Goal: Task Accomplishment & Management: Complete application form

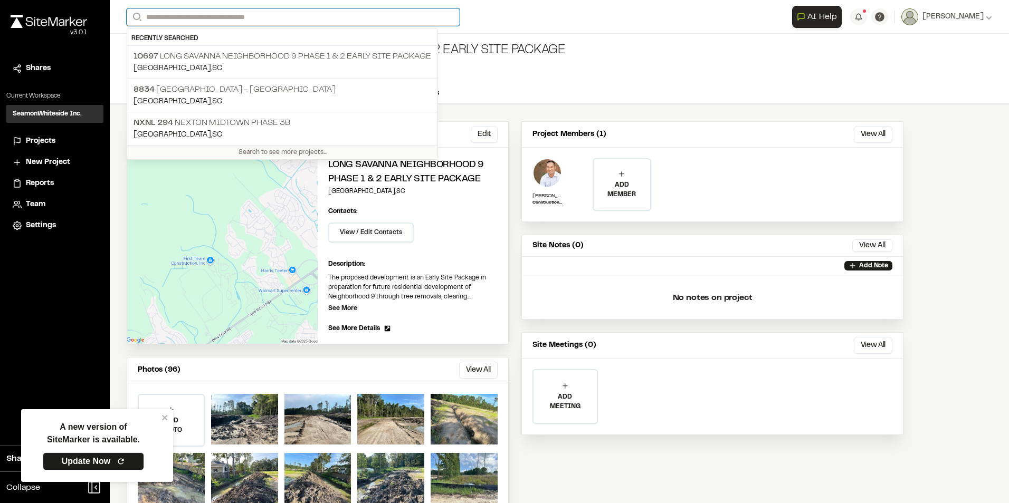
click at [147, 16] on input "Search" at bounding box center [293, 16] width 333 height 17
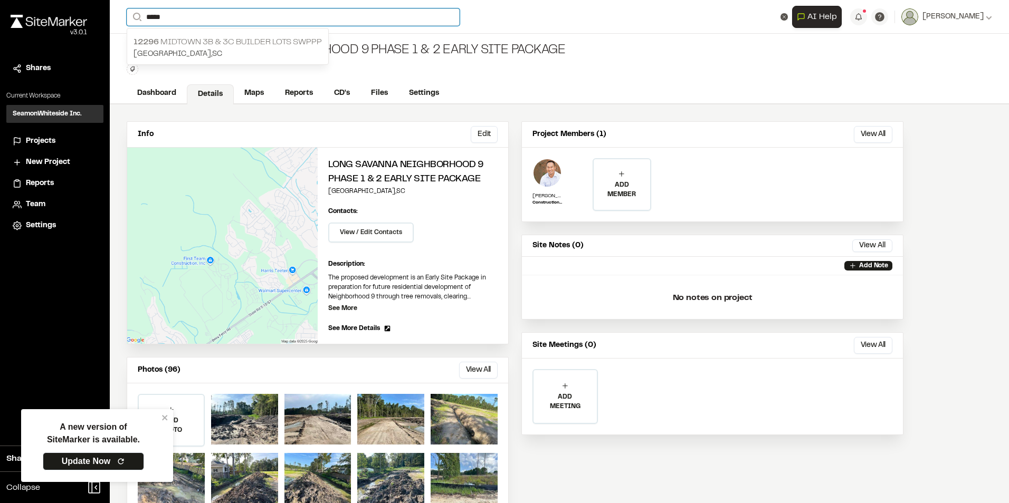
type input "*****"
click at [227, 42] on p "12296 Midtown 3B & 3C Builder Lots SWPPP" at bounding box center [227, 42] width 188 height 13
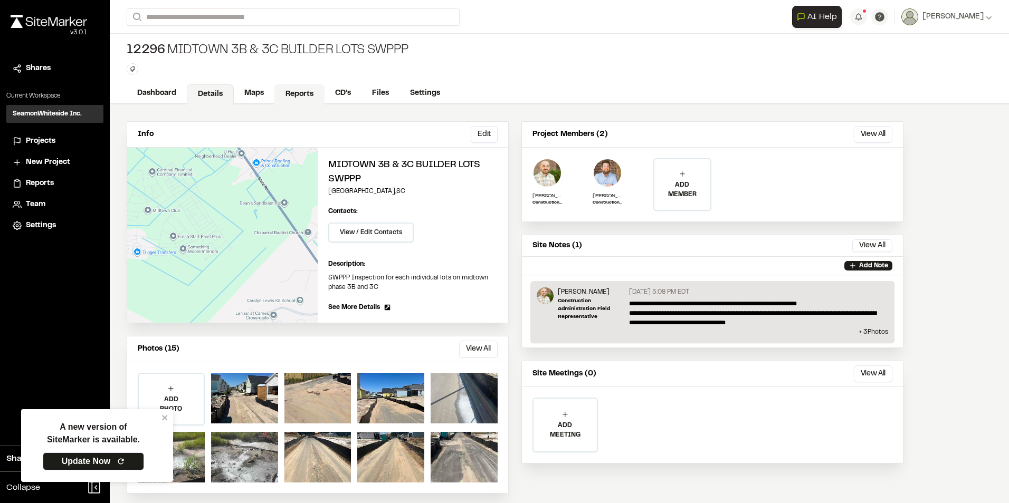
click at [301, 87] on link "Reports" at bounding box center [299, 94] width 50 height 20
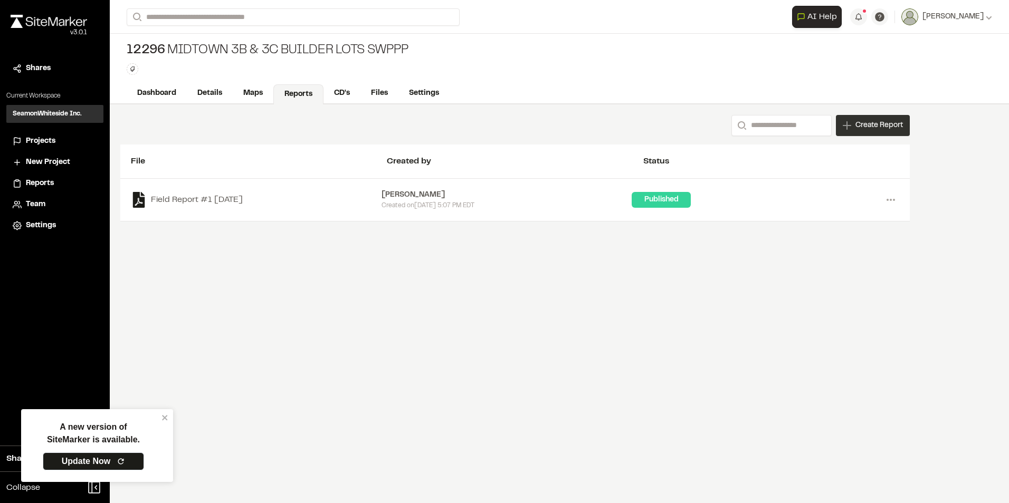
click at [872, 120] on span "Create Report" at bounding box center [878, 126] width 47 height 12
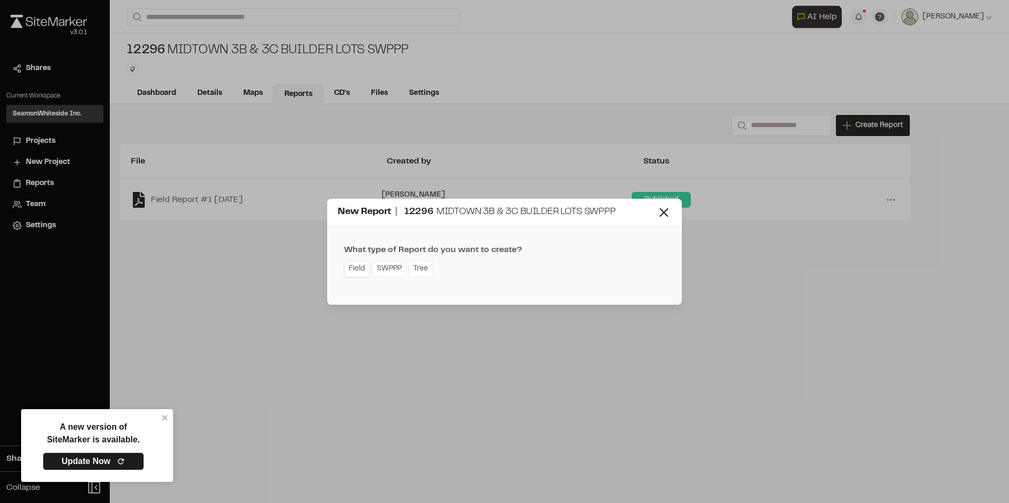
click at [359, 270] on link "Field" at bounding box center [357, 269] width 26 height 17
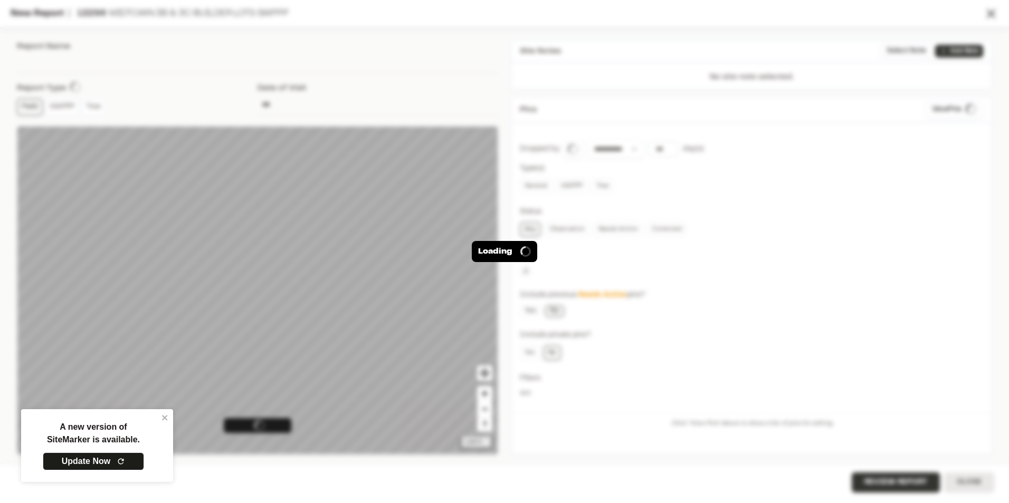
type input "**********"
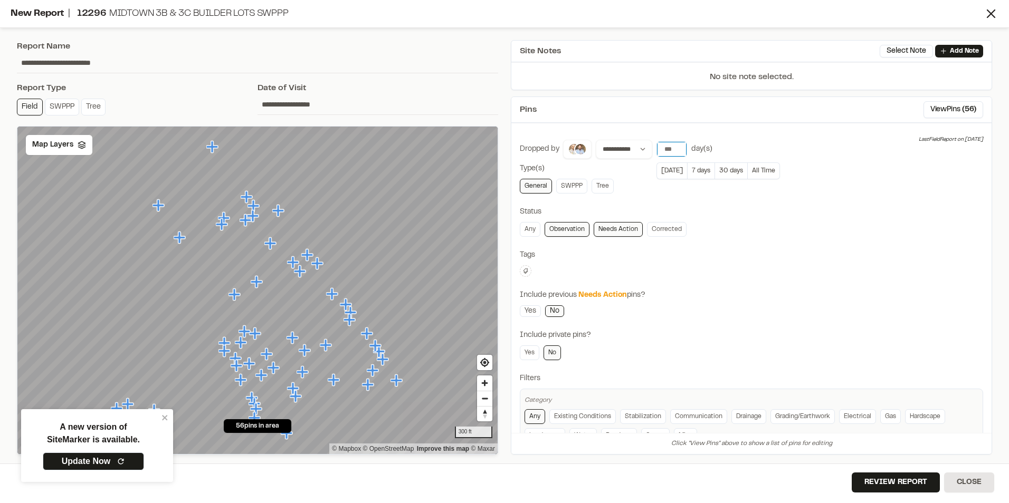
click at [678, 146] on input "*" at bounding box center [672, 149] width 30 height 15
click at [676, 154] on input "*" at bounding box center [672, 149] width 30 height 15
click at [672, 167] on button "[DATE]" at bounding box center [671, 170] width 31 height 17
click at [677, 154] on input "*" at bounding box center [672, 149] width 30 height 15
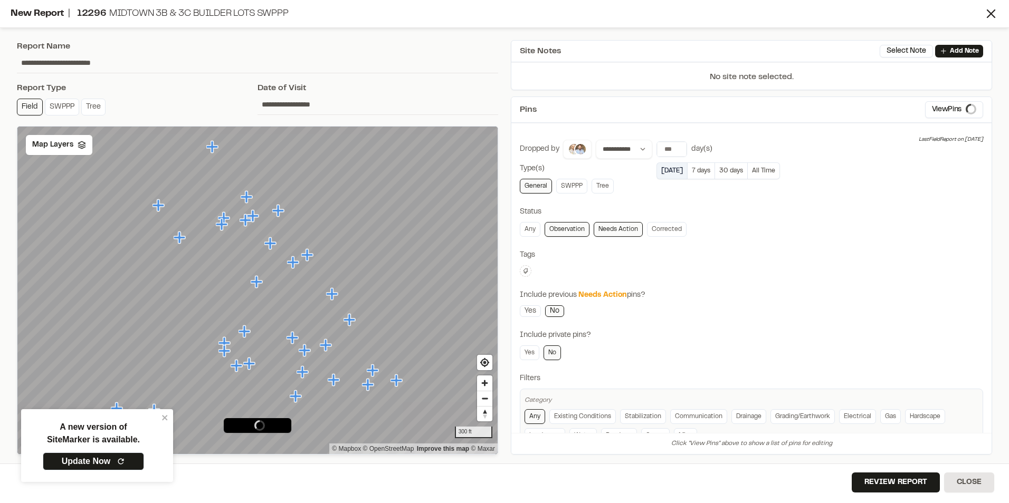
click at [669, 171] on button "[DATE]" at bounding box center [671, 170] width 31 height 17
click at [679, 151] on input "*" at bounding box center [672, 149] width 30 height 15
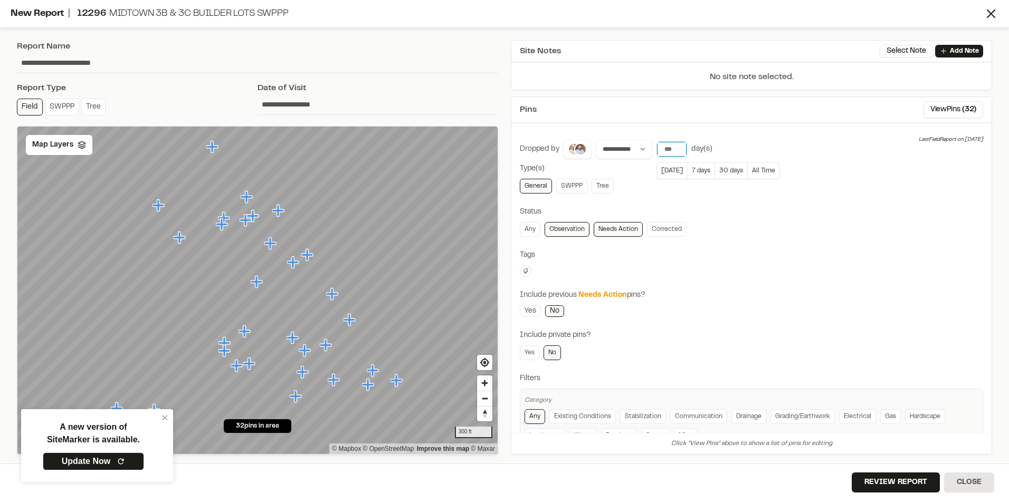
click at [679, 151] on input "*" at bounding box center [672, 149] width 30 height 15
click at [681, 199] on div "**********" at bounding box center [751, 296] width 463 height 312
click at [166, 421] on icon "close" at bounding box center [164, 418] width 7 height 8
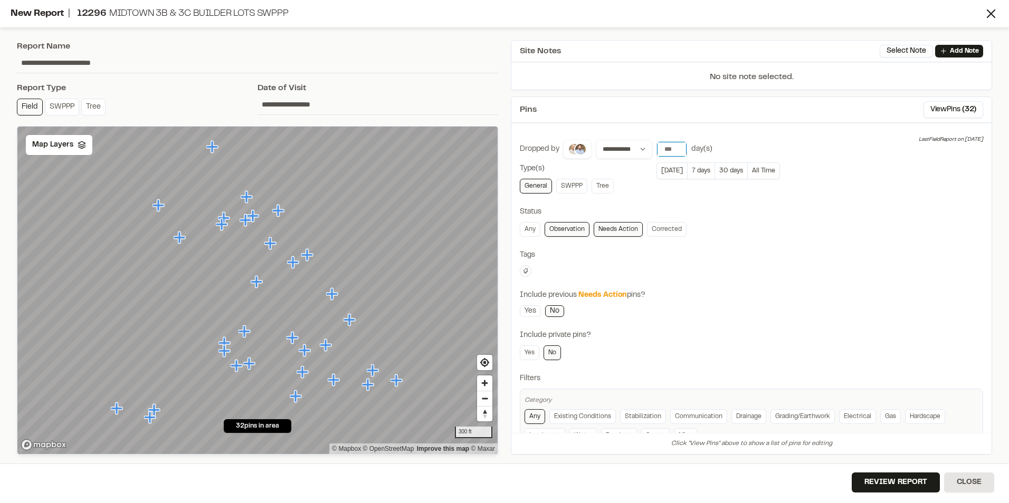
type input "*"
click at [678, 147] on input "*" at bounding box center [672, 149] width 30 height 15
click at [752, 171] on button "All Time" at bounding box center [764, 170] width 32 height 17
click at [576, 231] on link "Observation" at bounding box center [566, 229] width 45 height 15
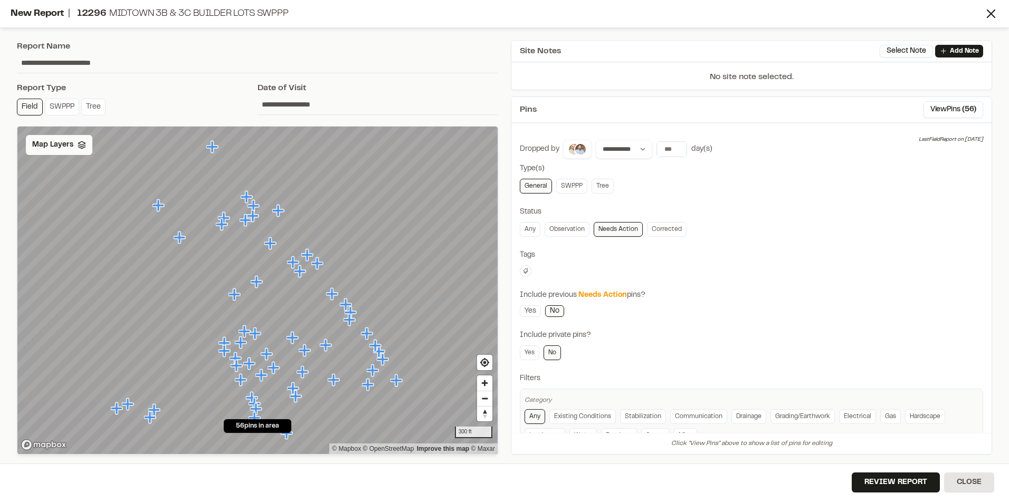
click at [59, 144] on span "Map Layers" at bounding box center [52, 145] width 41 height 12
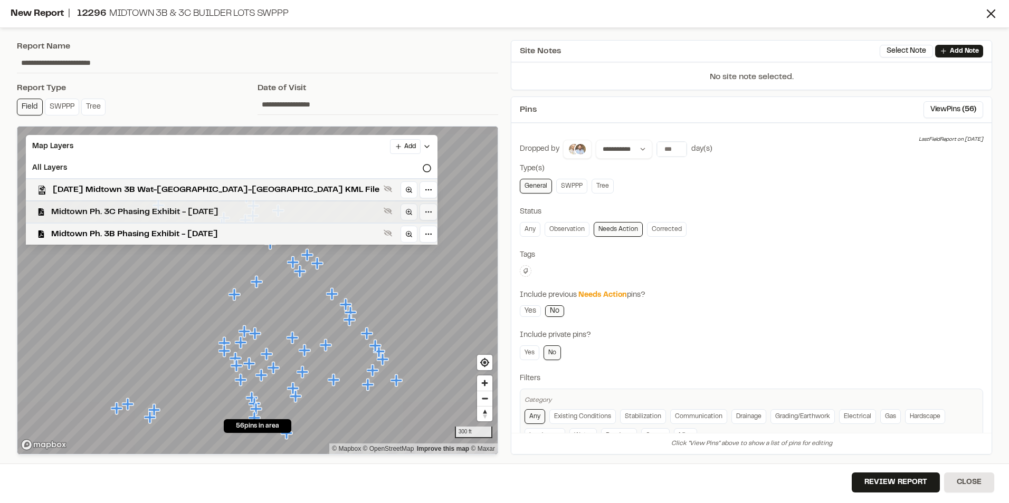
click at [130, 213] on span "Midtown Ph. 3C Phasing Exhibit - [DATE]" at bounding box center [215, 212] width 328 height 13
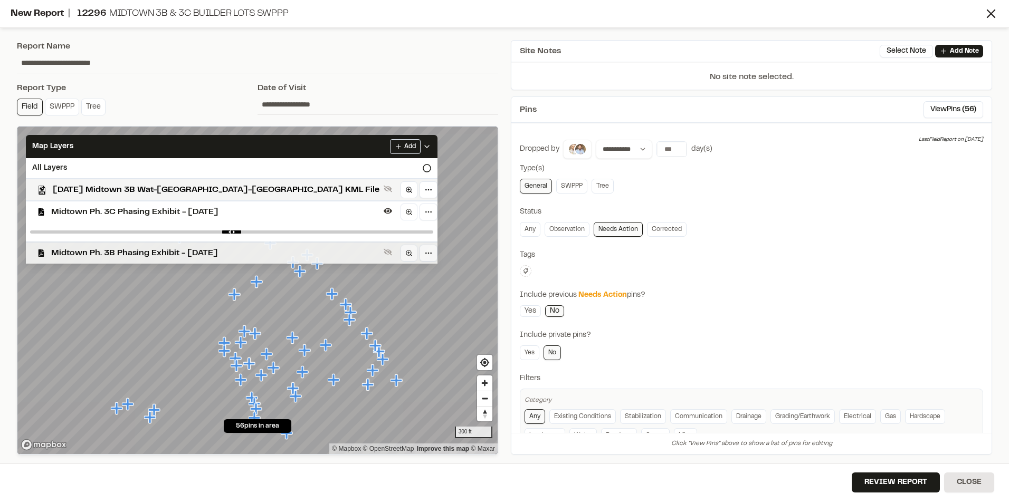
click at [148, 251] on span "Midtown Ph. 3B Phasing Exhibit - [DATE]" at bounding box center [215, 253] width 328 height 13
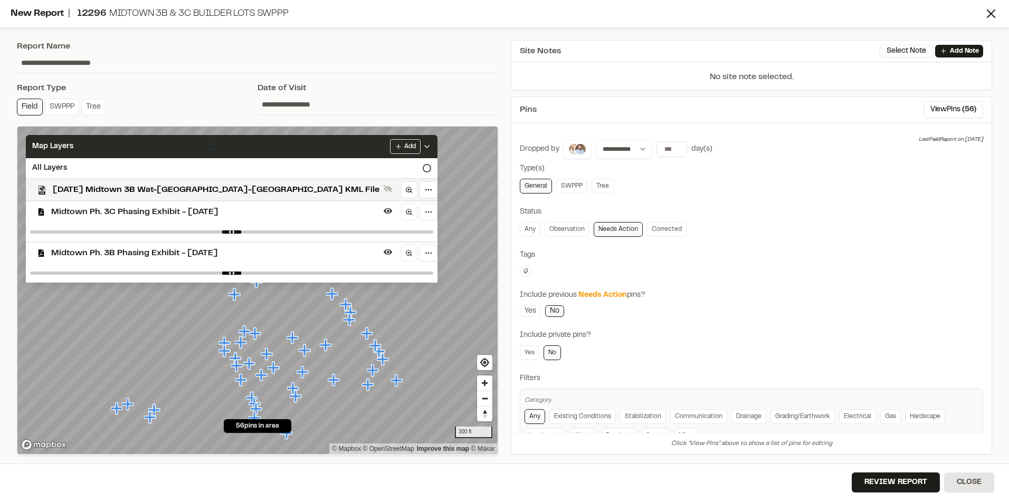
click at [425, 147] on polyline at bounding box center [427, 147] width 4 height 2
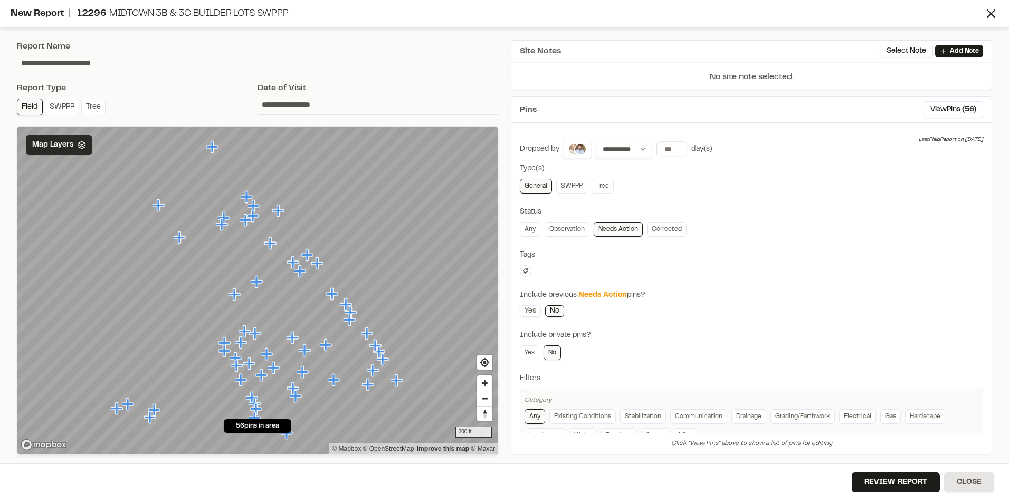
click at [526, 313] on link "Yes" at bounding box center [530, 311] width 21 height 12
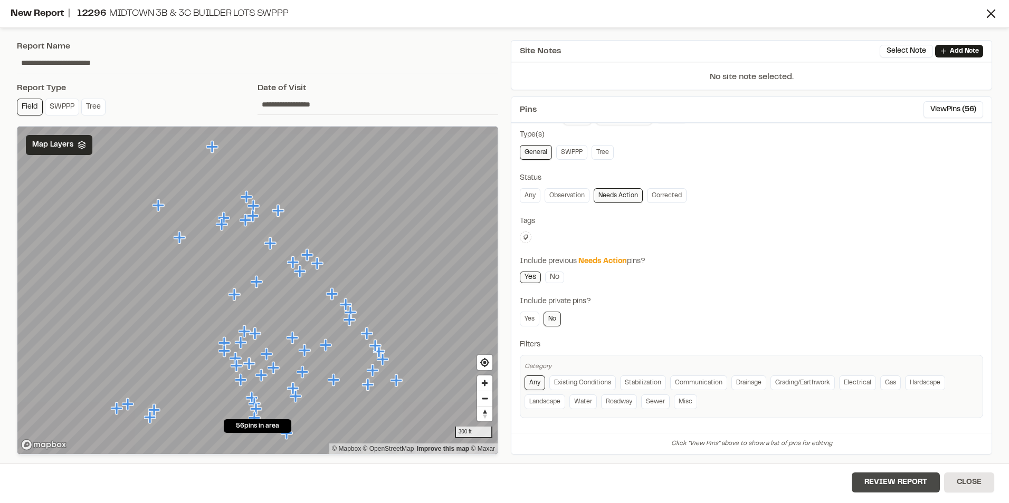
click at [911, 485] on button "Review Report" at bounding box center [896, 483] width 88 height 20
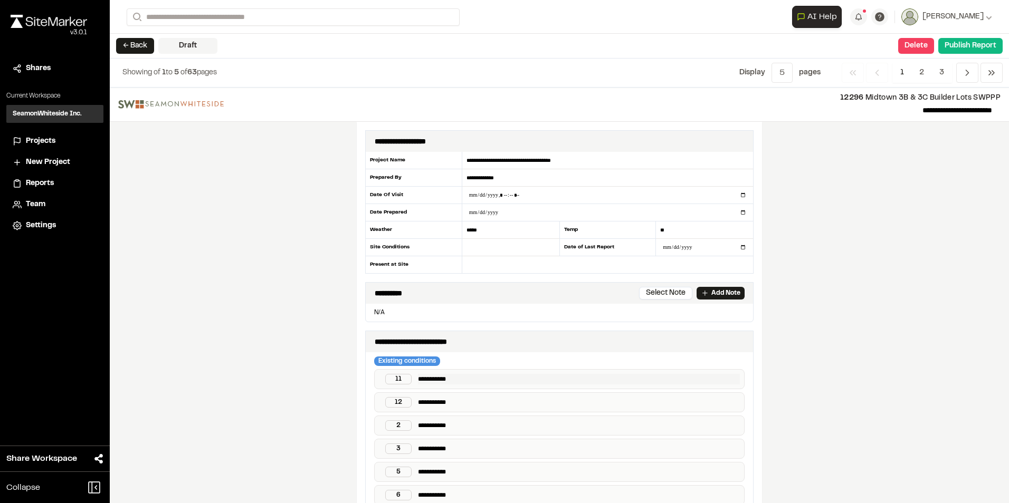
click at [474, 379] on p "**********" at bounding box center [579, 379] width 322 height 11
drag, startPoint x: 474, startPoint y: 379, endPoint x: 412, endPoint y: 379, distance: 62.8
click at [412, 379] on div "**********" at bounding box center [559, 379] width 370 height 20
copy p "**********"
click at [487, 407] on p "**********" at bounding box center [579, 402] width 322 height 11
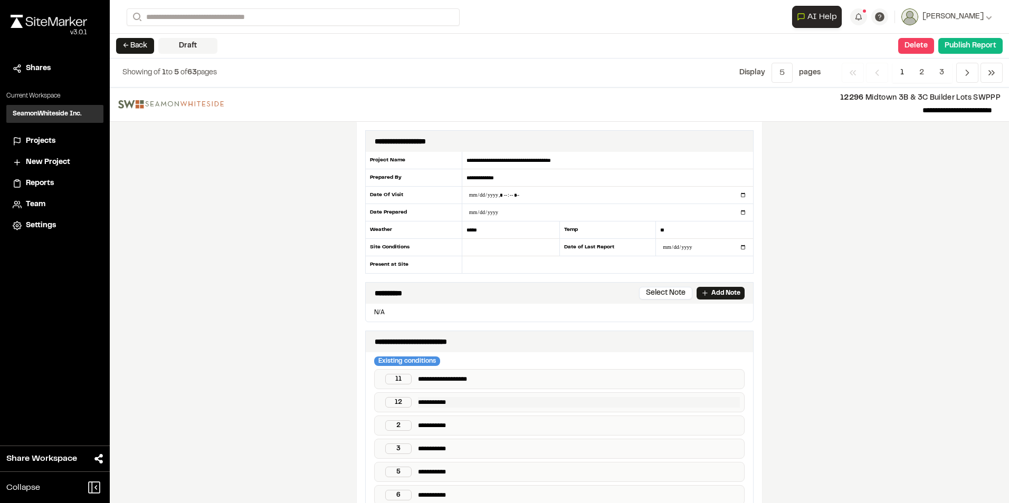
paste p
drag, startPoint x: 446, startPoint y: 401, endPoint x: 413, endPoint y: 404, distance: 33.3
click at [413, 404] on div "**********" at bounding box center [559, 403] width 370 height 20
click at [477, 424] on p "**********" at bounding box center [579, 425] width 322 height 11
drag, startPoint x: 477, startPoint y: 424, endPoint x: 456, endPoint y: 423, distance: 21.2
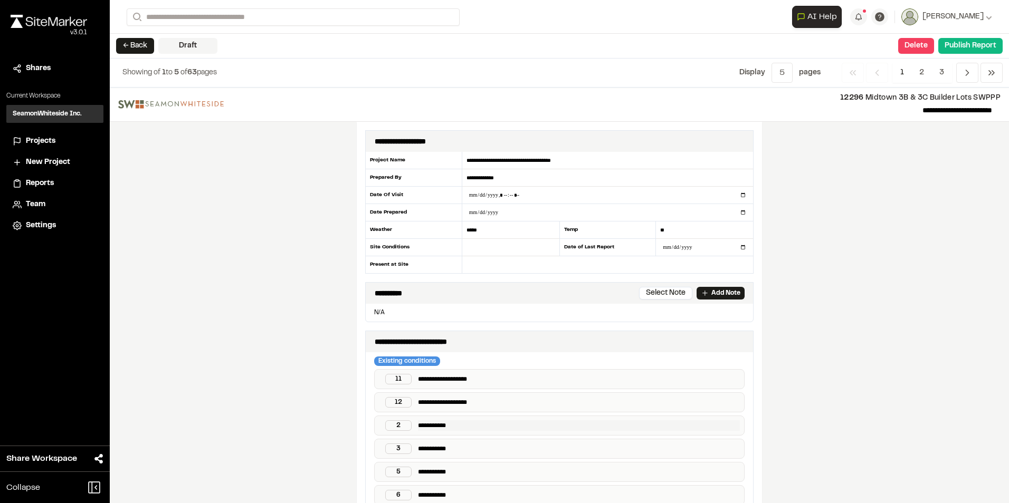
click at [456, 423] on p "**********" at bounding box center [579, 425] width 322 height 11
drag, startPoint x: 460, startPoint y: 427, endPoint x: 396, endPoint y: 425, distance: 64.4
click at [396, 425] on div "**********" at bounding box center [559, 426] width 370 height 20
drag, startPoint x: 467, startPoint y: 443, endPoint x: 414, endPoint y: 449, distance: 53.2
click at [414, 449] on div "**********" at bounding box center [559, 449] width 370 height 20
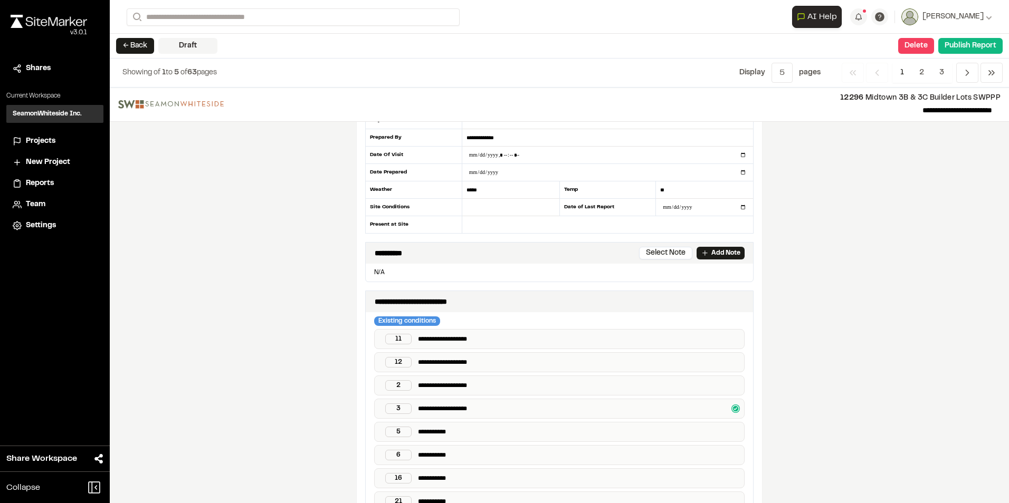
scroll to position [106, 0]
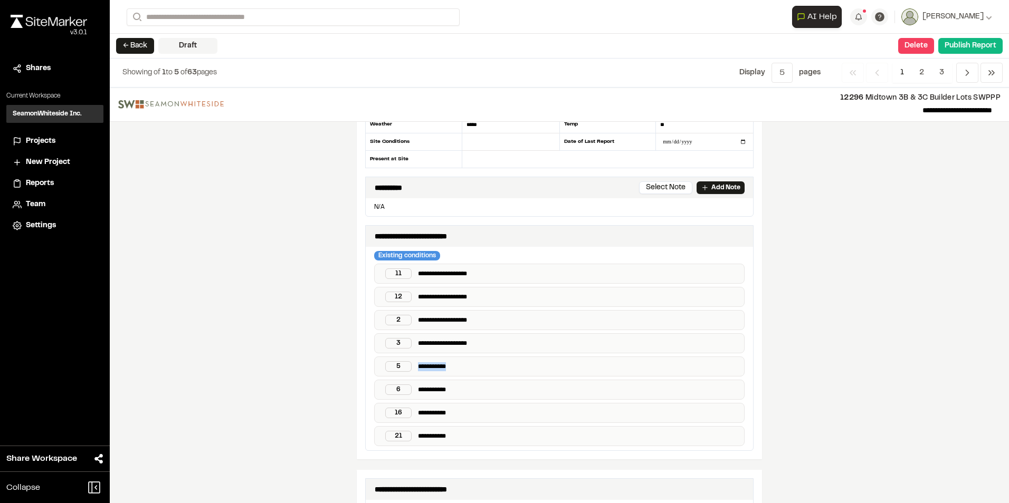
drag, startPoint x: 463, startPoint y: 367, endPoint x: 394, endPoint y: 367, distance: 69.1
click at [394, 367] on div "**********" at bounding box center [559, 367] width 370 height 20
drag, startPoint x: 462, startPoint y: 393, endPoint x: 398, endPoint y: 393, distance: 63.8
click at [398, 393] on div "**********" at bounding box center [559, 390] width 370 height 20
drag, startPoint x: 464, startPoint y: 412, endPoint x: 377, endPoint y: 412, distance: 87.0
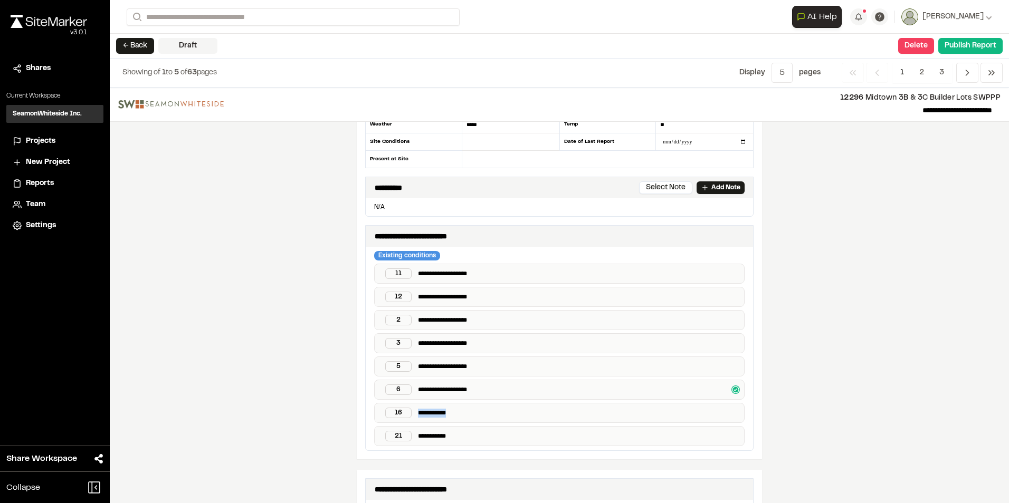
click at [377, 412] on div "**********" at bounding box center [559, 413] width 370 height 20
drag, startPoint x: 465, startPoint y: 431, endPoint x: 367, endPoint y: 442, distance: 98.8
click at [367, 442] on div "**********" at bounding box center [559, 349] width 387 height 204
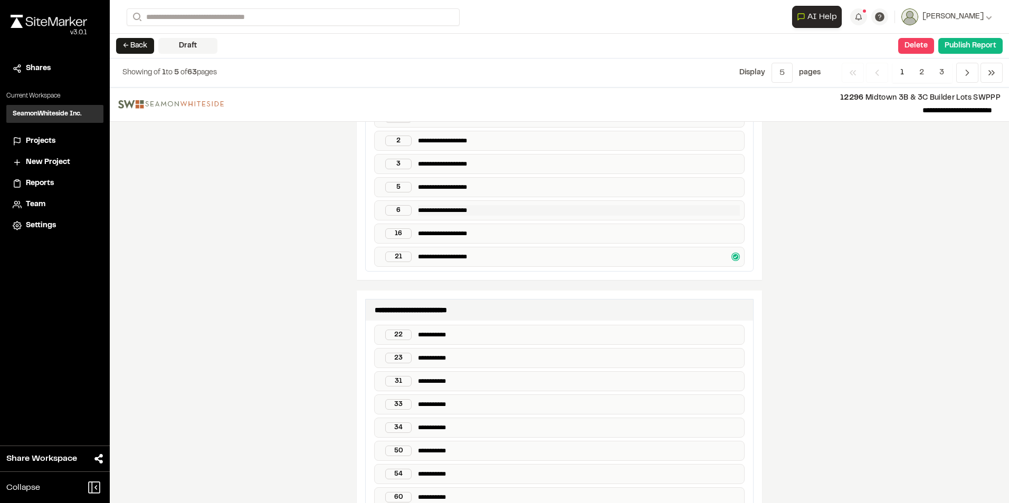
scroll to position [317, 0]
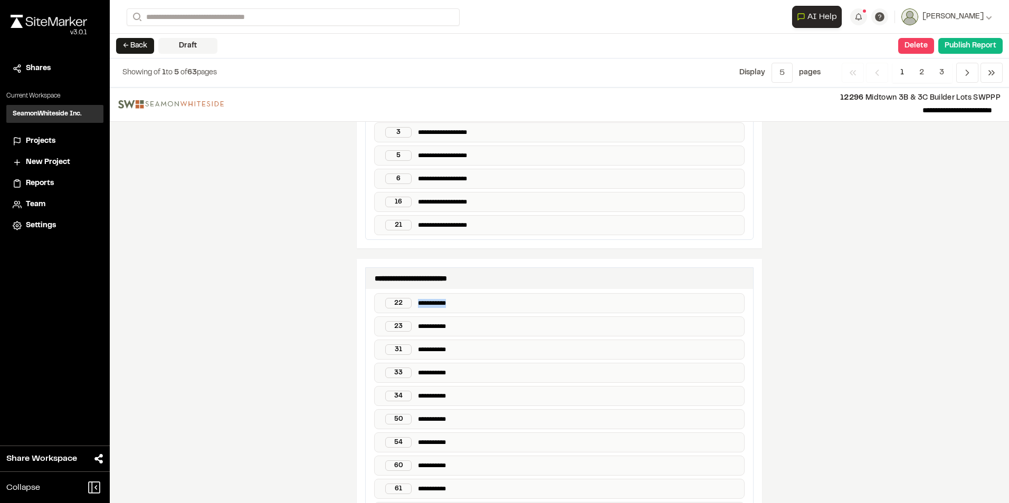
drag, startPoint x: 461, startPoint y: 304, endPoint x: 411, endPoint y: 310, distance: 49.9
click at [411, 310] on div "**********" at bounding box center [559, 303] width 370 height 20
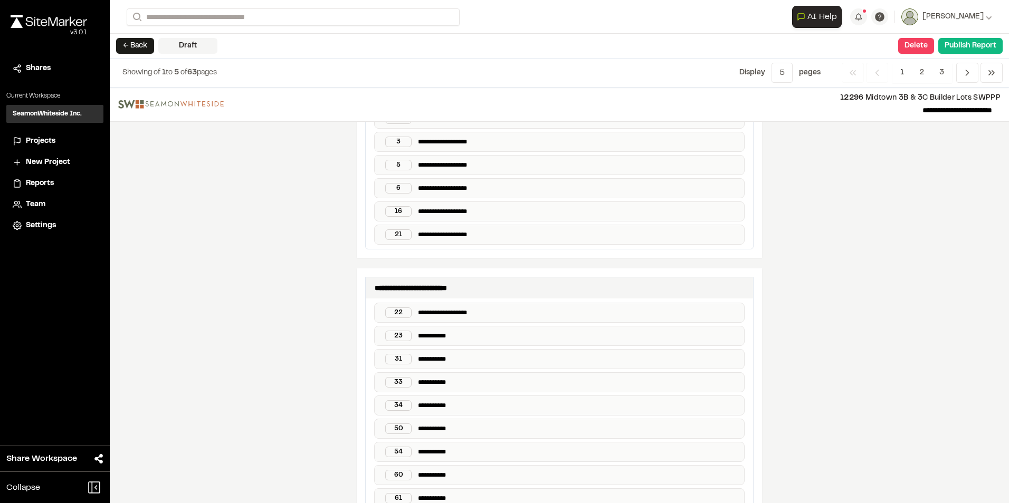
scroll to position [369, 0]
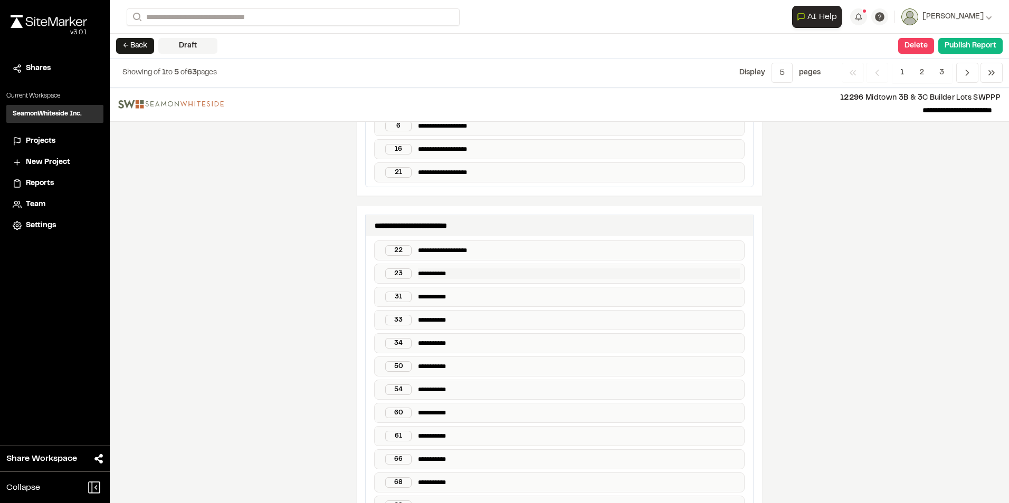
click at [505, 271] on p "**********" at bounding box center [579, 274] width 322 height 11
drag, startPoint x: 451, startPoint y: 275, endPoint x: 407, endPoint y: 269, distance: 44.3
click at [407, 269] on div "**********" at bounding box center [559, 274] width 370 height 20
drag, startPoint x: 452, startPoint y: 295, endPoint x: 389, endPoint y: 290, distance: 62.5
click at [389, 290] on div "**********" at bounding box center [559, 297] width 370 height 20
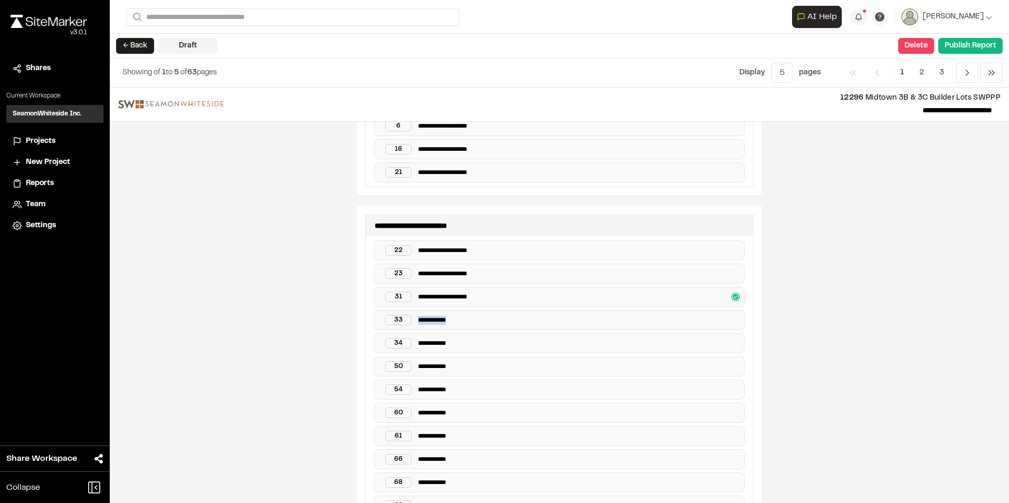
drag, startPoint x: 448, startPoint y: 320, endPoint x: 394, endPoint y: 312, distance: 55.5
click at [394, 312] on div "**********" at bounding box center [559, 320] width 370 height 20
drag, startPoint x: 453, startPoint y: 342, endPoint x: 389, endPoint y: 332, distance: 64.5
click at [389, 332] on div "**********" at bounding box center [559, 378] width 387 height 284
drag, startPoint x: 456, startPoint y: 363, endPoint x: 415, endPoint y: 360, distance: 41.3
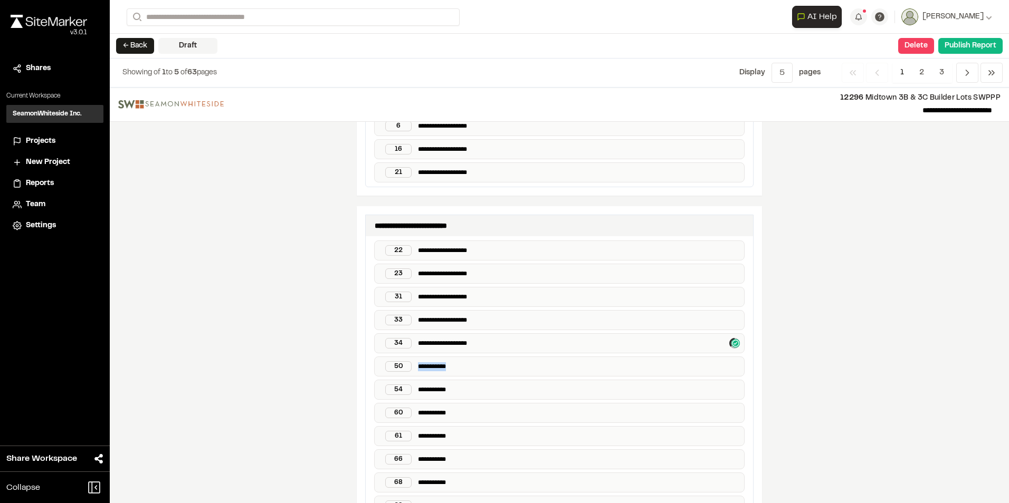
click at [415, 360] on div "**********" at bounding box center [559, 367] width 370 height 20
drag, startPoint x: 465, startPoint y: 389, endPoint x: 399, endPoint y: 393, distance: 65.5
click at [399, 393] on div "**********" at bounding box center [559, 390] width 370 height 20
drag, startPoint x: 447, startPoint y: 413, endPoint x: 406, endPoint y: 407, distance: 41.5
click at [405, 408] on div "**********" at bounding box center [559, 413] width 370 height 20
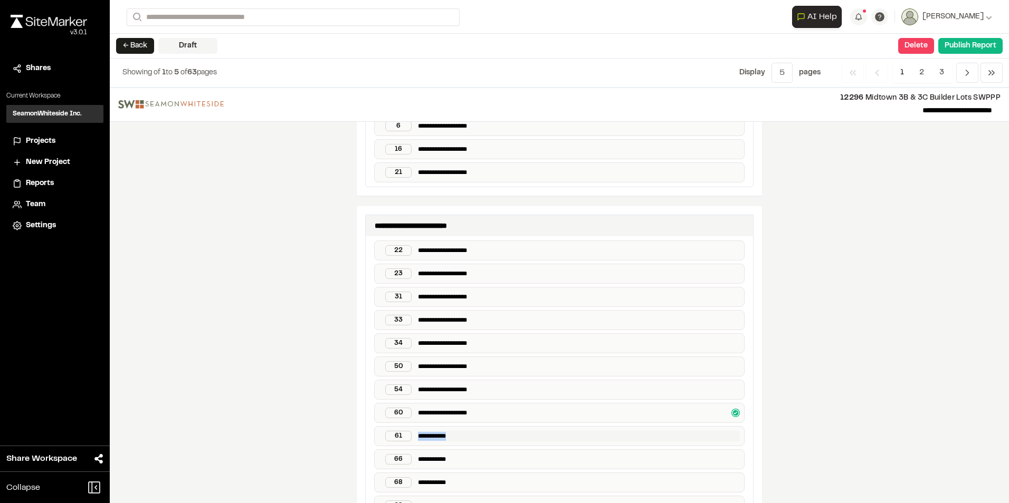
drag, startPoint x: 461, startPoint y: 434, endPoint x: 416, endPoint y: 433, distance: 44.9
click at [418, 433] on p "**********" at bounding box center [579, 436] width 322 height 11
drag, startPoint x: 455, startPoint y: 460, endPoint x: 390, endPoint y: 456, distance: 64.5
click at [390, 456] on div "**********" at bounding box center [559, 459] width 370 height 20
drag, startPoint x: 455, startPoint y: 483, endPoint x: 390, endPoint y: 478, distance: 65.1
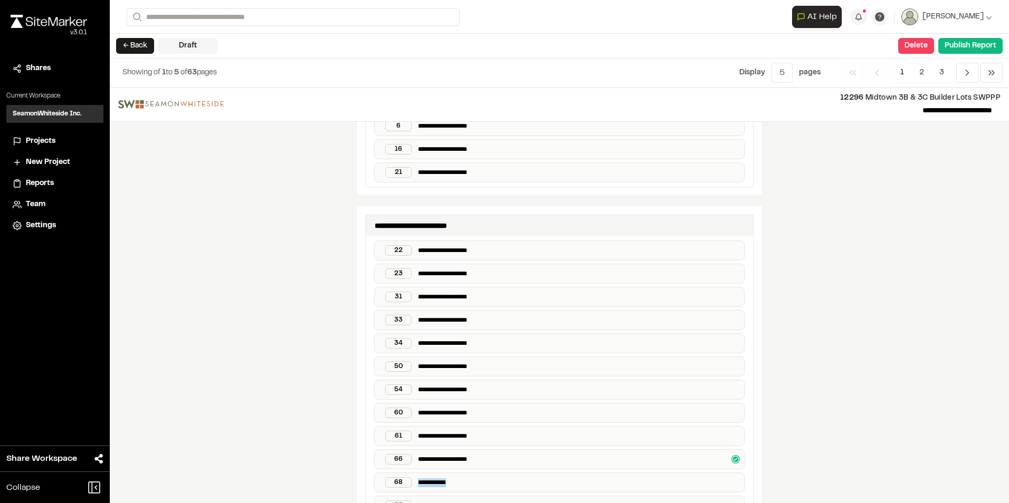
click at [390, 478] on div "**********" at bounding box center [559, 483] width 370 height 20
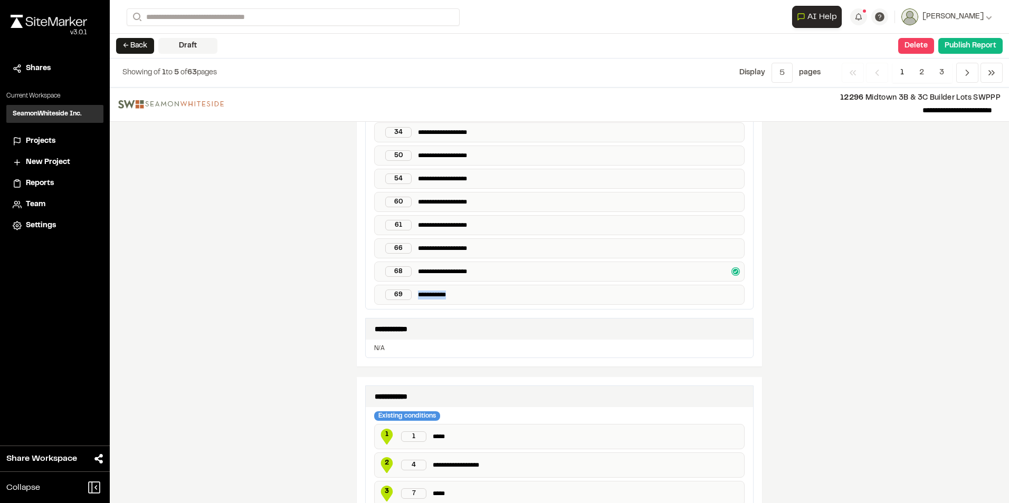
drag, startPoint x: 457, startPoint y: 296, endPoint x: 374, endPoint y: 293, distance: 82.9
click at [374, 293] on div "**********" at bounding box center [559, 295] width 370 height 20
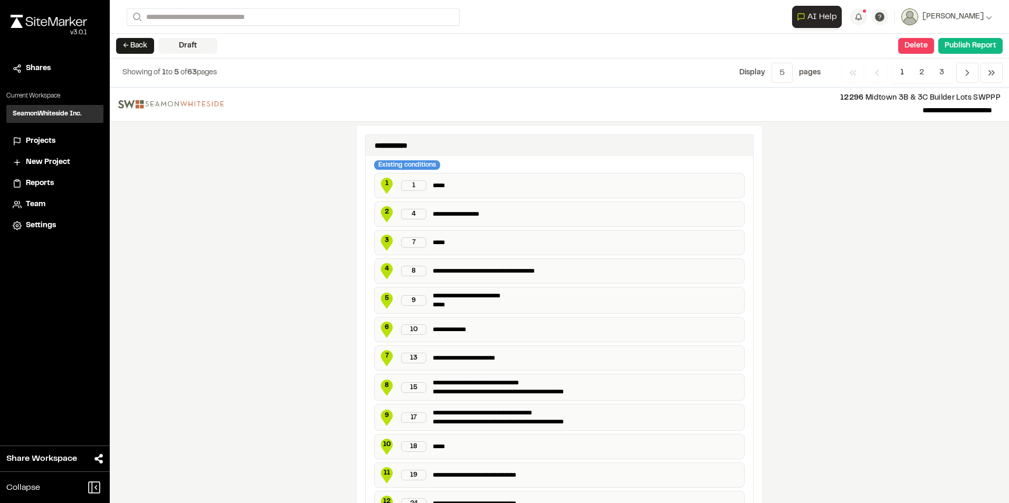
scroll to position [844, 0]
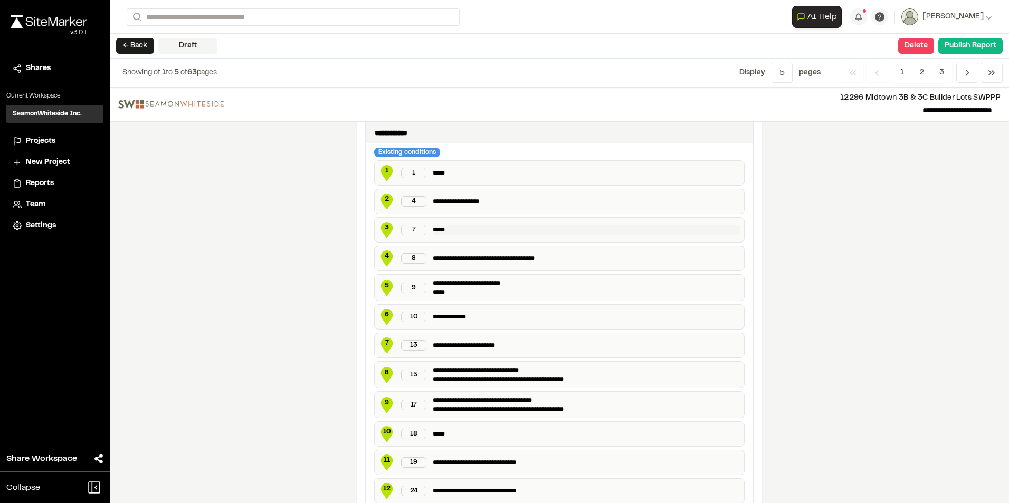
click at [448, 233] on p "*****" at bounding box center [586, 230] width 307 height 11
click at [456, 171] on p "*****" at bounding box center [586, 173] width 307 height 11
drag, startPoint x: 475, startPoint y: 316, endPoint x: 428, endPoint y: 312, distance: 47.7
click at [424, 312] on div "**********" at bounding box center [559, 316] width 370 height 25
copy p "**********"
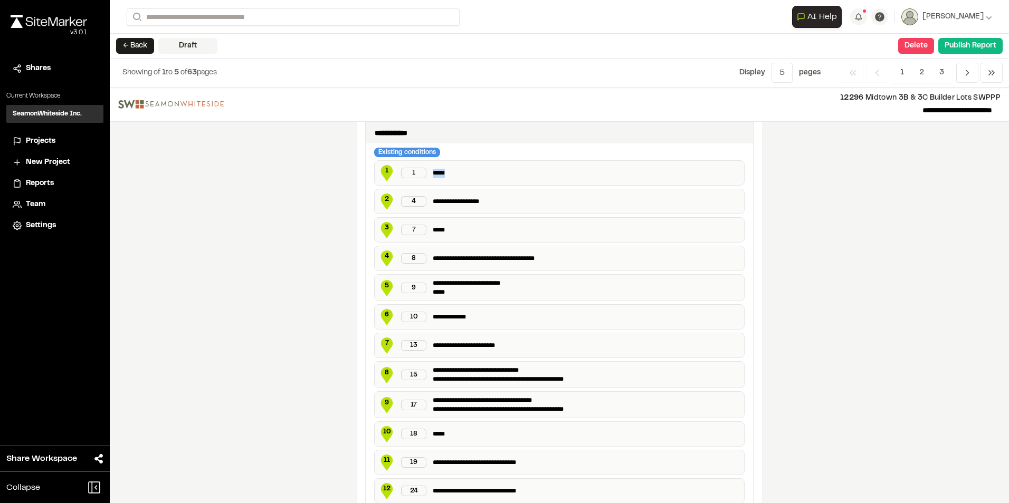
drag, startPoint x: 460, startPoint y: 174, endPoint x: 416, endPoint y: 174, distance: 43.3
click at [416, 174] on div "1 1 *****" at bounding box center [559, 172] width 370 height 25
paste p
drag, startPoint x: 459, startPoint y: 227, endPoint x: 395, endPoint y: 229, distance: 63.9
click at [395, 229] on div "3 7 *****" at bounding box center [559, 229] width 370 height 25
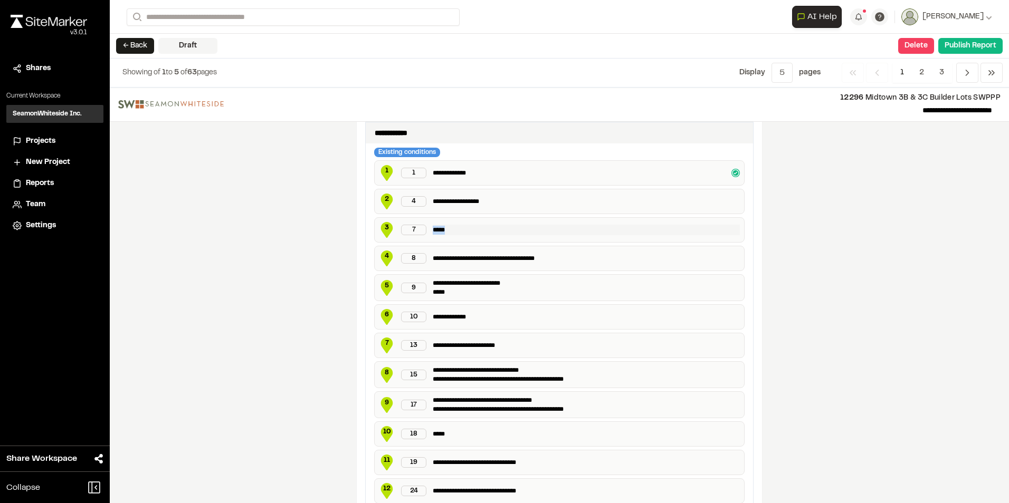
paste p
drag, startPoint x: 447, startPoint y: 292, endPoint x: 426, endPoint y: 293, distance: 21.1
click at [426, 293] on div "**********" at bounding box center [559, 287] width 370 height 27
paste p
drag, startPoint x: 450, startPoint y: 434, endPoint x: 423, endPoint y: 431, distance: 27.2
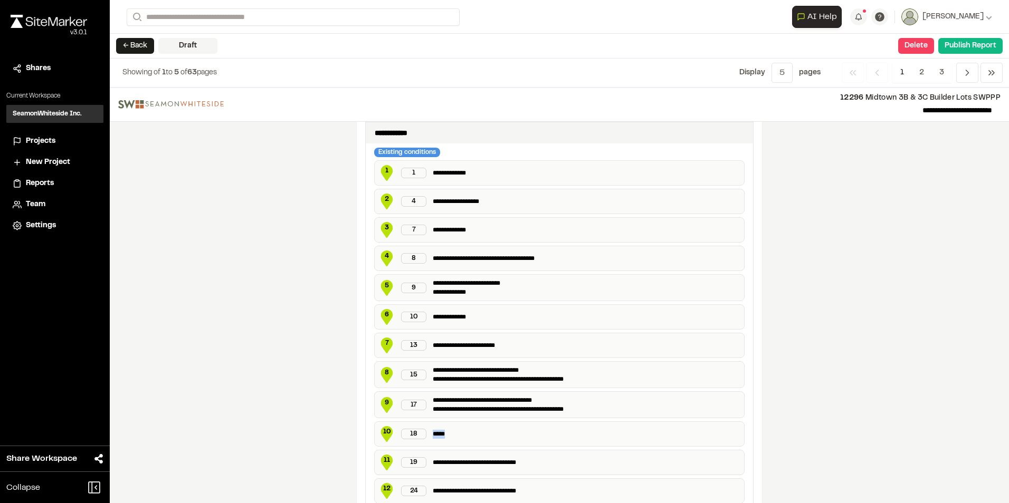
click at [423, 431] on div "10 18 *****" at bounding box center [559, 434] width 370 height 25
paste p
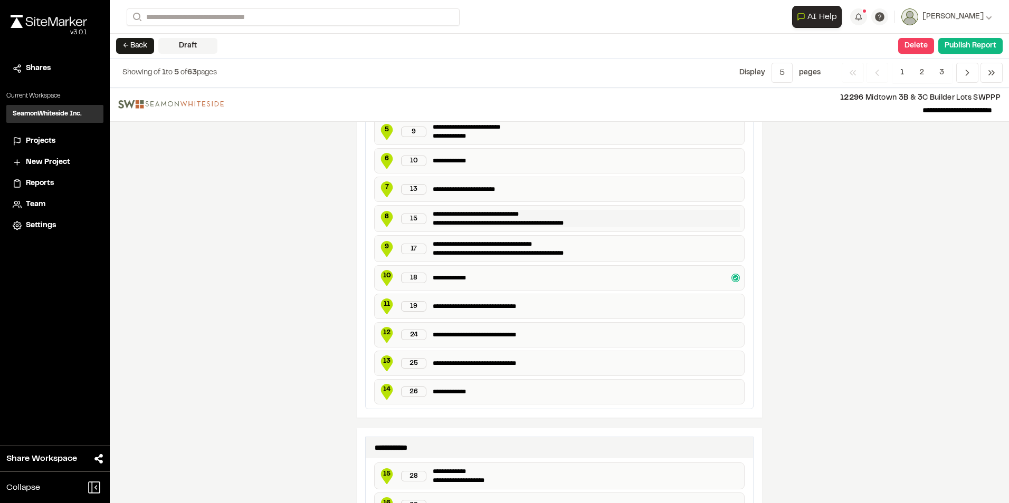
scroll to position [1055, 0]
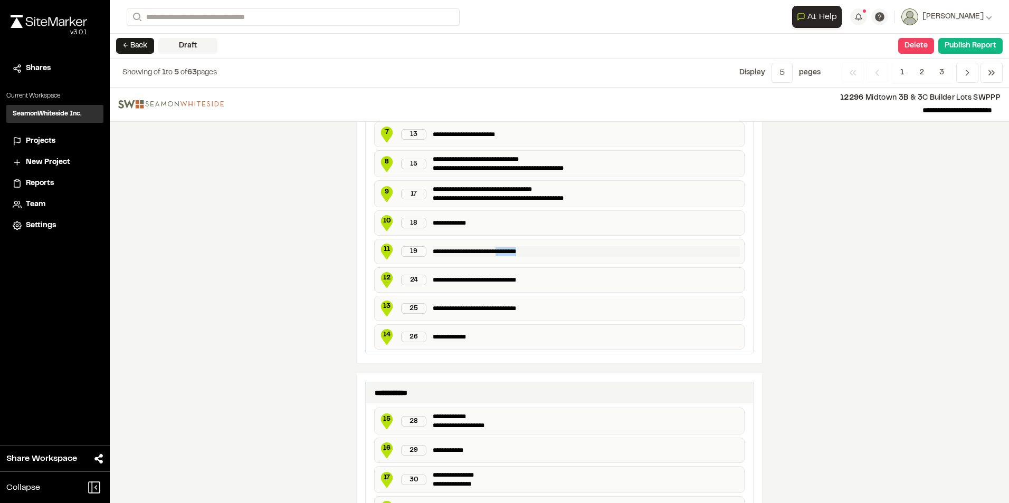
drag, startPoint x: 498, startPoint y: 251, endPoint x: 538, endPoint y: 248, distance: 39.7
click at [538, 248] on p "**********" at bounding box center [586, 251] width 307 height 11
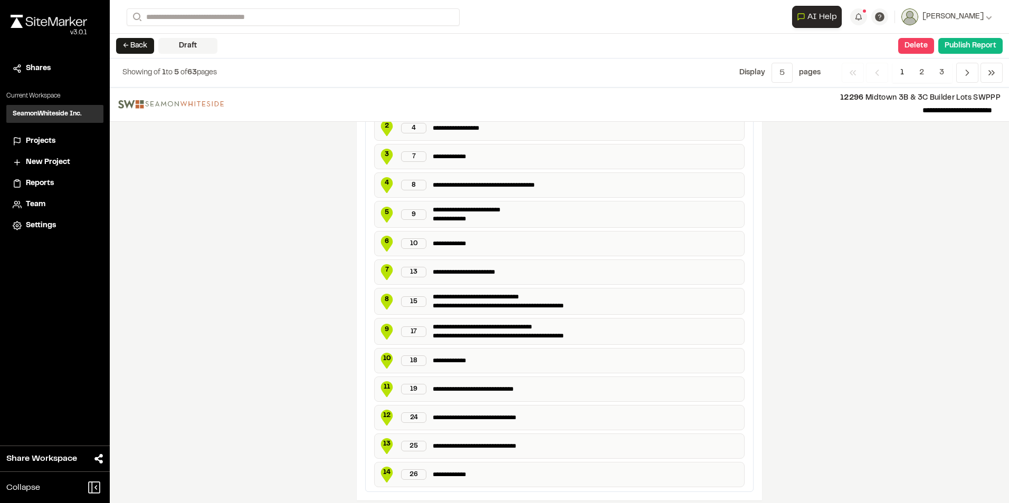
scroll to position [897, 0]
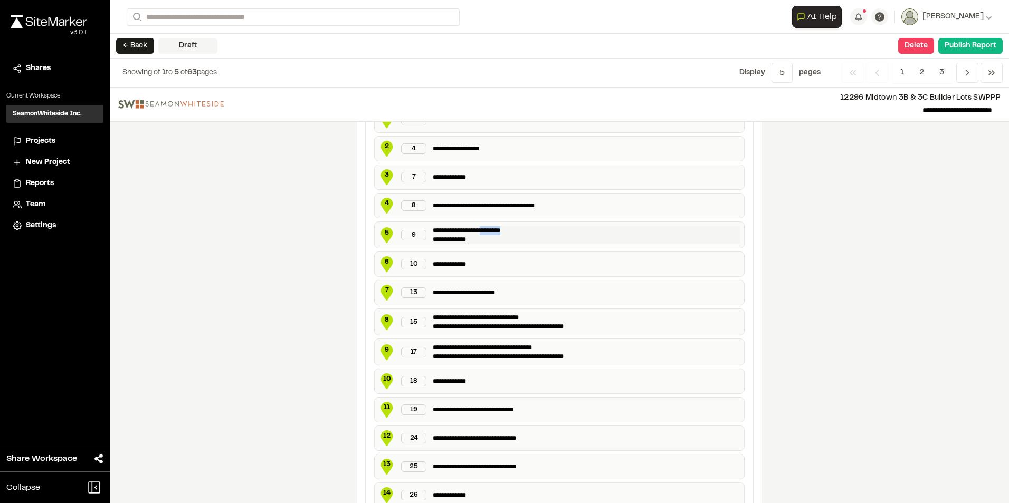
drag, startPoint x: 478, startPoint y: 228, endPoint x: 511, endPoint y: 226, distance: 33.3
click at [511, 226] on p "**********" at bounding box center [586, 234] width 307 height 17
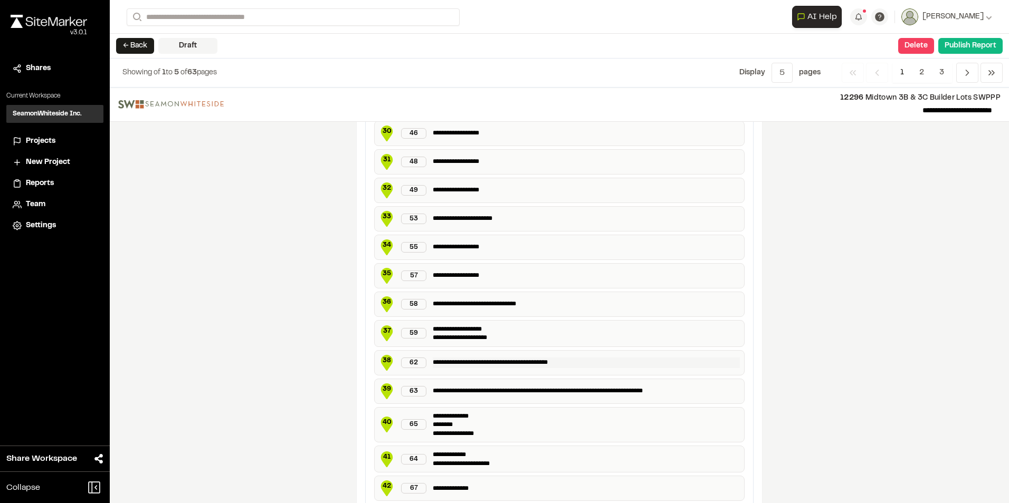
scroll to position [1847, 0]
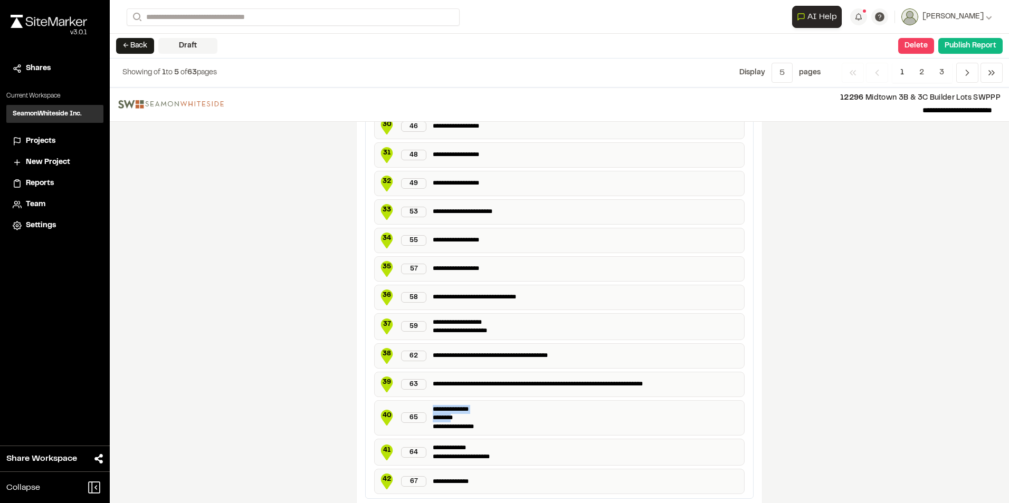
drag, startPoint x: 455, startPoint y: 418, endPoint x: 423, endPoint y: 413, distance: 32.6
click at [423, 413] on div "**********" at bounding box center [559, 418] width 370 height 36
click at [443, 422] on p "**********" at bounding box center [586, 418] width 307 height 26
drag, startPoint x: 458, startPoint y: 418, endPoint x: 414, endPoint y: 413, distance: 44.1
click at [414, 413] on div "**********" at bounding box center [559, 418] width 370 height 36
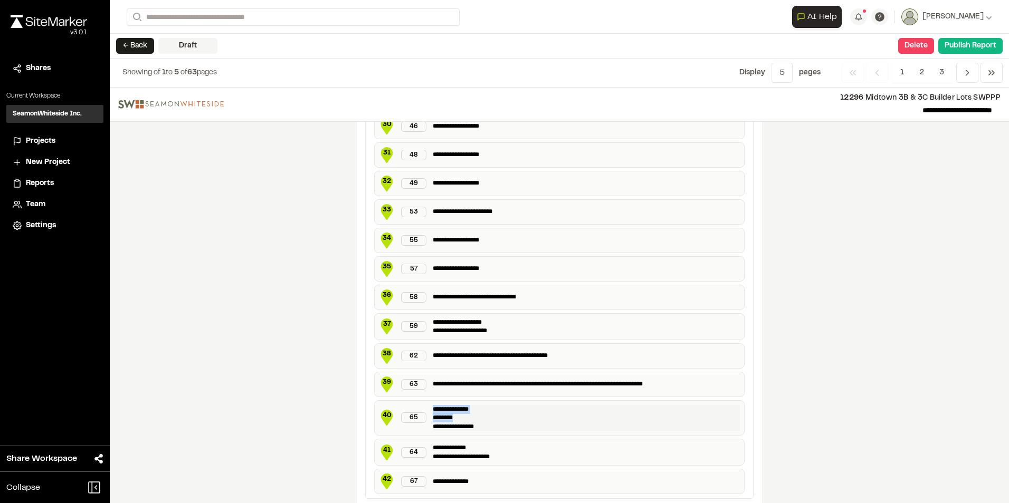
click at [446, 417] on p "**********" at bounding box center [586, 418] width 307 height 26
drag, startPoint x: 460, startPoint y: 418, endPoint x: 431, endPoint y: 415, distance: 29.3
click at [433, 415] on p "**********" at bounding box center [586, 418] width 307 height 26
paste p
click at [468, 418] on p "**********" at bounding box center [586, 418] width 307 height 26
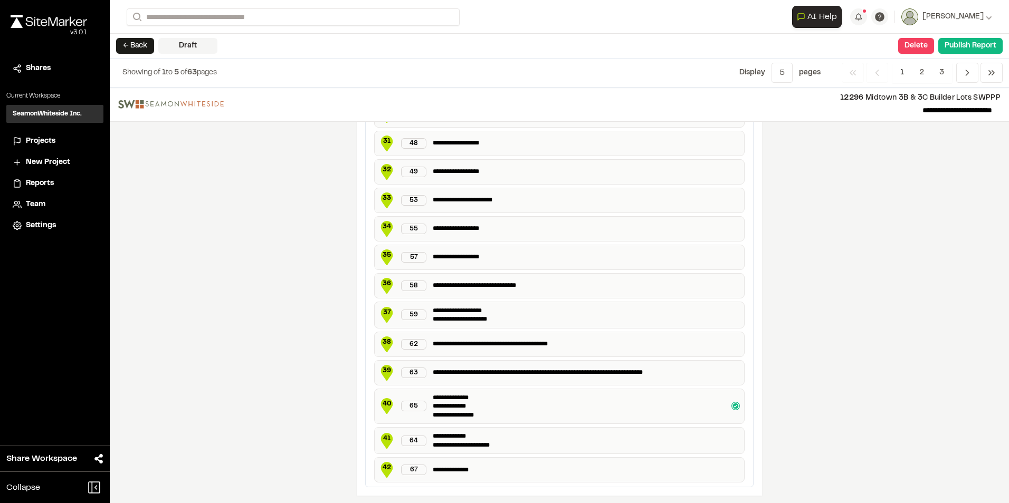
scroll to position [1861, 0]
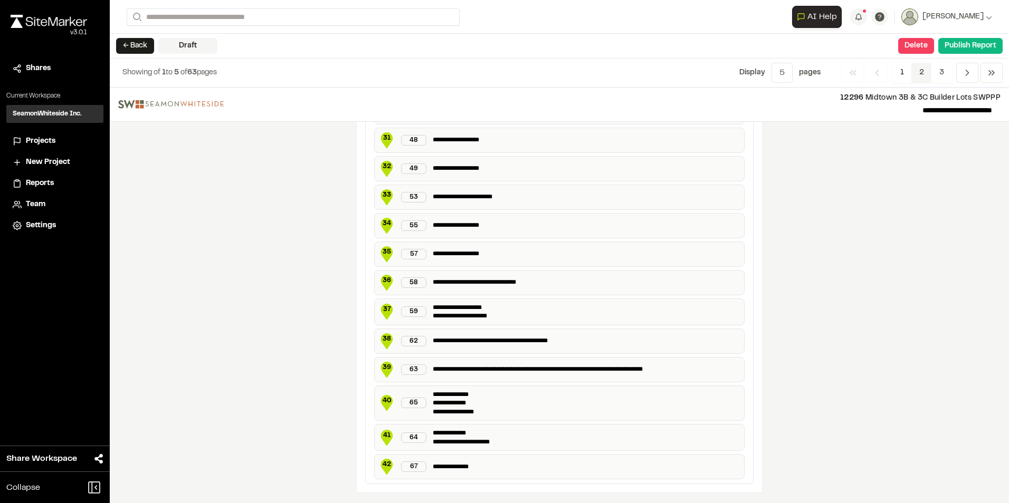
click at [921, 70] on span "2" at bounding box center [921, 73] width 21 height 20
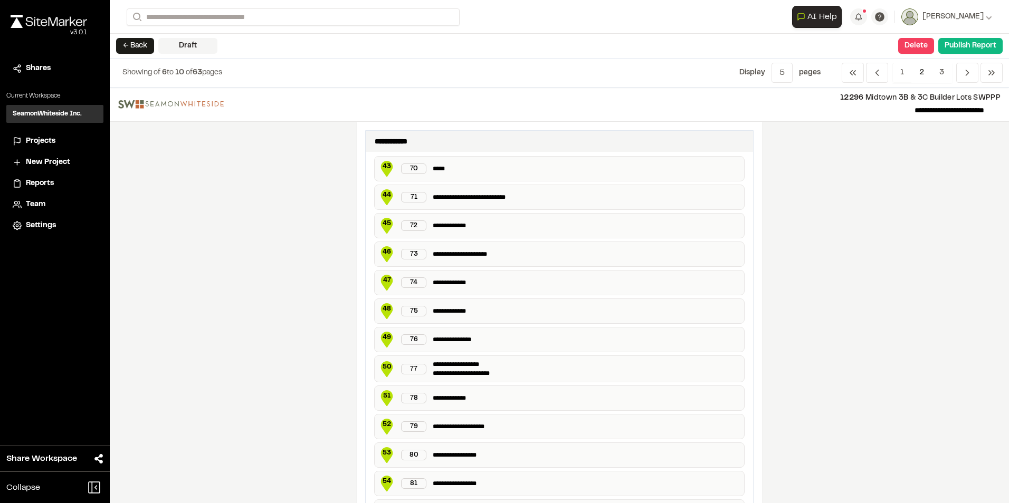
click at [453, 162] on div "43 70 *****" at bounding box center [559, 168] width 370 height 25
drag, startPoint x: 452, startPoint y: 166, endPoint x: 424, endPoint y: 170, distance: 28.3
click at [424, 170] on div "43 70 *****" at bounding box center [559, 168] width 370 height 25
paste p
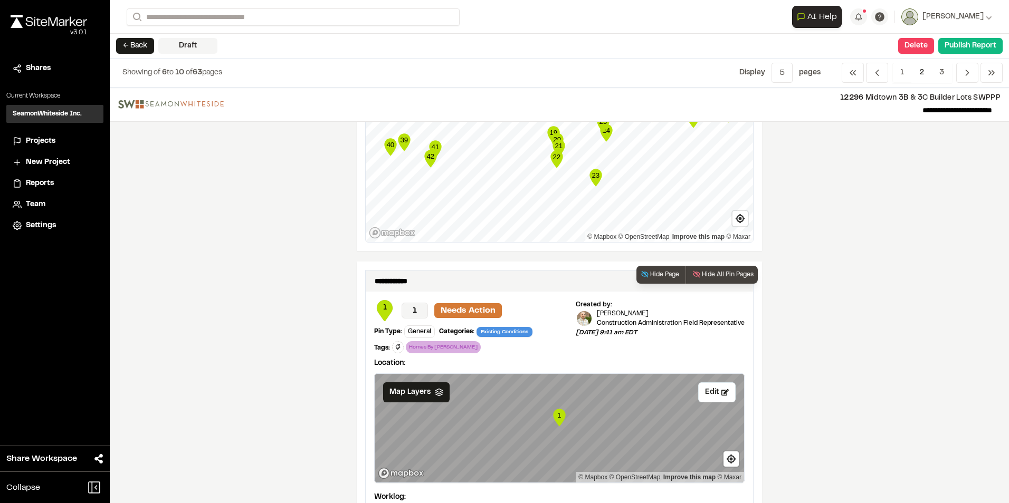
scroll to position [844, 0]
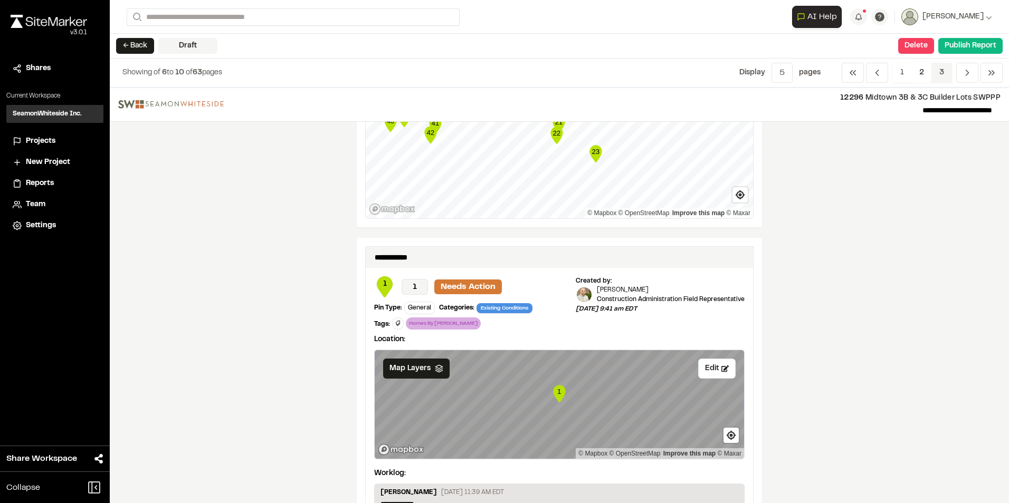
click at [945, 71] on span "3" at bounding box center [941, 73] width 21 height 20
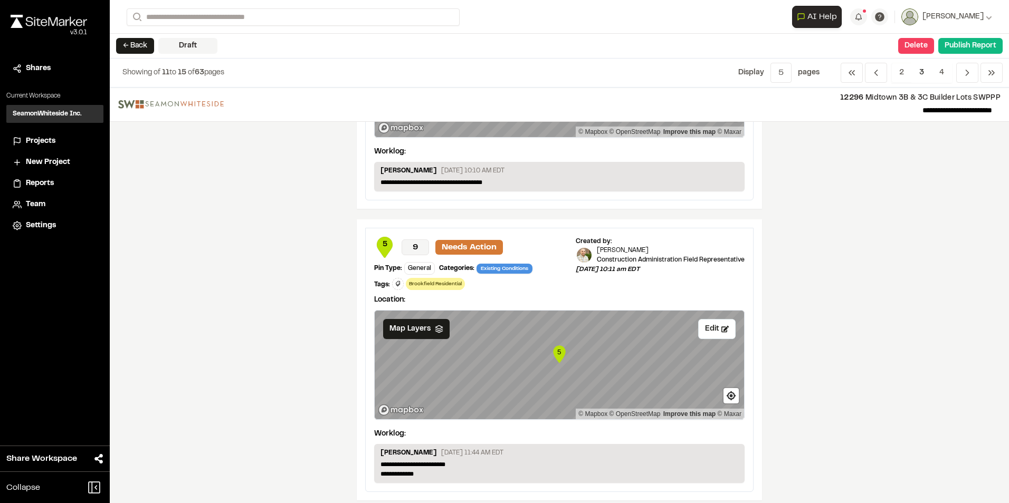
scroll to position [0, 0]
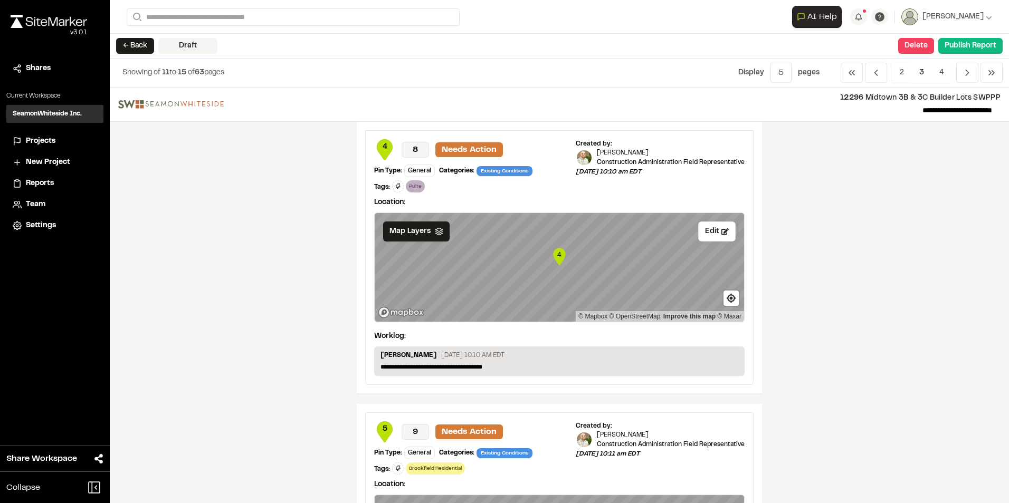
click at [918, 71] on span "3" at bounding box center [921, 73] width 21 height 20
click at [920, 72] on span "3" at bounding box center [921, 73] width 21 height 20
click at [900, 69] on span "2" at bounding box center [901, 73] width 21 height 20
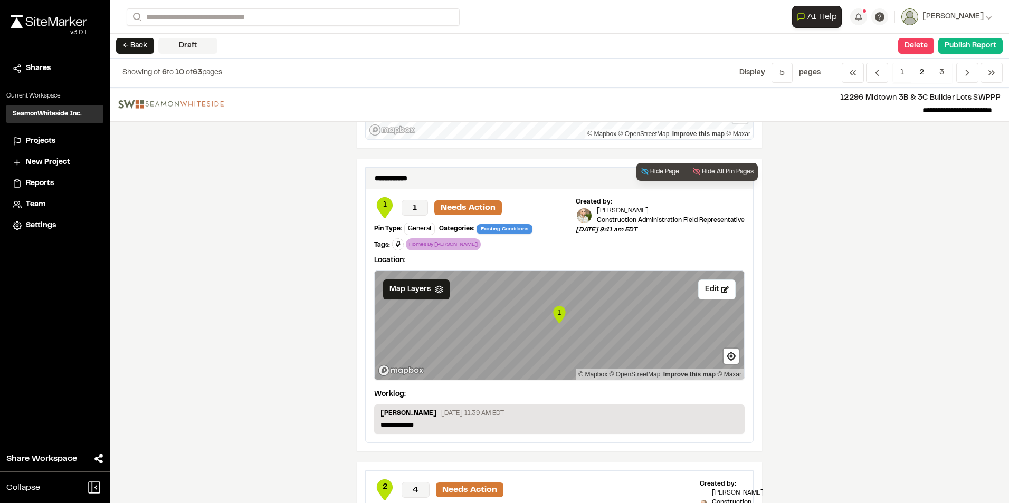
scroll to position [950, 0]
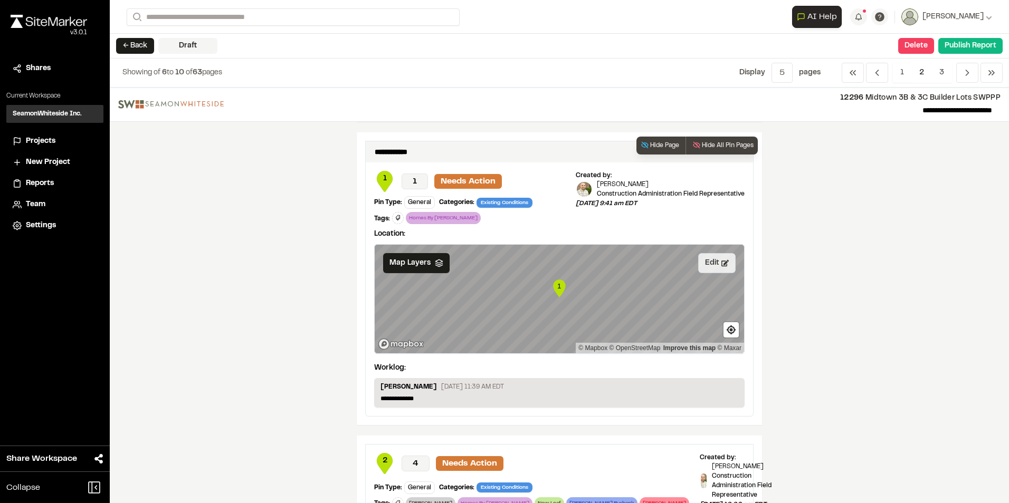
click at [721, 264] on icon at bounding box center [724, 263] width 7 height 6
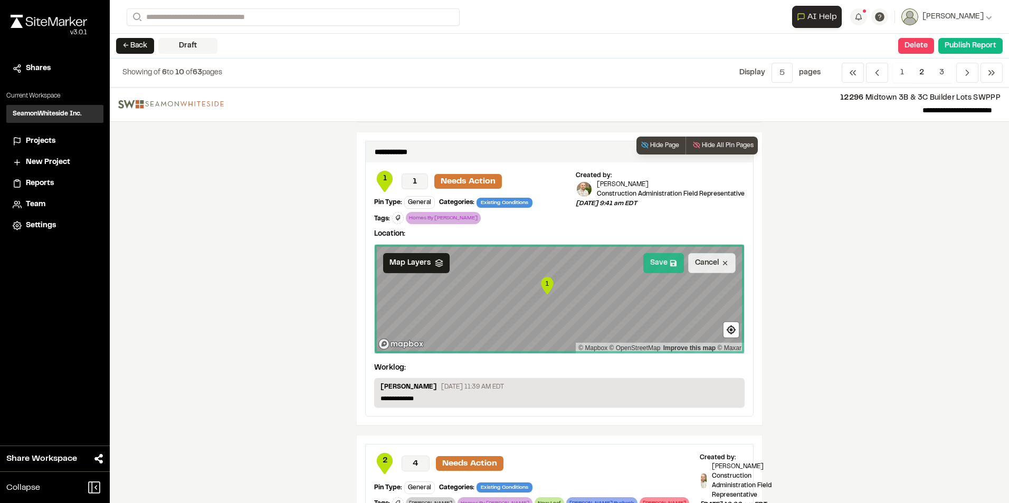
click at [656, 261] on button "Save" at bounding box center [663, 263] width 41 height 20
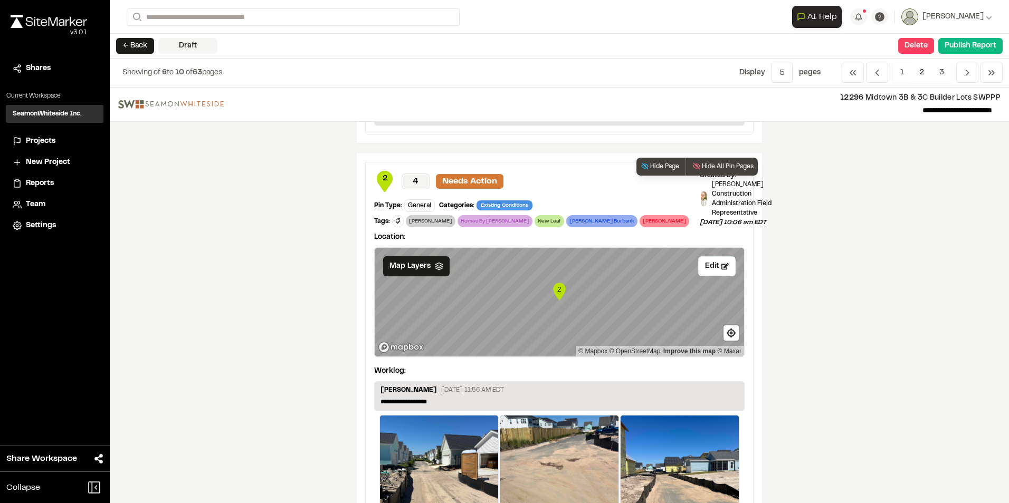
scroll to position [1266, 0]
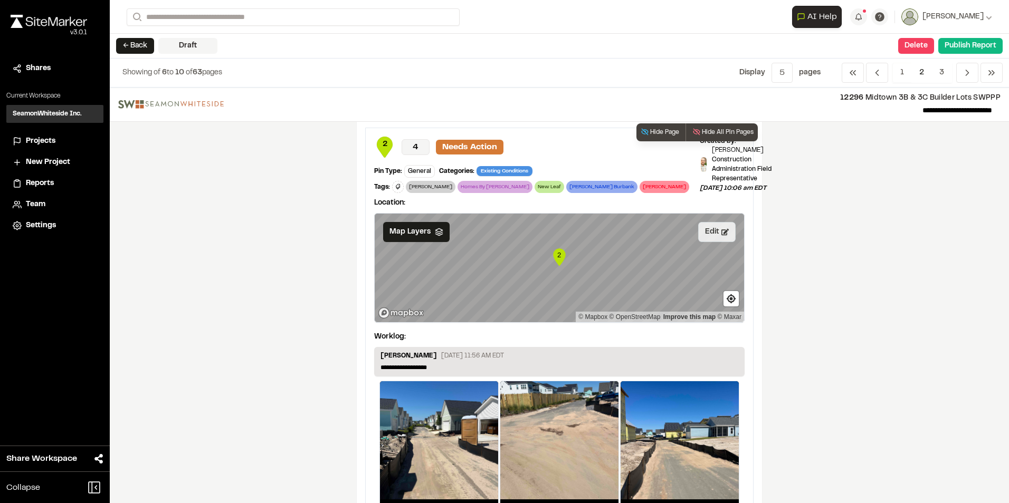
click at [712, 232] on button "Edit" at bounding box center [716, 232] width 37 height 20
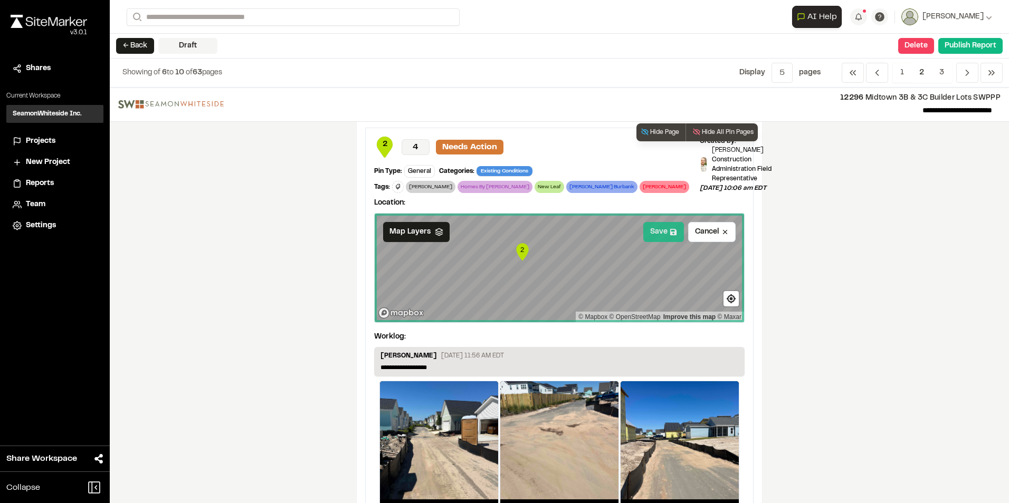
click at [658, 232] on button "Save" at bounding box center [663, 232] width 41 height 20
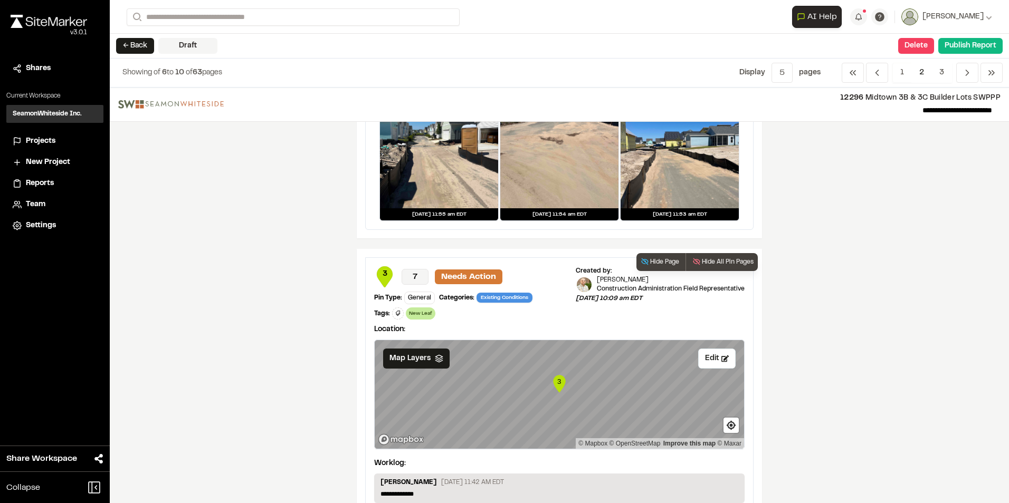
scroll to position [1582, 0]
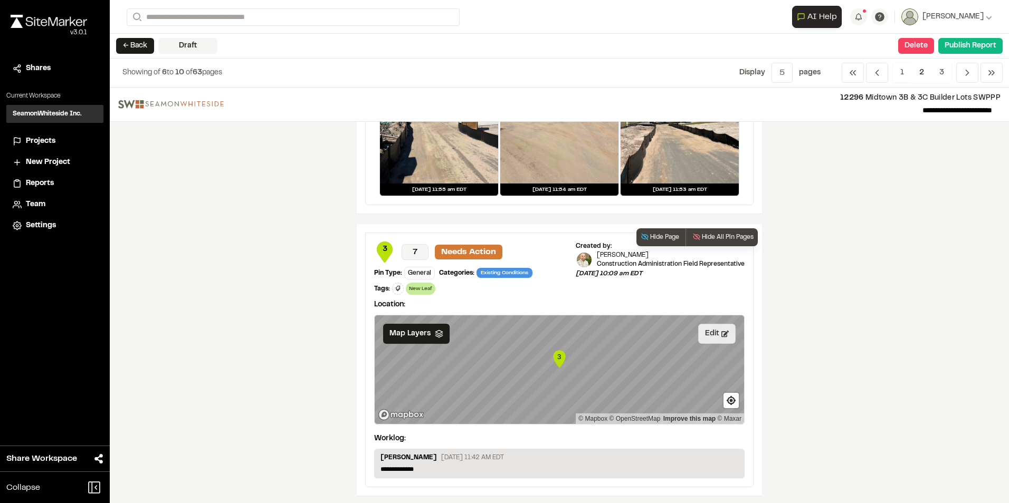
click at [710, 328] on button "Edit" at bounding box center [716, 334] width 37 height 20
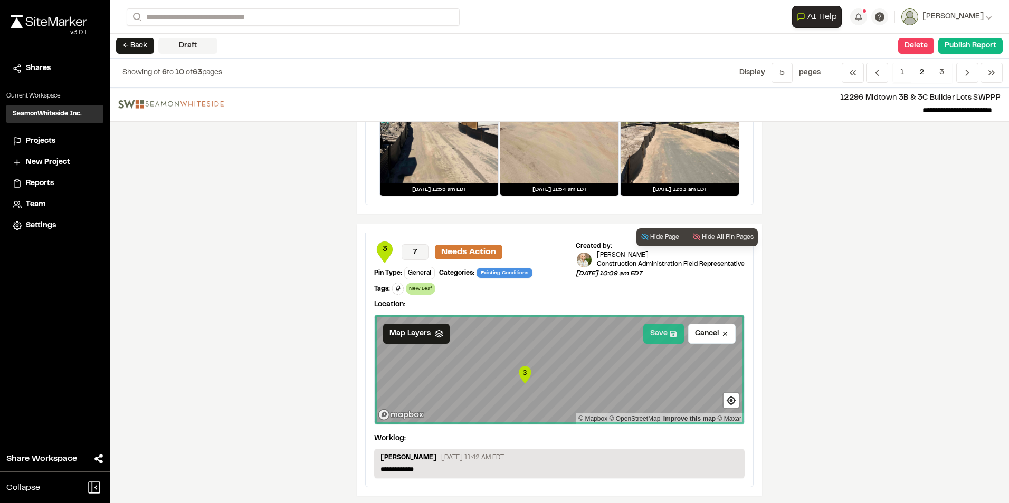
click at [660, 329] on button "Save" at bounding box center [663, 334] width 41 height 20
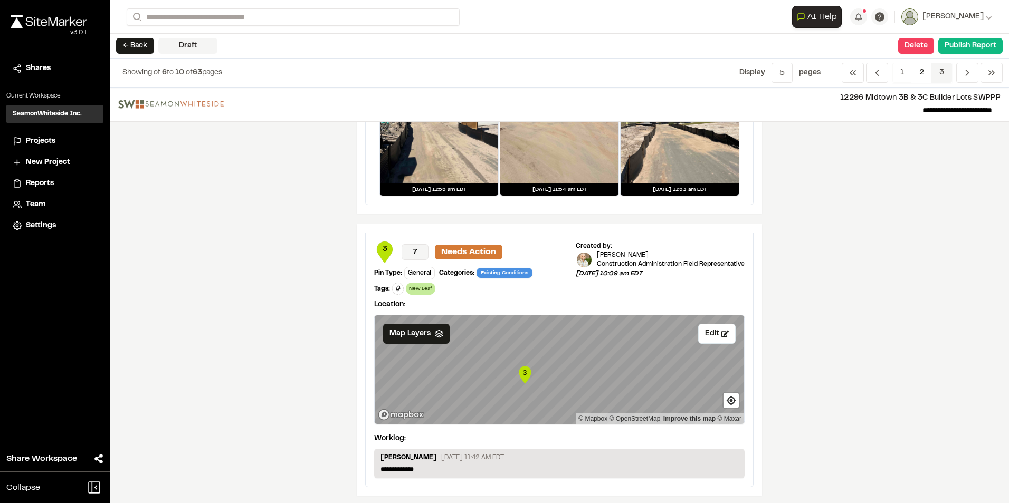
click at [939, 71] on span "3" at bounding box center [941, 73] width 21 height 20
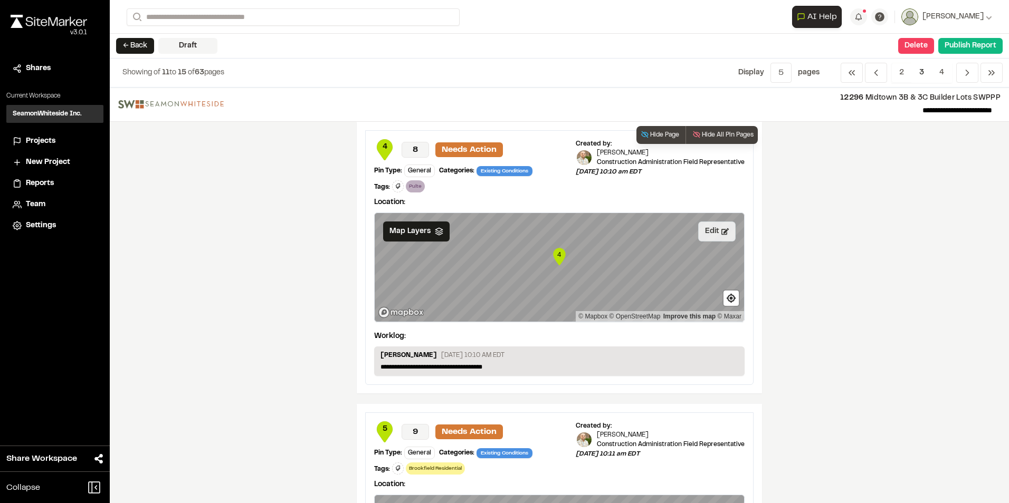
click at [711, 232] on button "Edit" at bounding box center [716, 232] width 37 height 20
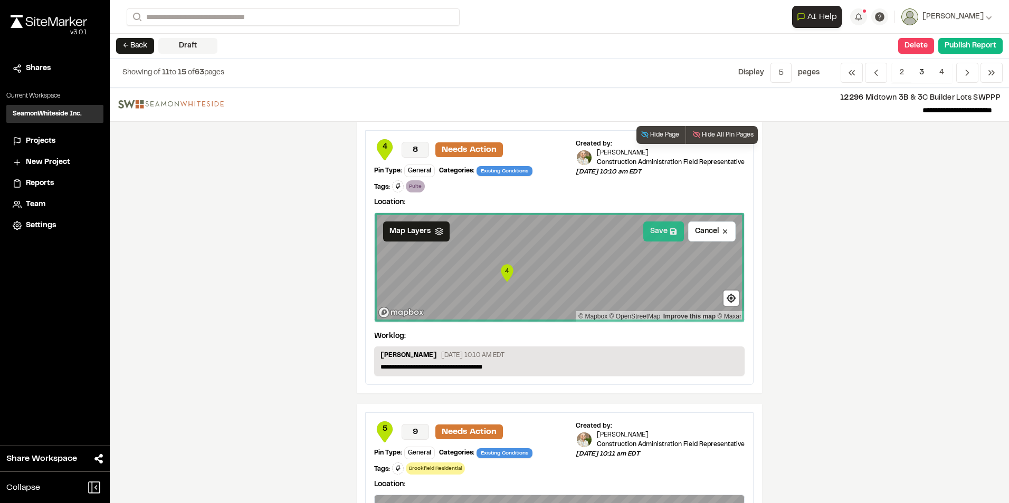
click at [658, 229] on button "Save" at bounding box center [663, 232] width 41 height 20
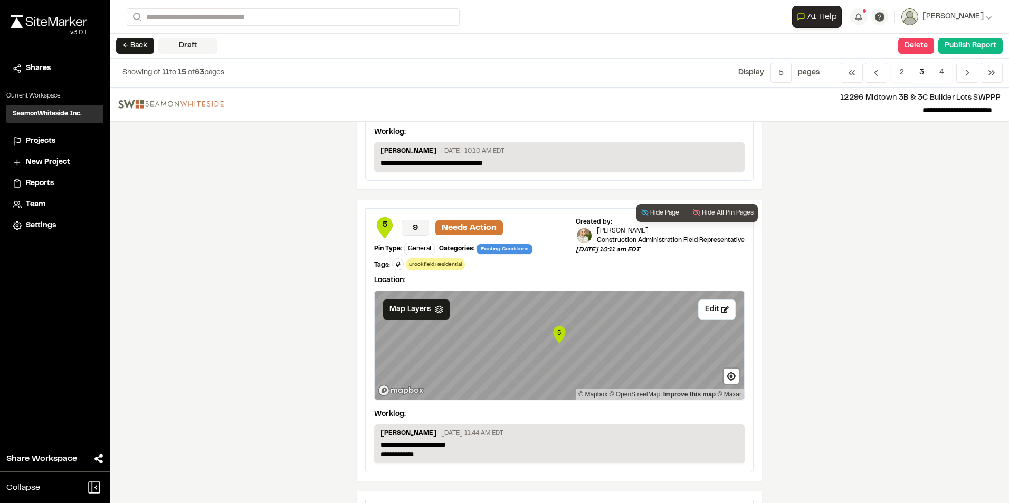
scroll to position [211, 0]
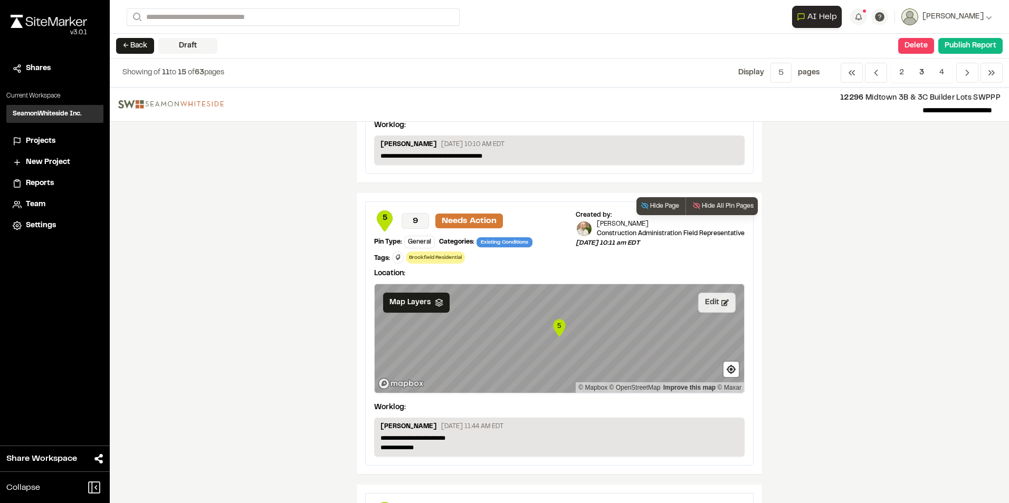
click at [710, 302] on button "Edit" at bounding box center [716, 303] width 37 height 20
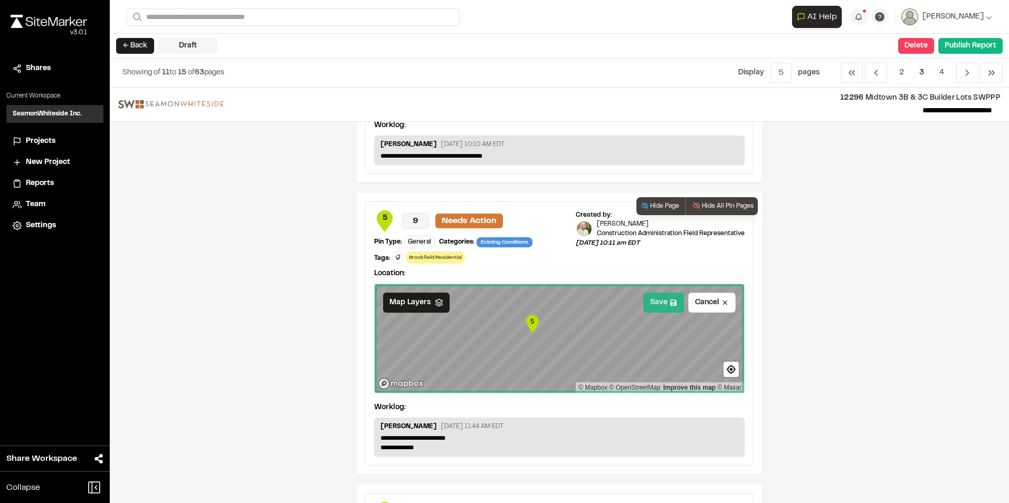
click at [661, 302] on button "Save" at bounding box center [663, 303] width 41 height 20
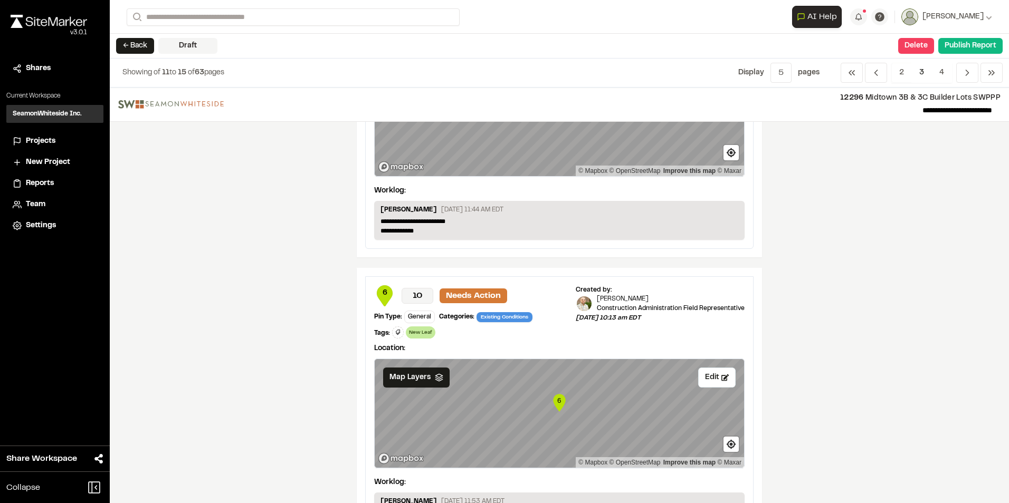
scroll to position [475, 0]
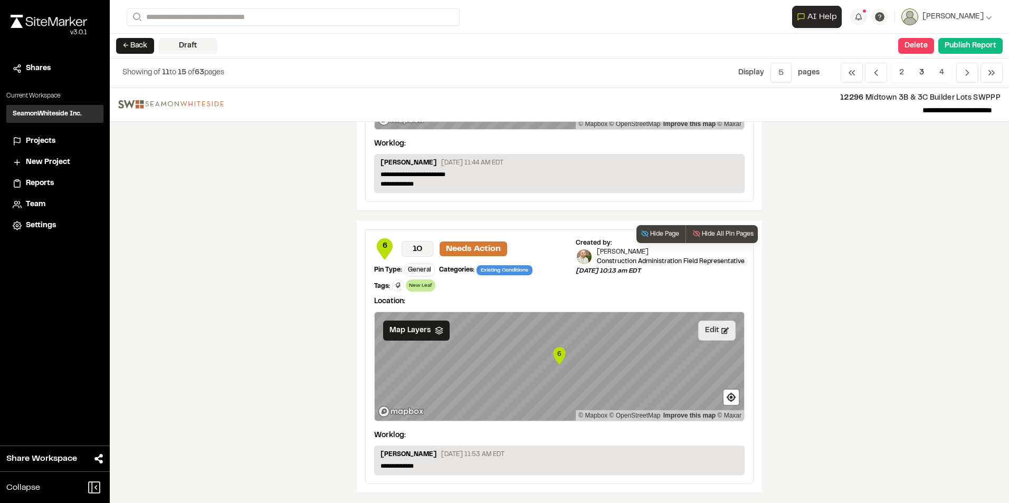
click at [714, 328] on button "Edit" at bounding box center [716, 331] width 37 height 20
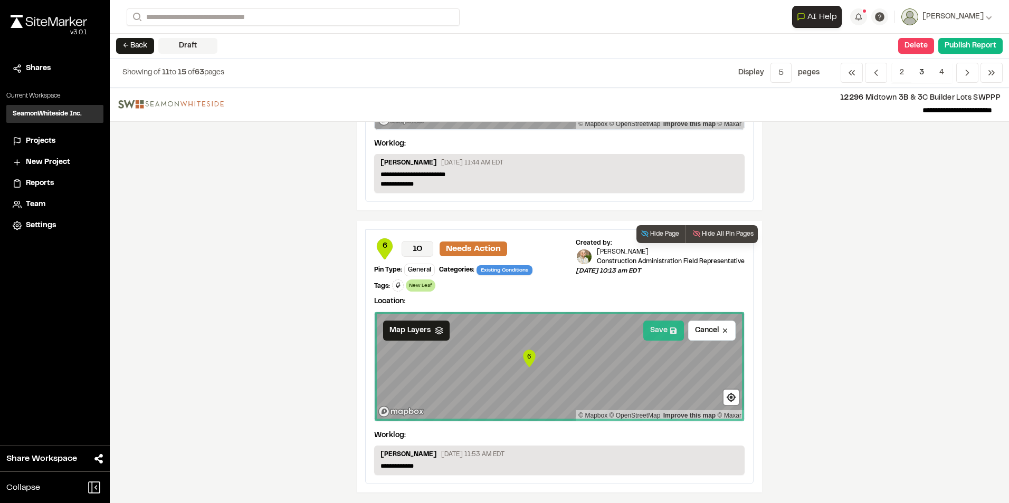
click at [661, 334] on button "Save" at bounding box center [663, 331] width 41 height 20
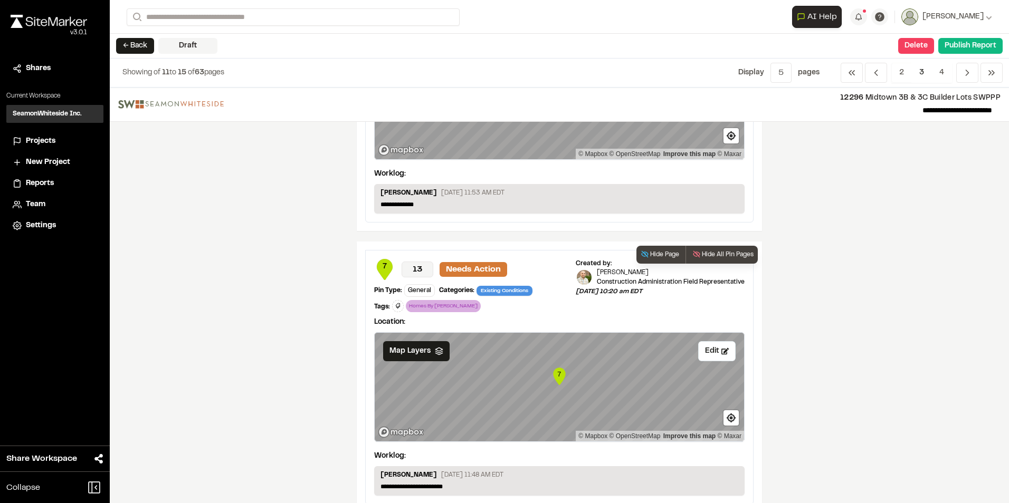
scroll to position [739, 0]
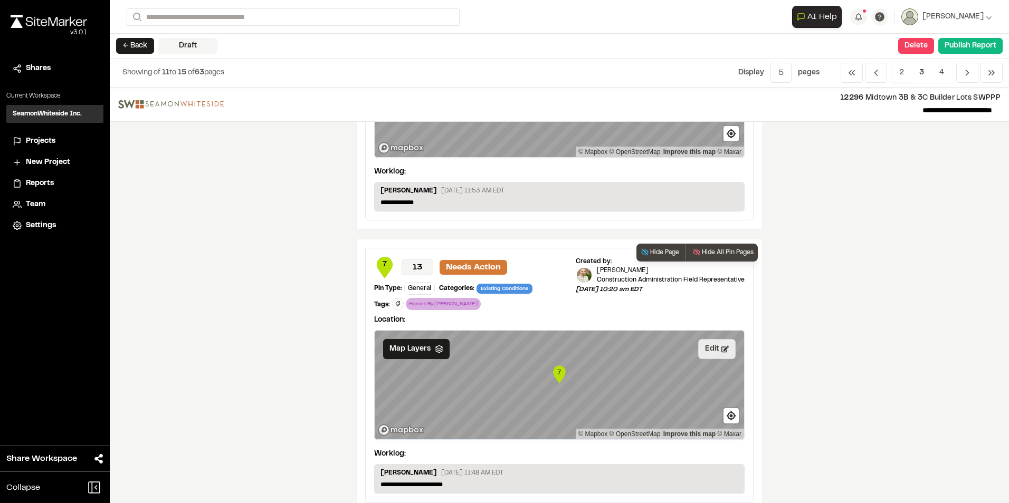
click at [707, 350] on button "Edit" at bounding box center [716, 349] width 37 height 20
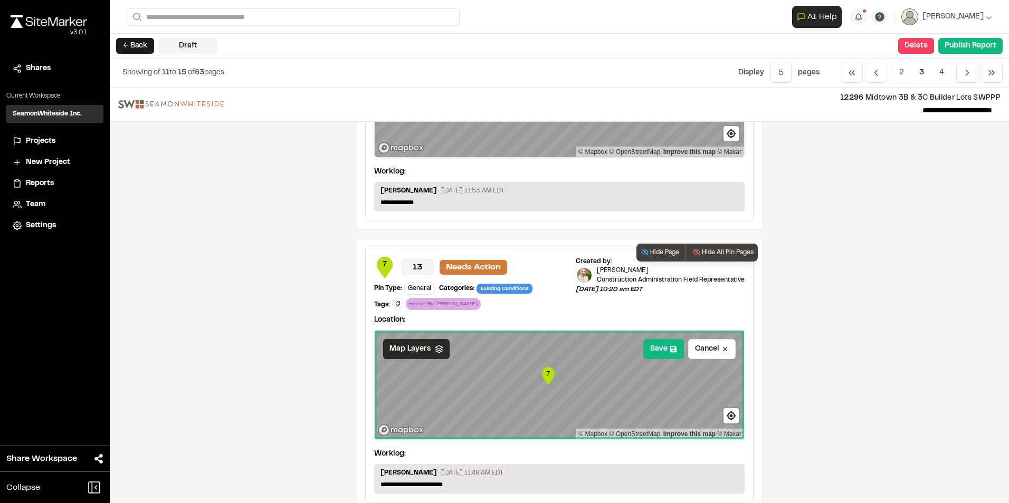
click at [430, 353] on div "Map Layers" at bounding box center [416, 349] width 66 height 20
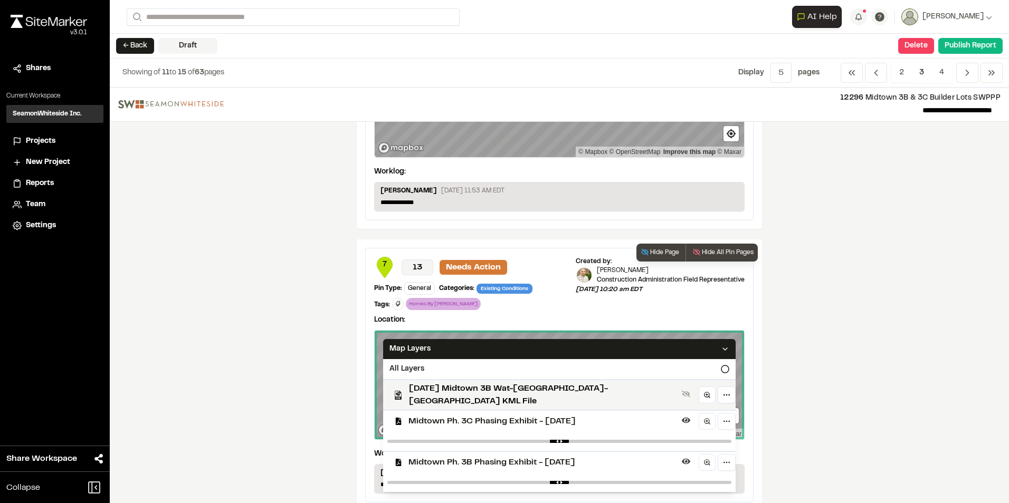
click at [431, 415] on span "Midtown Ph. 3C Phasing Exhibit - [DATE]" at bounding box center [542, 421] width 269 height 13
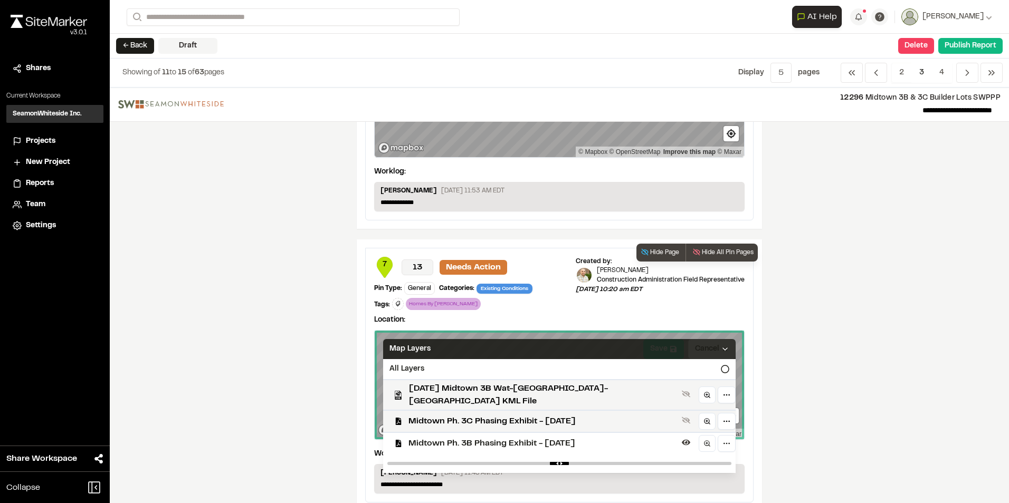
click at [721, 348] on icon at bounding box center [725, 349] width 8 height 8
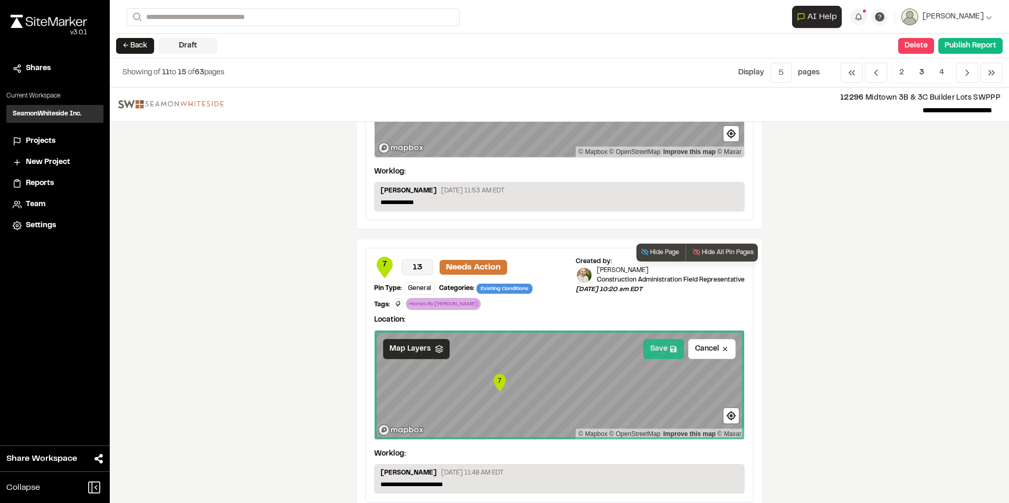
click at [650, 345] on button "Save" at bounding box center [663, 349] width 41 height 20
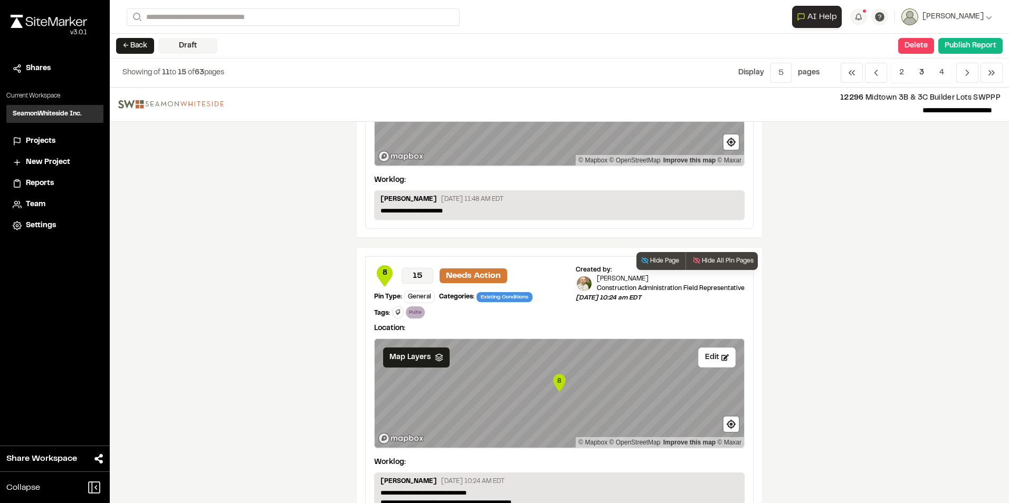
scroll to position [1049, 0]
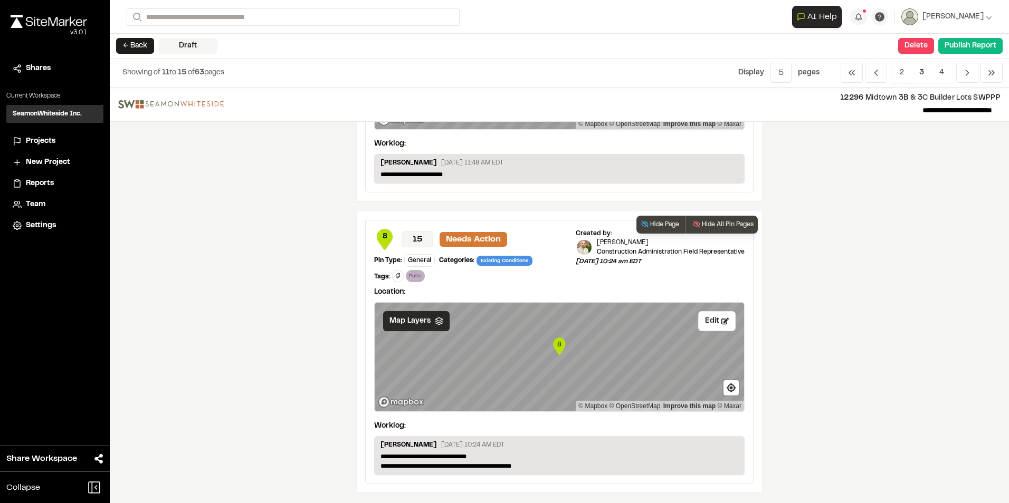
click at [419, 318] on span "Map Layers" at bounding box center [409, 321] width 41 height 12
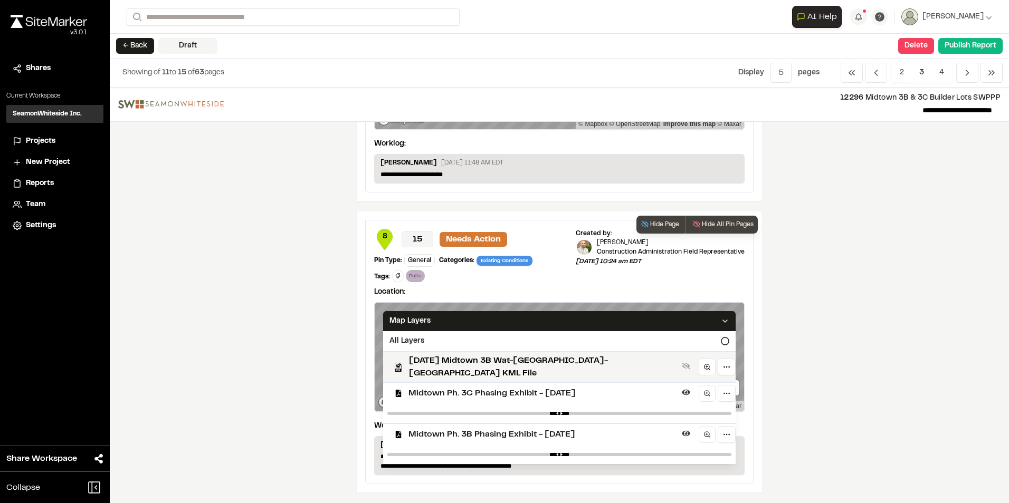
click at [440, 389] on span "Midtown Ph. 3C Phasing Exhibit - [DATE]" at bounding box center [542, 393] width 269 height 13
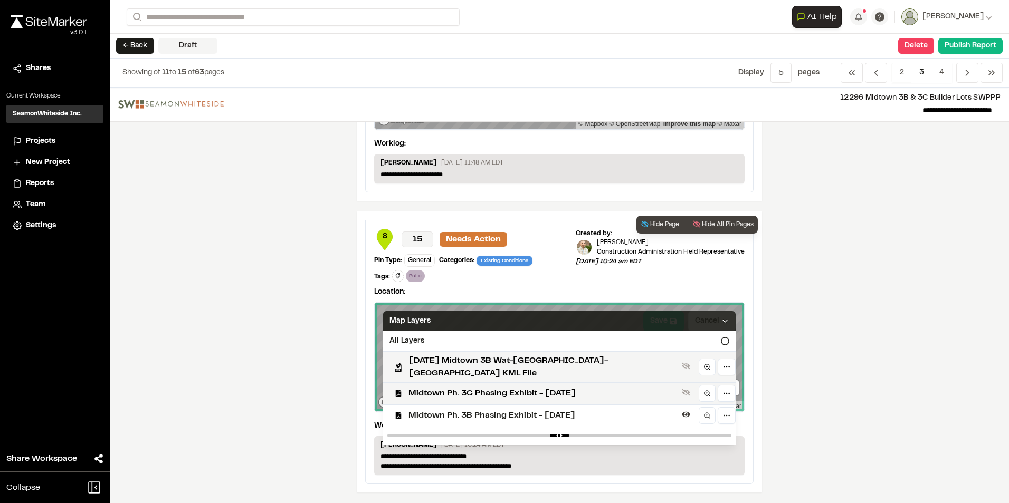
click at [721, 319] on icon at bounding box center [725, 321] width 8 height 8
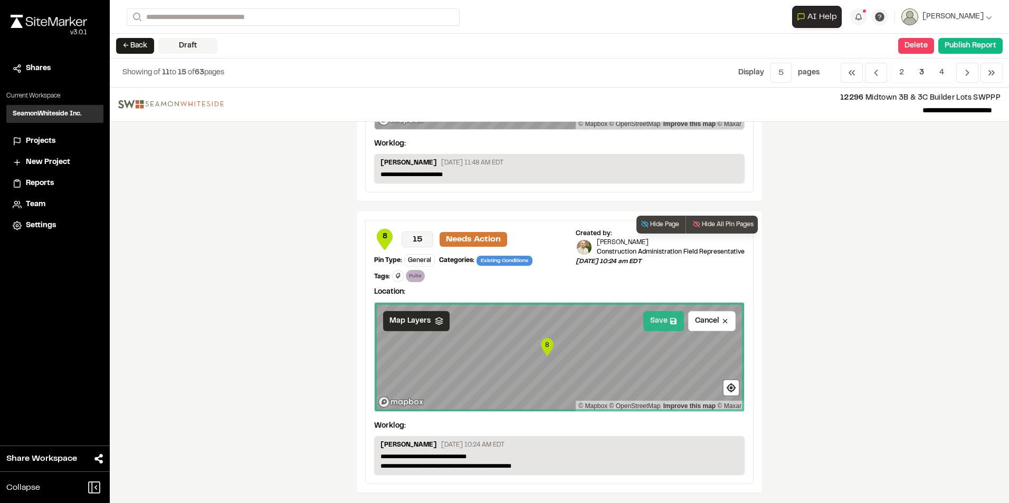
click at [648, 326] on button "Save" at bounding box center [663, 321] width 41 height 20
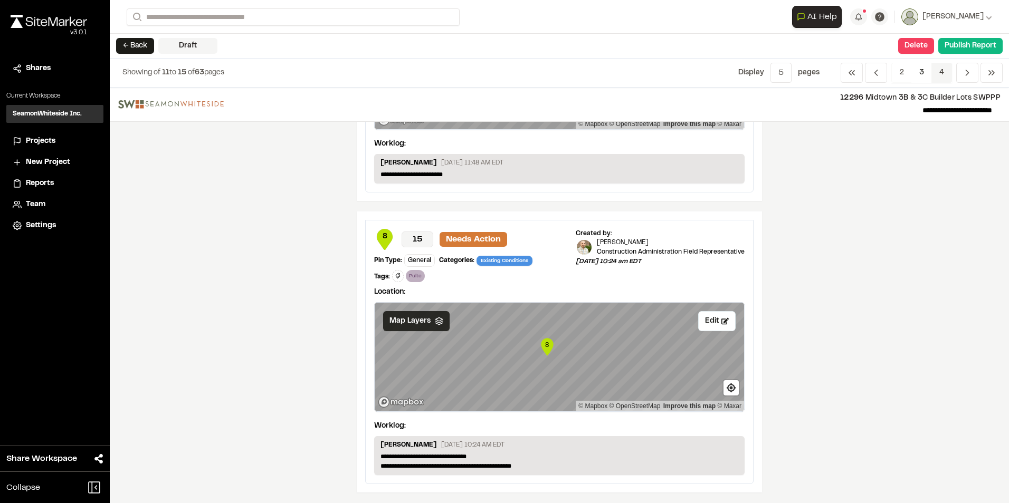
click at [945, 70] on span "4" at bounding box center [941, 73] width 21 height 20
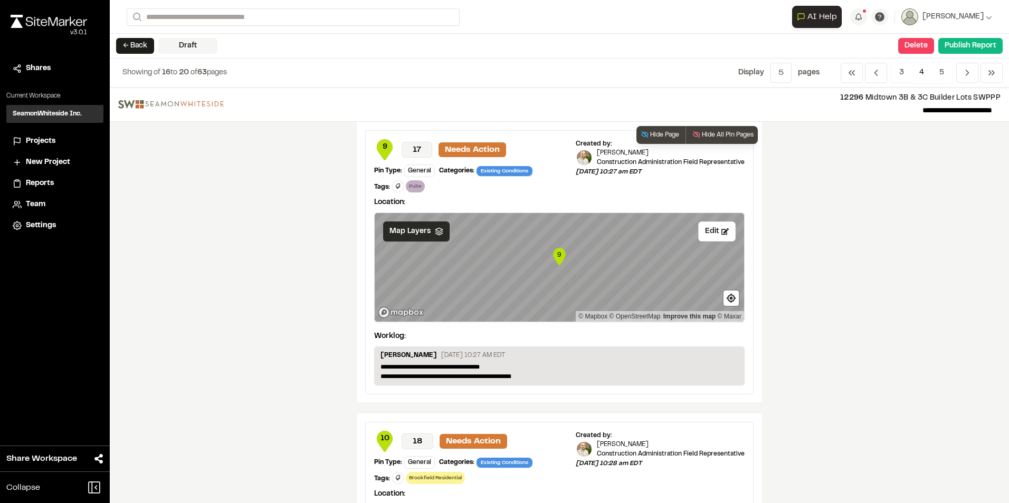
click at [389, 232] on span "Map Layers" at bounding box center [409, 232] width 41 height 12
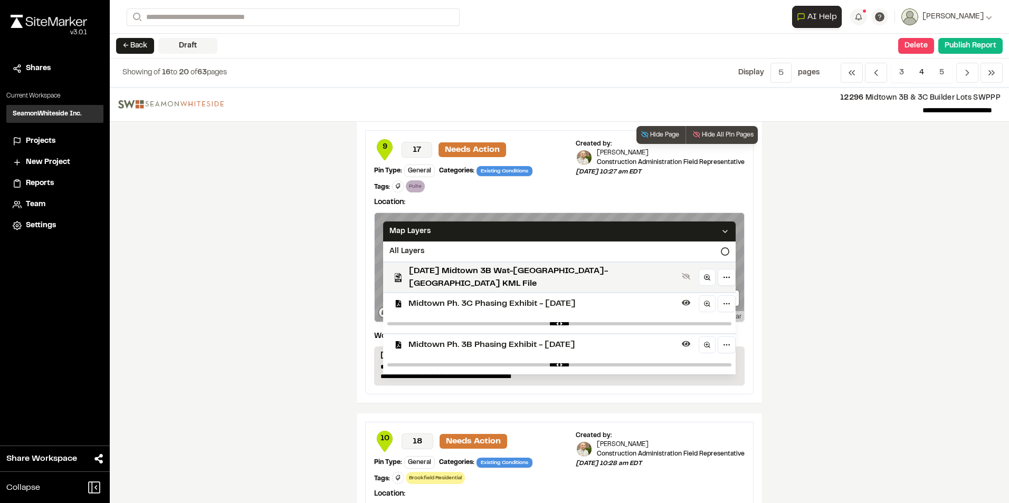
click at [408, 298] on span "Midtown Ph. 3C Phasing Exhibit - [DATE]" at bounding box center [542, 304] width 269 height 13
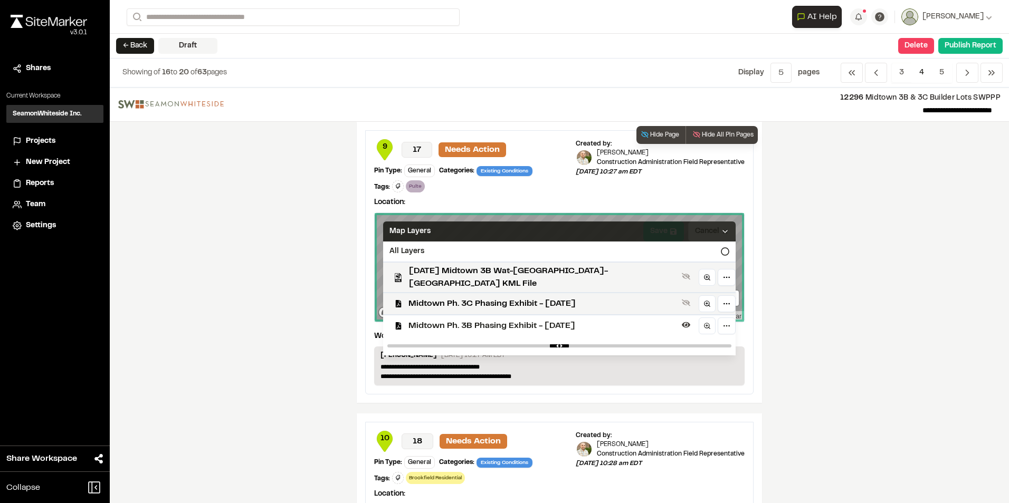
click at [721, 229] on icon at bounding box center [725, 231] width 8 height 8
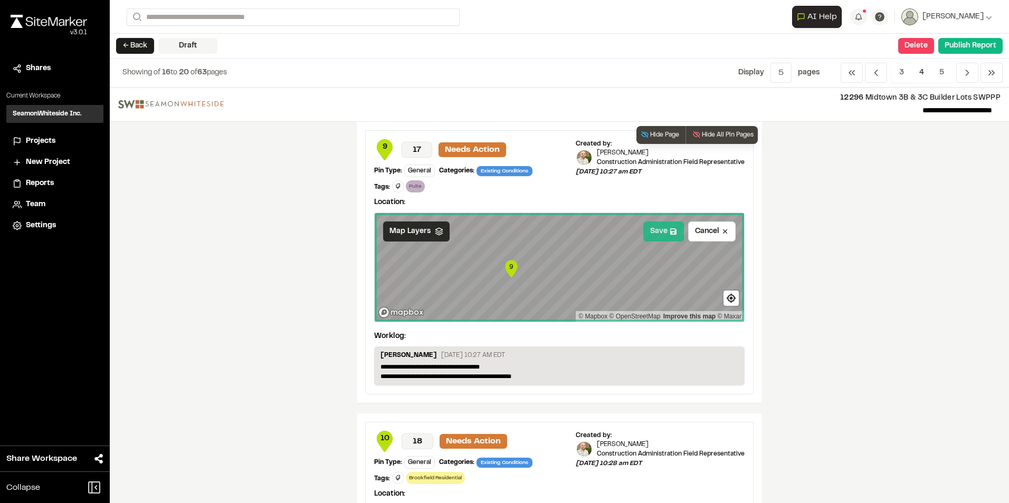
click at [656, 227] on button "Save" at bounding box center [663, 232] width 41 height 20
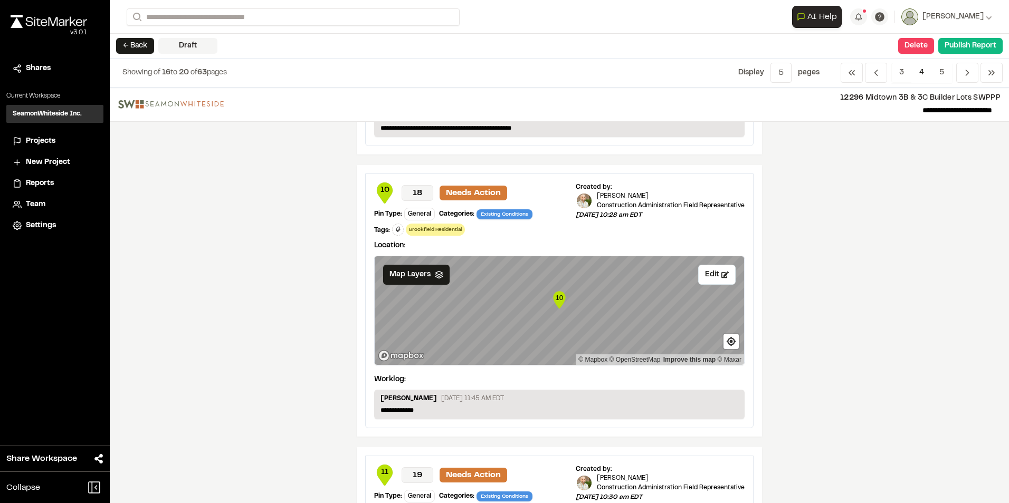
scroll to position [264, 0]
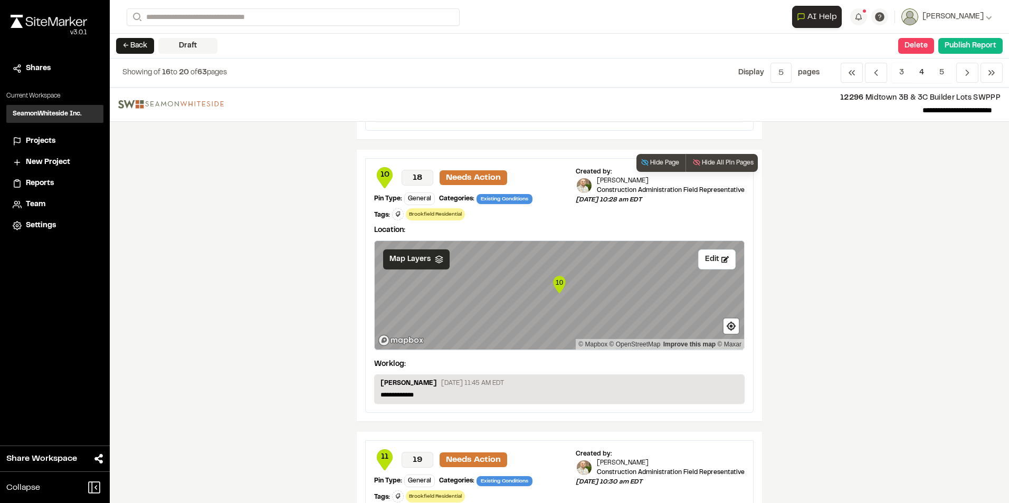
click at [401, 255] on span "Map Layers" at bounding box center [409, 260] width 41 height 12
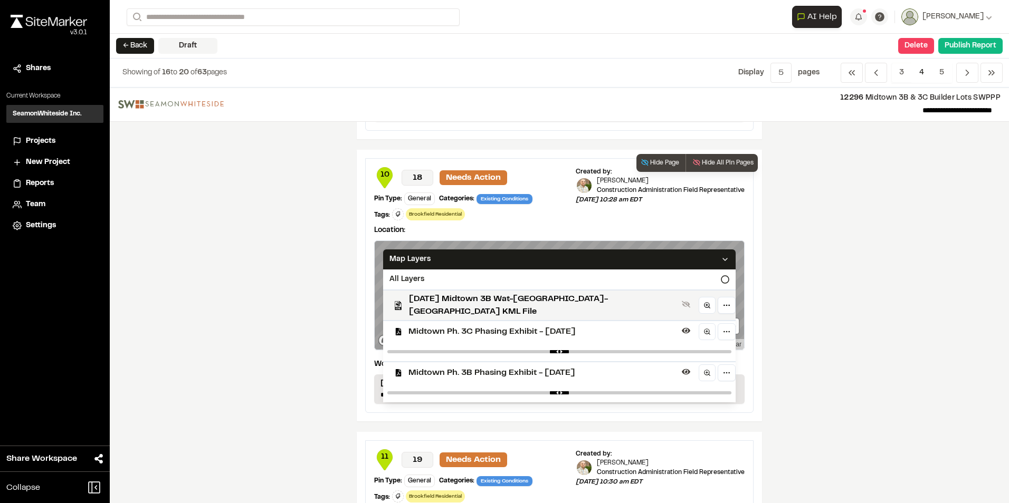
click at [431, 326] on span "Midtown Ph. 3C Phasing Exhibit - [DATE]" at bounding box center [542, 332] width 269 height 13
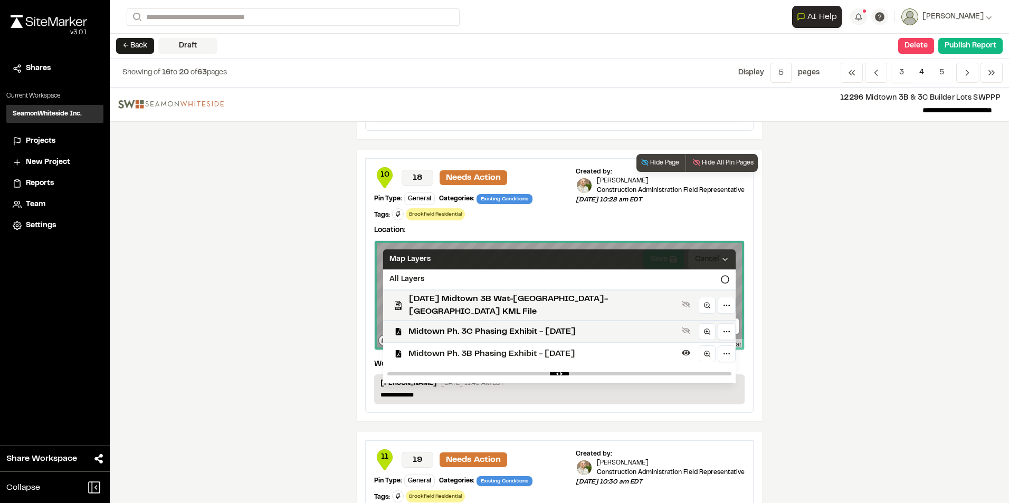
click at [723, 259] on polyline at bounding box center [725, 260] width 4 height 2
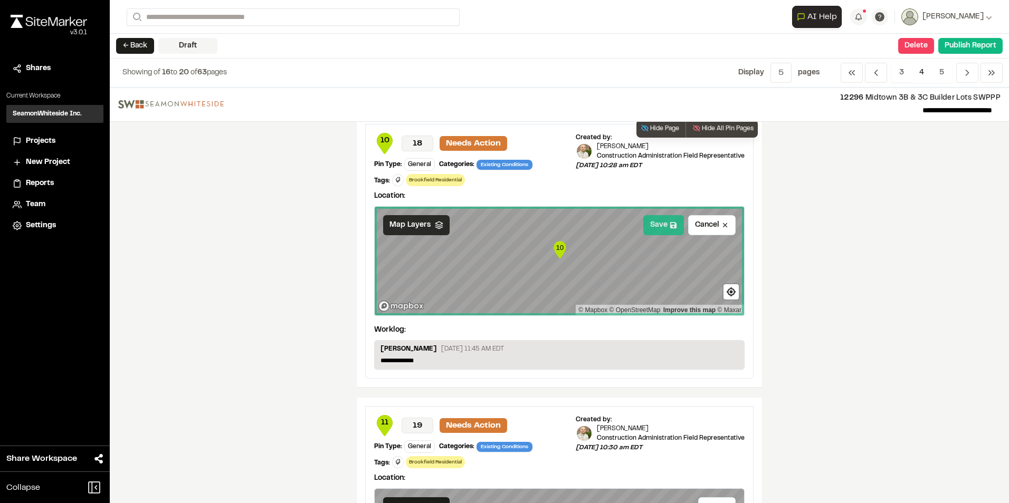
scroll to position [317, 0]
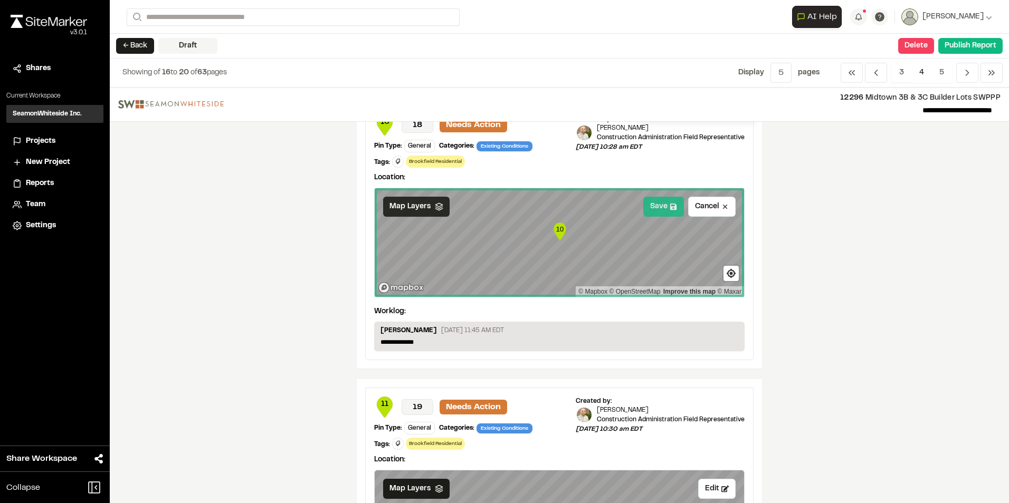
click at [659, 211] on button "Save" at bounding box center [663, 207] width 41 height 20
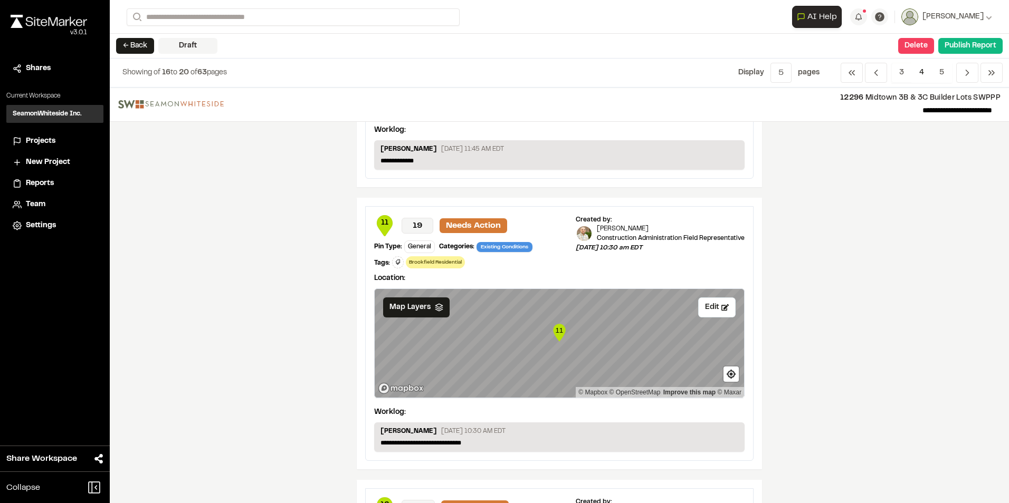
scroll to position [528, 0]
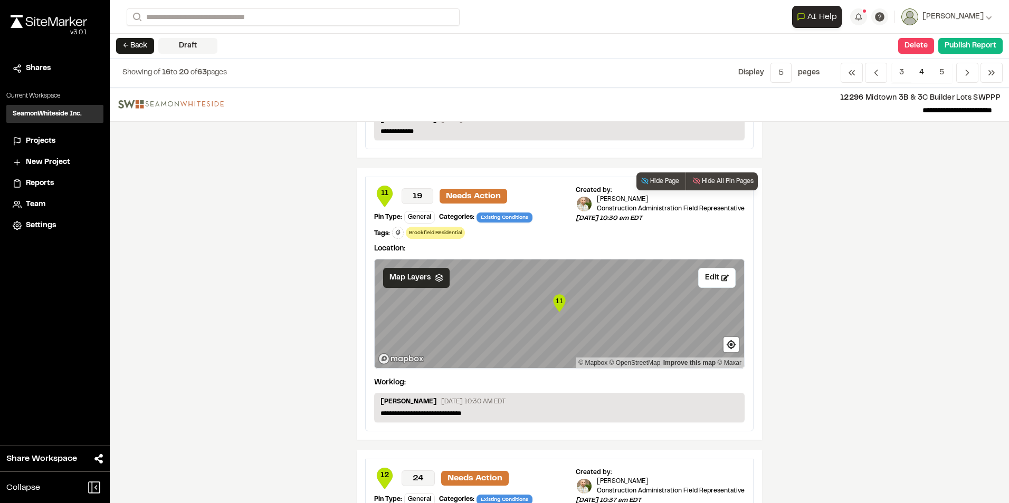
click at [406, 274] on span "Map Layers" at bounding box center [409, 278] width 41 height 12
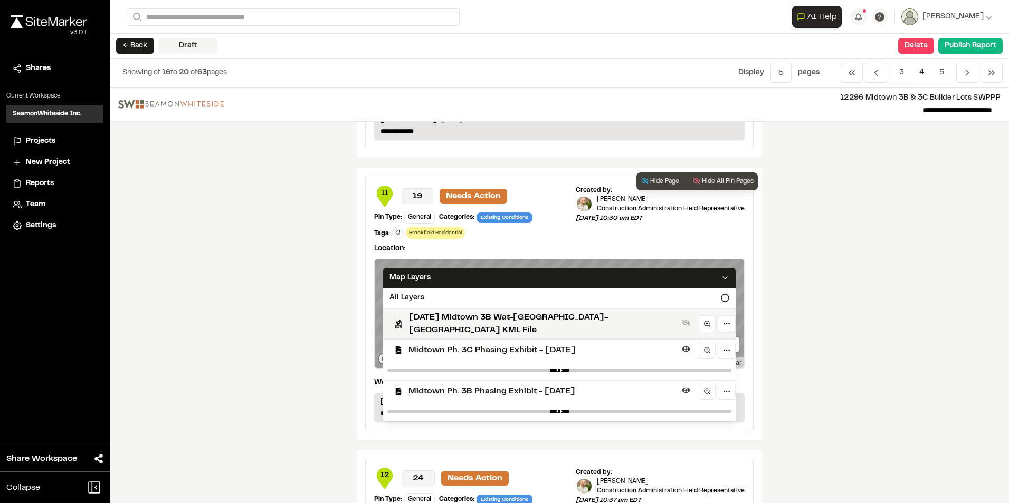
click at [429, 347] on span "Midtown Ph. 3C Phasing Exhibit - [DATE]" at bounding box center [542, 350] width 269 height 13
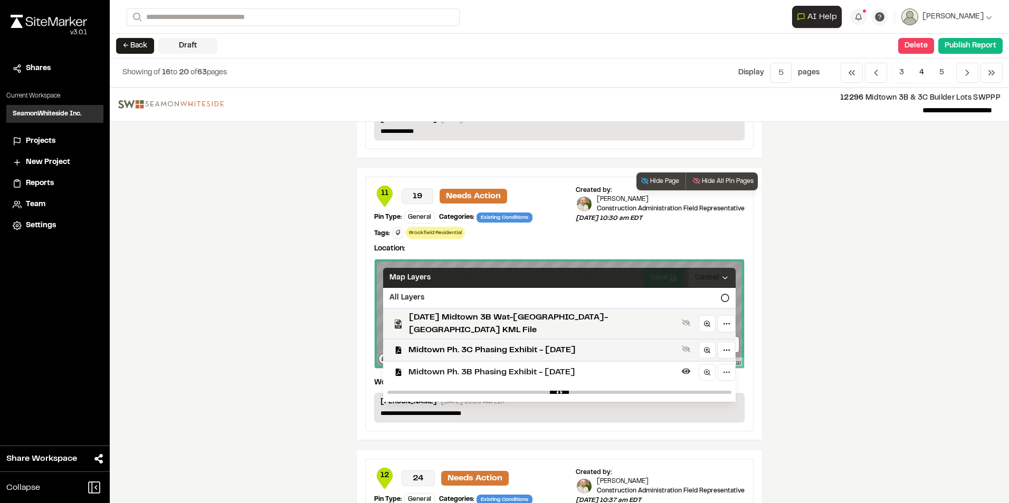
click at [723, 277] on polyline at bounding box center [725, 278] width 4 height 2
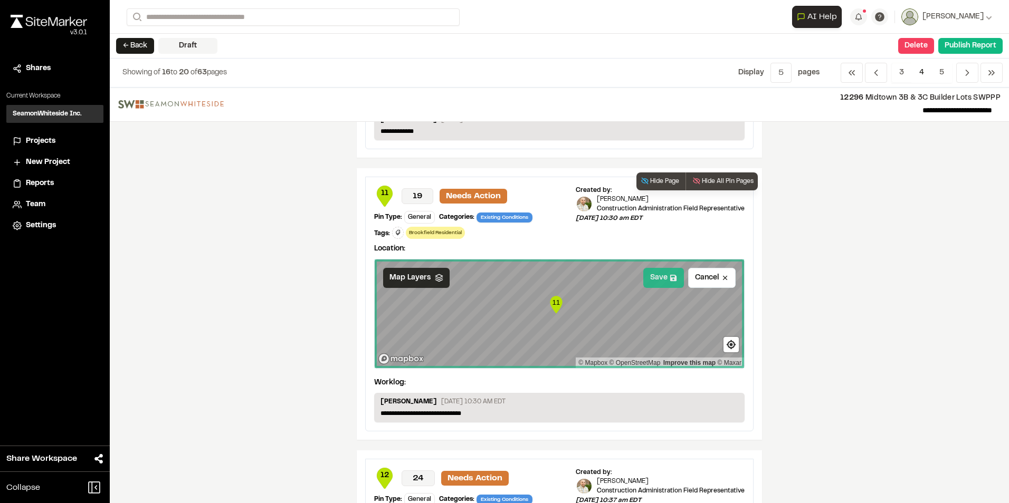
click at [649, 281] on button "Save" at bounding box center [663, 278] width 41 height 20
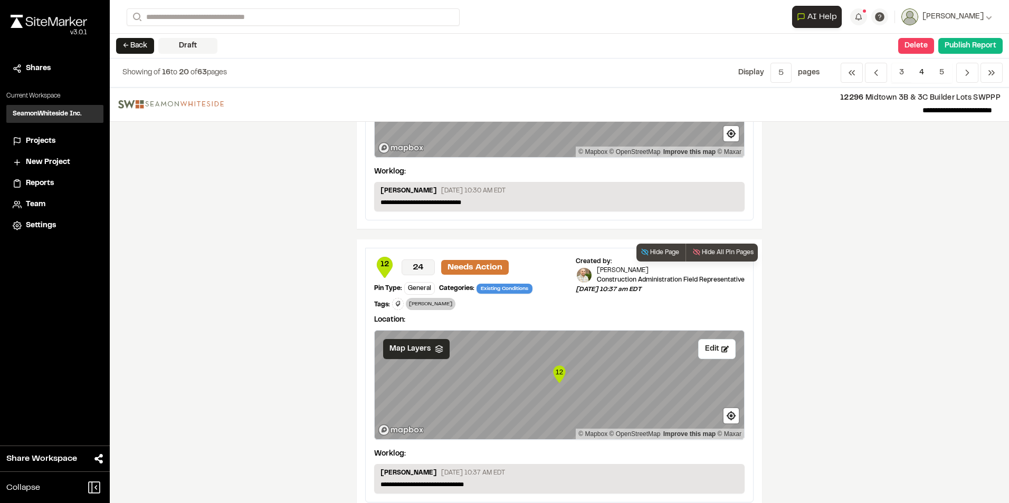
scroll to position [791, 0]
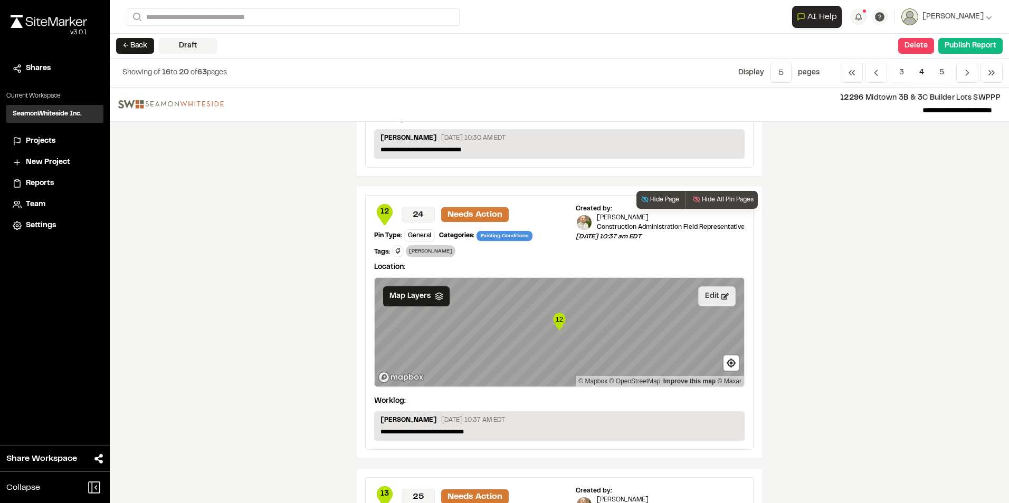
click at [706, 291] on button "Edit" at bounding box center [716, 296] width 37 height 20
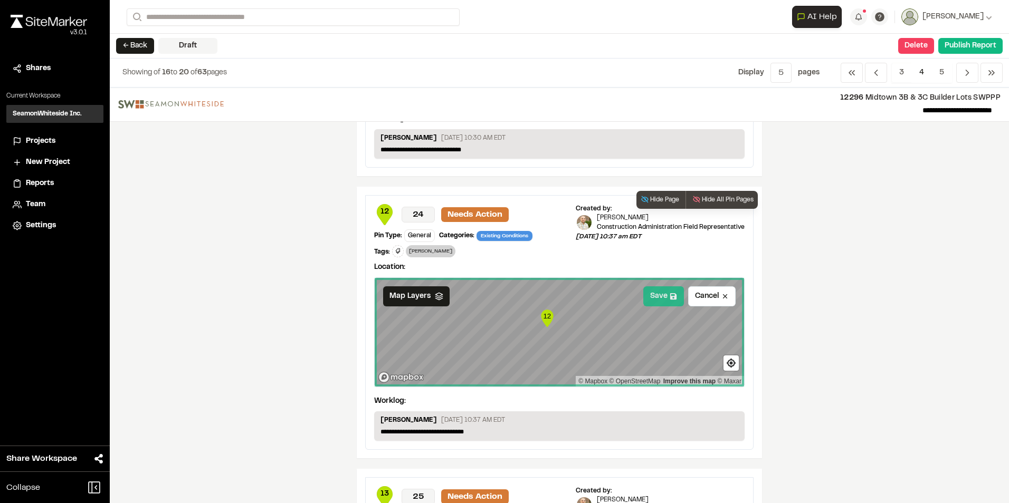
click at [657, 289] on button "Save" at bounding box center [663, 296] width 41 height 20
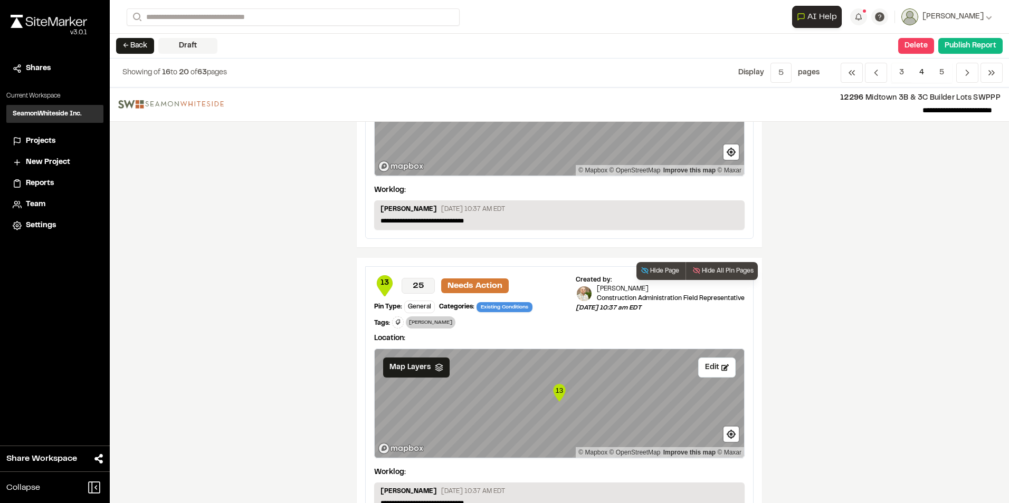
scroll to position [1039, 0]
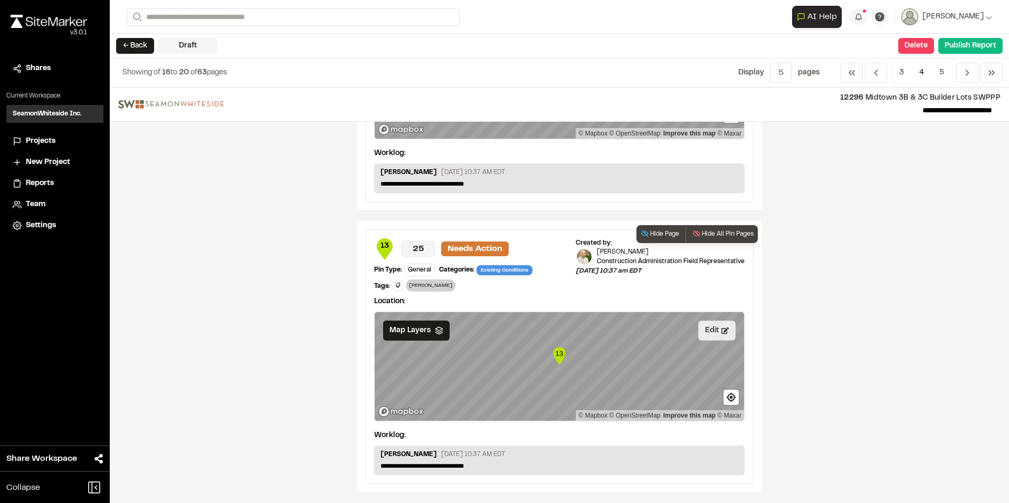
click at [705, 337] on button "Edit" at bounding box center [716, 331] width 37 height 20
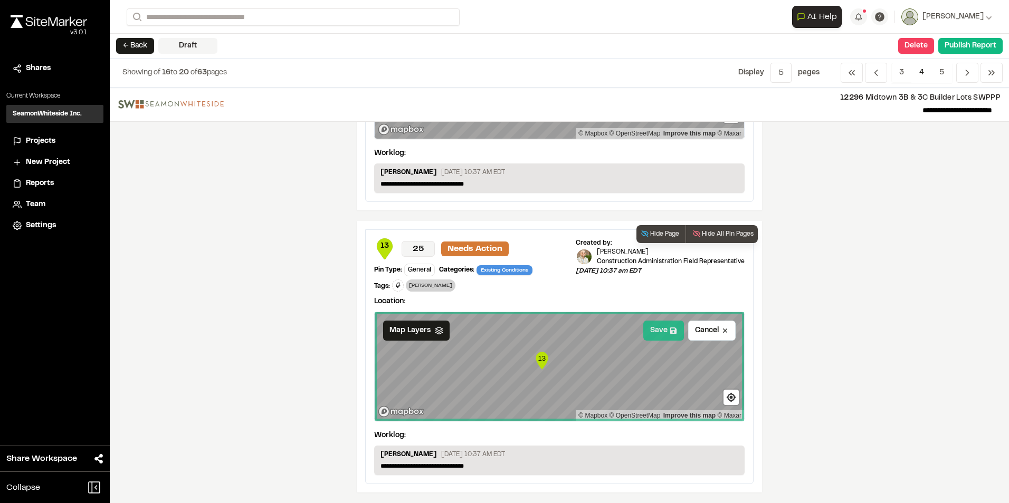
click at [653, 329] on button "Save" at bounding box center [663, 331] width 41 height 20
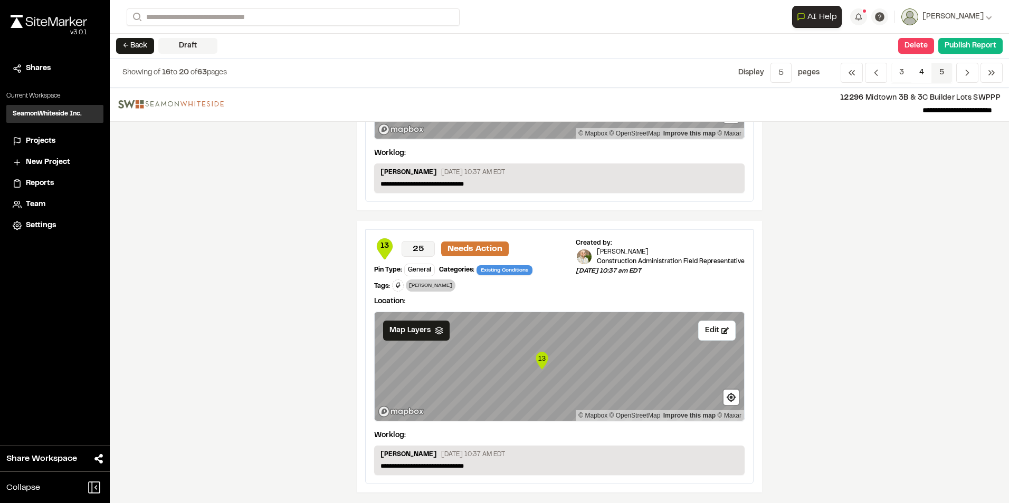
click at [946, 73] on span "5" at bounding box center [941, 73] width 21 height 20
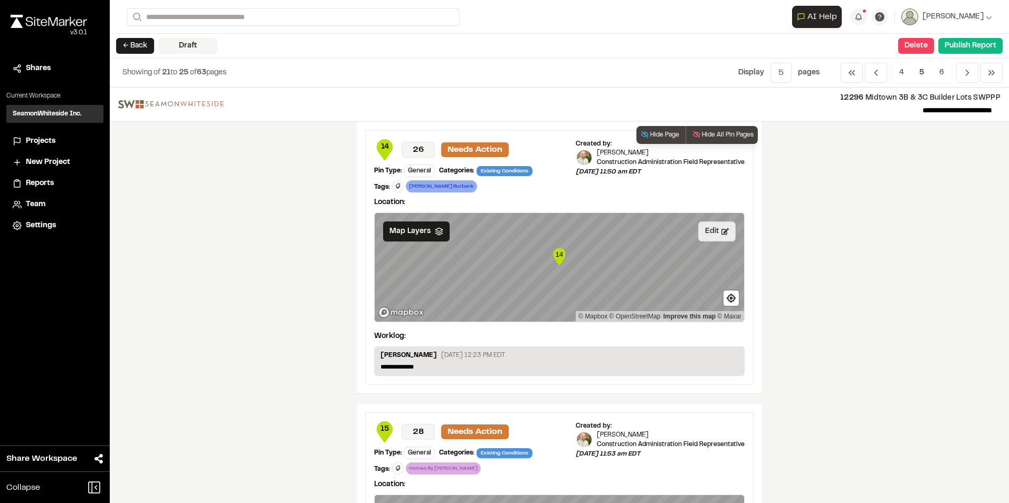
click at [707, 235] on button "Edit" at bounding box center [716, 232] width 37 height 20
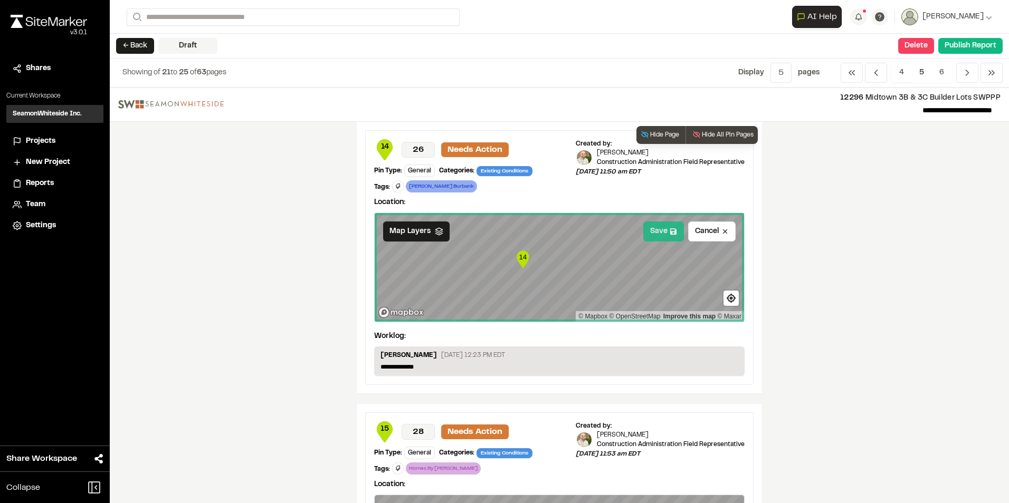
click at [651, 231] on button "Save" at bounding box center [663, 232] width 41 height 20
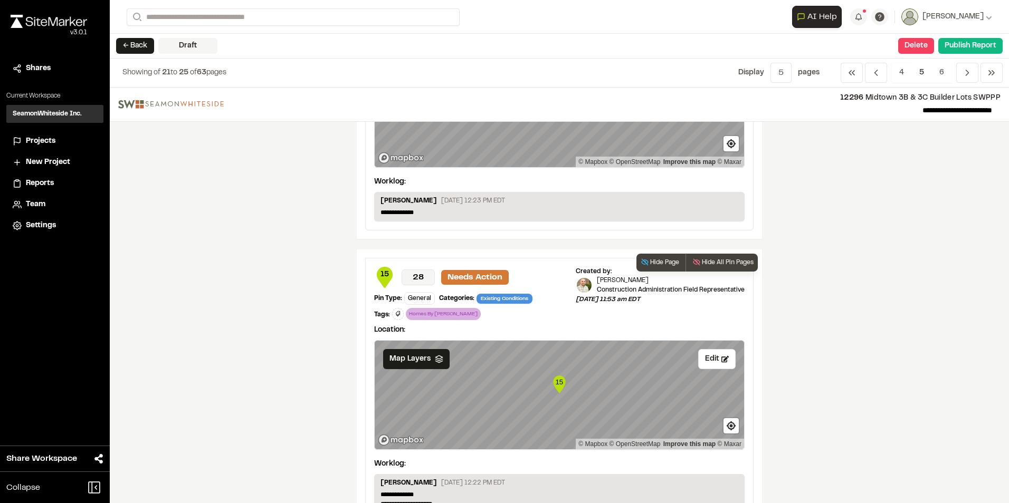
scroll to position [211, 0]
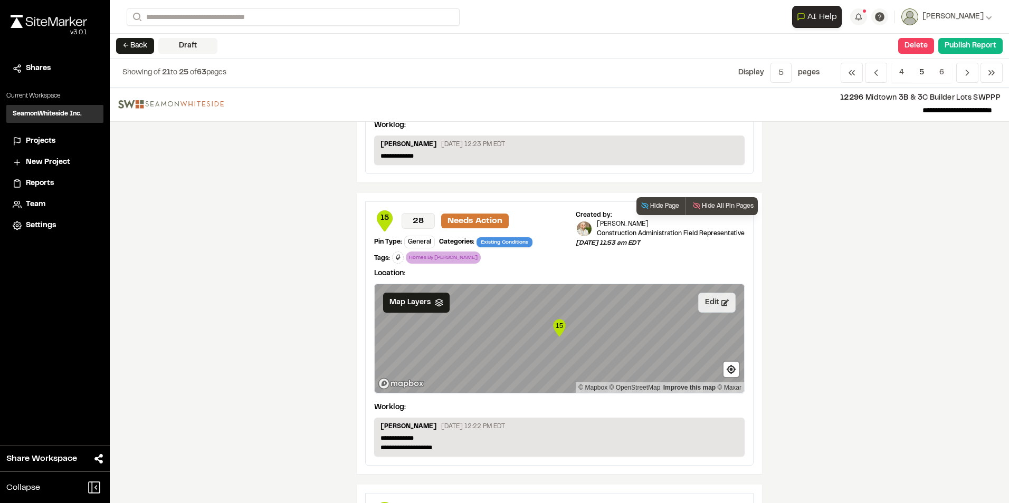
click at [704, 302] on button "Edit" at bounding box center [716, 303] width 37 height 20
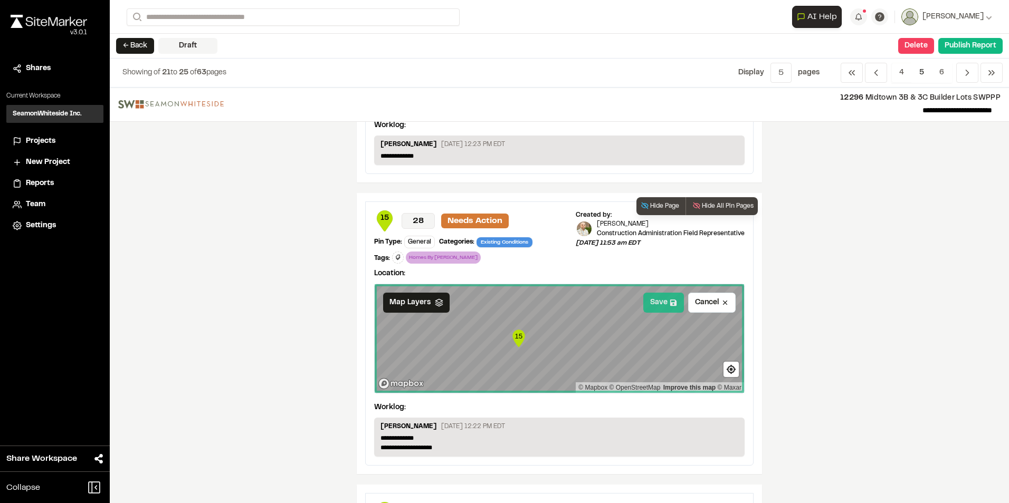
click at [646, 299] on button "Save" at bounding box center [663, 303] width 41 height 20
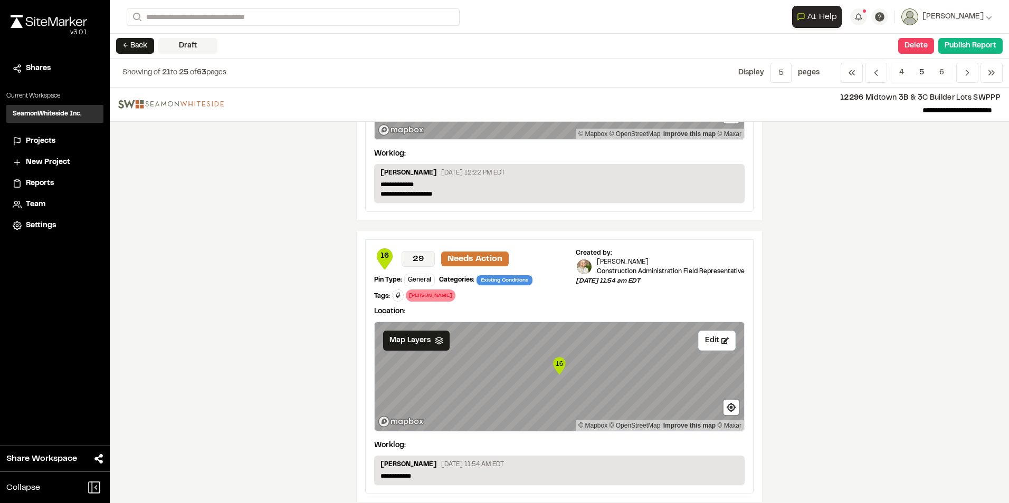
scroll to position [475, 0]
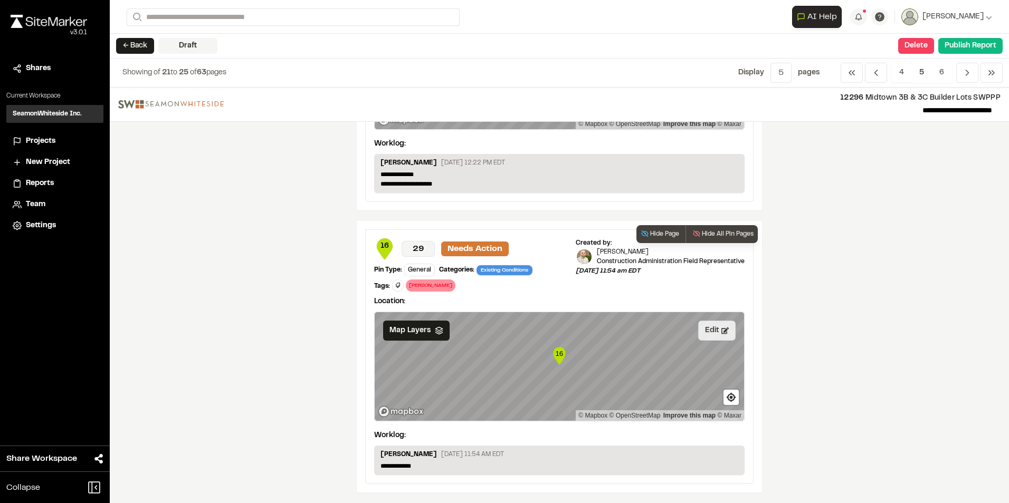
click at [706, 332] on button "Edit" at bounding box center [716, 331] width 37 height 20
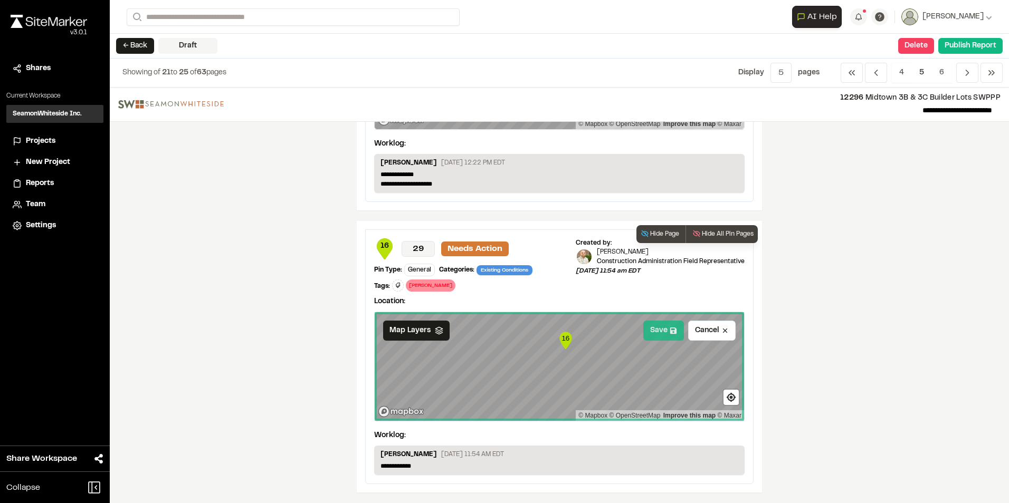
click at [653, 335] on button "Save" at bounding box center [663, 331] width 41 height 20
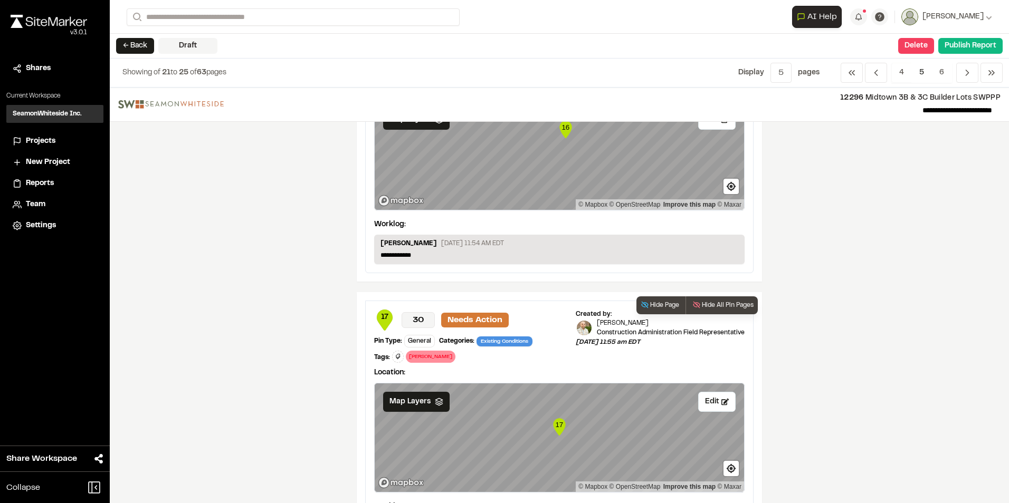
scroll to position [791, 0]
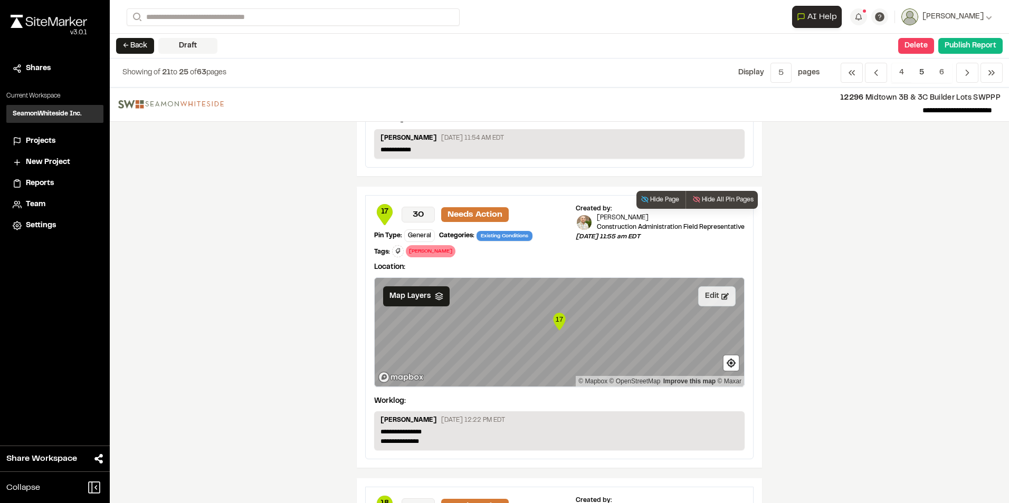
click at [709, 295] on button "Edit" at bounding box center [716, 296] width 37 height 20
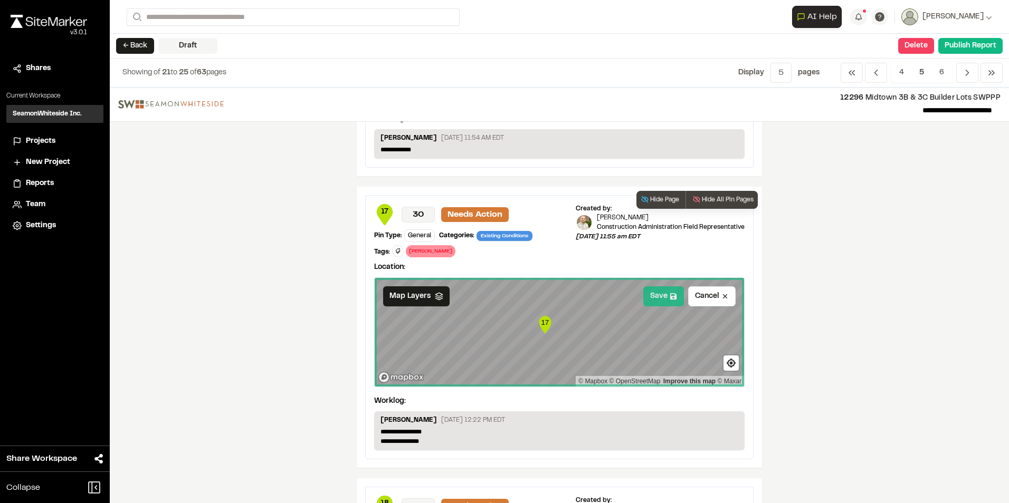
click at [657, 296] on button "Save" at bounding box center [663, 296] width 41 height 20
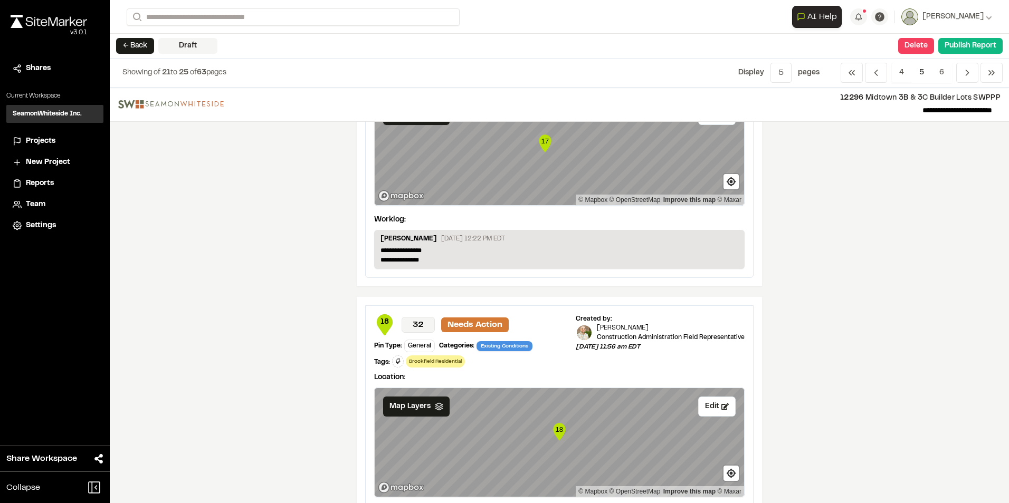
scroll to position [1049, 0]
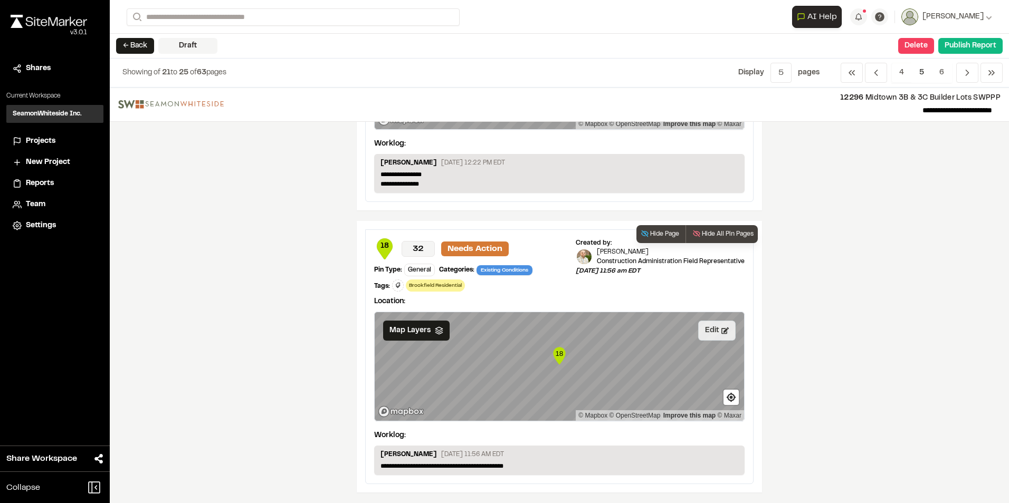
click at [711, 329] on button "Edit" at bounding box center [716, 331] width 37 height 20
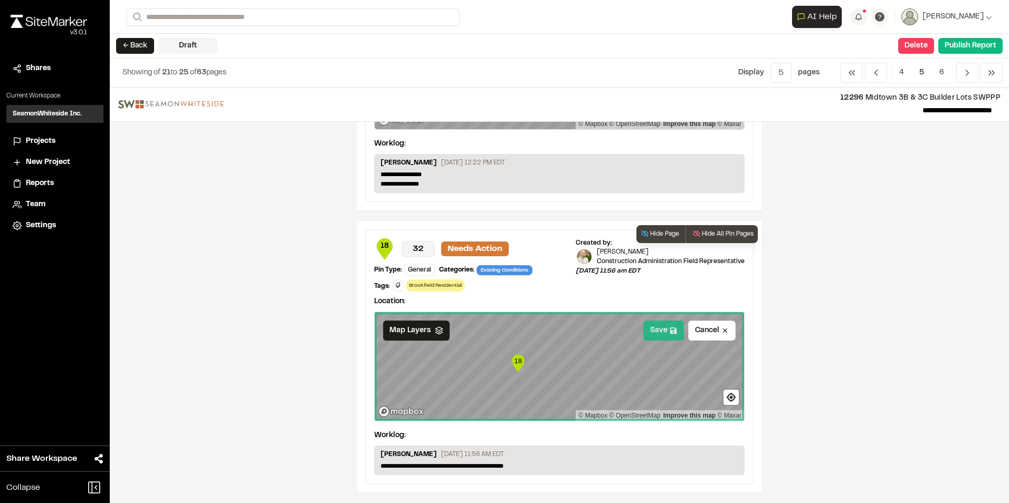
click at [655, 327] on button "Save" at bounding box center [663, 331] width 41 height 20
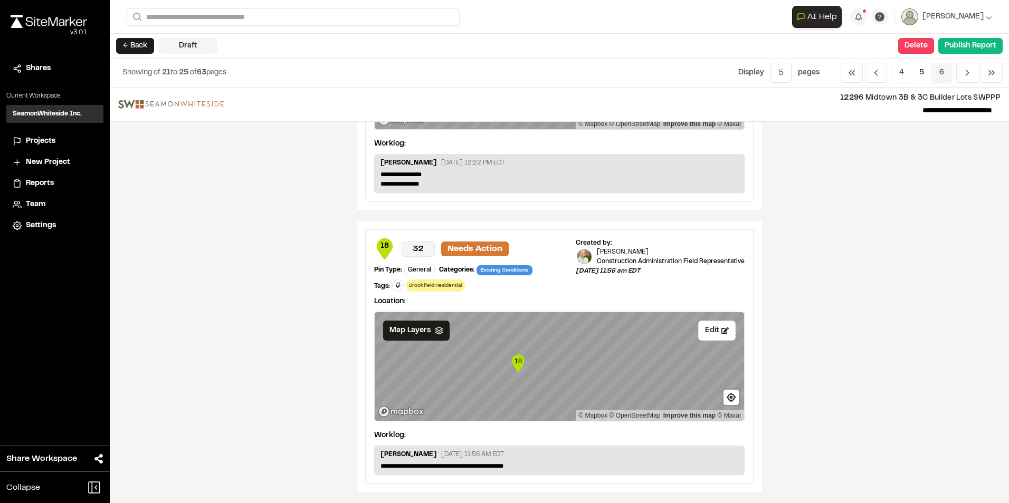
click at [941, 71] on span "6" at bounding box center [941, 73] width 21 height 20
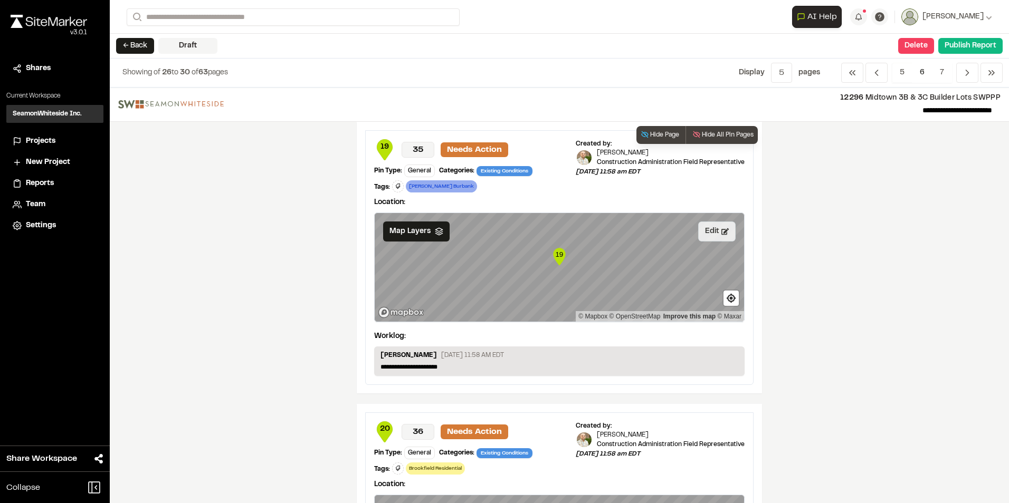
click at [700, 232] on button "Edit" at bounding box center [716, 232] width 37 height 20
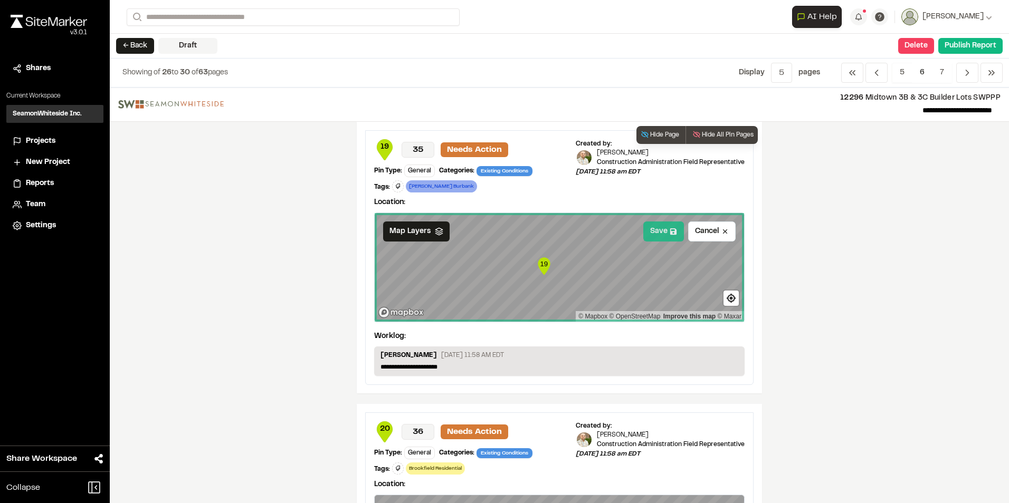
click at [652, 232] on button "Save" at bounding box center [663, 232] width 41 height 20
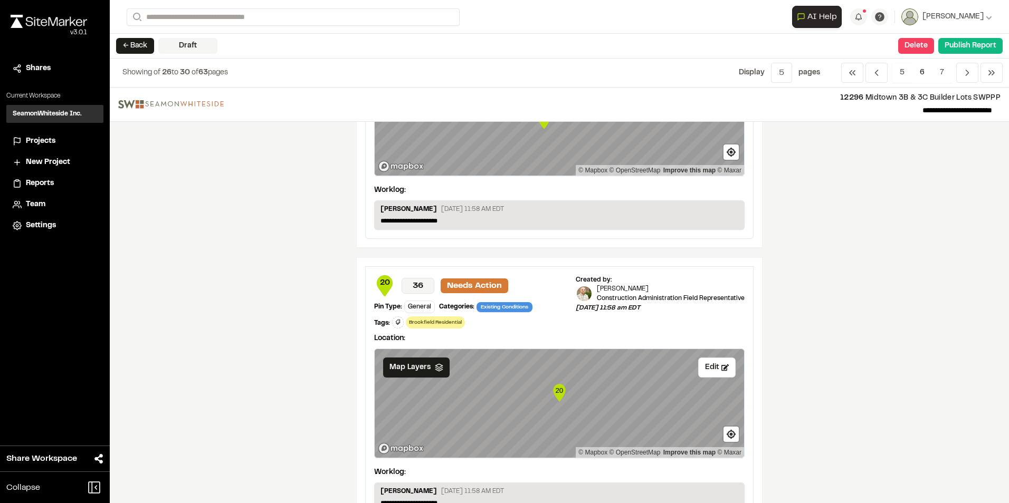
scroll to position [211, 0]
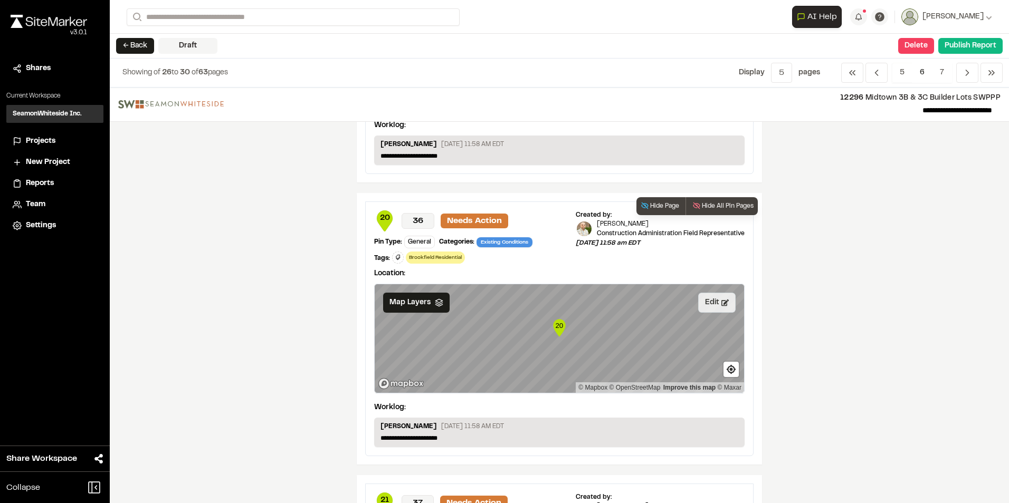
click at [707, 300] on button "Edit" at bounding box center [716, 303] width 37 height 20
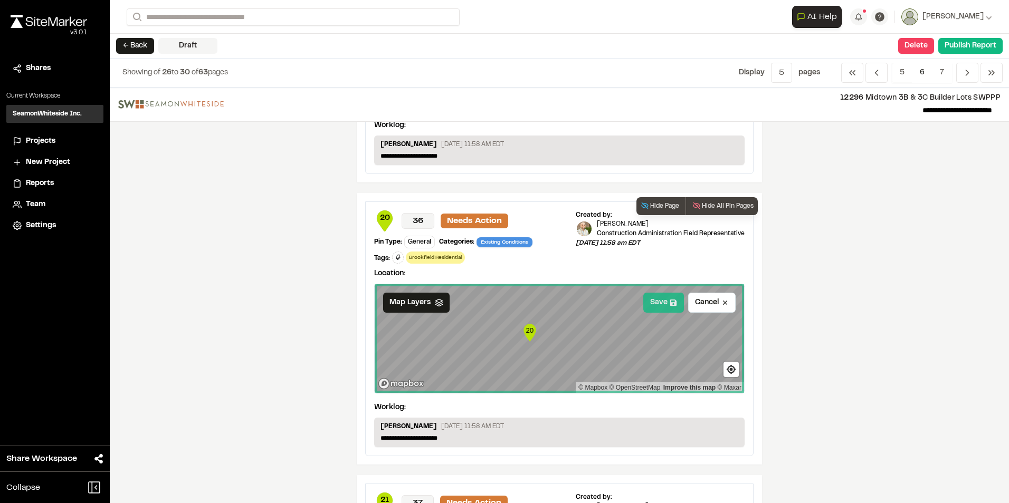
click at [651, 302] on button "Save" at bounding box center [663, 303] width 41 height 20
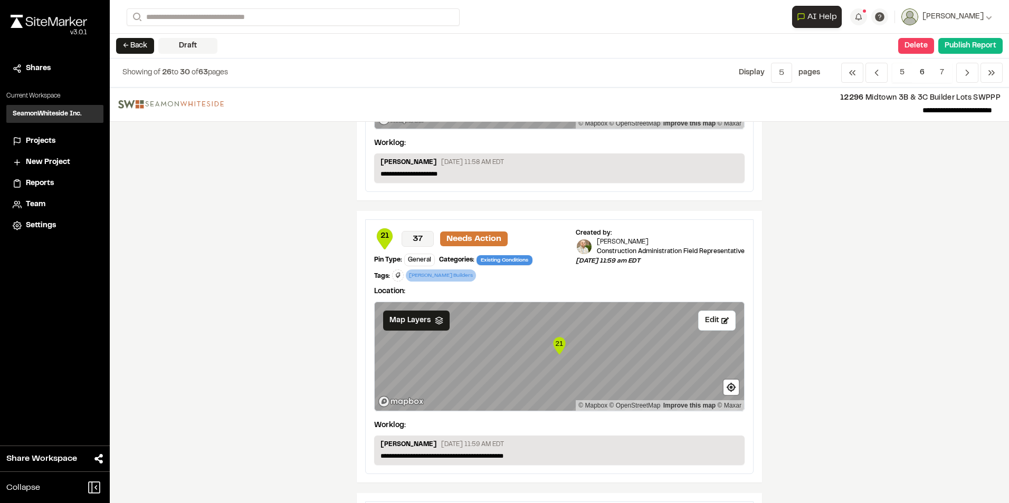
scroll to position [528, 0]
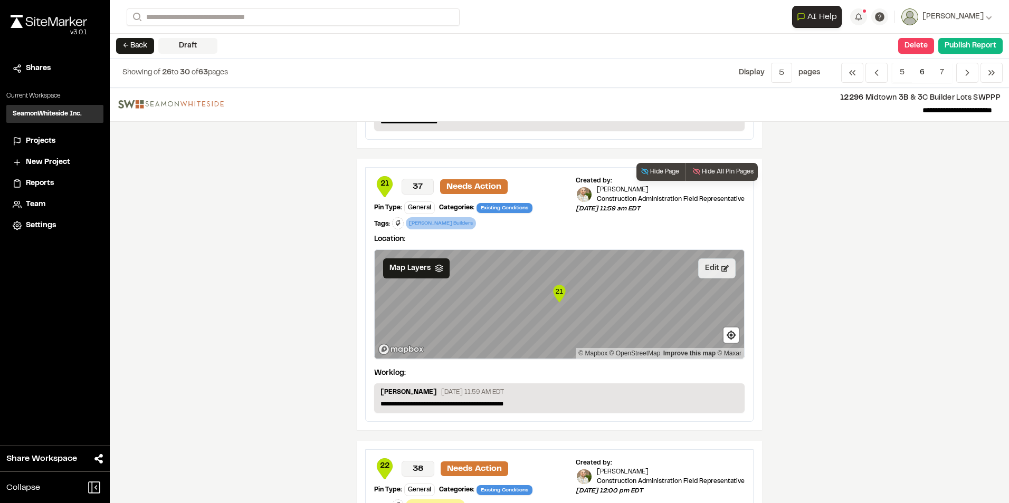
click at [710, 271] on button "Edit" at bounding box center [716, 269] width 37 height 20
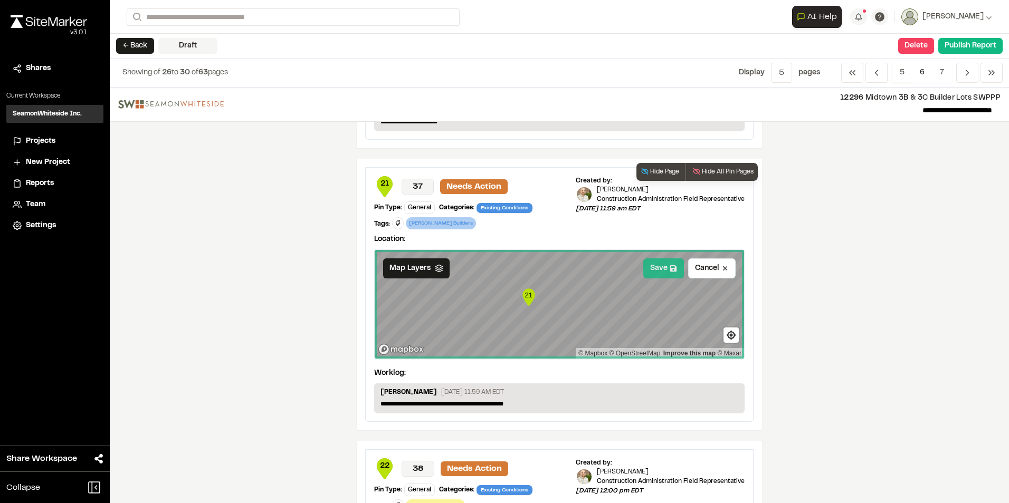
click at [653, 265] on button "Save" at bounding box center [663, 269] width 41 height 20
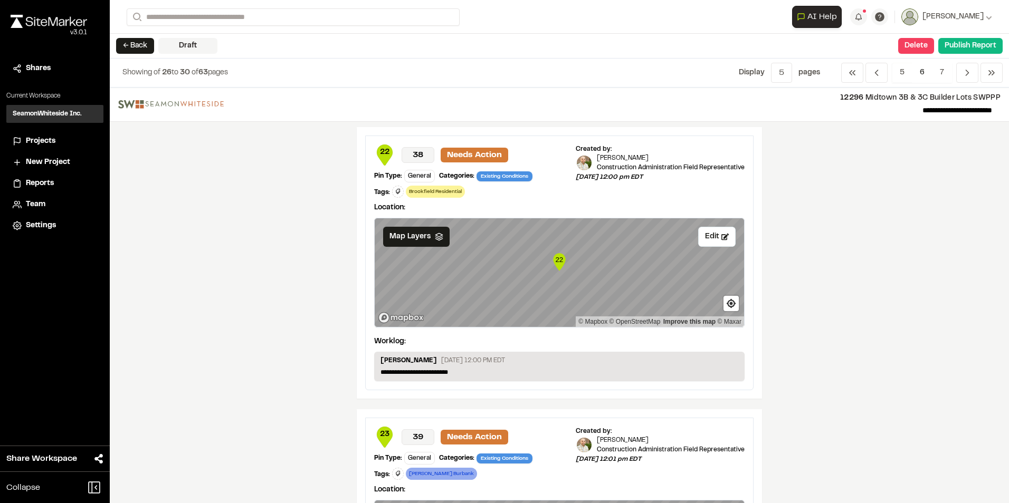
scroll to position [844, 0]
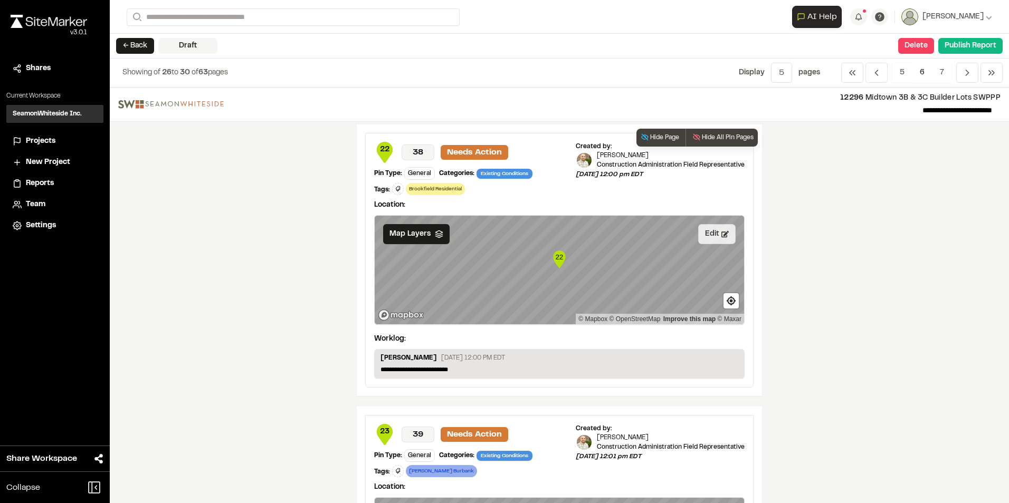
click at [709, 232] on button "Edit" at bounding box center [716, 234] width 37 height 20
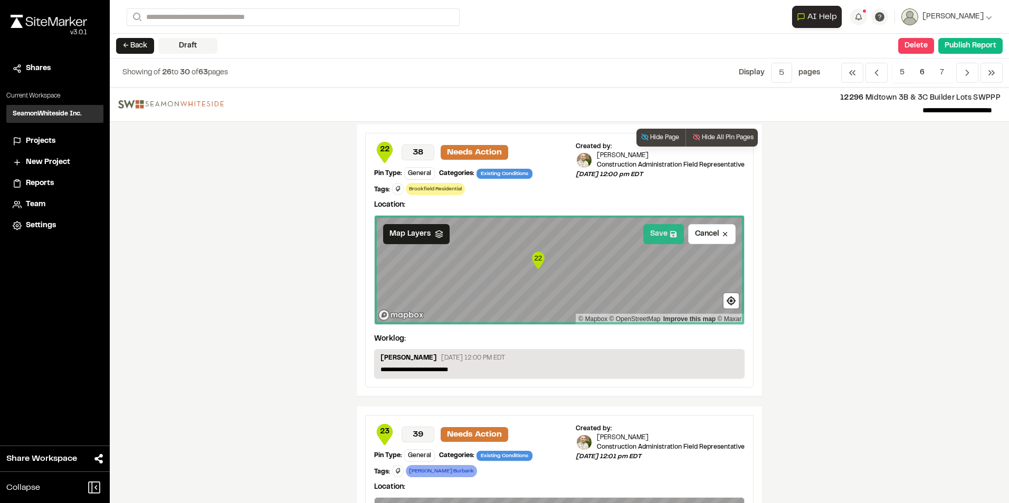
click at [656, 236] on button "Save" at bounding box center [663, 234] width 41 height 20
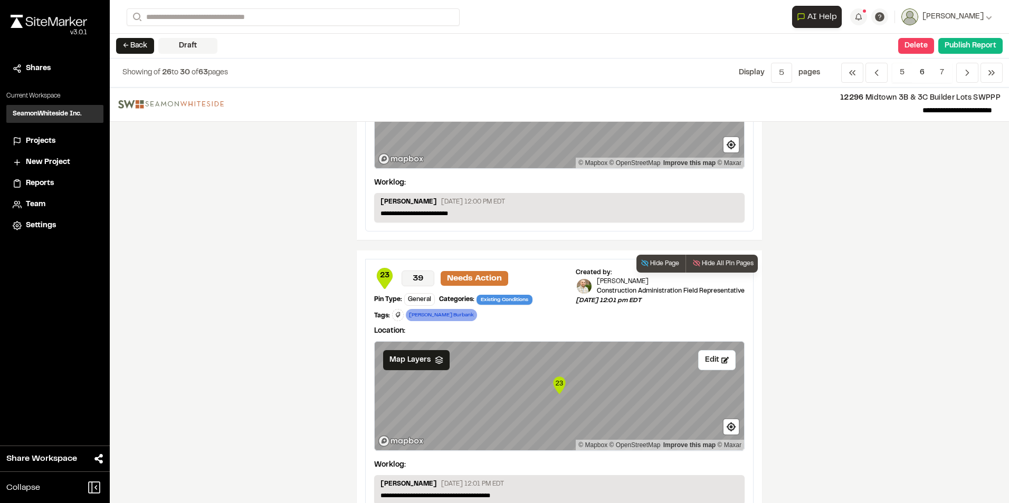
scroll to position [1030, 0]
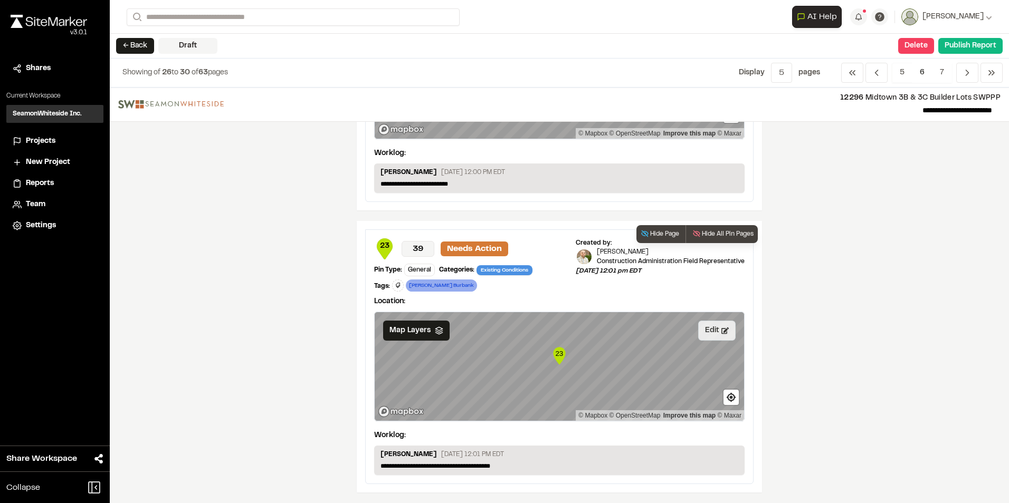
click at [711, 330] on button "Edit" at bounding box center [716, 331] width 37 height 20
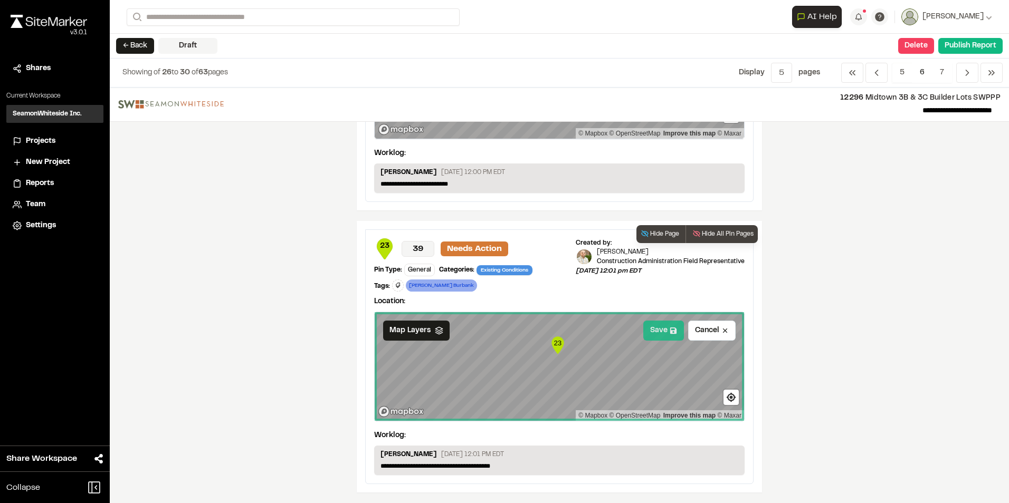
click at [656, 329] on button "Save" at bounding box center [663, 331] width 41 height 20
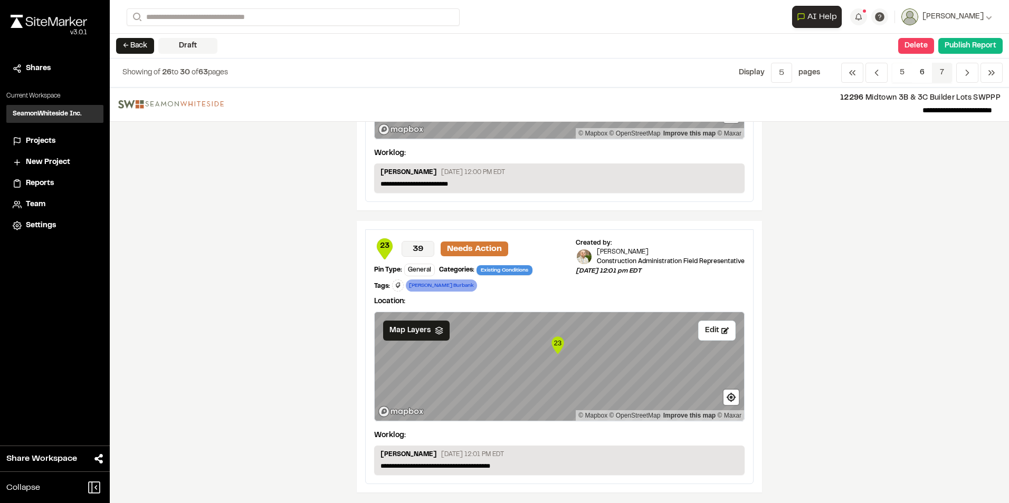
click at [942, 71] on span "7" at bounding box center [942, 73] width 20 height 20
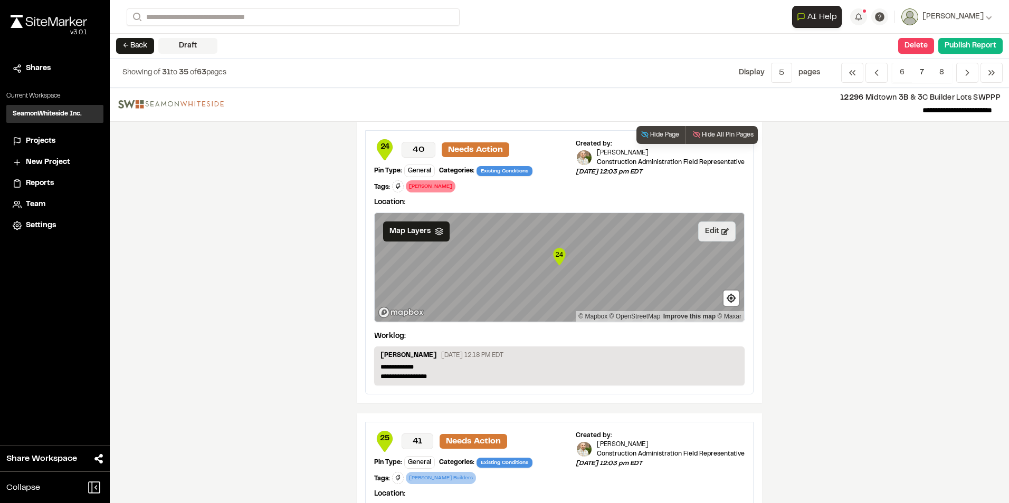
click at [702, 226] on button "Edit" at bounding box center [716, 232] width 37 height 20
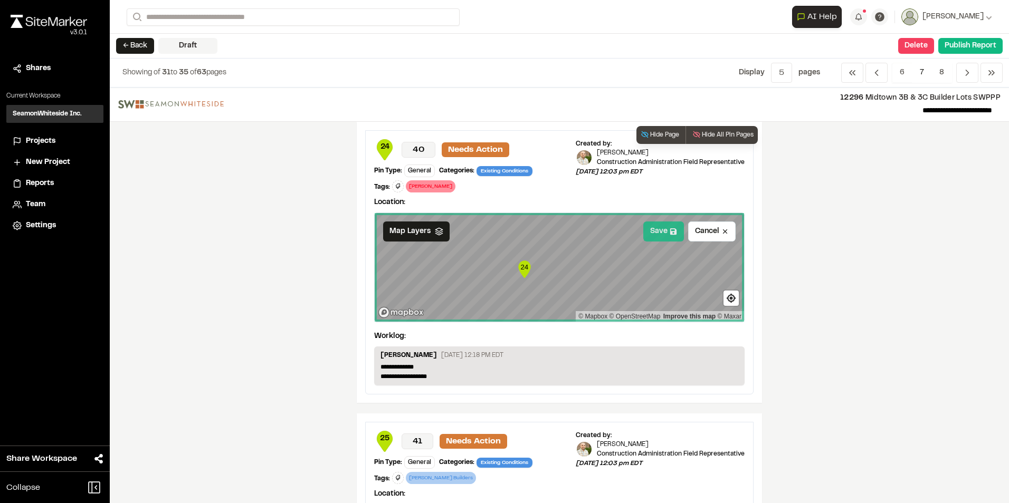
click at [661, 231] on button "Save" at bounding box center [663, 232] width 41 height 20
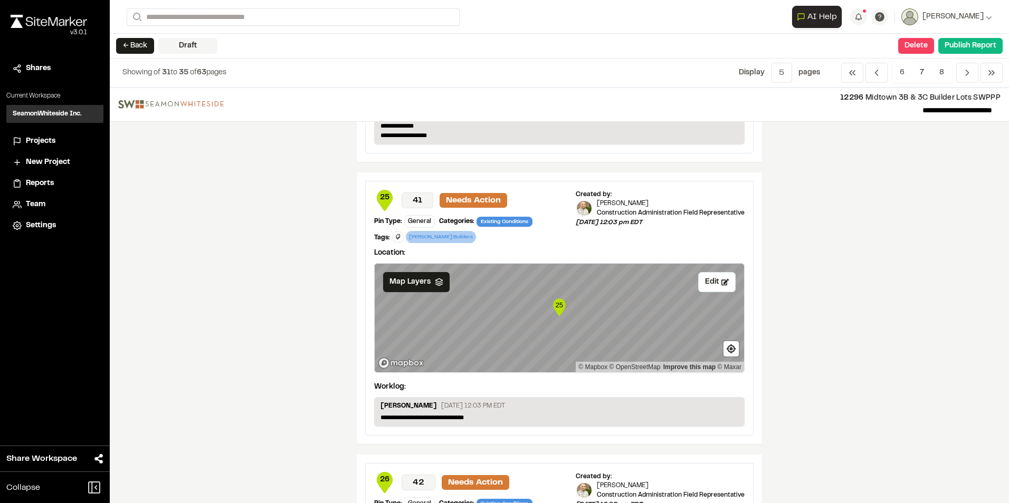
scroll to position [264, 0]
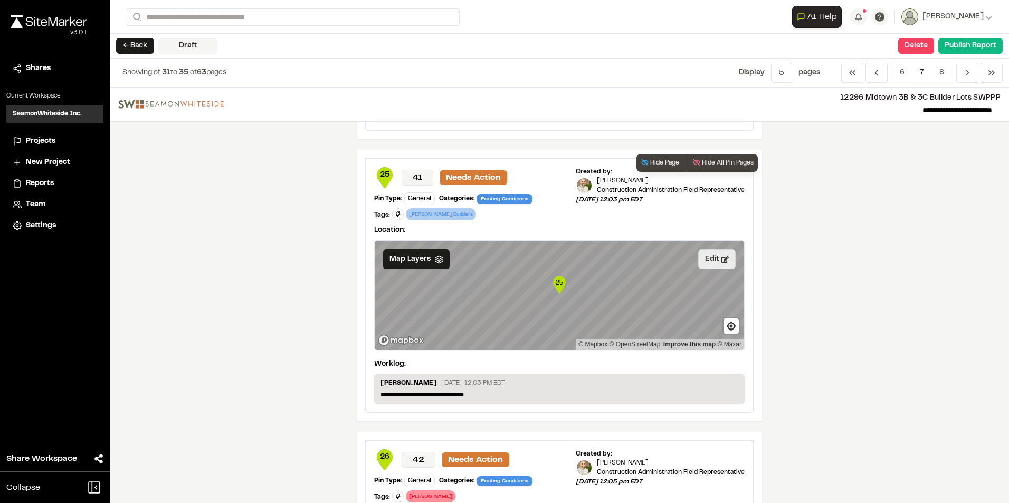
click at [704, 261] on button "Edit" at bounding box center [716, 260] width 37 height 20
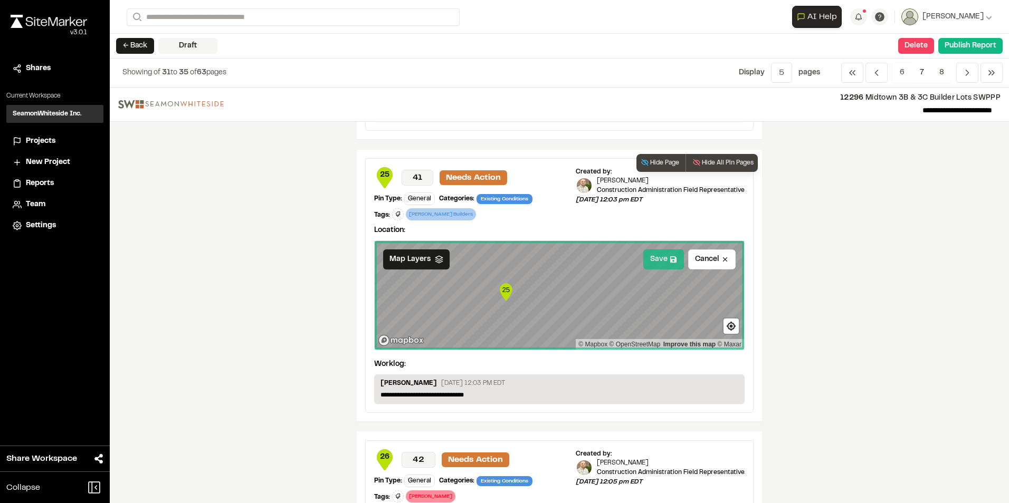
click at [656, 261] on button "Save" at bounding box center [663, 260] width 41 height 20
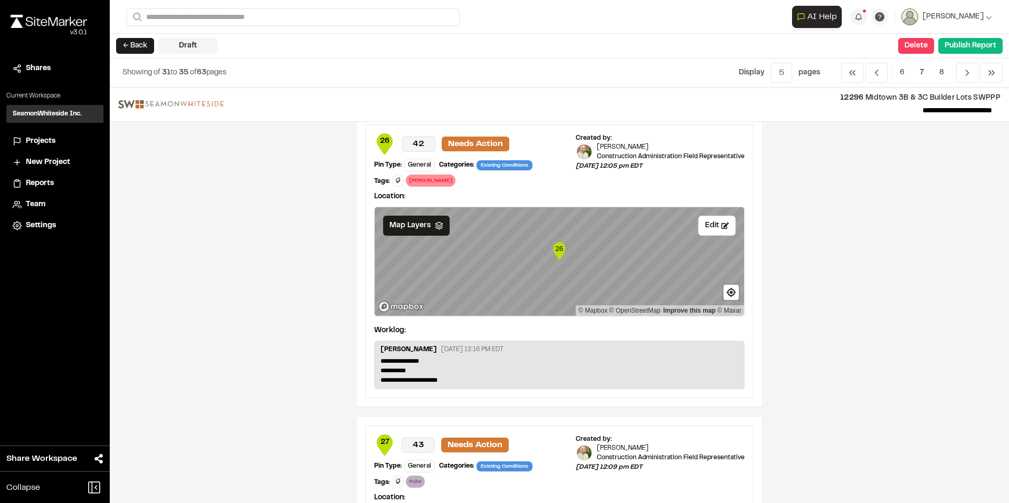
scroll to position [580, 0]
click at [711, 225] on button "Edit" at bounding box center [716, 225] width 37 height 20
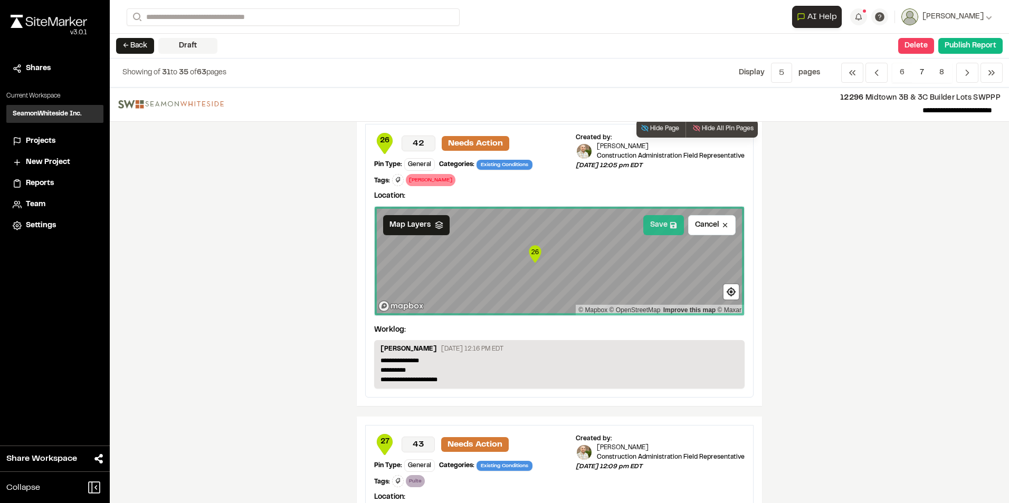
click at [654, 226] on button "Save" at bounding box center [663, 225] width 41 height 20
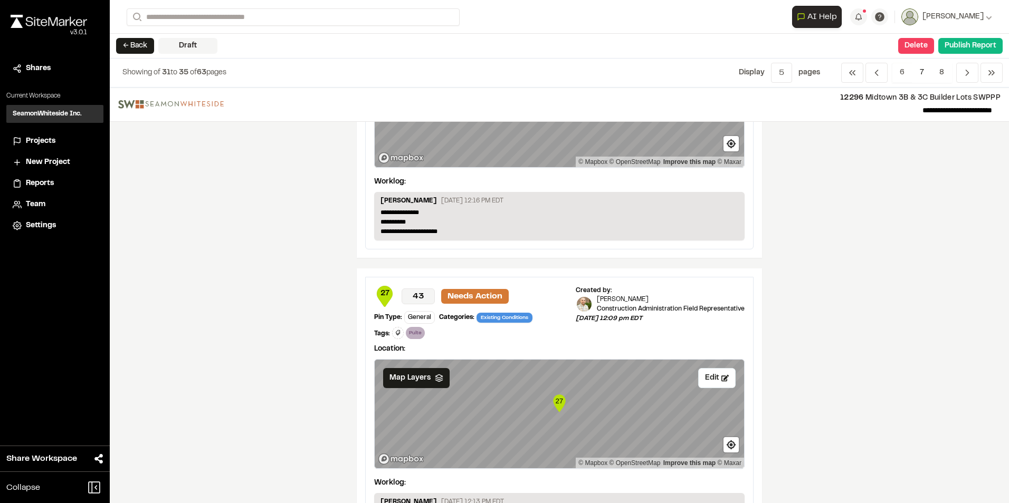
scroll to position [739, 0]
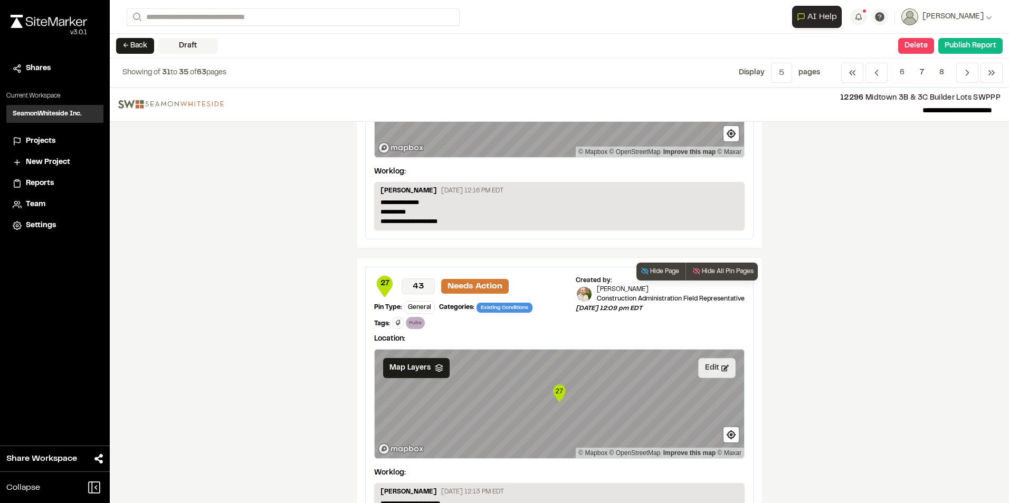
click at [706, 366] on button "Edit" at bounding box center [716, 368] width 37 height 20
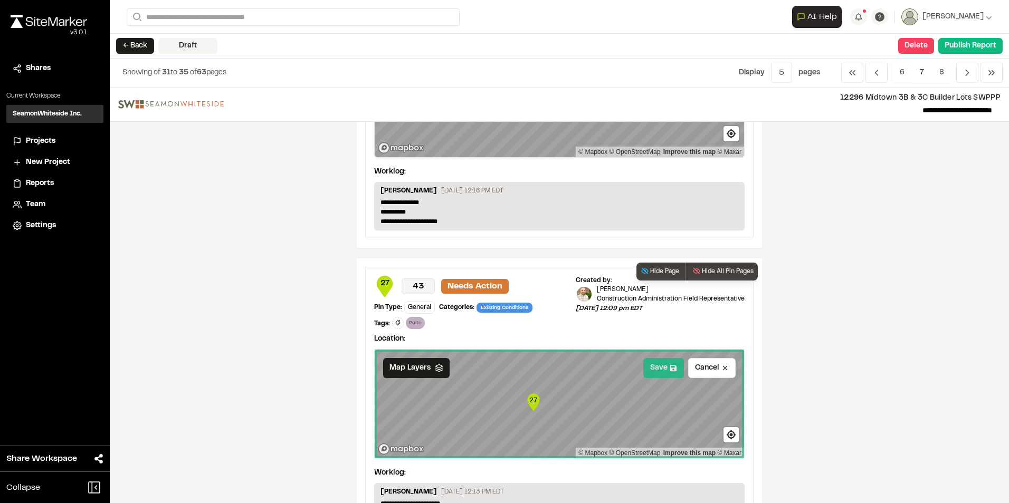
click at [659, 370] on button "Save" at bounding box center [663, 368] width 41 height 20
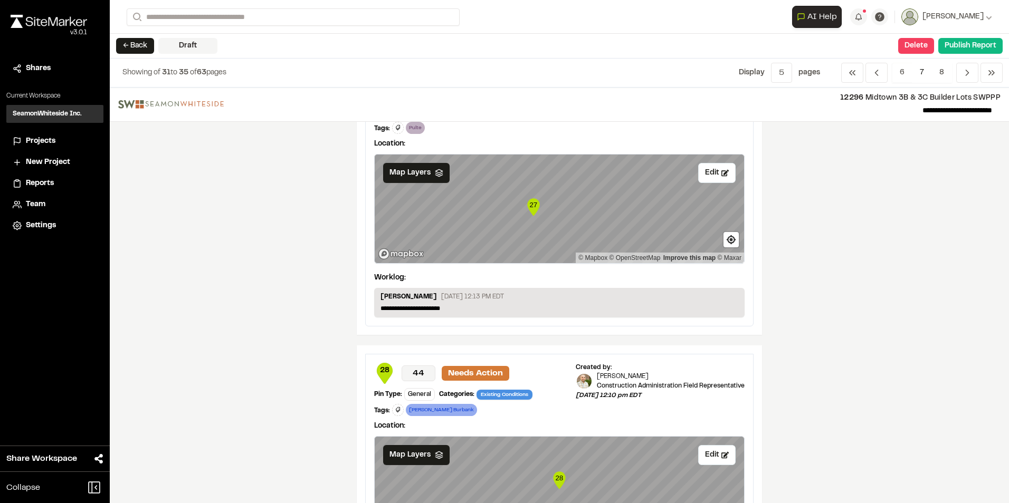
scroll to position [950, 0]
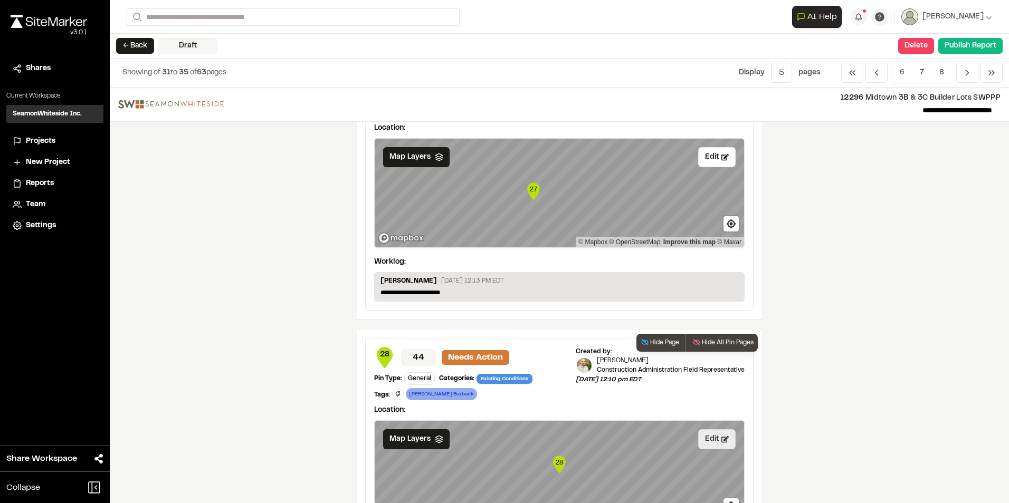
click at [705, 434] on button "Edit" at bounding box center [716, 439] width 37 height 20
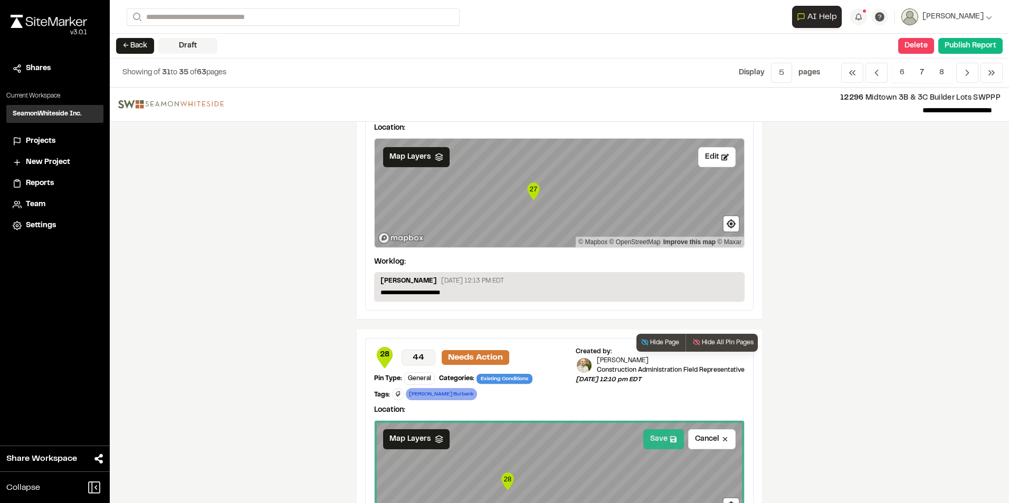
click at [653, 443] on button "Save" at bounding box center [663, 439] width 41 height 20
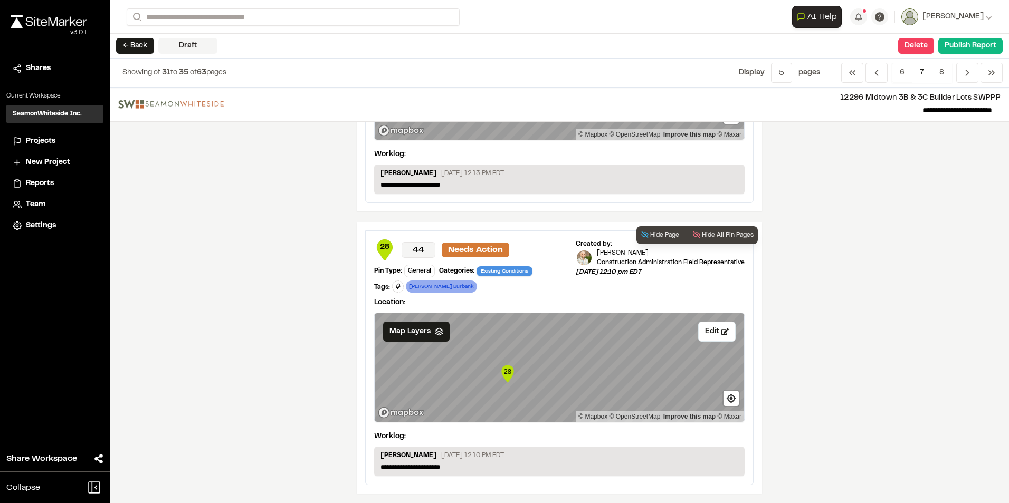
scroll to position [1058, 0]
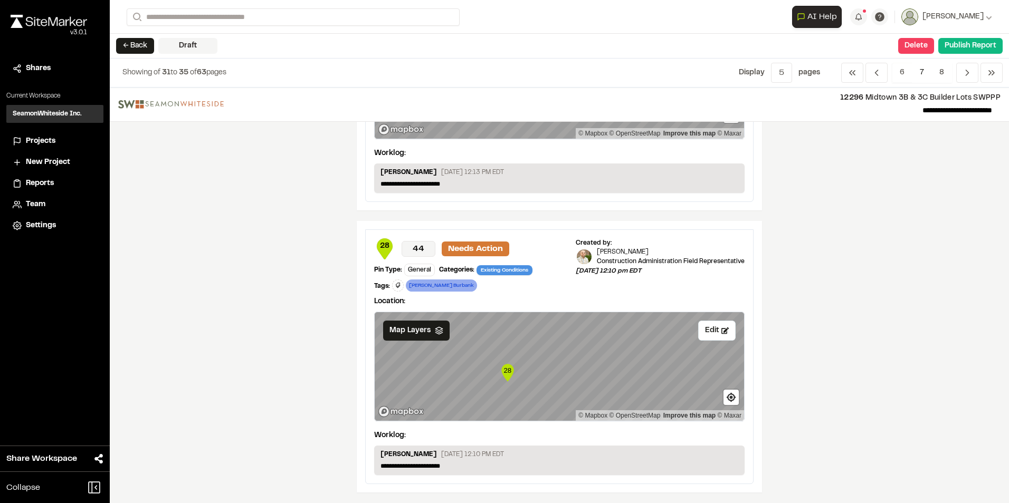
click at [922, 69] on span "7" at bounding box center [922, 73] width 20 height 20
click at [940, 70] on span "8" at bounding box center [941, 73] width 21 height 20
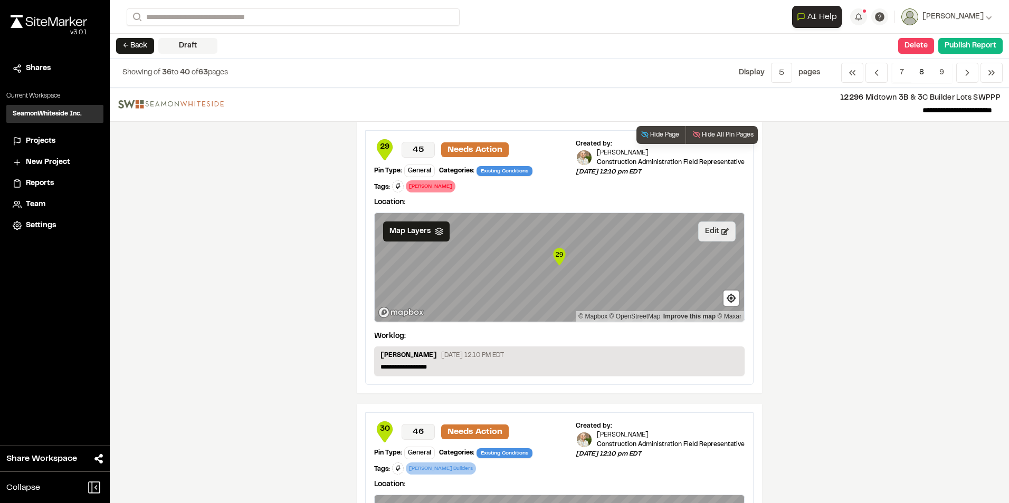
click at [721, 231] on icon at bounding box center [724, 231] width 7 height 7
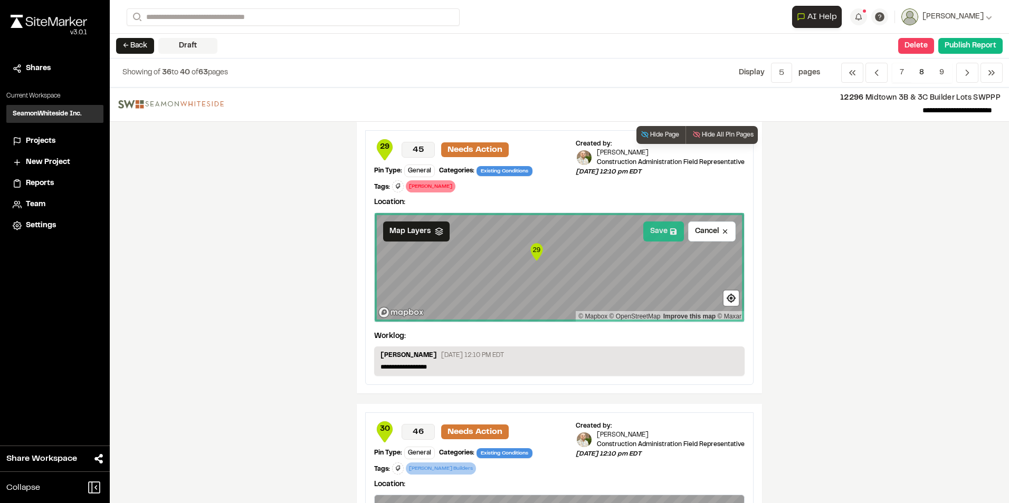
click at [657, 231] on button "Save" at bounding box center [663, 232] width 41 height 20
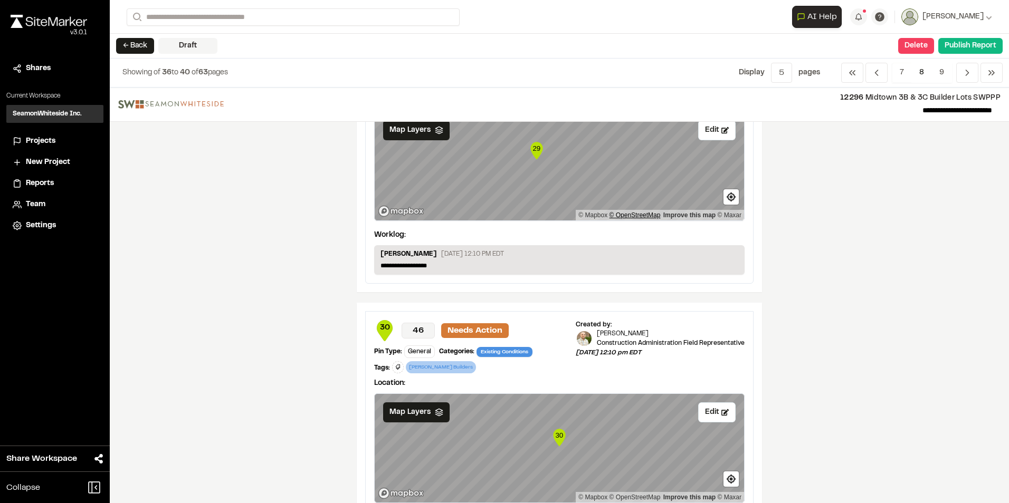
scroll to position [211, 0]
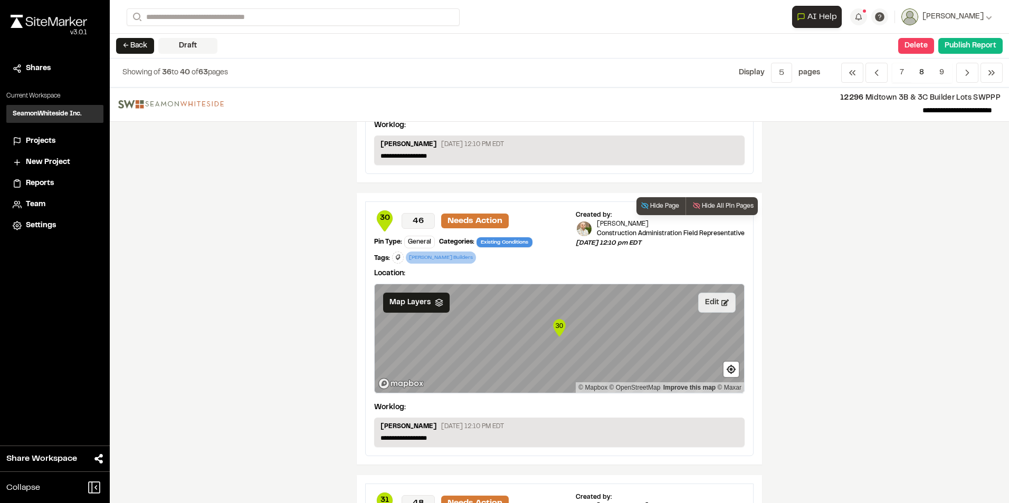
click at [707, 306] on button "Edit" at bounding box center [716, 303] width 37 height 20
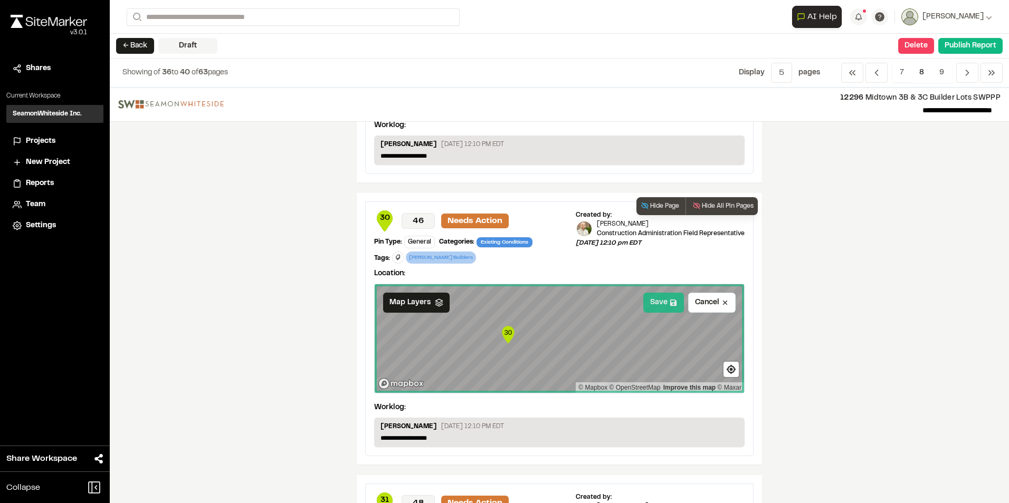
click at [658, 304] on button "Save" at bounding box center [663, 303] width 41 height 20
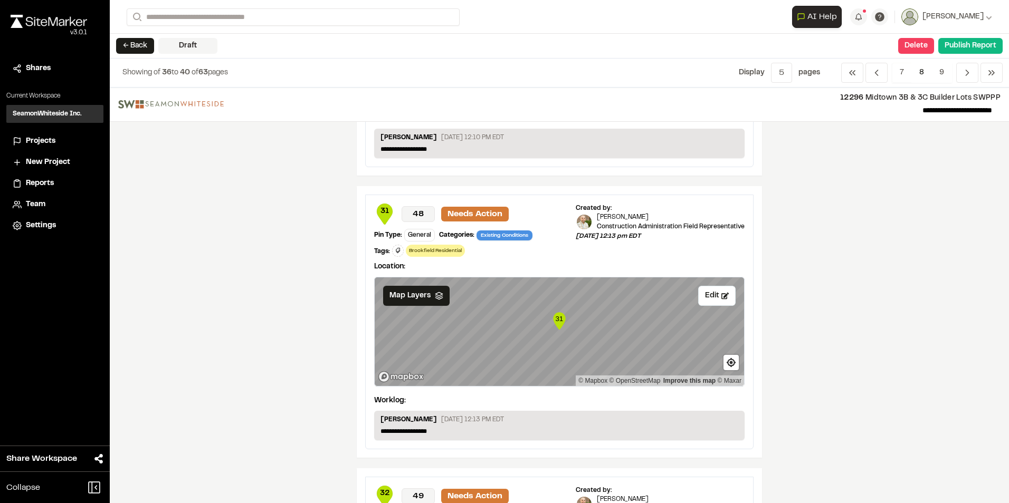
scroll to position [528, 0]
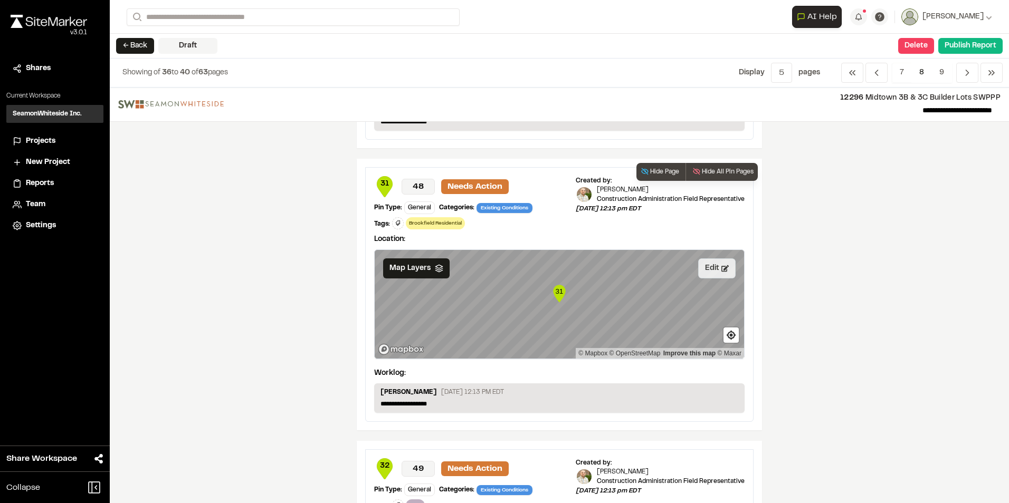
click at [707, 267] on button "Edit" at bounding box center [716, 269] width 37 height 20
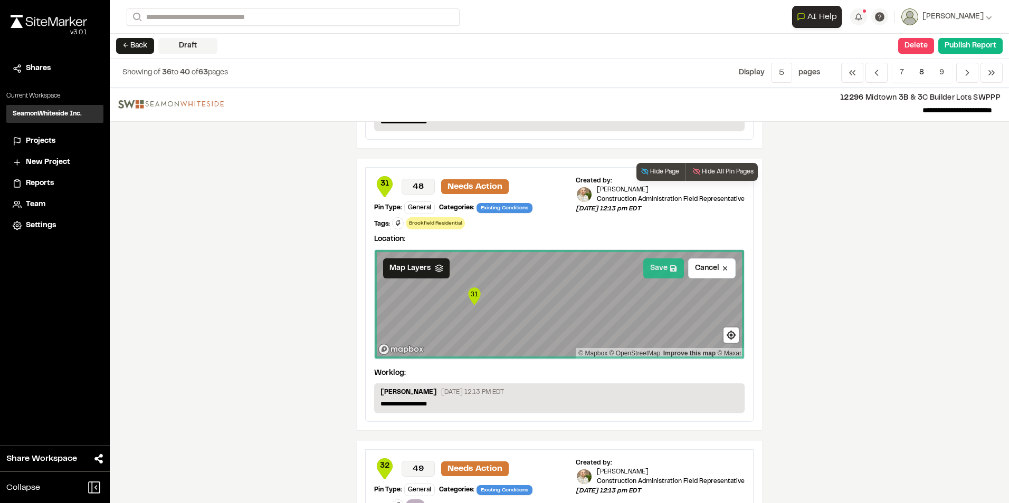
click at [661, 270] on button "Save" at bounding box center [663, 269] width 41 height 20
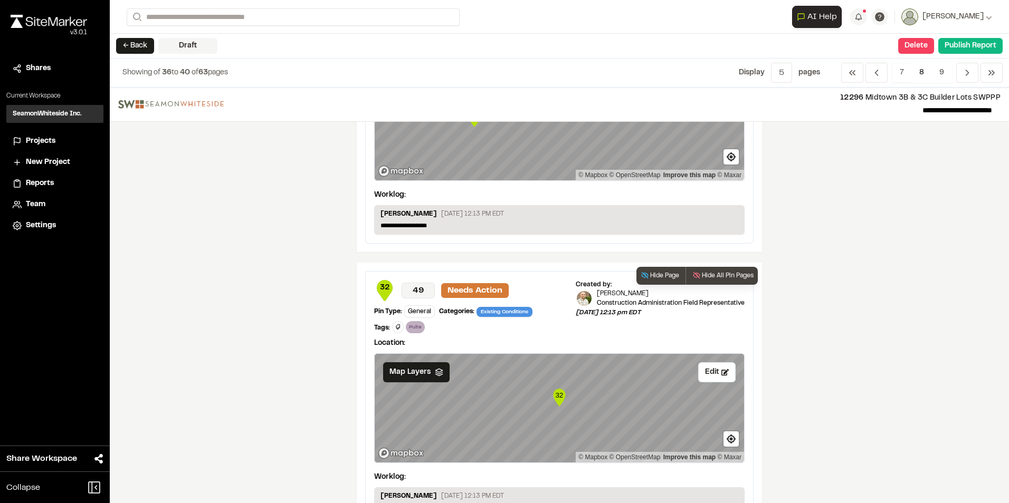
scroll to position [791, 0]
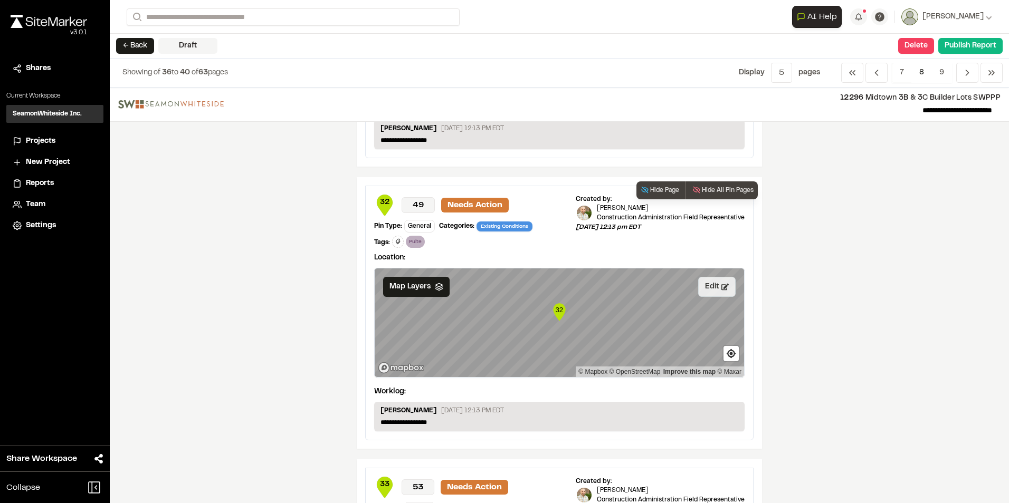
click at [706, 285] on button "Edit" at bounding box center [716, 287] width 37 height 20
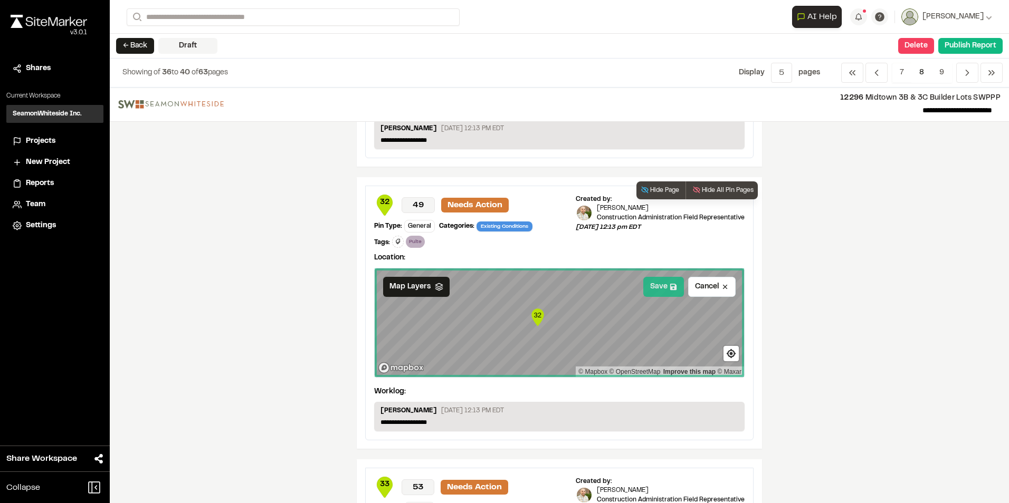
click at [658, 288] on button "Save" at bounding box center [663, 287] width 41 height 20
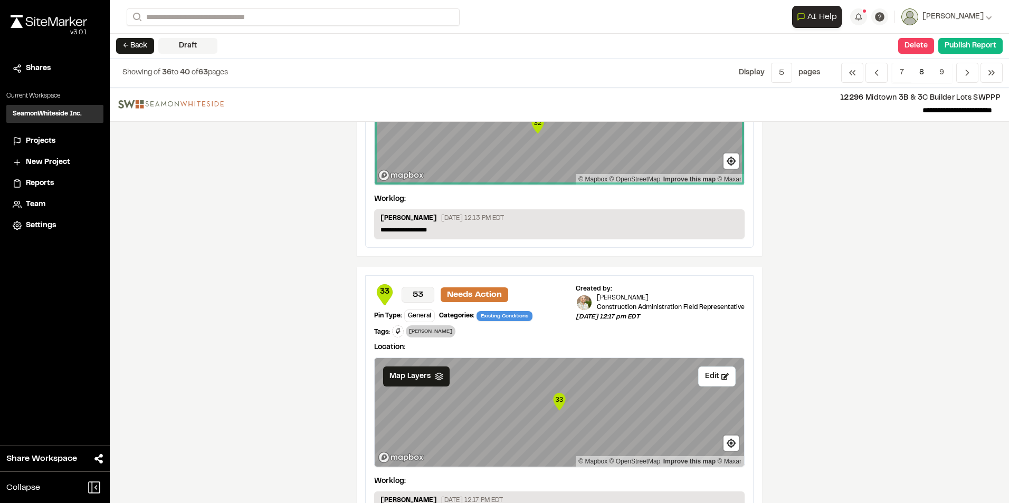
scroll to position [1030, 0]
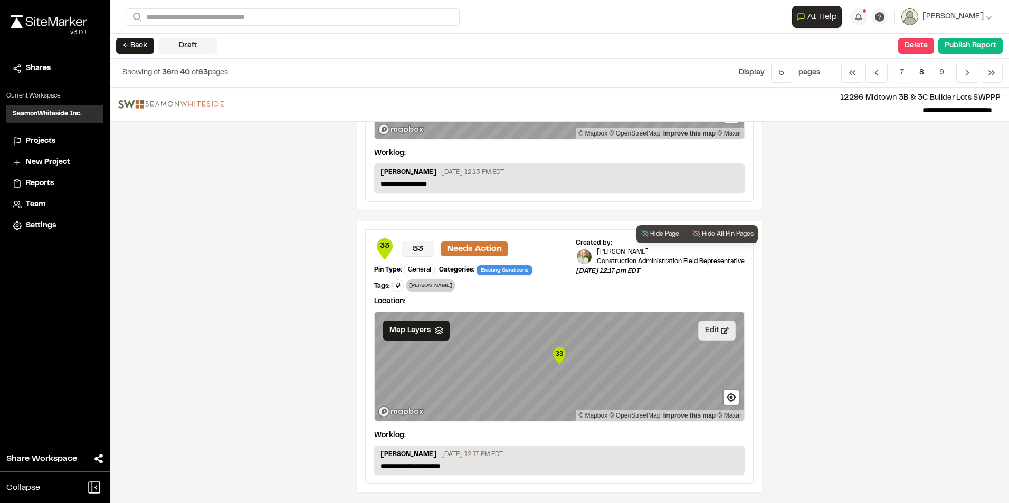
click at [706, 337] on button "Edit" at bounding box center [716, 331] width 37 height 20
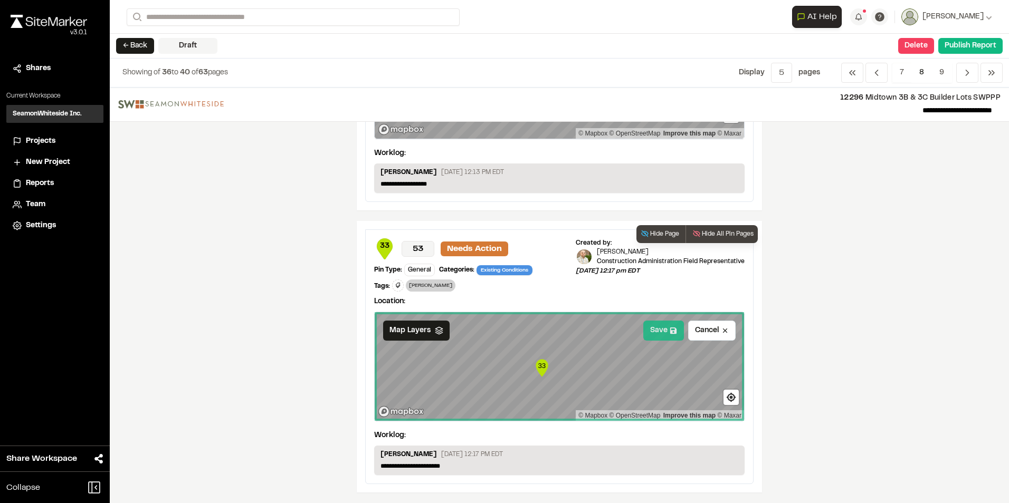
click at [655, 330] on button "Save" at bounding box center [663, 331] width 41 height 20
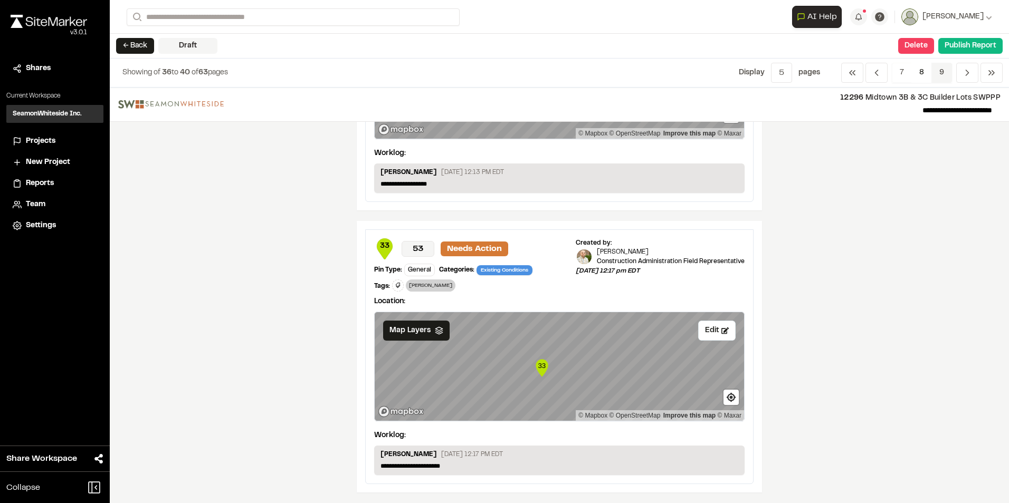
click at [939, 70] on span "9" at bounding box center [941, 73] width 21 height 20
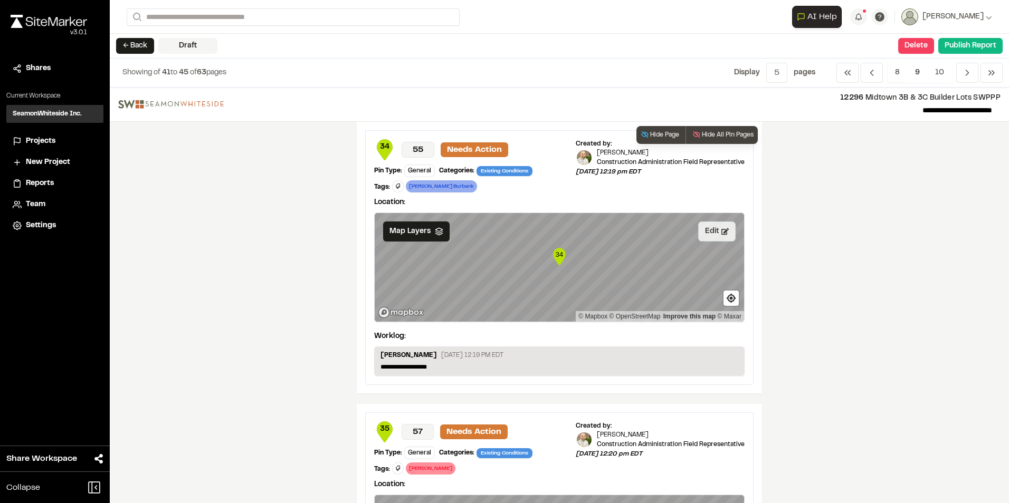
click at [704, 227] on button "Edit" at bounding box center [716, 232] width 37 height 20
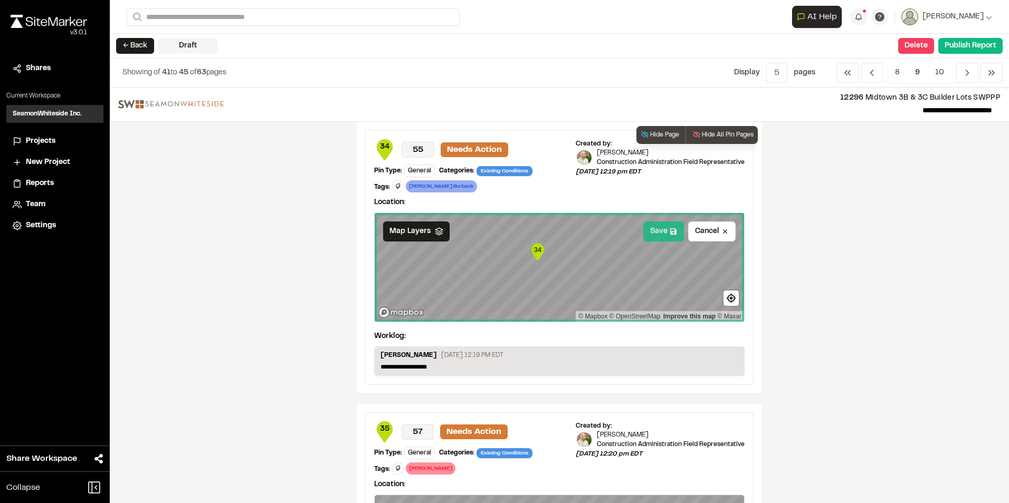
click at [652, 226] on button "Save" at bounding box center [663, 232] width 41 height 20
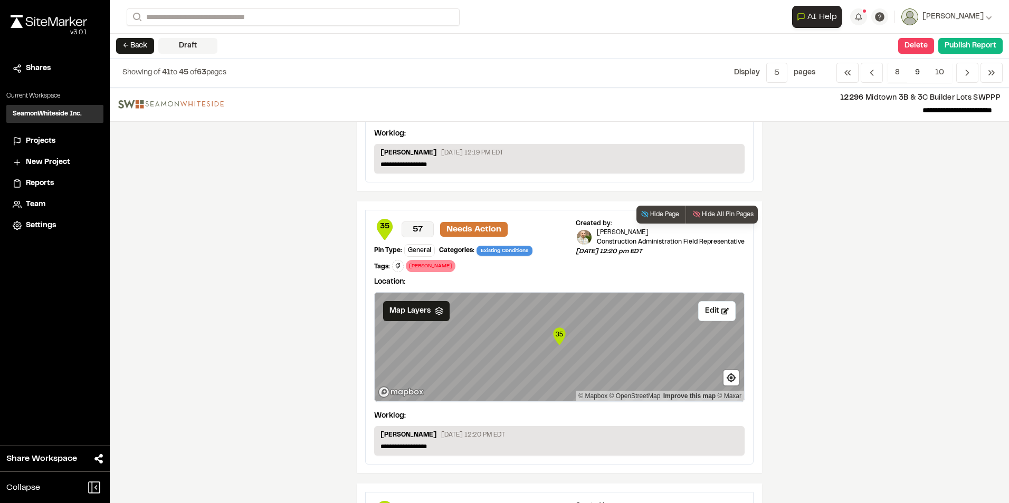
scroll to position [211, 0]
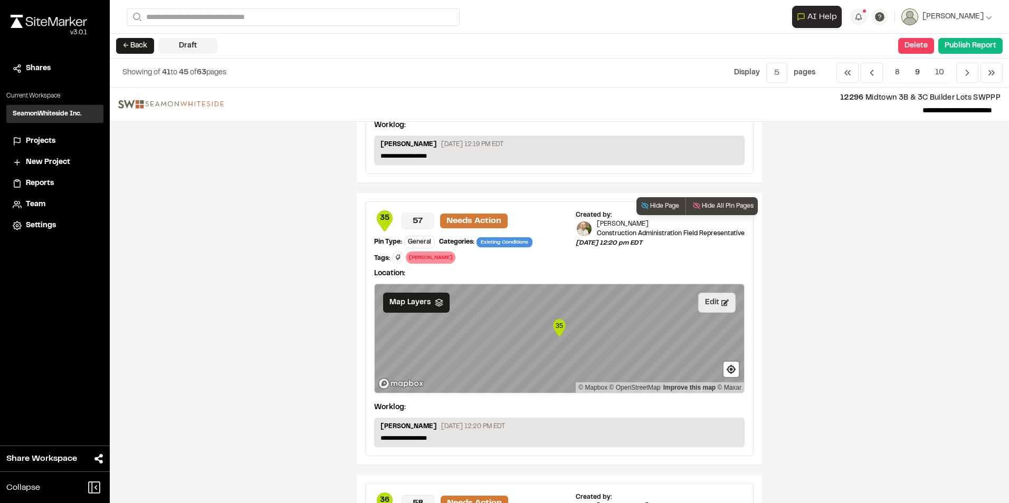
click at [708, 299] on button "Edit" at bounding box center [716, 303] width 37 height 20
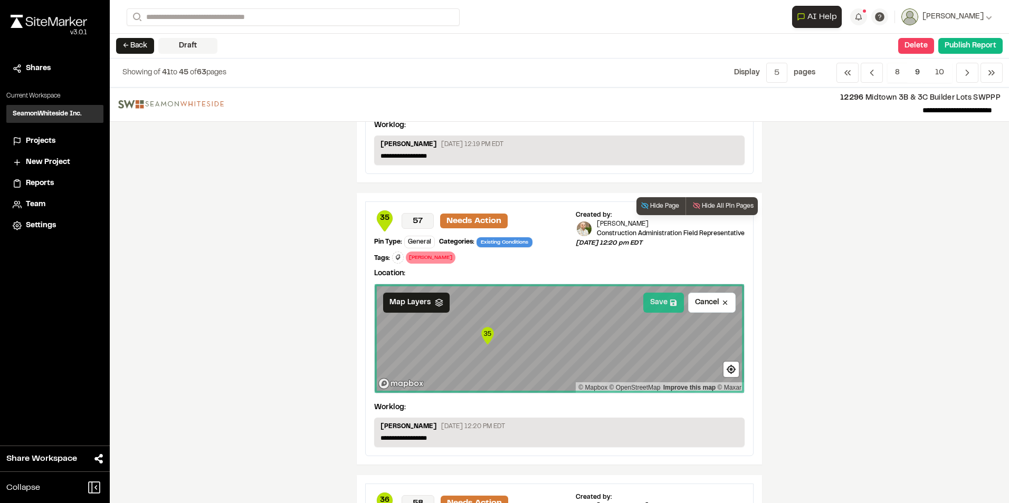
click at [661, 301] on button "Save" at bounding box center [663, 303] width 41 height 20
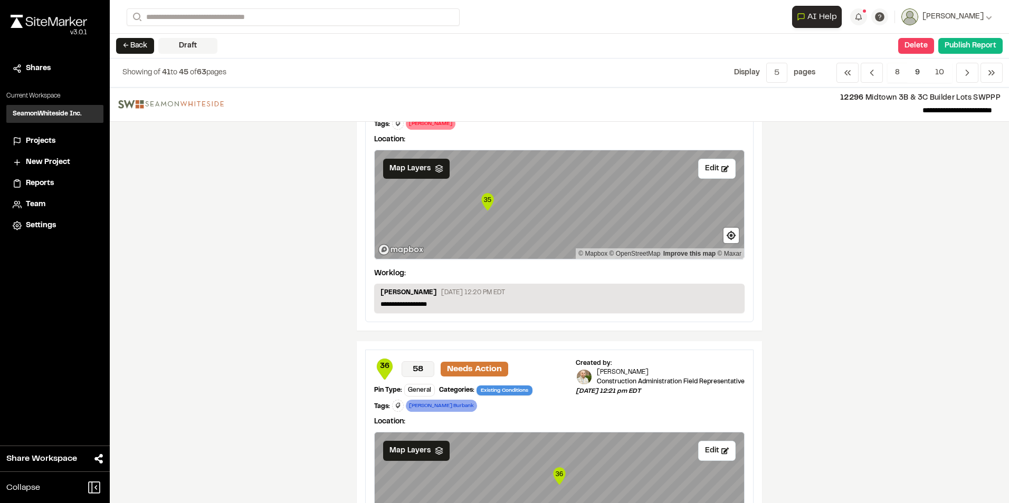
scroll to position [475, 0]
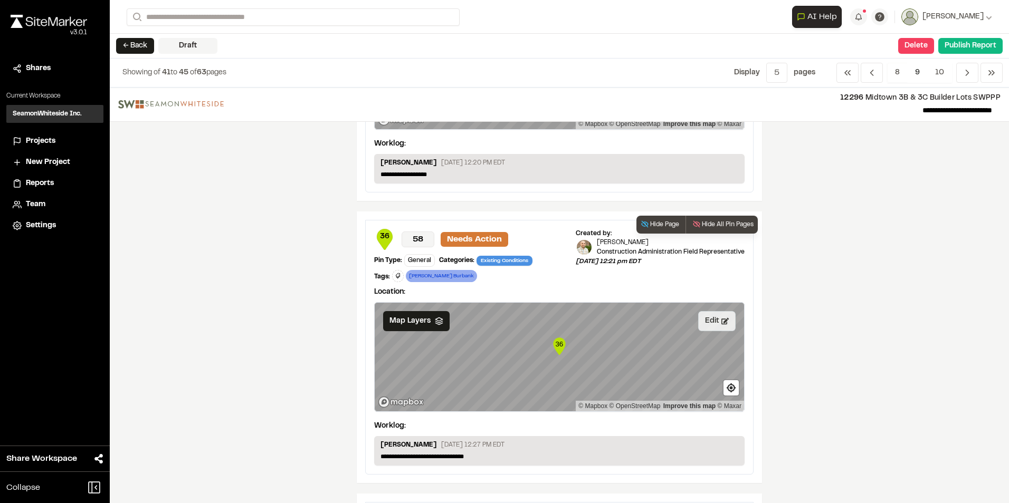
click at [711, 319] on button "Edit" at bounding box center [716, 321] width 37 height 20
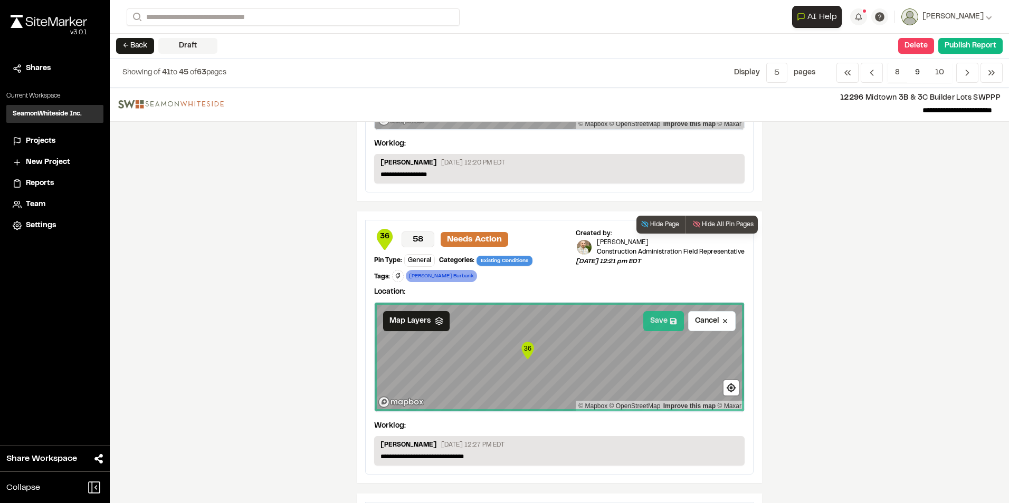
click at [663, 320] on button "Save" at bounding box center [663, 321] width 41 height 20
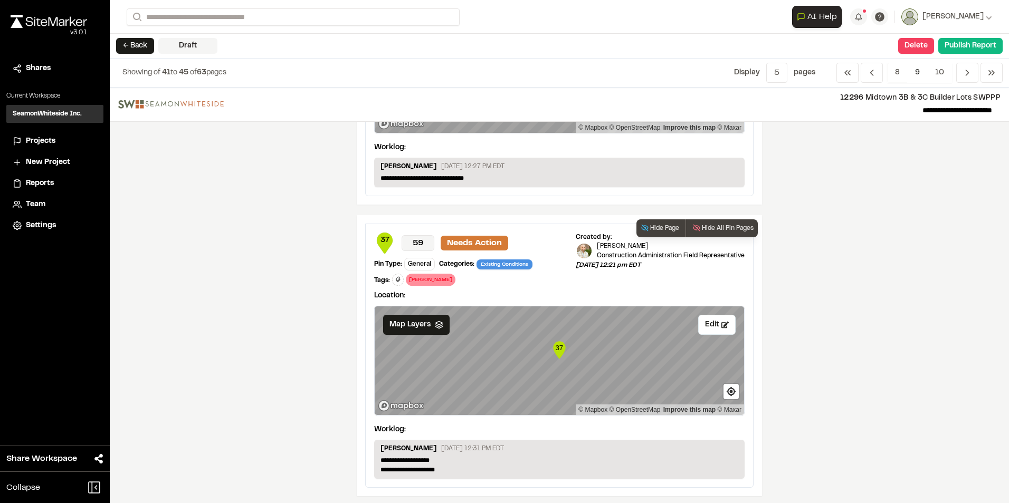
scroll to position [791, 0]
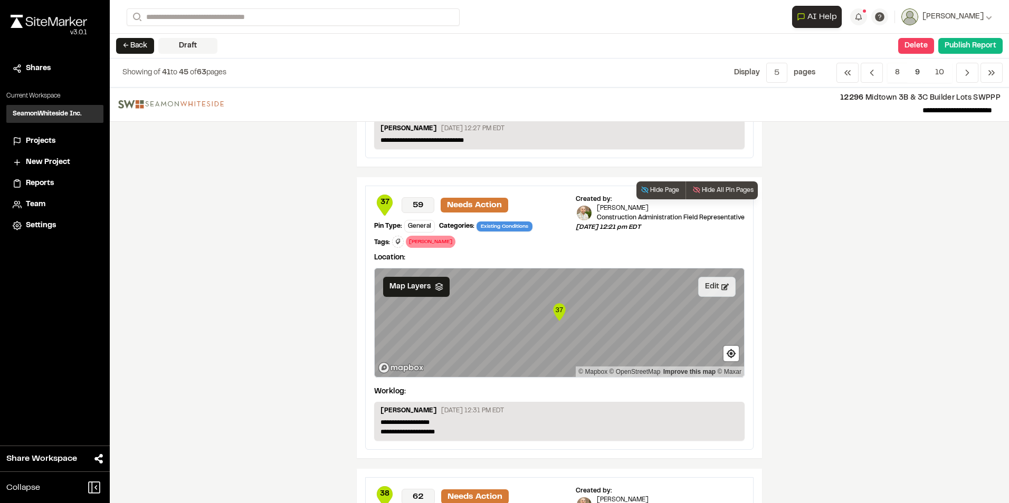
click at [708, 286] on button "Edit" at bounding box center [716, 287] width 37 height 20
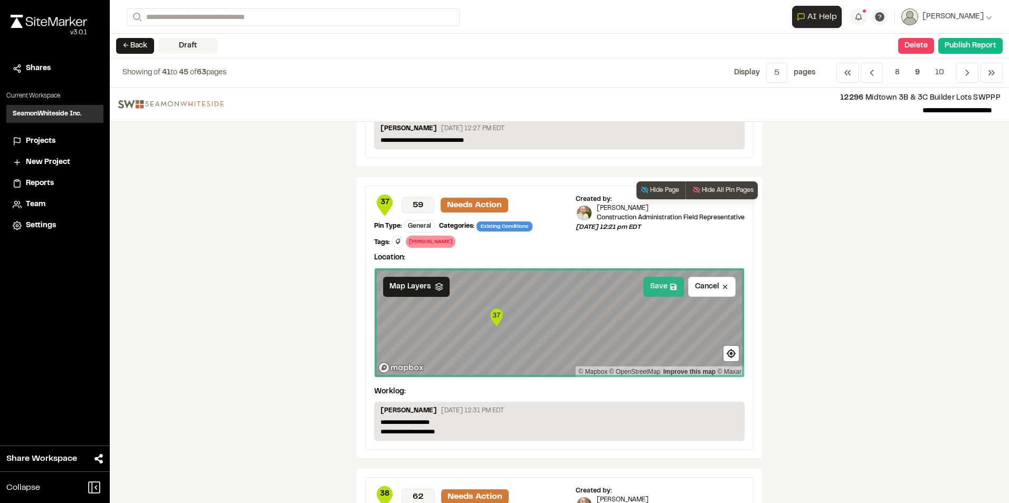
click at [661, 288] on button "Save" at bounding box center [663, 287] width 41 height 20
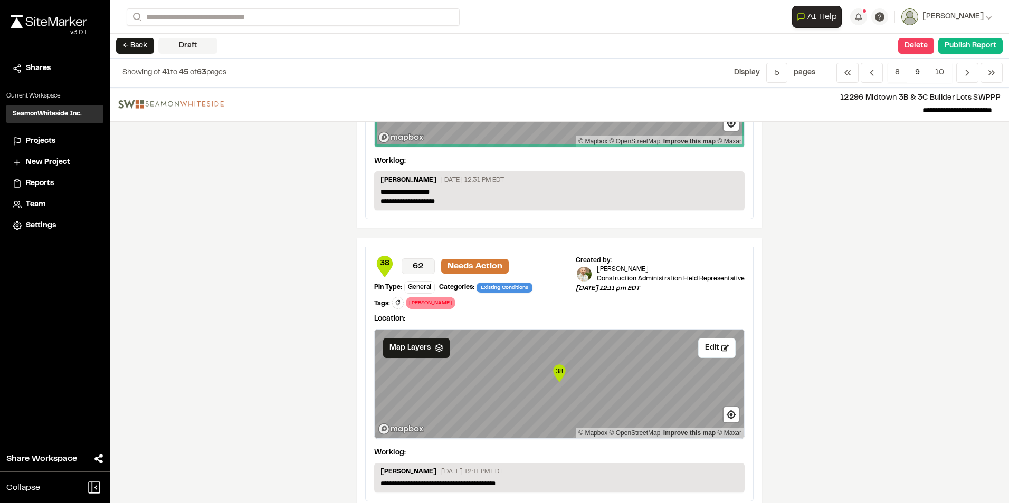
scroll to position [1039, 0]
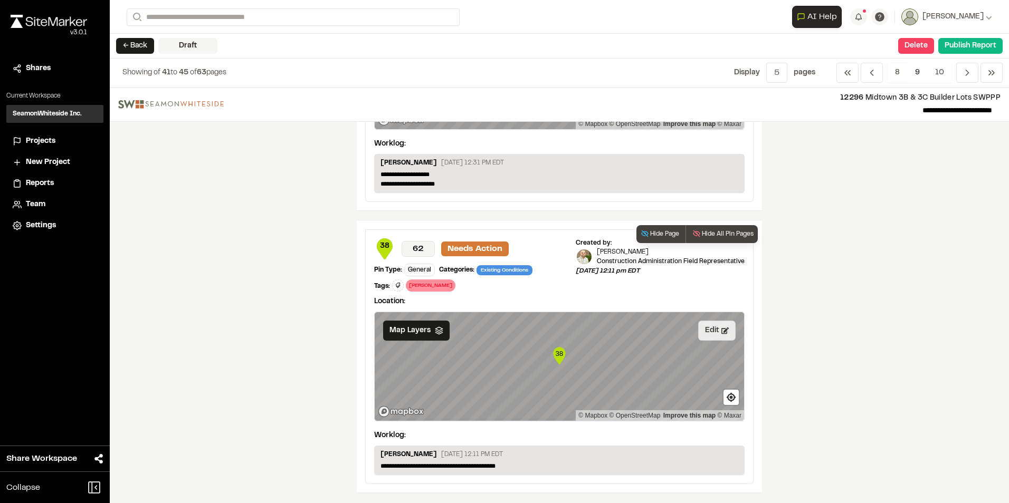
click at [711, 330] on button "Edit" at bounding box center [716, 331] width 37 height 20
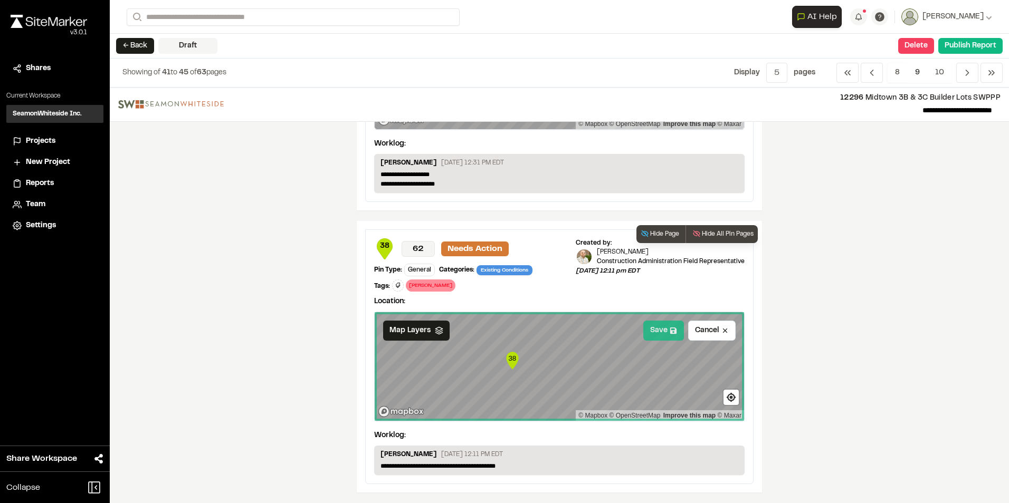
click at [660, 329] on button "Save" at bounding box center [663, 331] width 41 height 20
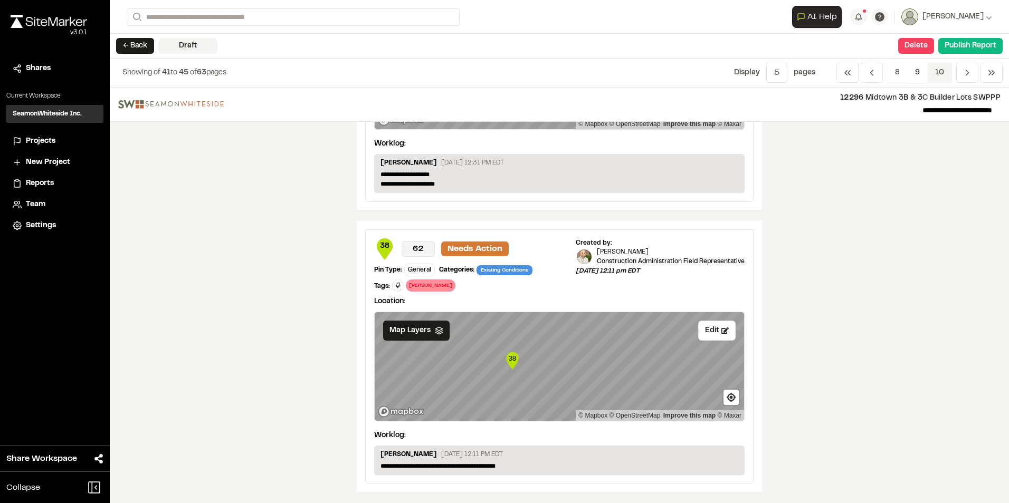
click at [943, 70] on span "10" at bounding box center [939, 73] width 25 height 20
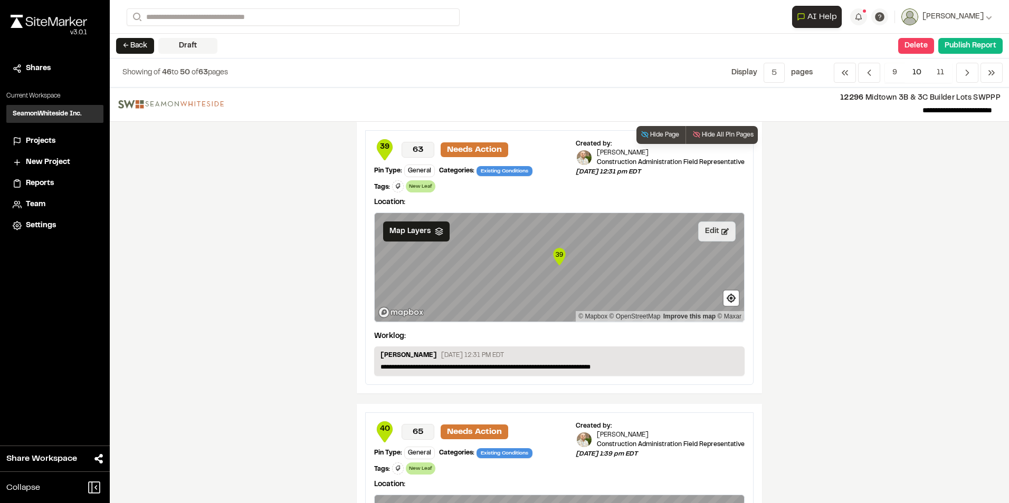
click at [708, 232] on button "Edit" at bounding box center [716, 232] width 37 height 20
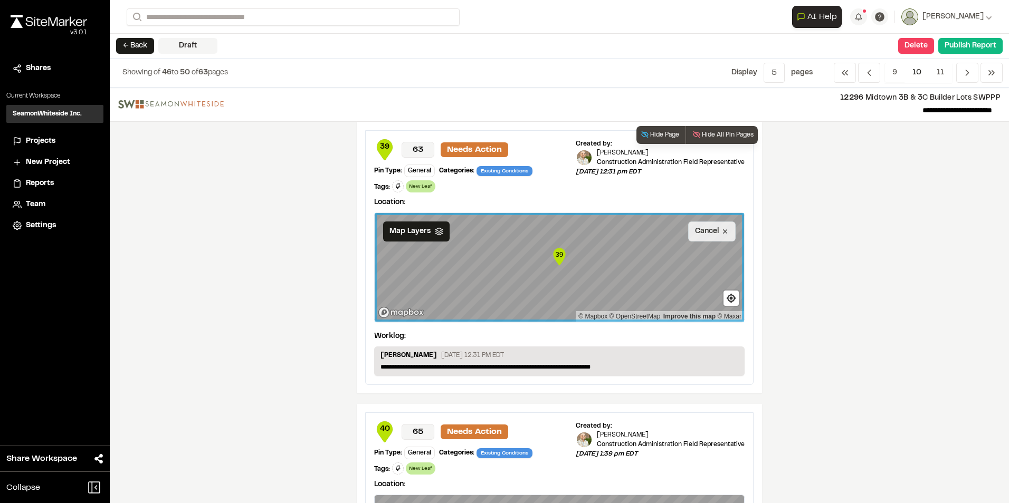
click at [696, 235] on button "Cancel" at bounding box center [711, 232] width 47 height 20
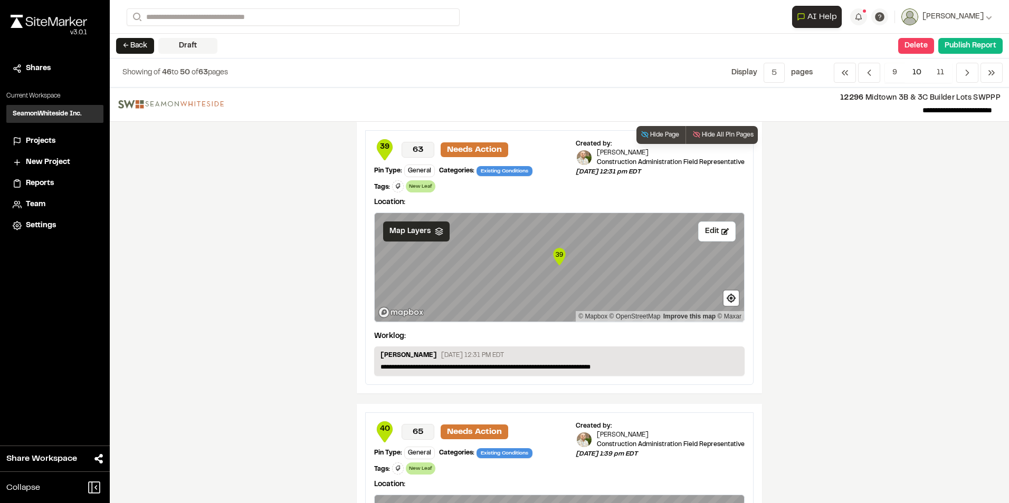
click at [416, 235] on span "Map Layers" at bounding box center [409, 232] width 41 height 12
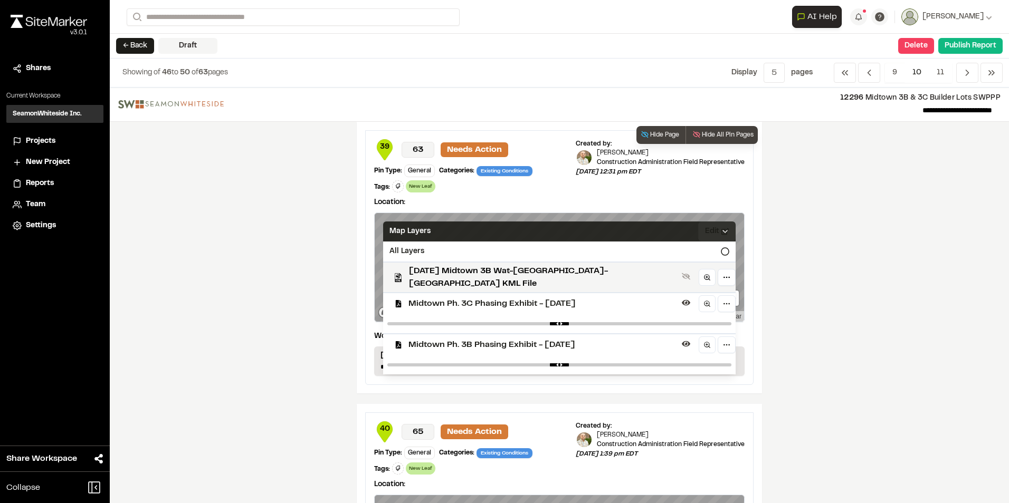
click at [721, 231] on icon at bounding box center [725, 231] width 8 height 8
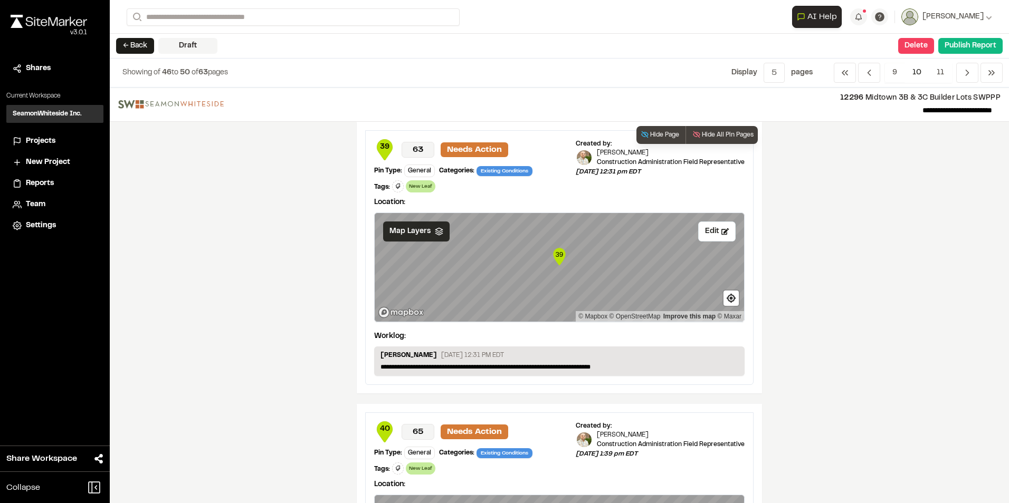
click at [558, 261] on icon "Map marker" at bounding box center [559, 256] width 12 height 17
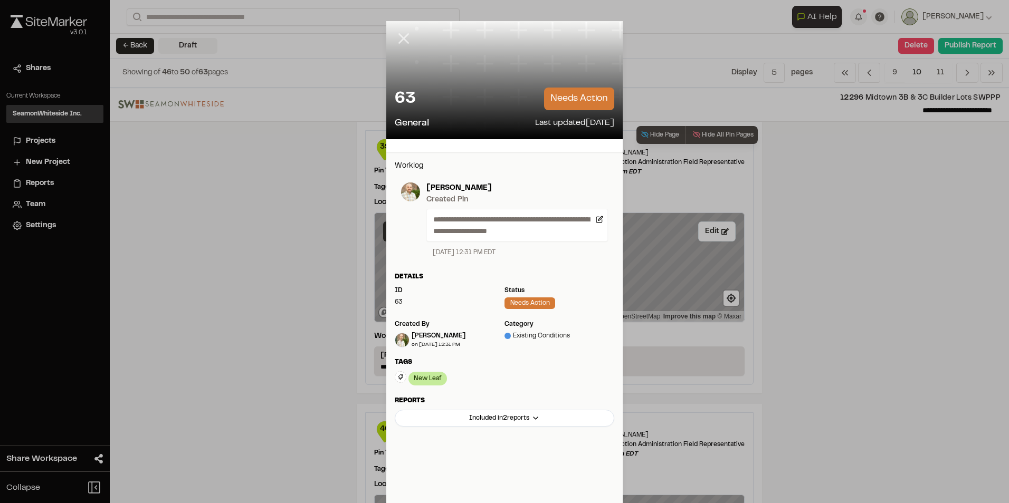
click at [396, 36] on icon at bounding box center [404, 39] width 18 height 18
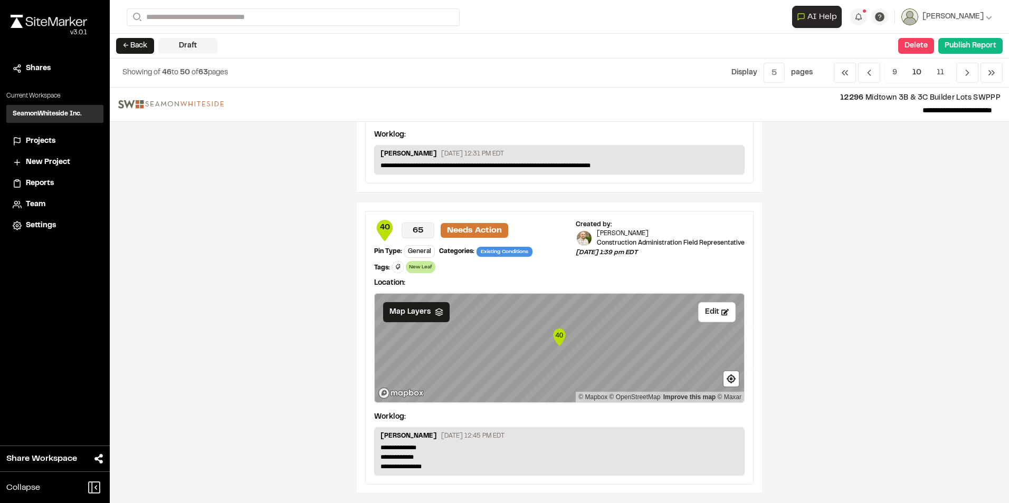
scroll to position [211, 0]
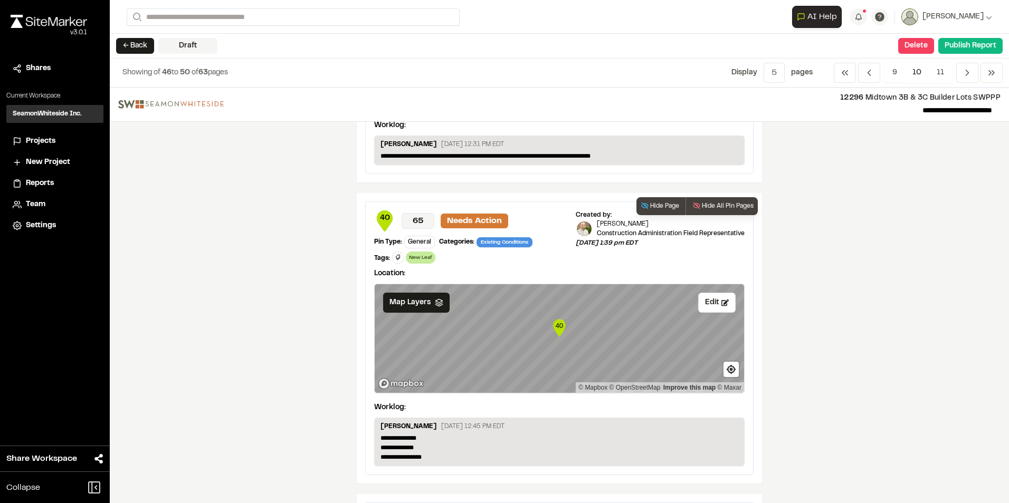
click at [559, 332] on icon "Map marker" at bounding box center [559, 327] width 12 height 17
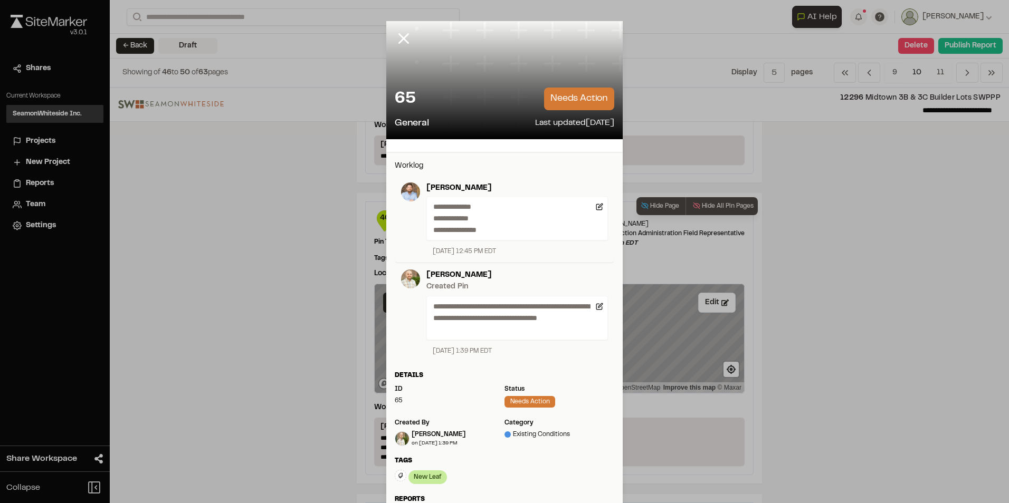
click at [428, 202] on div "**********" at bounding box center [516, 218] width 181 height 44
click at [493, 234] on p "**********" at bounding box center [512, 218] width 159 height 35
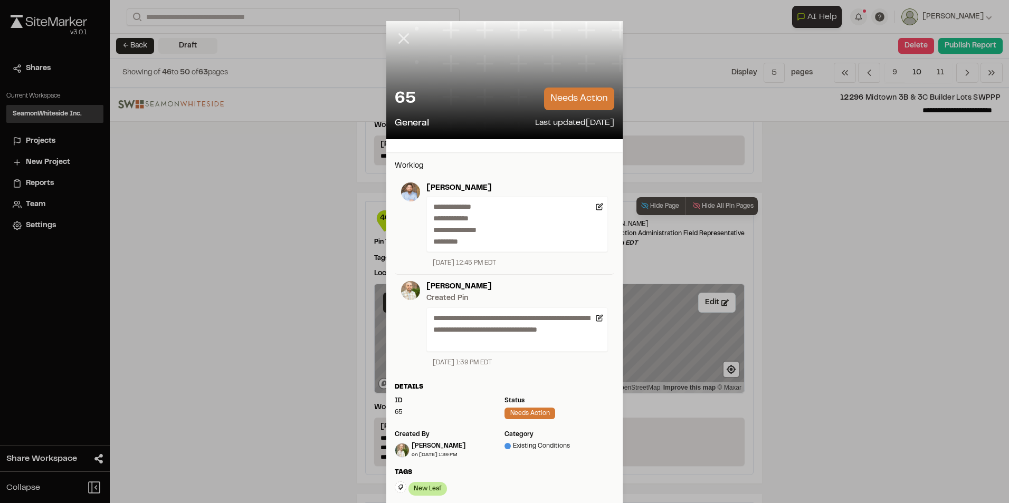
click at [400, 37] on line at bounding box center [403, 38] width 9 height 9
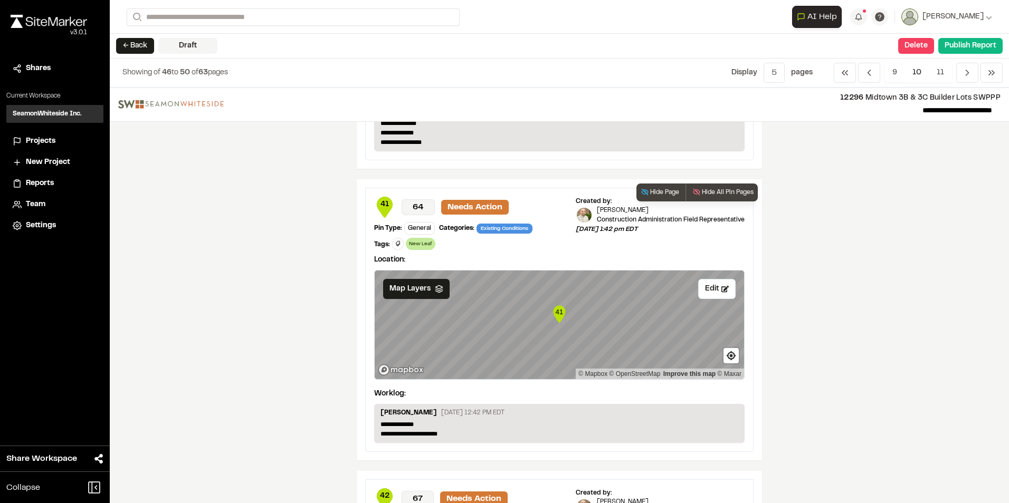
scroll to position [528, 0]
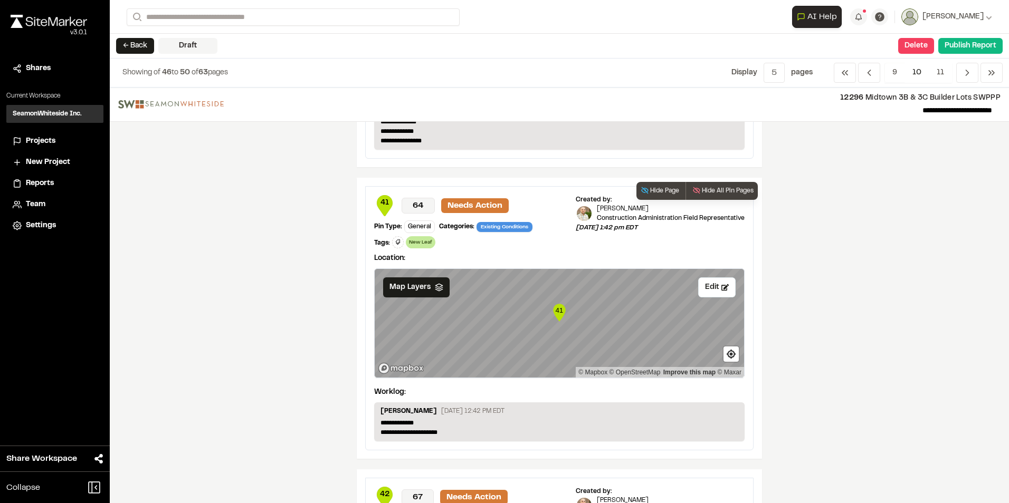
click at [558, 313] on text "41" at bounding box center [559, 311] width 8 height 8
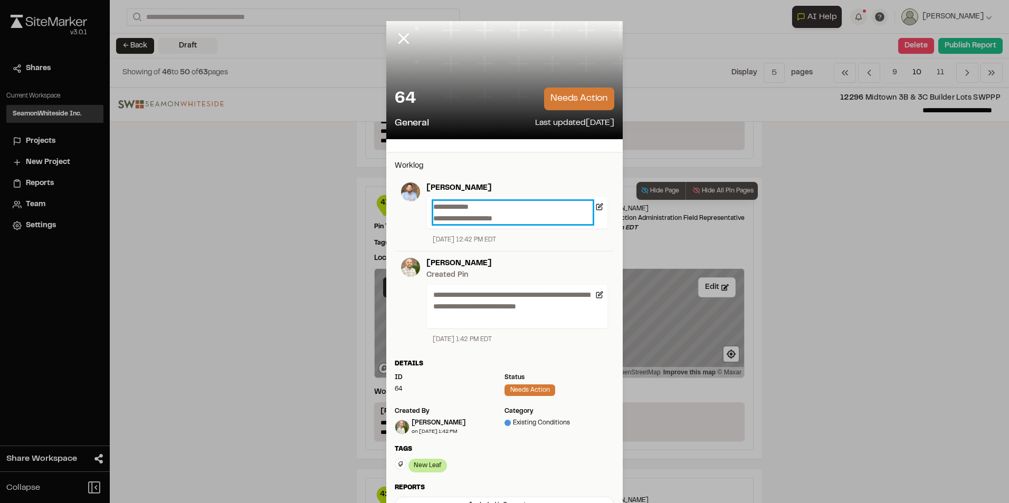
click at [515, 217] on p "**********" at bounding box center [512, 212] width 159 height 23
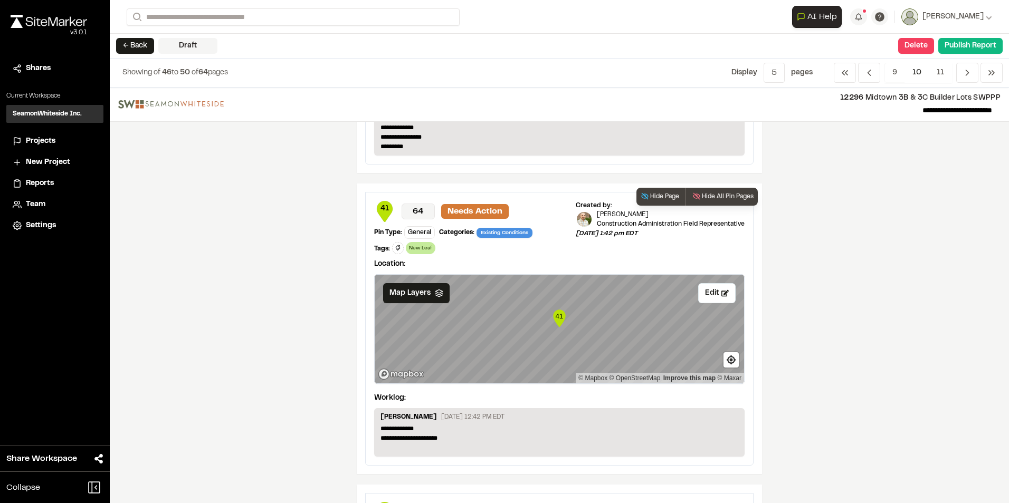
scroll to position [791, 0]
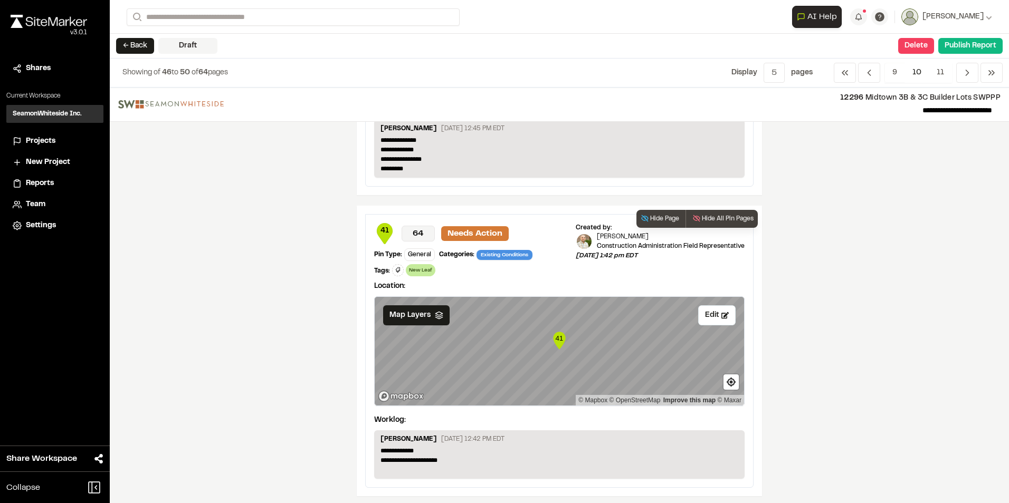
click at [558, 344] on icon "Map marker" at bounding box center [559, 340] width 12 height 17
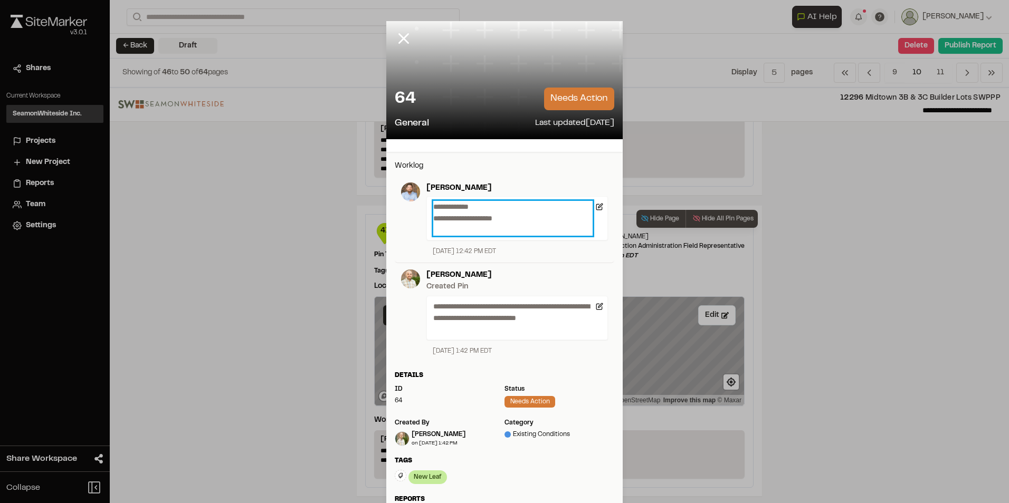
click at [448, 231] on p "**********" at bounding box center [512, 218] width 159 height 35
click at [398, 33] on icon at bounding box center [404, 39] width 18 height 18
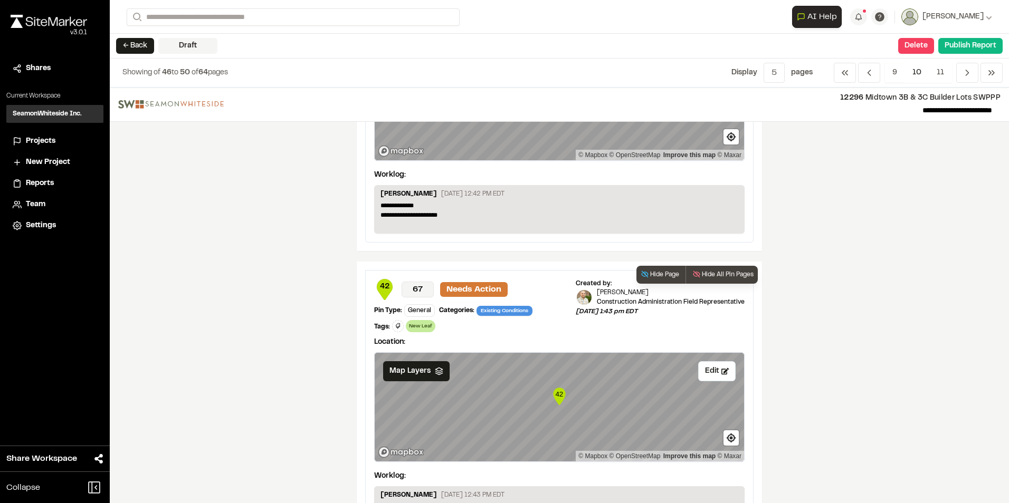
scroll to position [1077, 0]
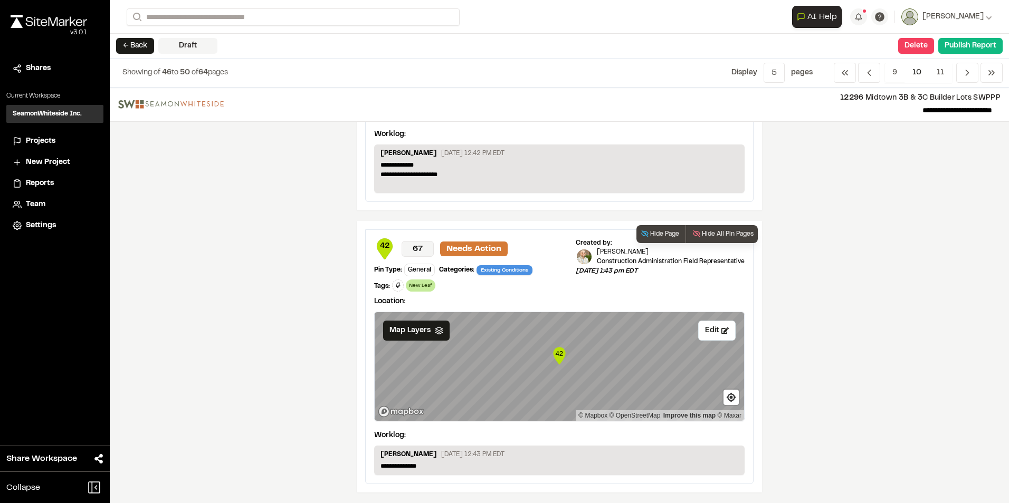
click at [561, 358] on icon "42" at bounding box center [559, 356] width 16 height 21
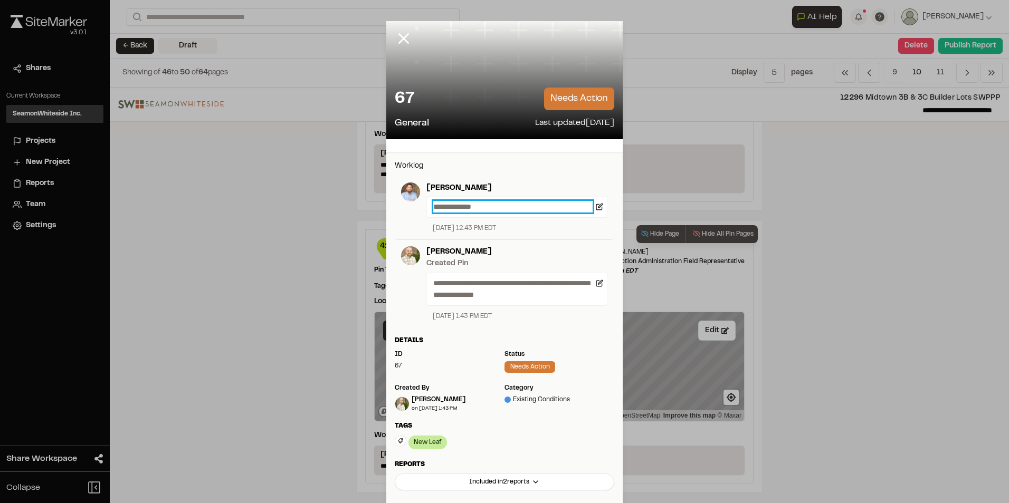
click at [490, 204] on p "**********" at bounding box center [512, 207] width 159 height 12
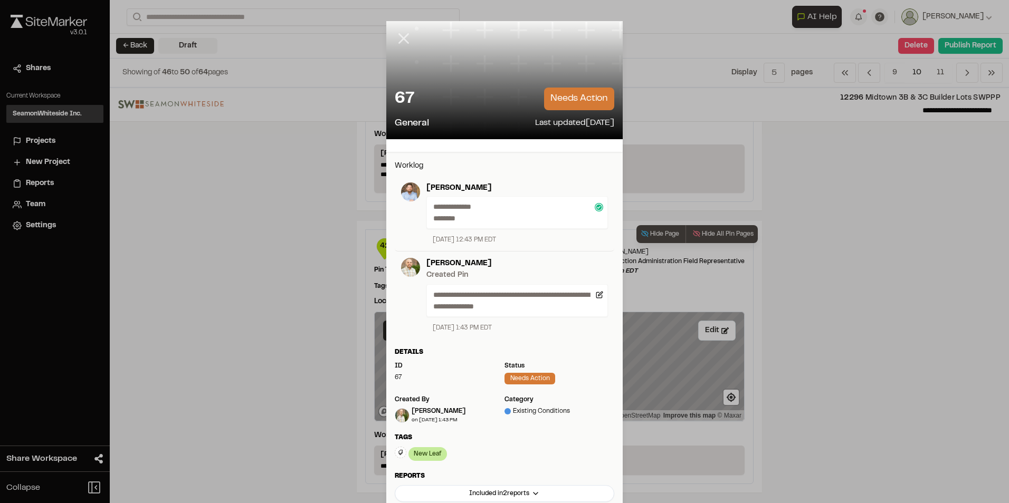
click at [400, 33] on icon at bounding box center [404, 39] width 18 height 18
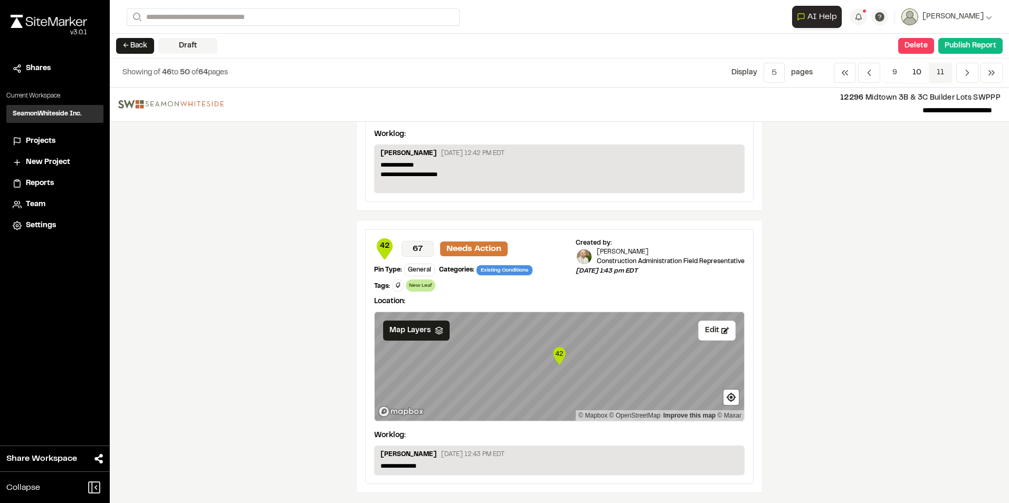
click at [939, 70] on span "11" at bounding box center [940, 73] width 23 height 20
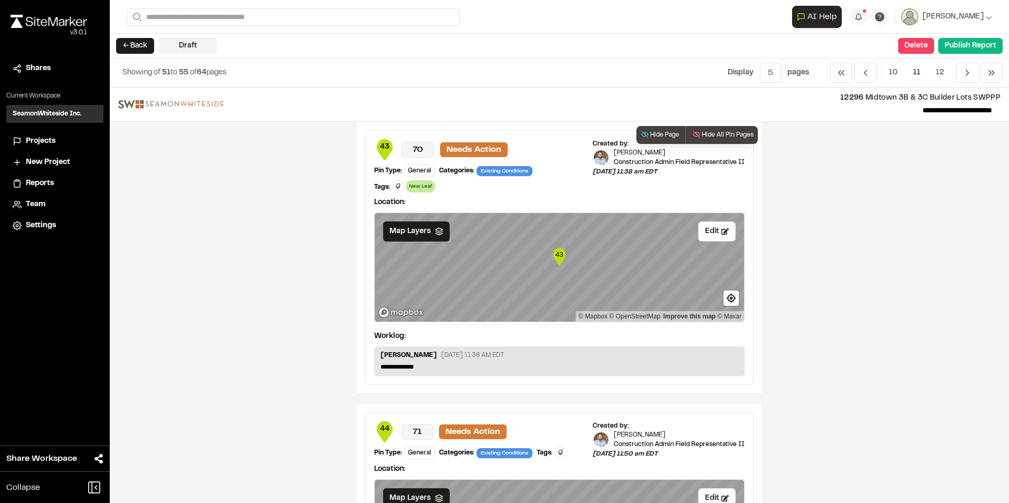
click at [557, 259] on text "43" at bounding box center [559, 255] width 8 height 8
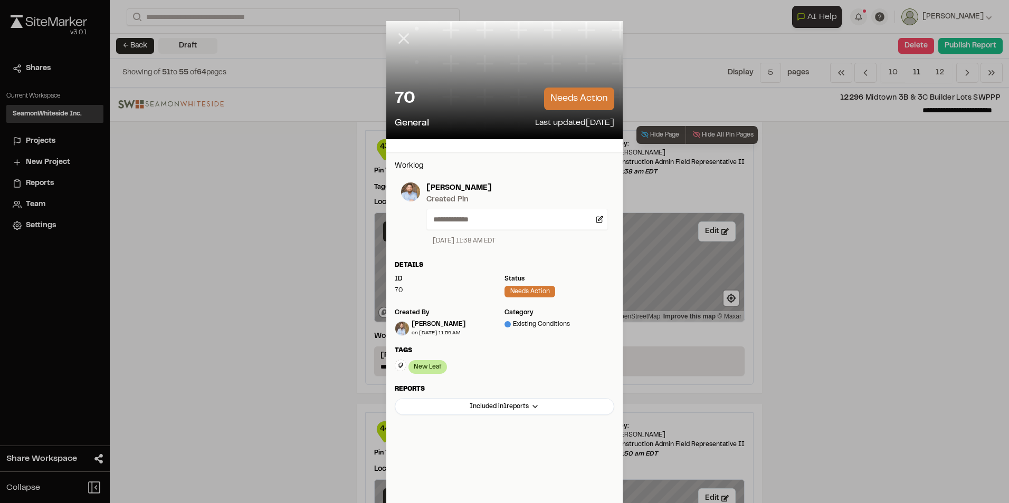
click at [398, 34] on icon at bounding box center [404, 39] width 18 height 18
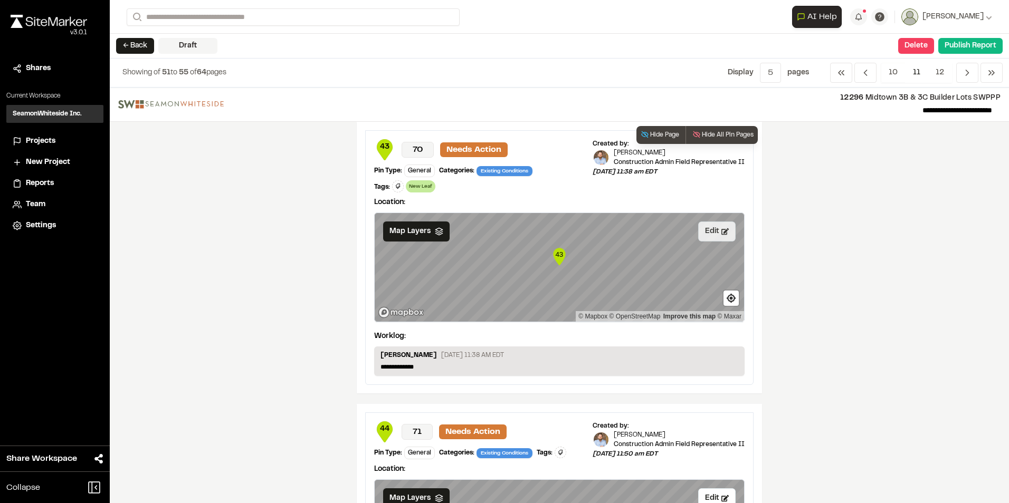
click at [712, 235] on button "Edit" at bounding box center [716, 232] width 37 height 20
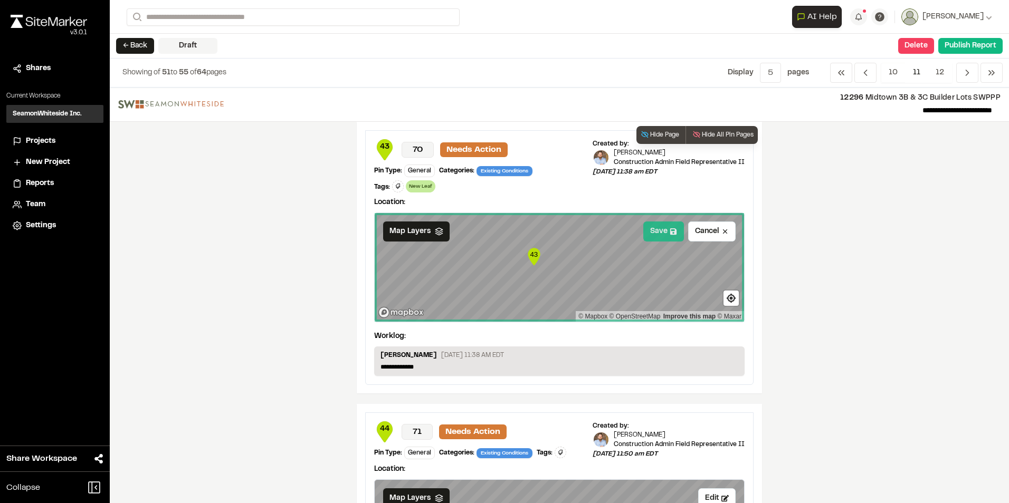
click at [653, 231] on button "Save" at bounding box center [663, 232] width 41 height 20
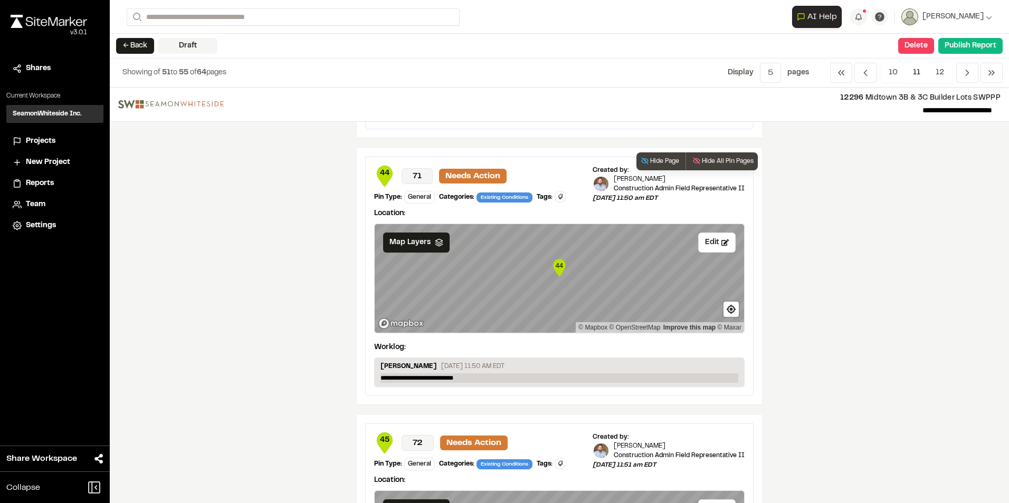
scroll to position [264, 0]
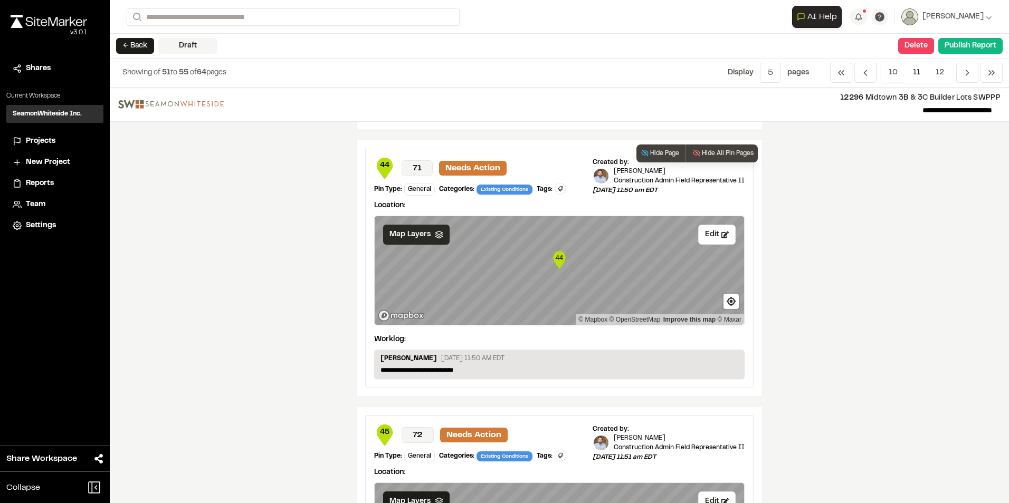
click at [419, 234] on span "Map Layers" at bounding box center [409, 235] width 41 height 12
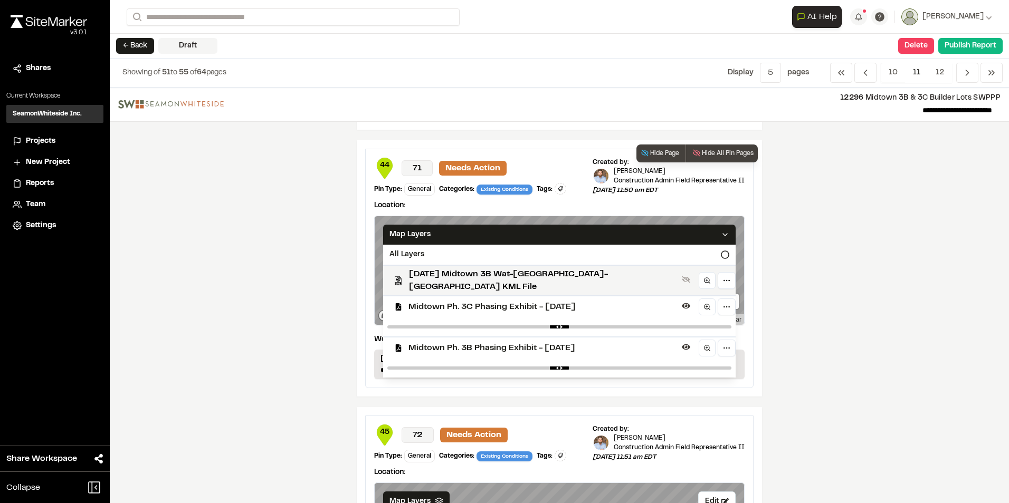
click at [453, 303] on span "Midtown Ph. 3C Phasing Exhibit - [DATE]" at bounding box center [542, 307] width 269 height 13
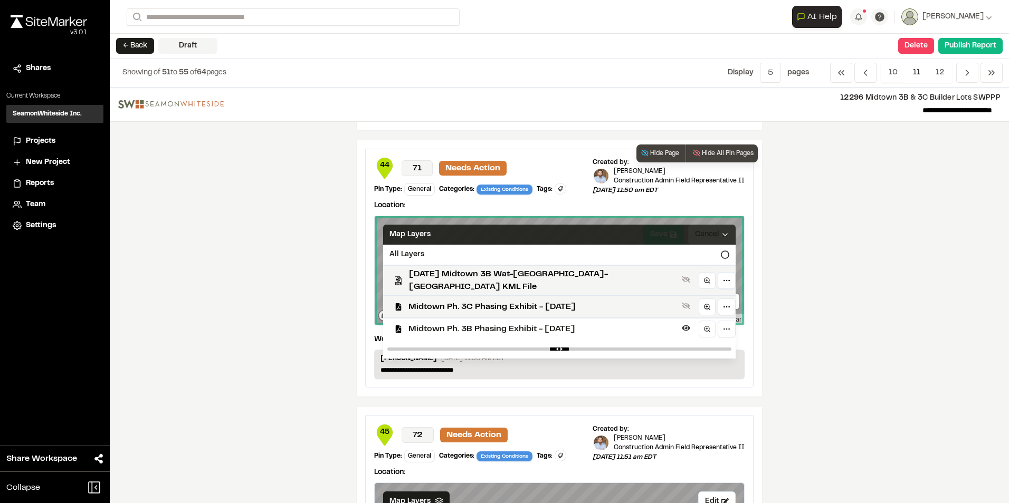
click at [649, 229] on div "Map Layers" at bounding box center [559, 235] width 352 height 20
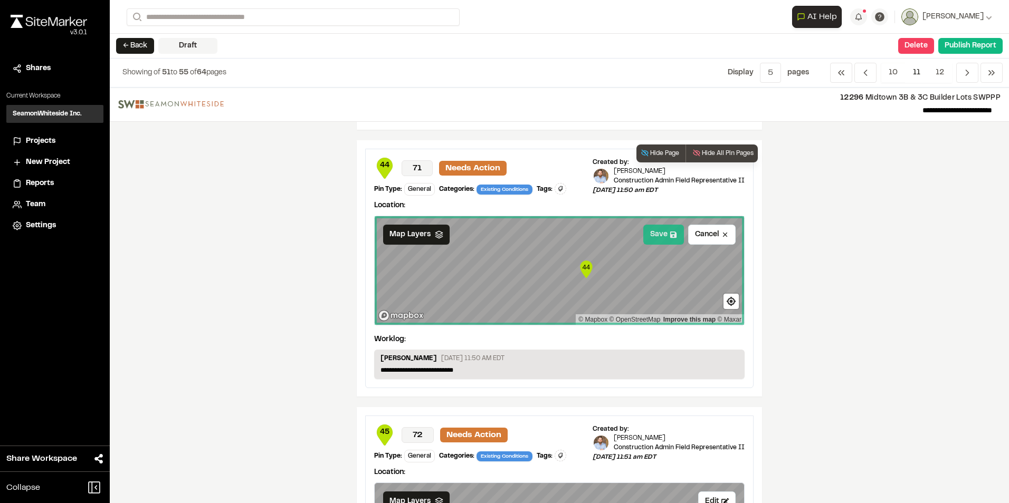
click at [661, 237] on button "Save" at bounding box center [663, 235] width 41 height 20
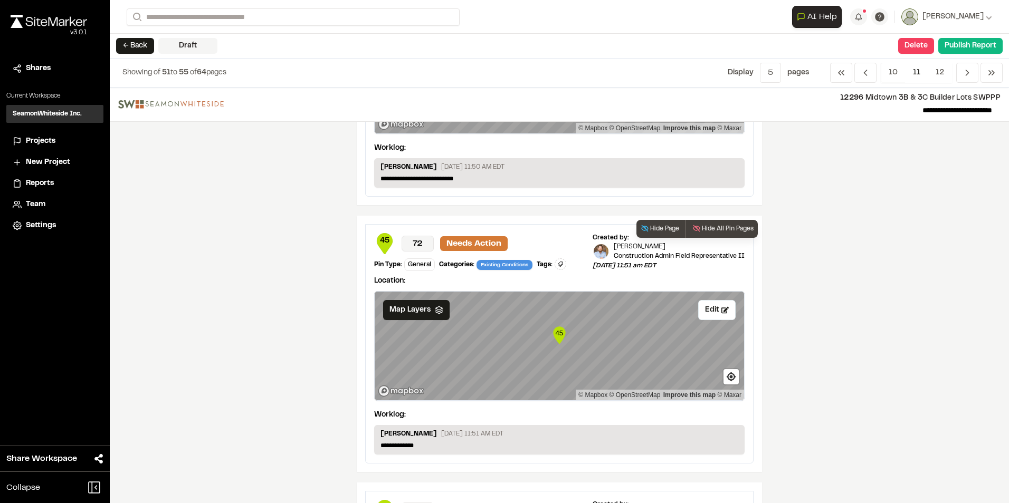
scroll to position [475, 0]
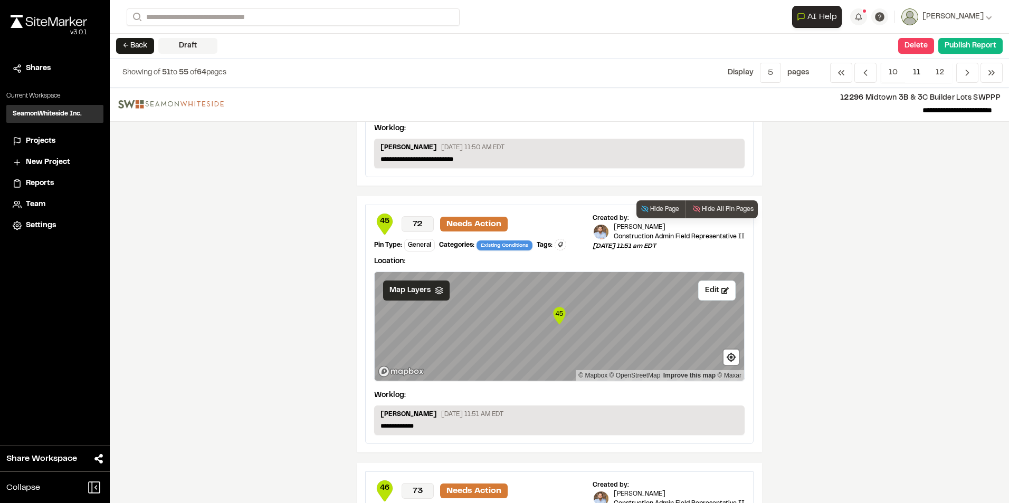
click at [408, 290] on span "Map Layers" at bounding box center [409, 291] width 41 height 12
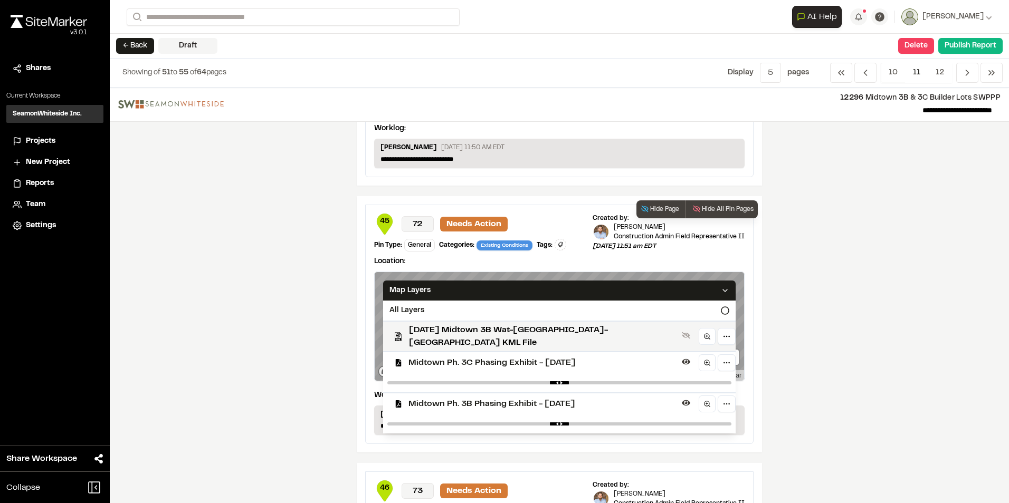
click at [419, 357] on span "Midtown Ph. 3C Phasing Exhibit - [DATE]" at bounding box center [542, 363] width 269 height 13
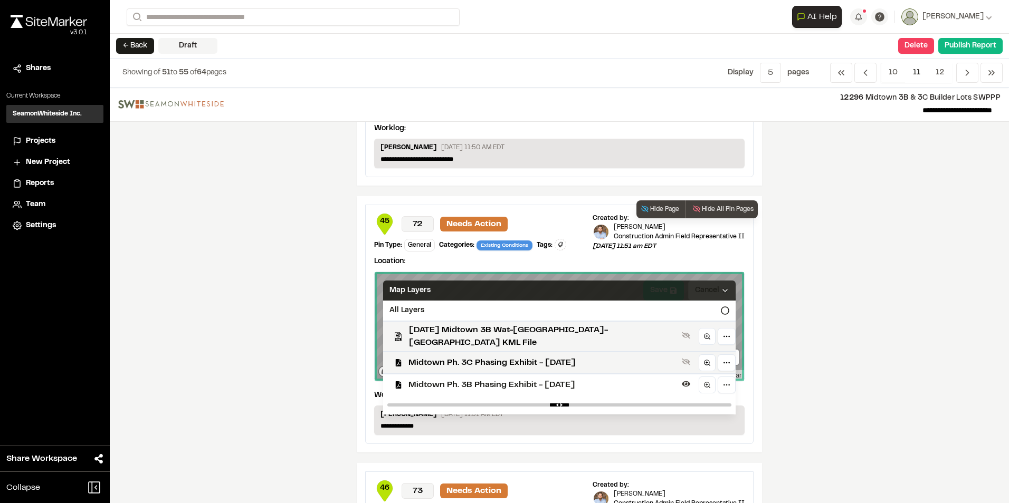
click at [721, 290] on icon at bounding box center [725, 290] width 8 height 8
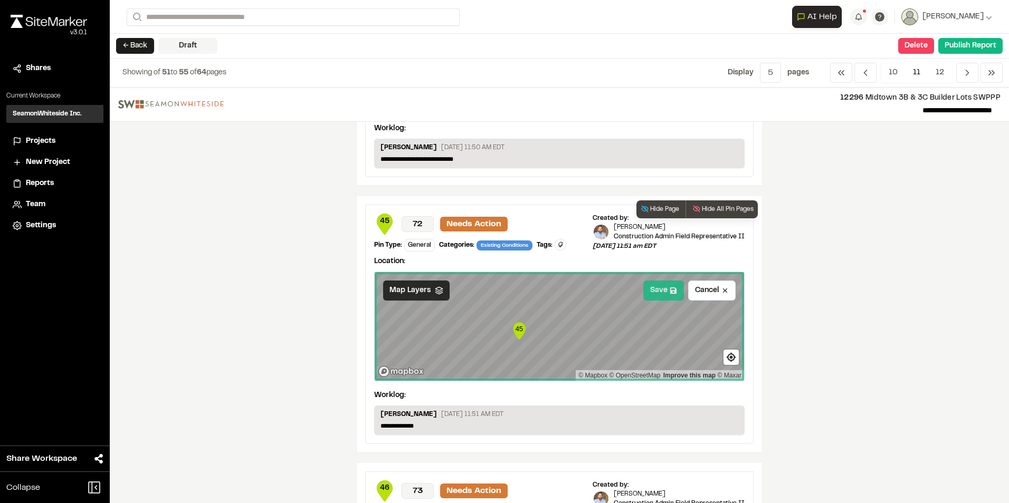
click at [650, 296] on button "Save" at bounding box center [663, 291] width 41 height 20
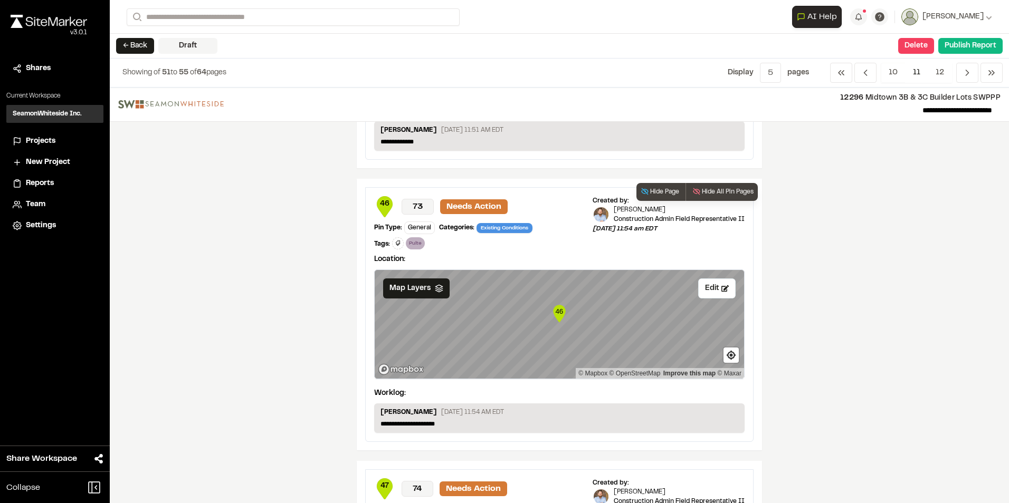
scroll to position [791, 0]
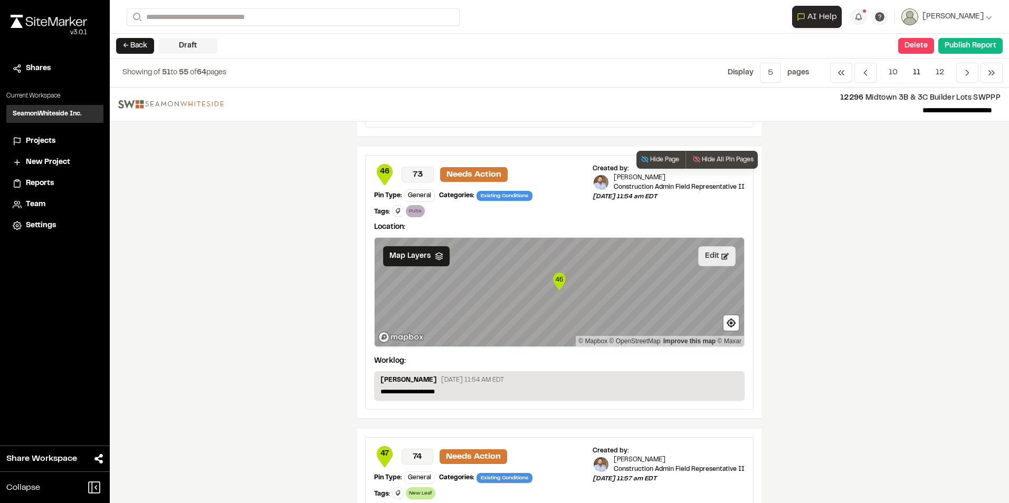
click at [711, 259] on button "Edit" at bounding box center [716, 256] width 37 height 20
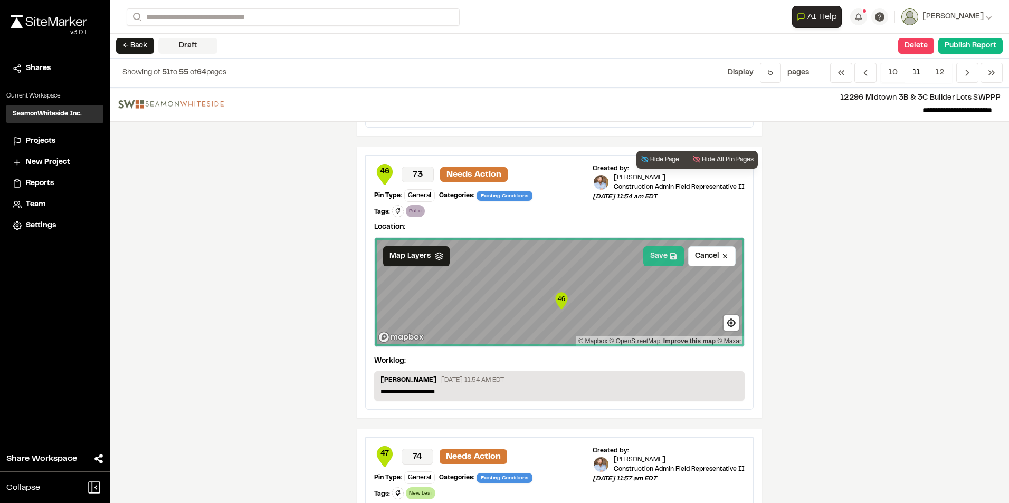
click at [649, 260] on button "Save" at bounding box center [663, 256] width 41 height 20
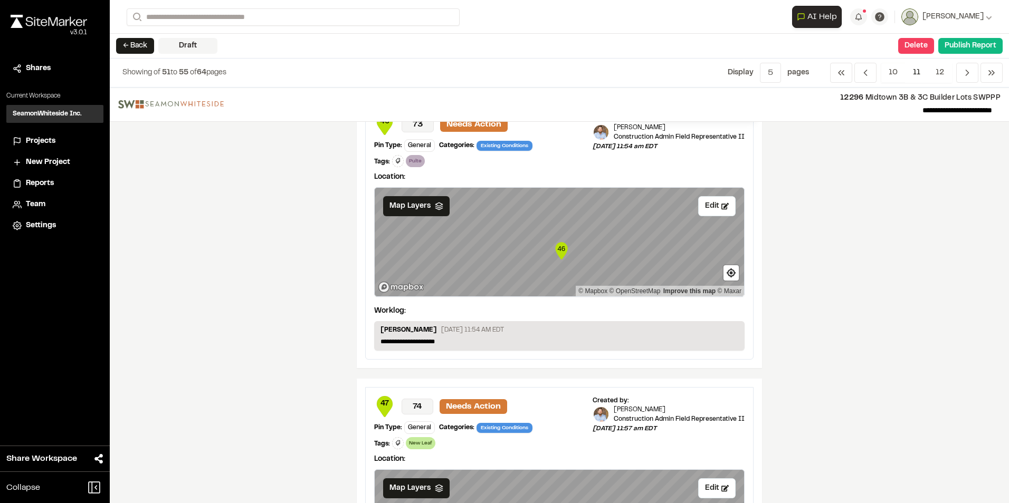
scroll to position [999, 0]
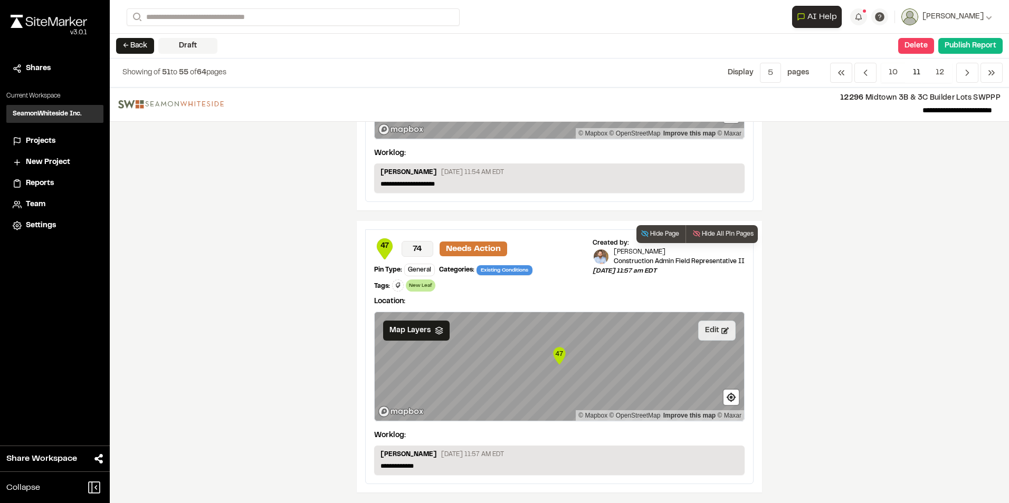
click at [698, 331] on button "Edit" at bounding box center [716, 331] width 37 height 20
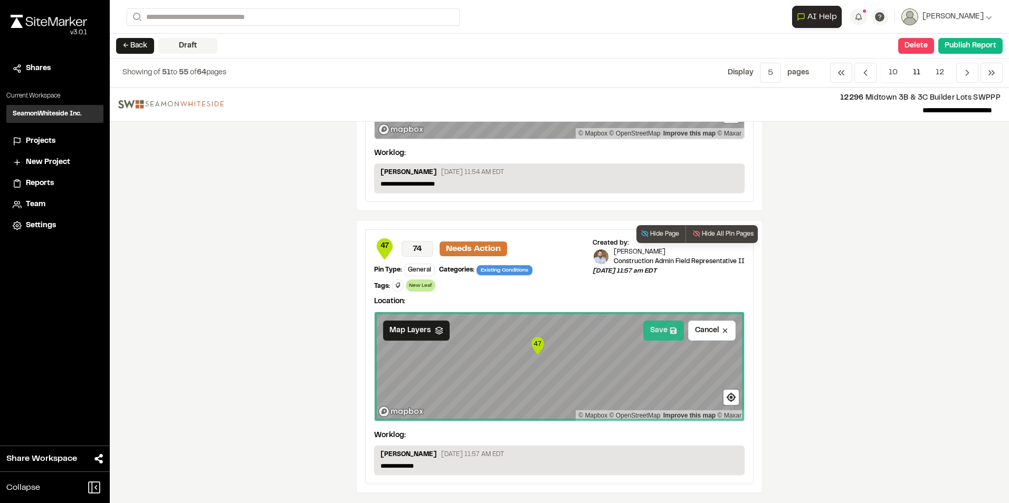
click at [652, 328] on button "Save" at bounding box center [663, 331] width 41 height 20
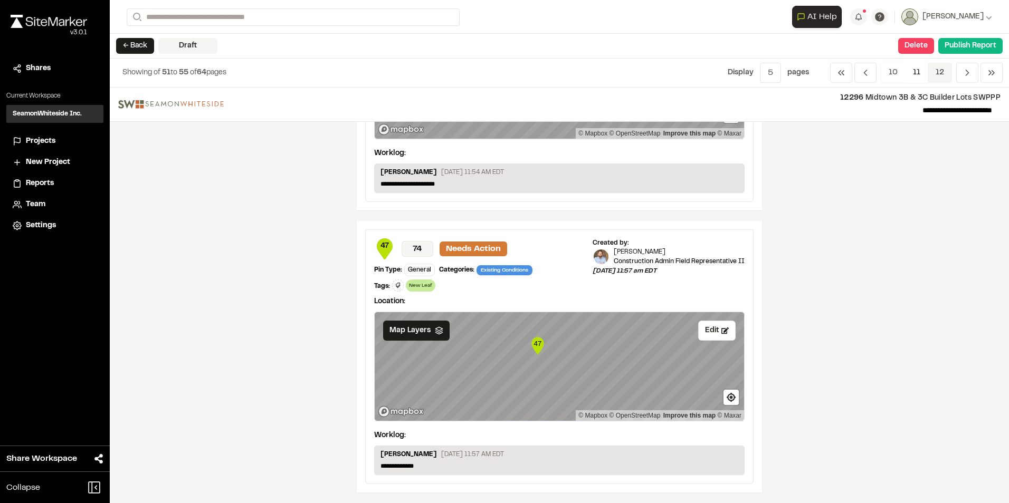
click at [944, 69] on span "12" at bounding box center [939, 73] width 24 height 20
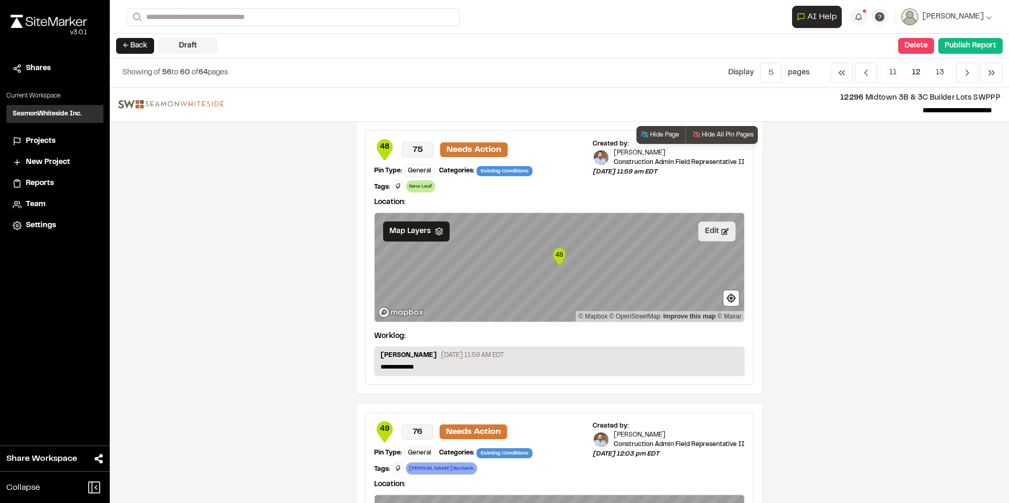
click at [707, 233] on button "Edit" at bounding box center [716, 232] width 37 height 20
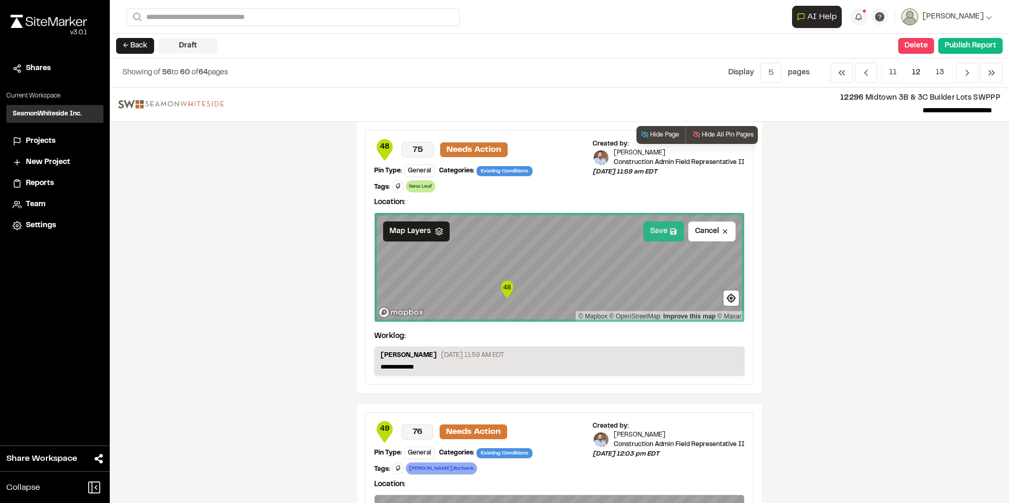
click at [650, 230] on button "Save" at bounding box center [663, 232] width 41 height 20
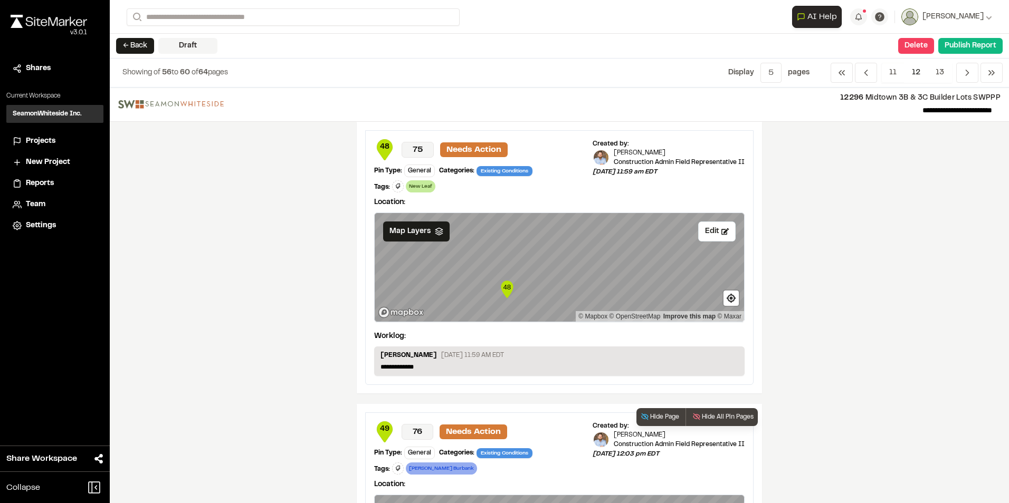
scroll to position [158, 0]
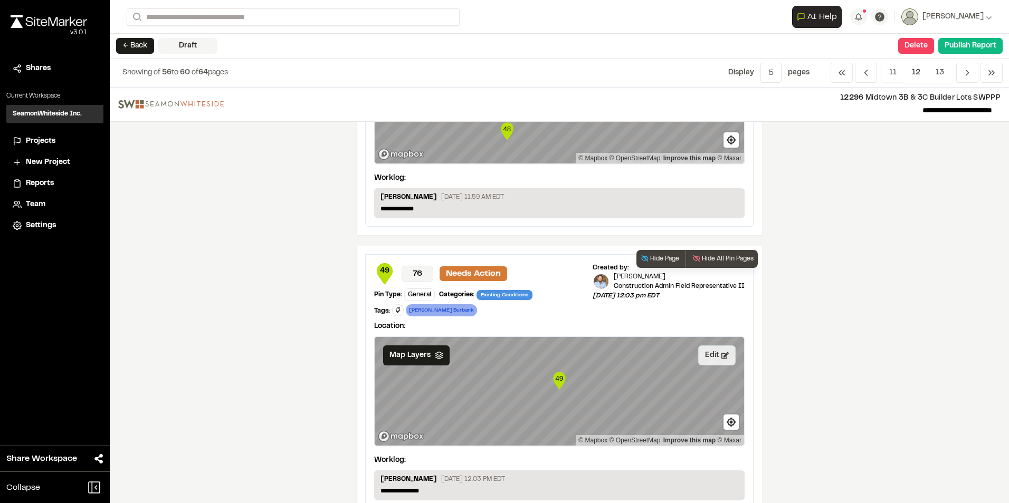
click at [711, 364] on button "Edit" at bounding box center [716, 356] width 37 height 20
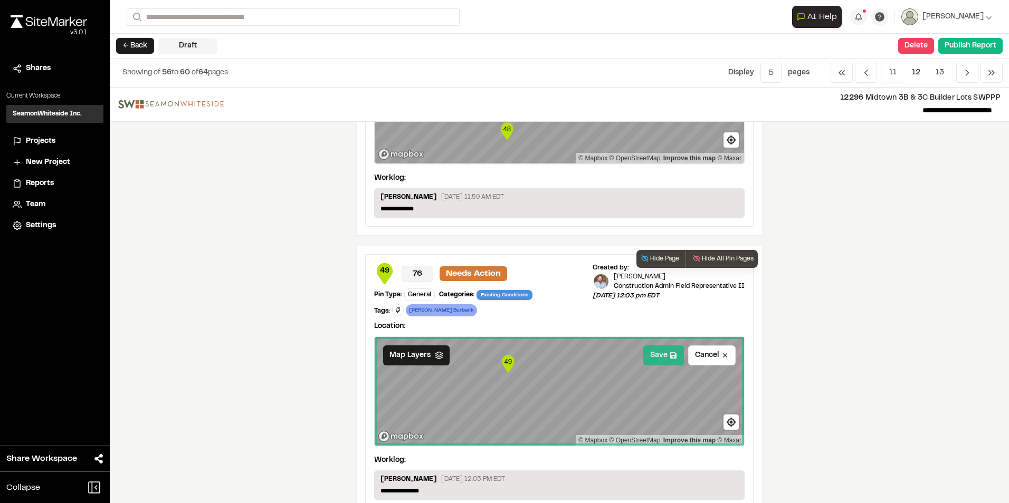
click at [657, 358] on button "Save" at bounding box center [663, 356] width 41 height 20
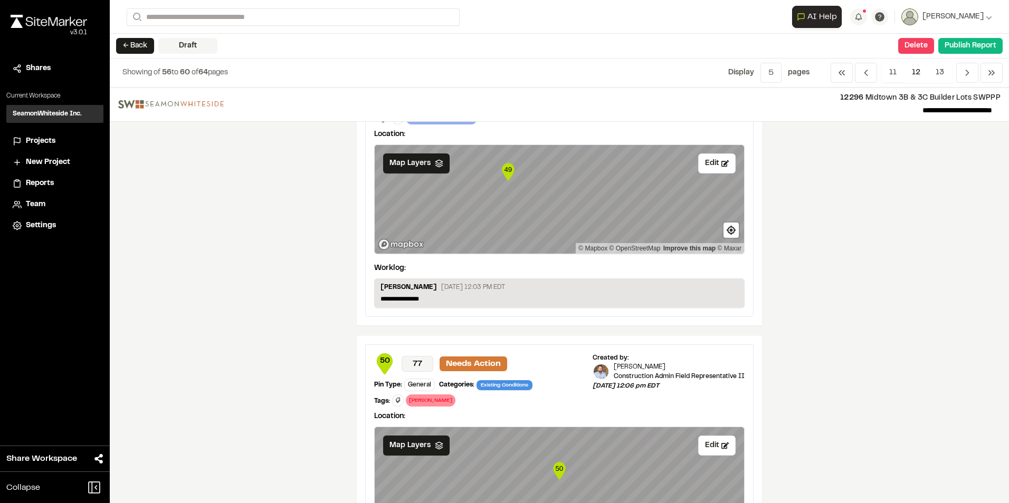
scroll to position [369, 0]
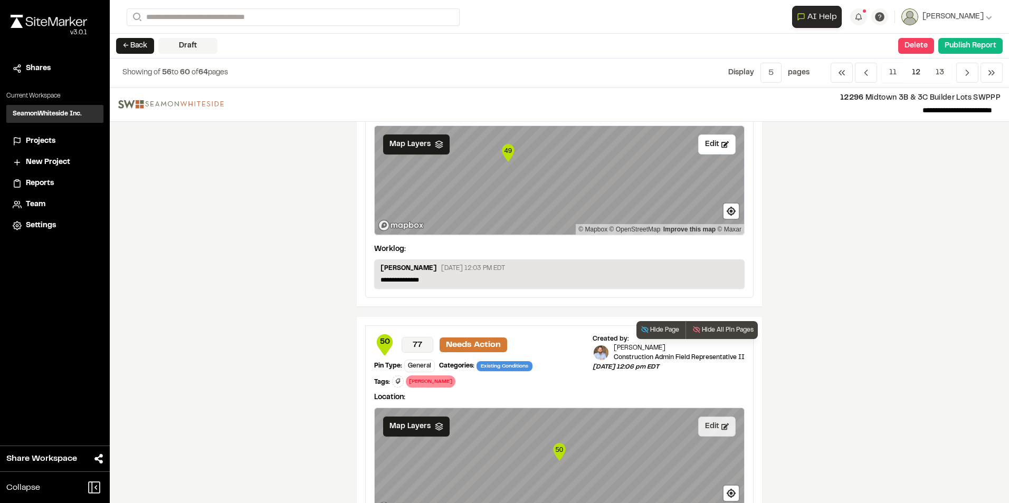
click at [710, 425] on button "Edit" at bounding box center [716, 427] width 37 height 20
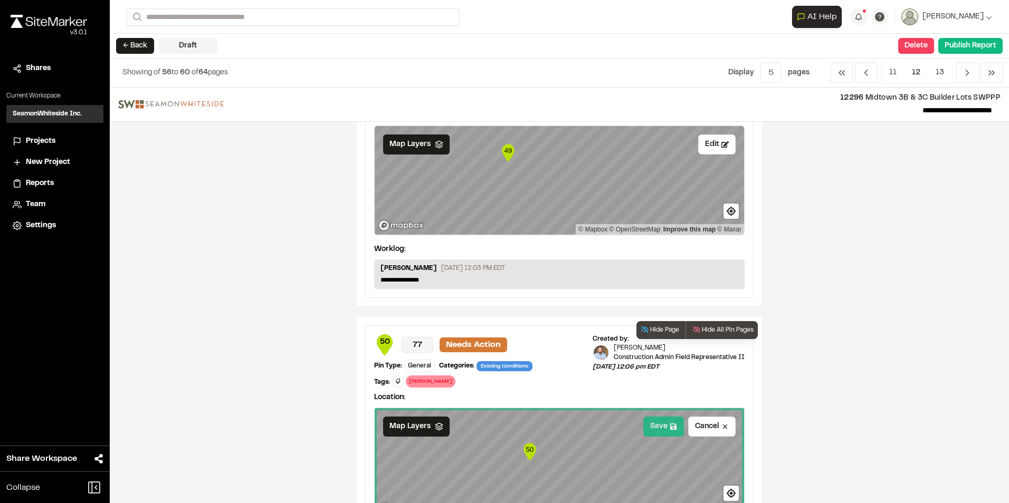
click at [656, 427] on button "Save" at bounding box center [663, 427] width 41 height 20
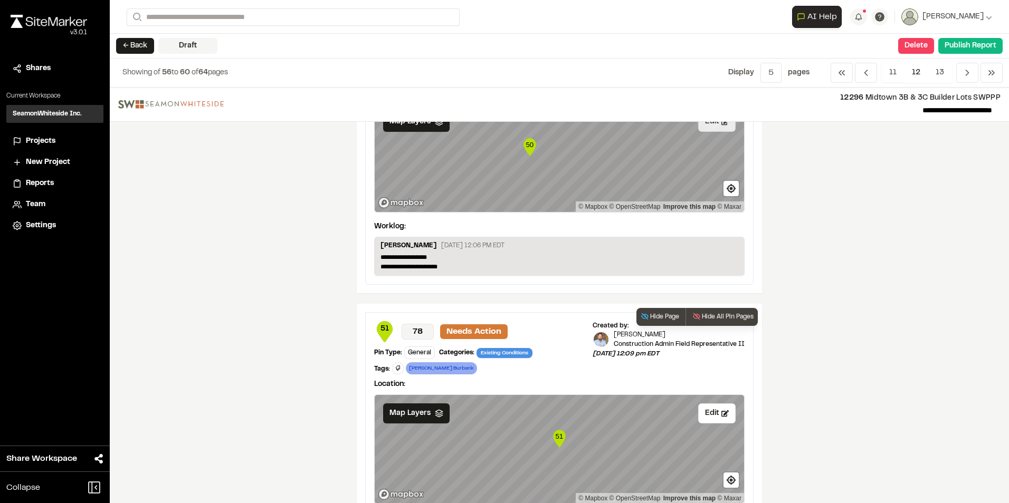
scroll to position [686, 0]
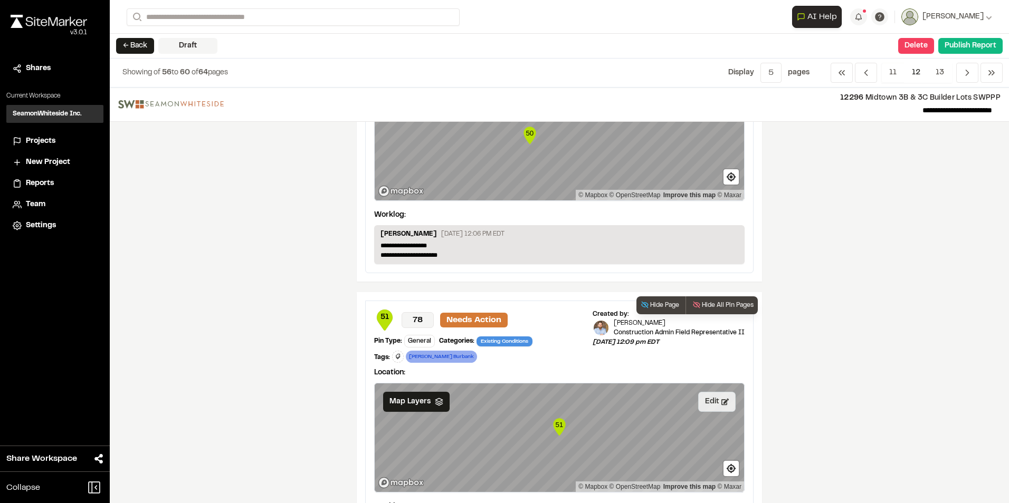
click at [704, 400] on button "Edit" at bounding box center [716, 402] width 37 height 20
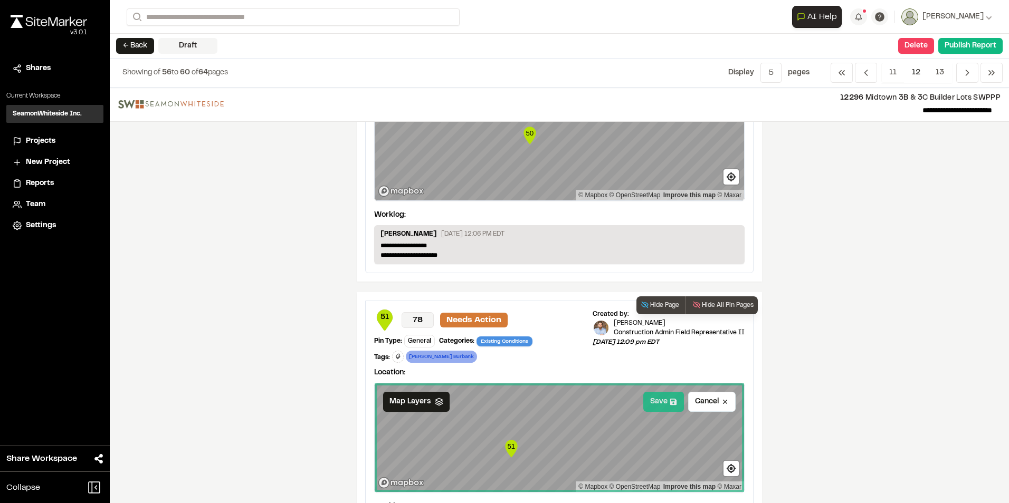
click at [659, 403] on button "Save" at bounding box center [663, 402] width 41 height 20
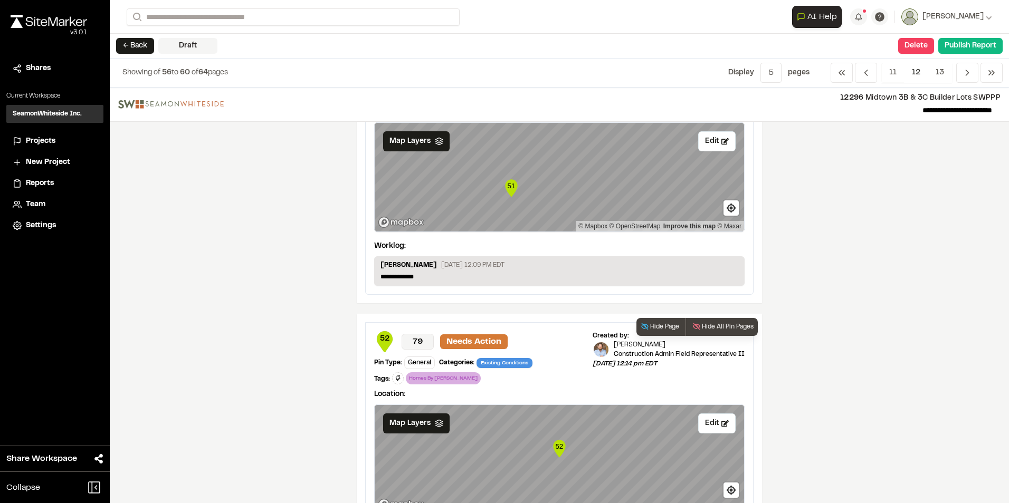
scroll to position [950, 0]
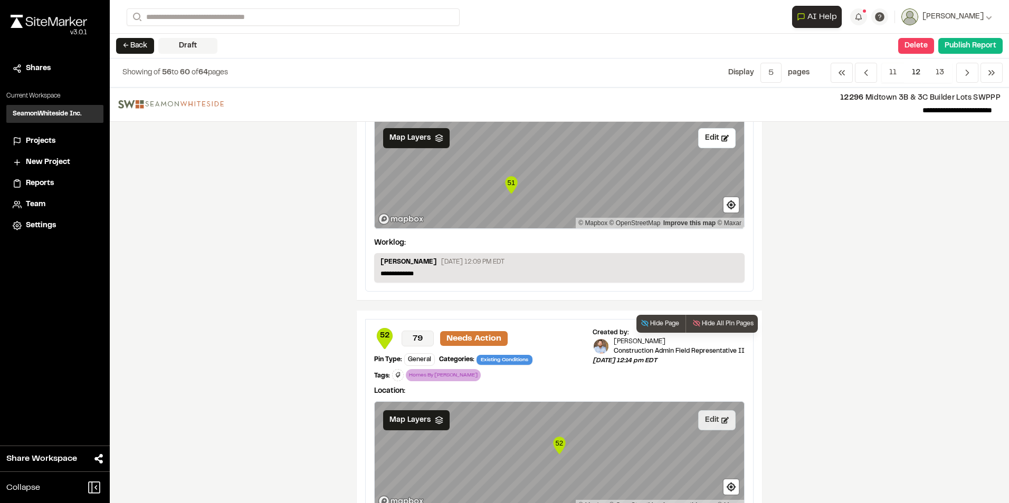
click at [713, 422] on button "Edit" at bounding box center [716, 420] width 37 height 20
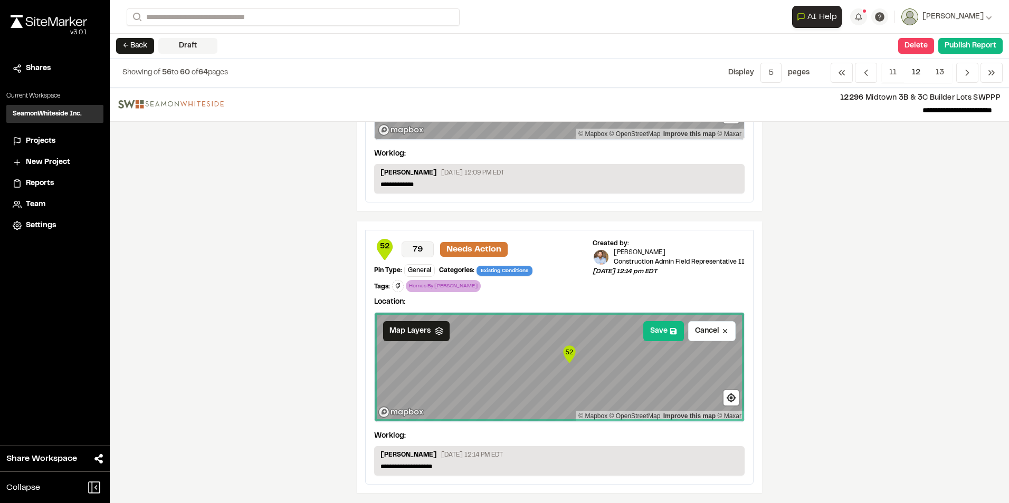
scroll to position [1039, 0]
click at [658, 332] on button "Save" at bounding box center [663, 331] width 41 height 20
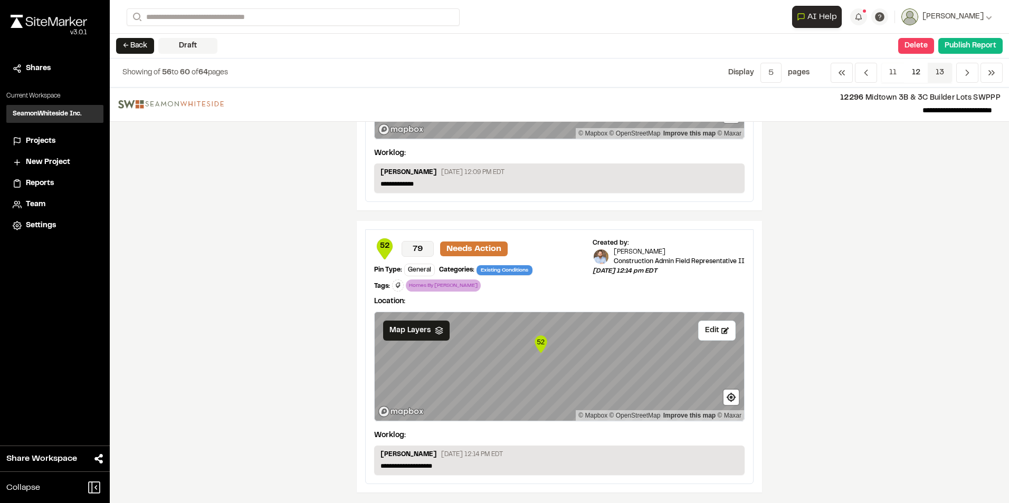
click at [938, 64] on span "13" at bounding box center [939, 73] width 24 height 20
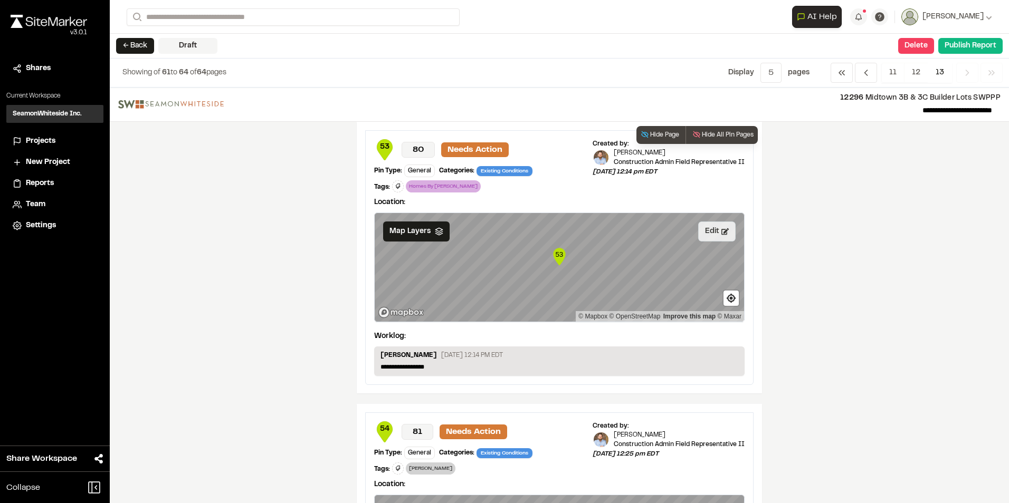
click at [703, 232] on button "Edit" at bounding box center [716, 232] width 37 height 20
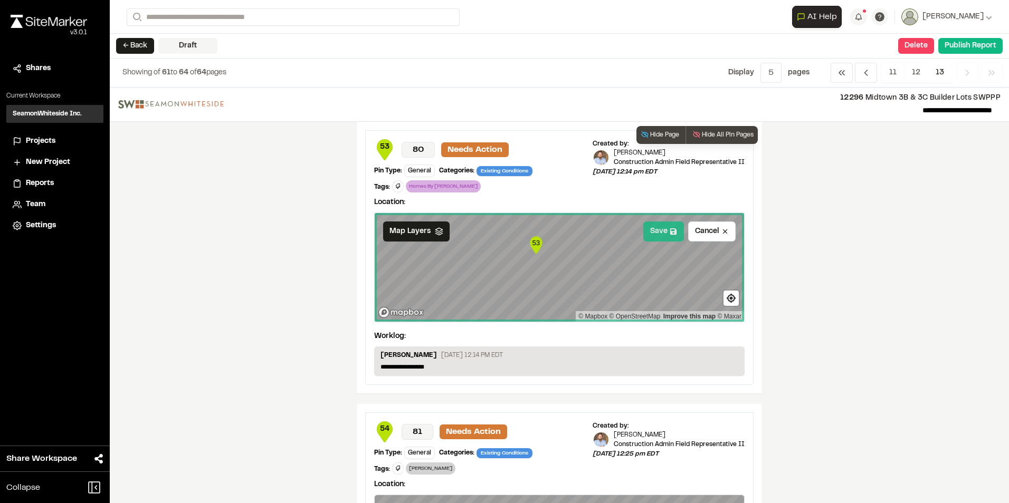
click at [654, 234] on button "Save" at bounding box center [663, 232] width 41 height 20
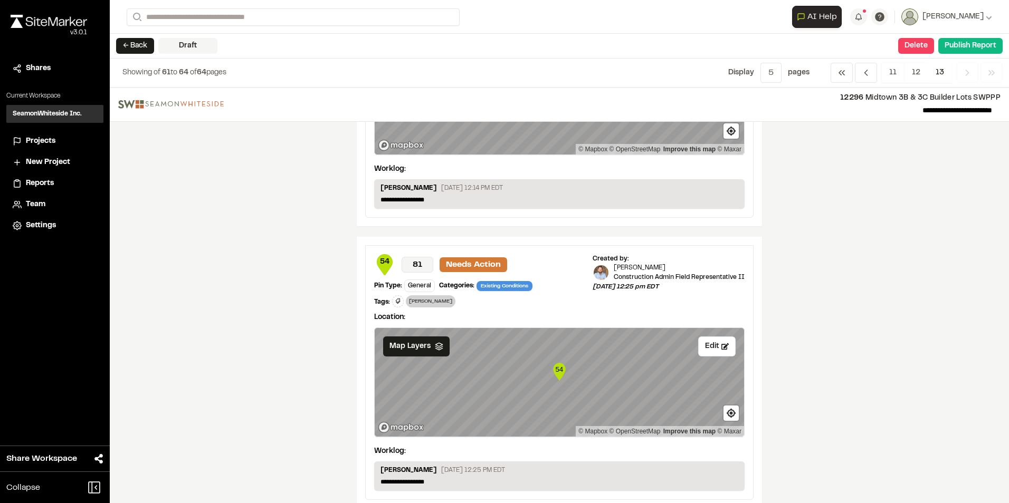
scroll to position [211, 0]
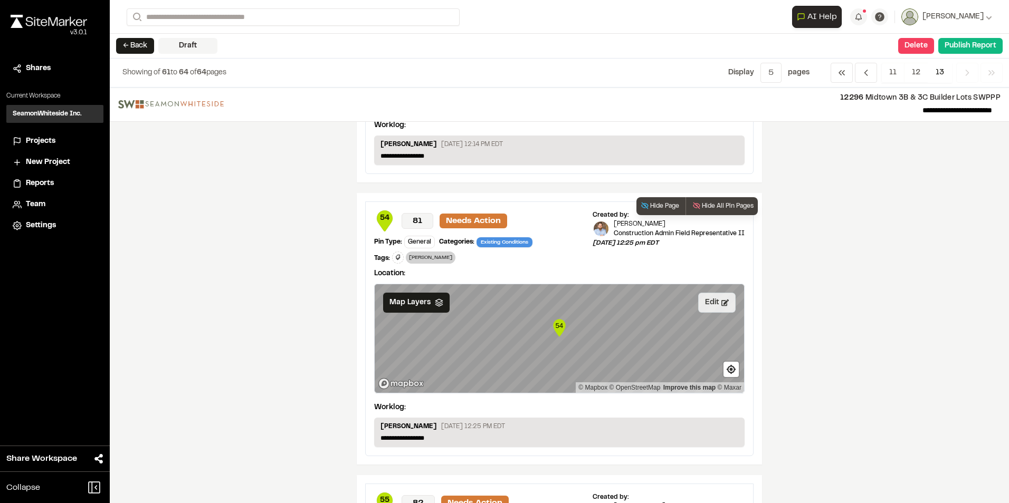
click at [712, 302] on button "Edit" at bounding box center [716, 303] width 37 height 20
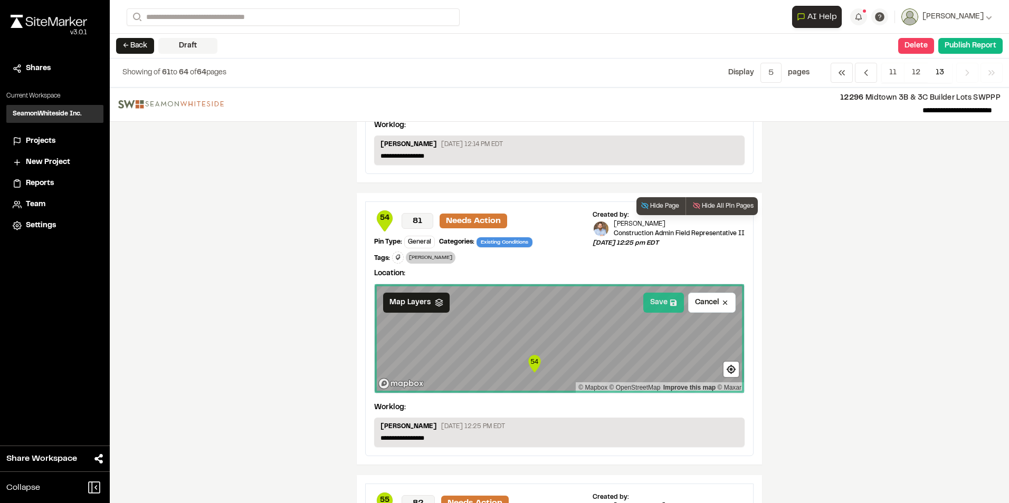
click at [653, 305] on button "Save" at bounding box center [663, 303] width 41 height 20
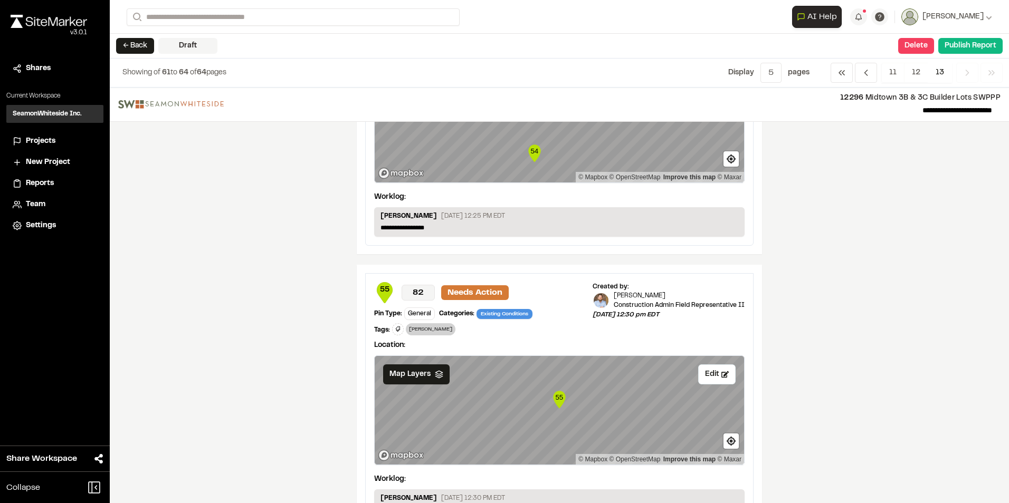
scroll to position [422, 0]
click at [710, 379] on button "Edit" at bounding box center [716, 374] width 37 height 20
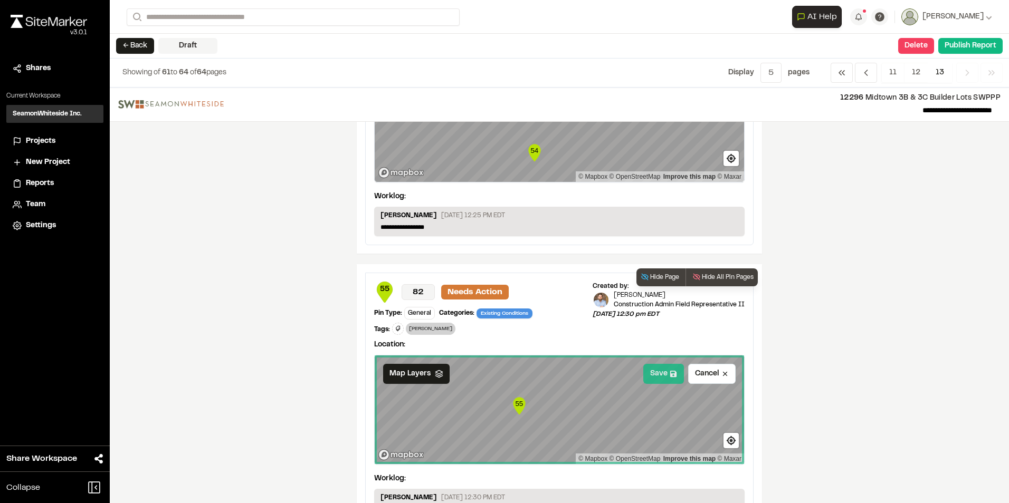
click at [656, 375] on button "Save" at bounding box center [663, 374] width 41 height 20
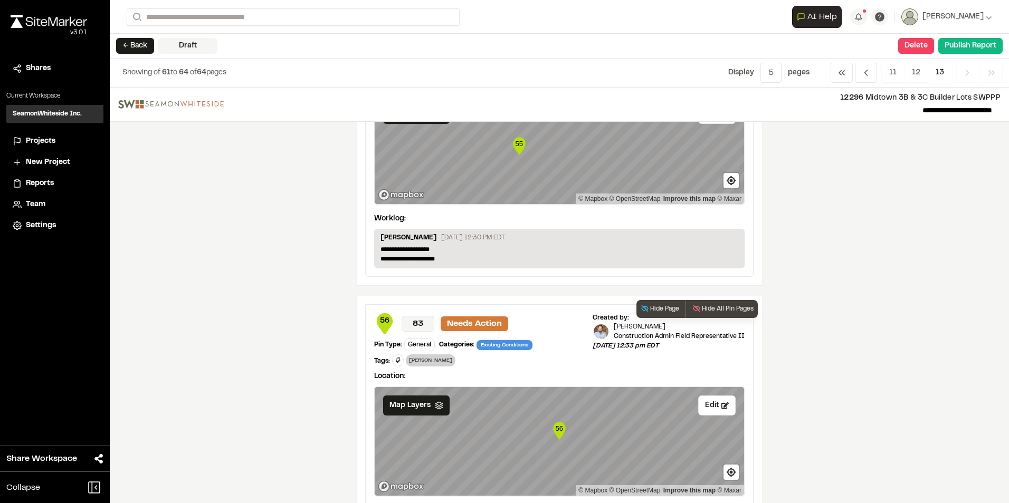
scroll to position [686, 0]
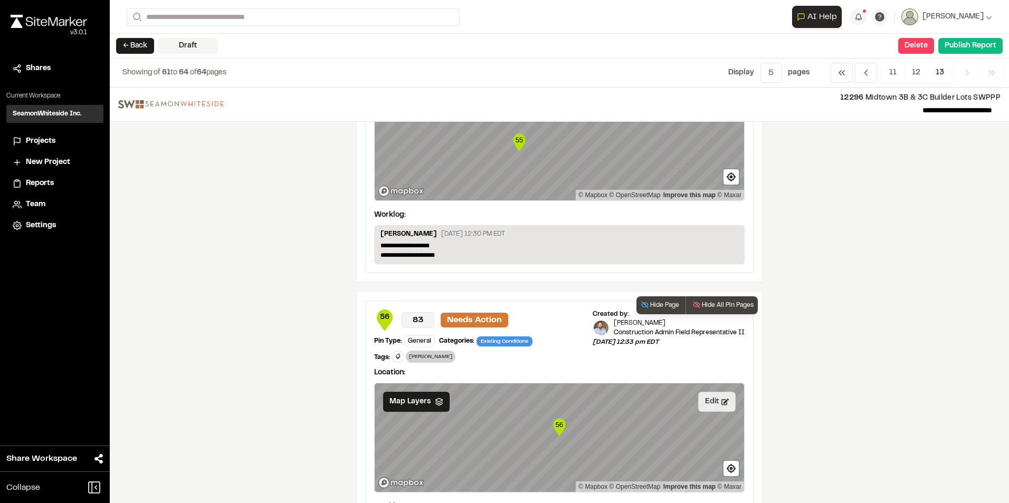
click at [710, 403] on button "Edit" at bounding box center [716, 402] width 37 height 20
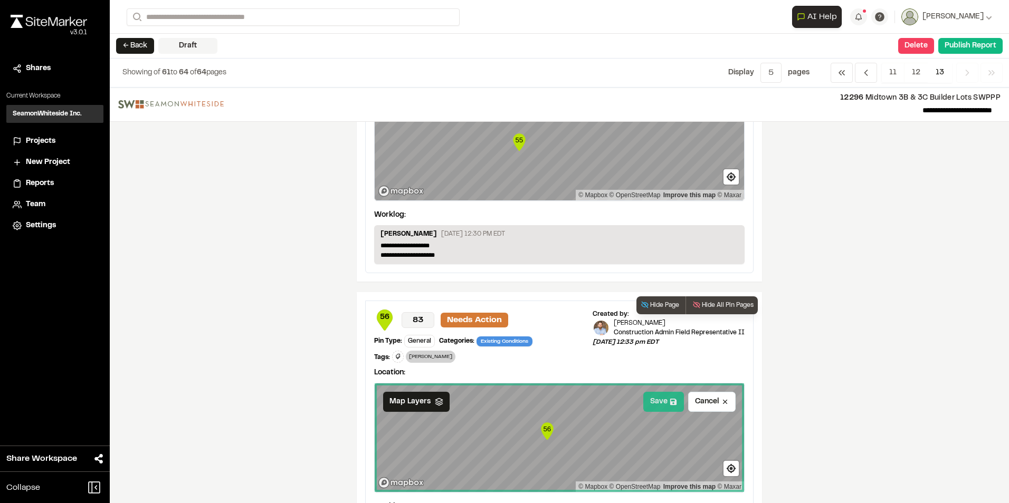
click at [656, 399] on button "Save" at bounding box center [663, 402] width 41 height 20
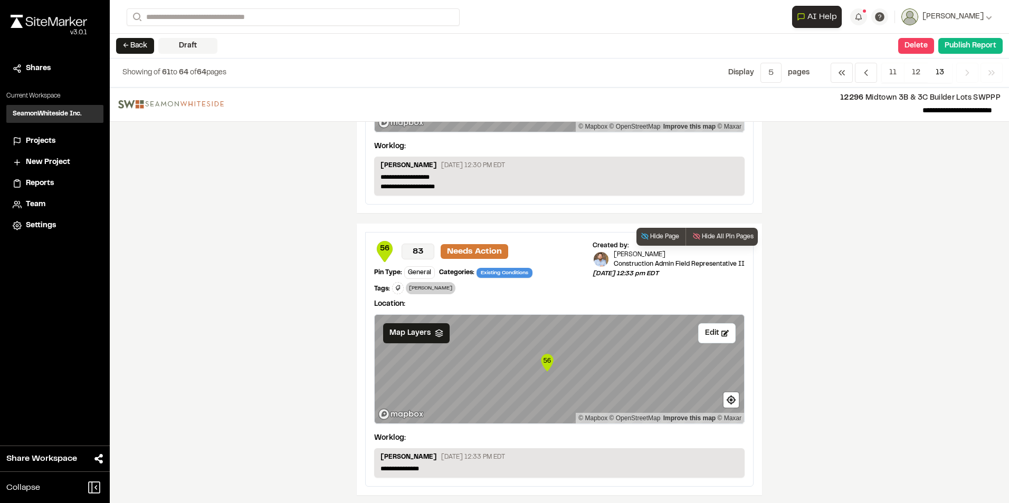
scroll to position [757, 0]
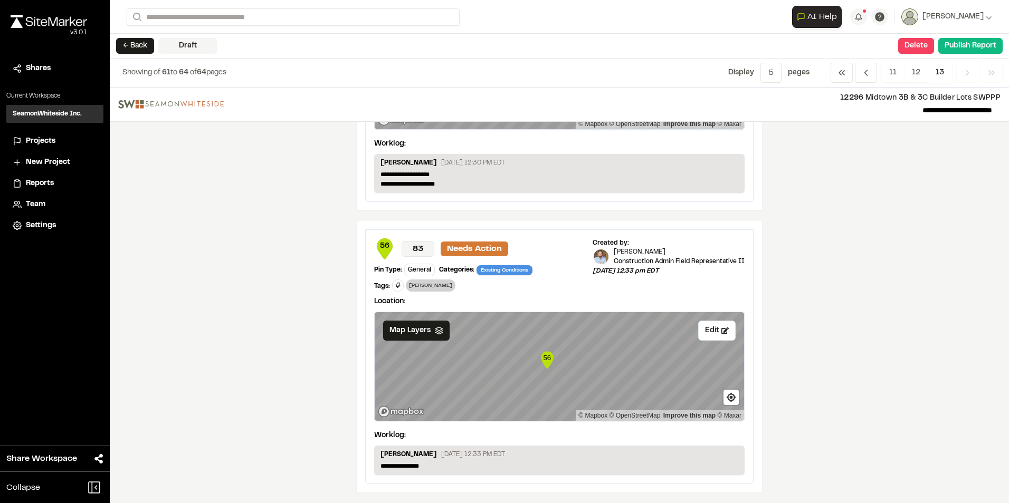
click at [936, 69] on span "13" at bounding box center [939, 73] width 24 height 20
drag, startPoint x: 369, startPoint y: 285, endPoint x: 439, endPoint y: 290, distance: 70.3
click at [439, 290] on div "**********" at bounding box center [559, 357] width 387 height 254
drag, startPoint x: 439, startPoint y: 290, endPoint x: 482, endPoint y: 293, distance: 42.9
click at [482, 293] on div "Location: Save Edit Map Layers 56 © Mapbox © OpenStreetMap Improve this map © M…" at bounding box center [559, 359] width 370 height 134
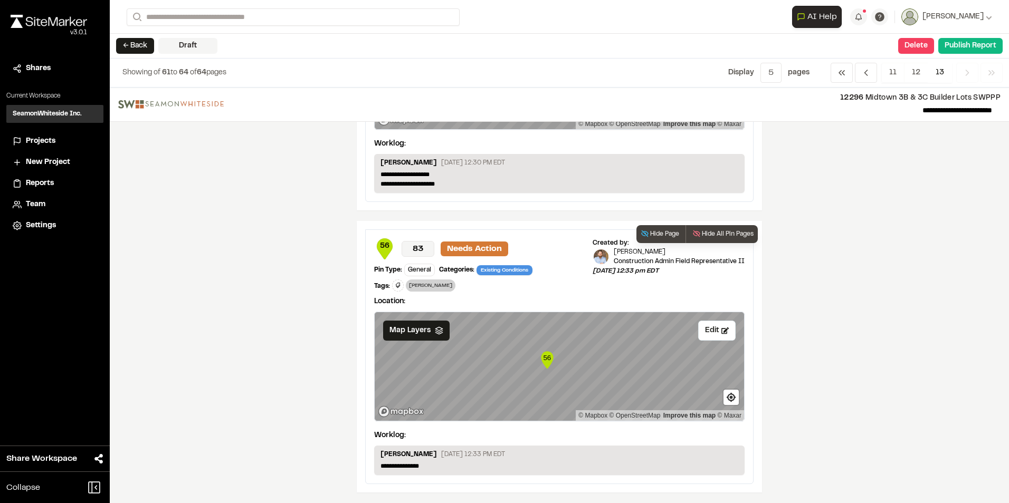
click at [395, 284] on icon at bounding box center [398, 285] width 6 height 6
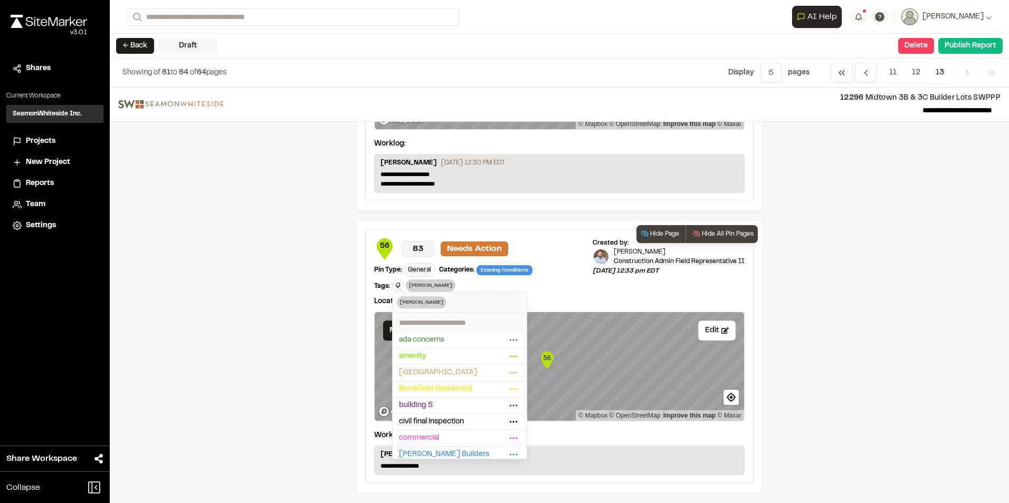
click at [391, 284] on div at bounding box center [504, 251] width 1009 height 503
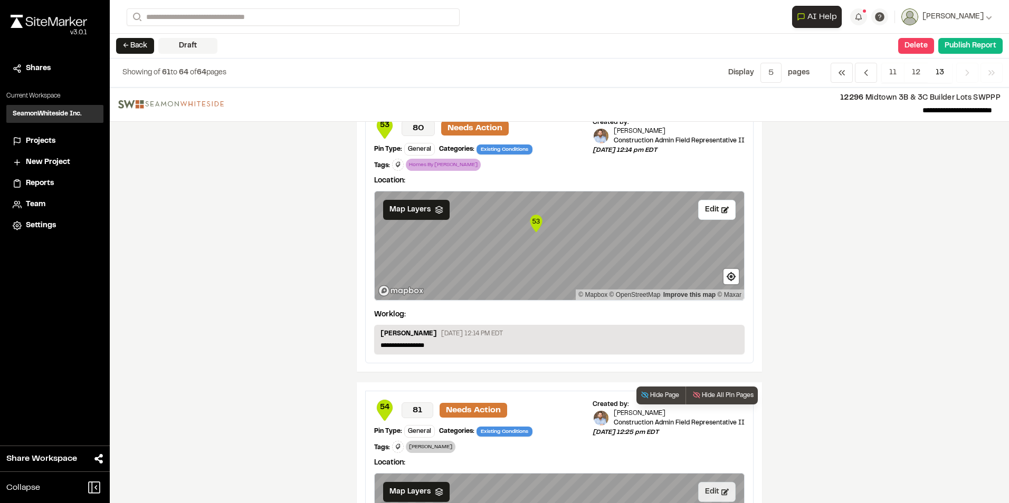
scroll to position [0, 0]
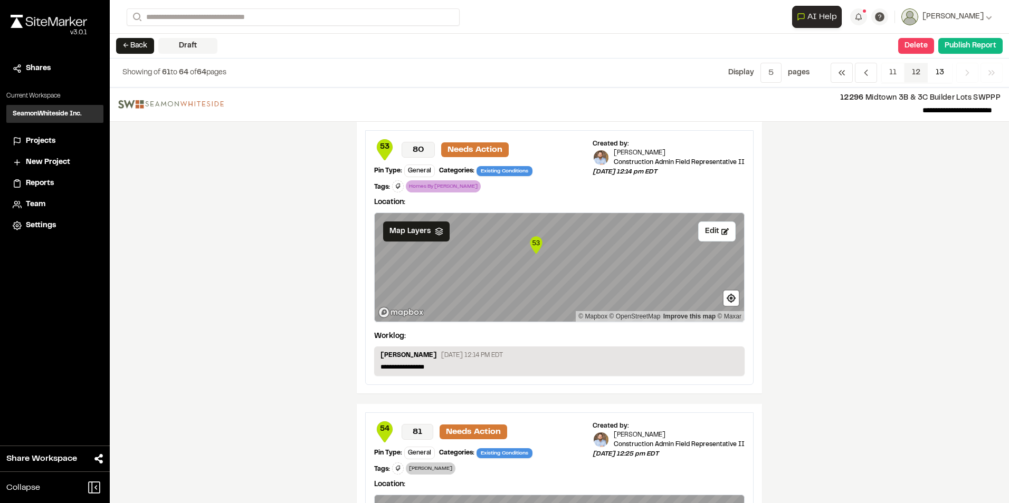
click at [923, 76] on span "12" at bounding box center [916, 73] width 24 height 20
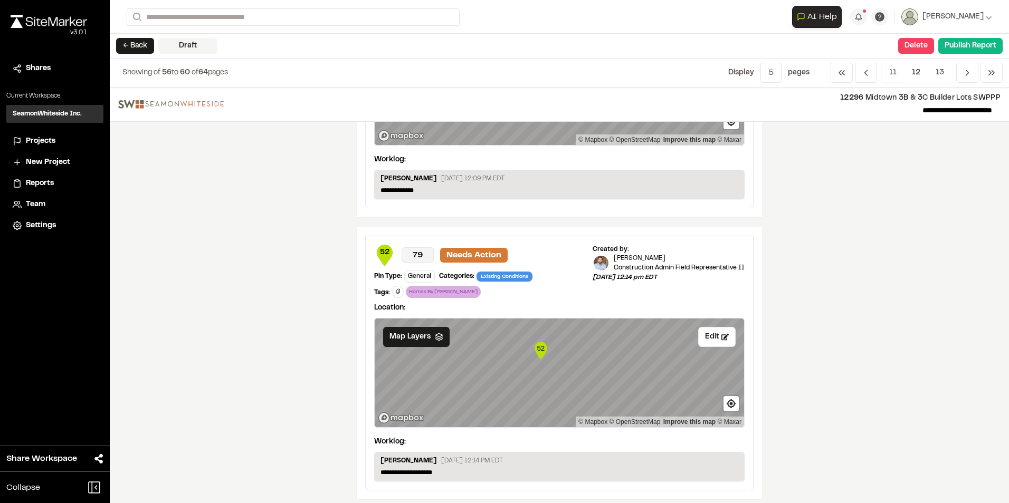
scroll to position [1039, 0]
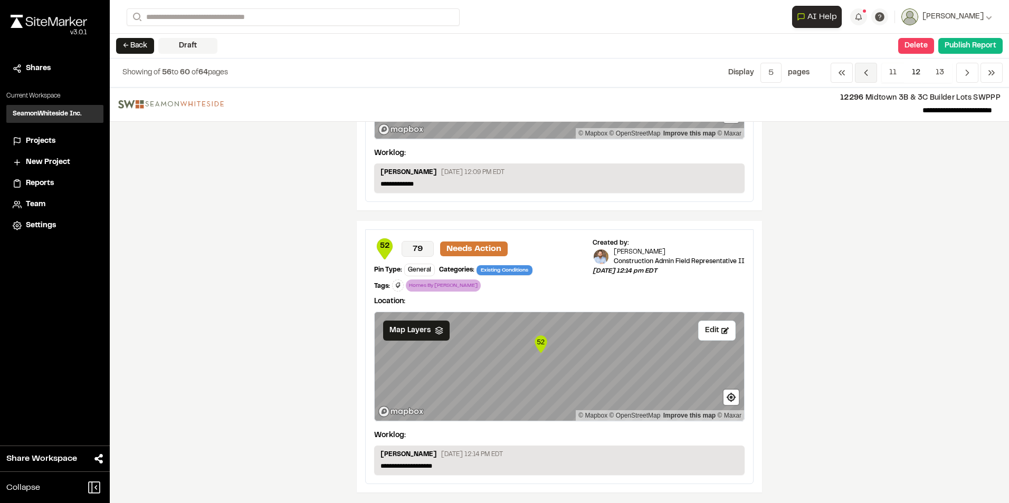
click at [865, 75] on icon "Navigation" at bounding box center [865, 73] width 11 height 11
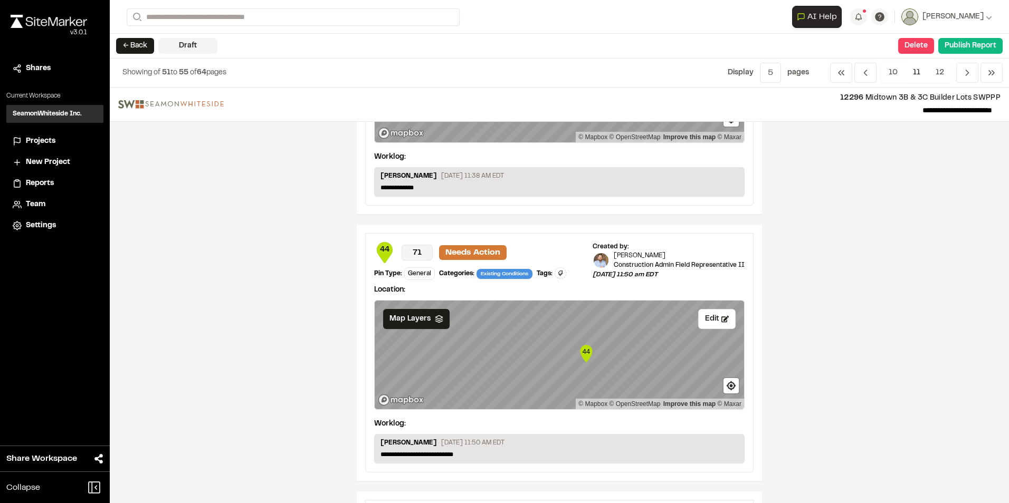
scroll to position [211, 0]
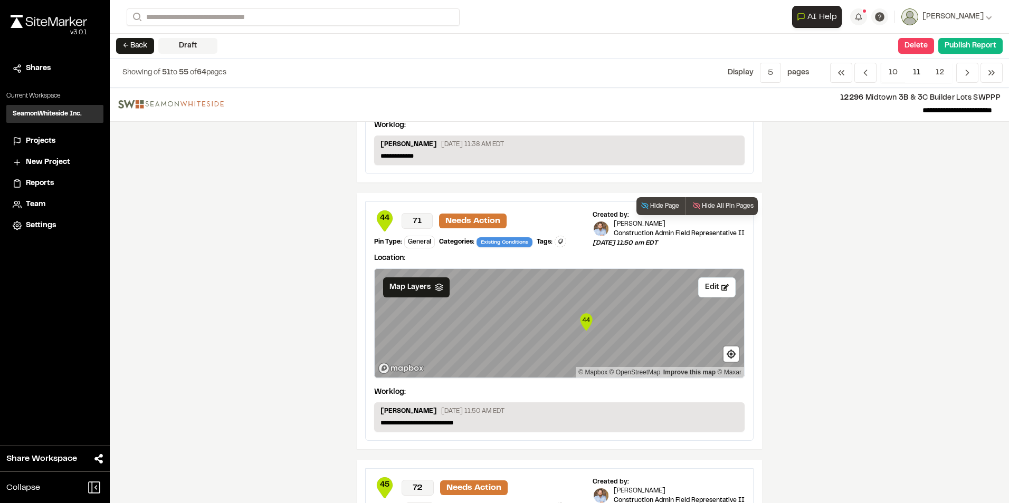
click at [558, 242] on icon at bounding box center [560, 241] width 5 height 5
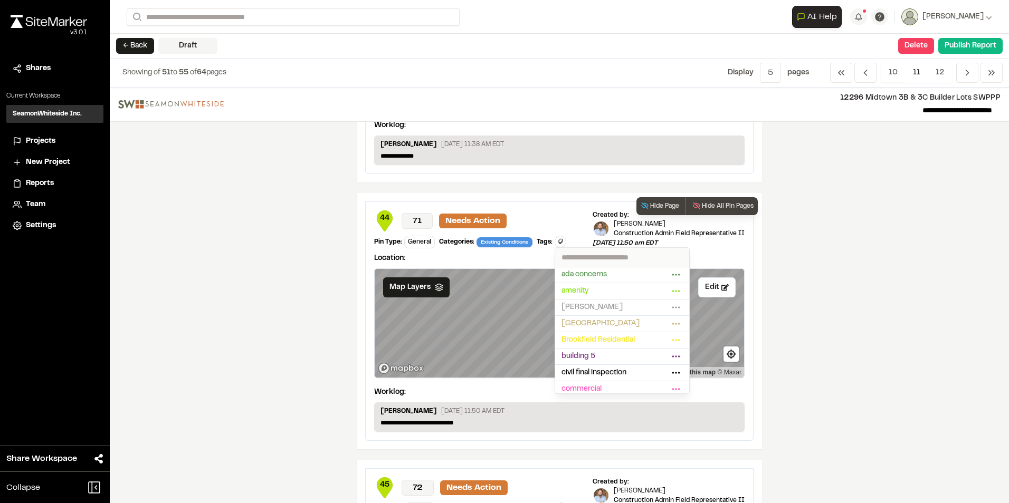
click at [571, 253] on input "text" at bounding box center [622, 257] width 134 height 19
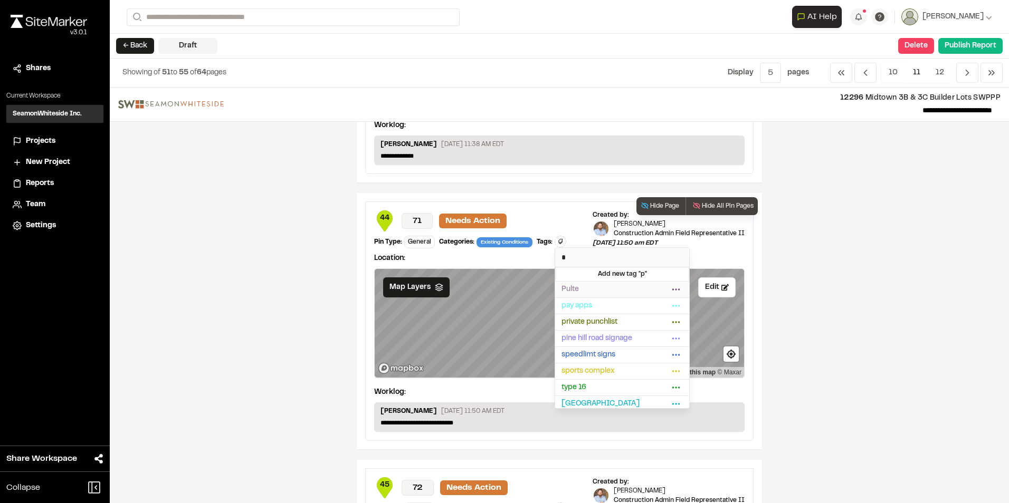
type input "*"
click at [571, 286] on span "Pulte" at bounding box center [615, 290] width 108 height 12
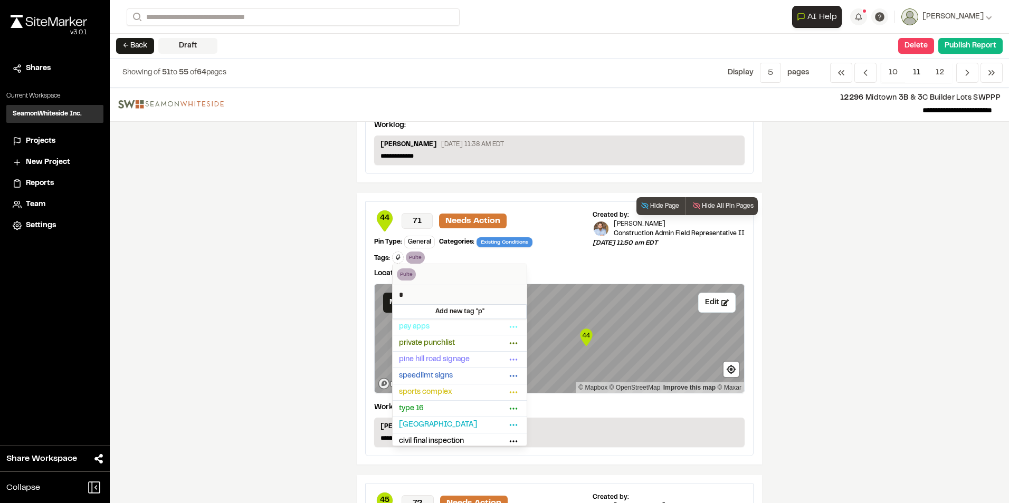
click at [860, 318] on div at bounding box center [504, 251] width 1009 height 503
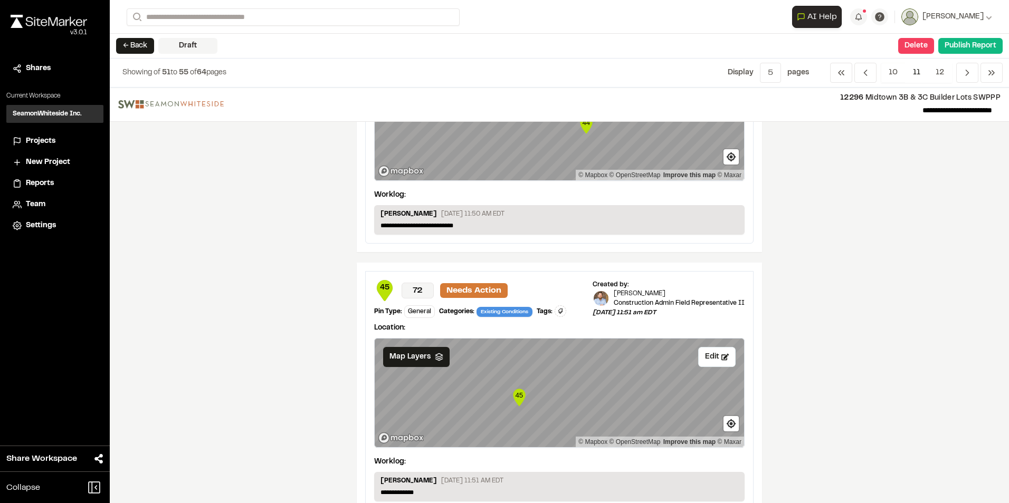
scroll to position [422, 0]
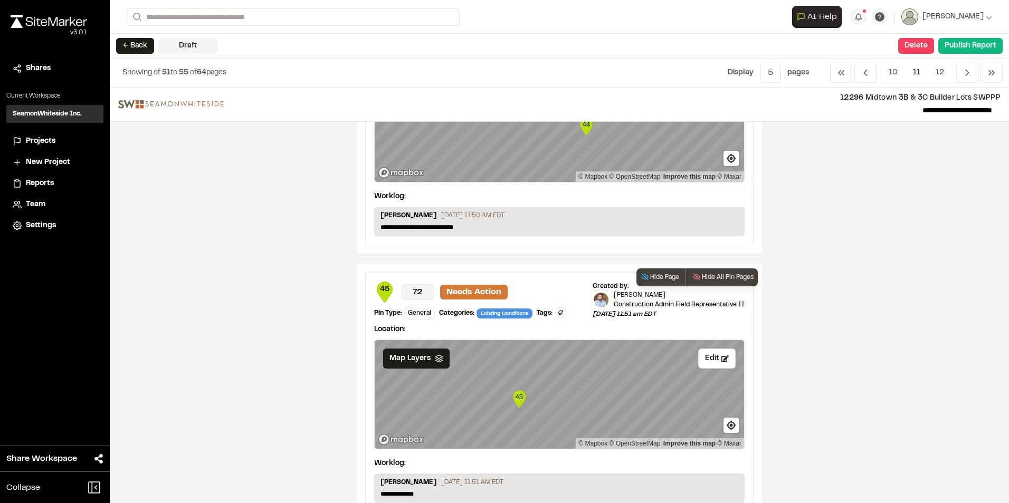
click at [557, 312] on icon at bounding box center [560, 313] width 6 height 6
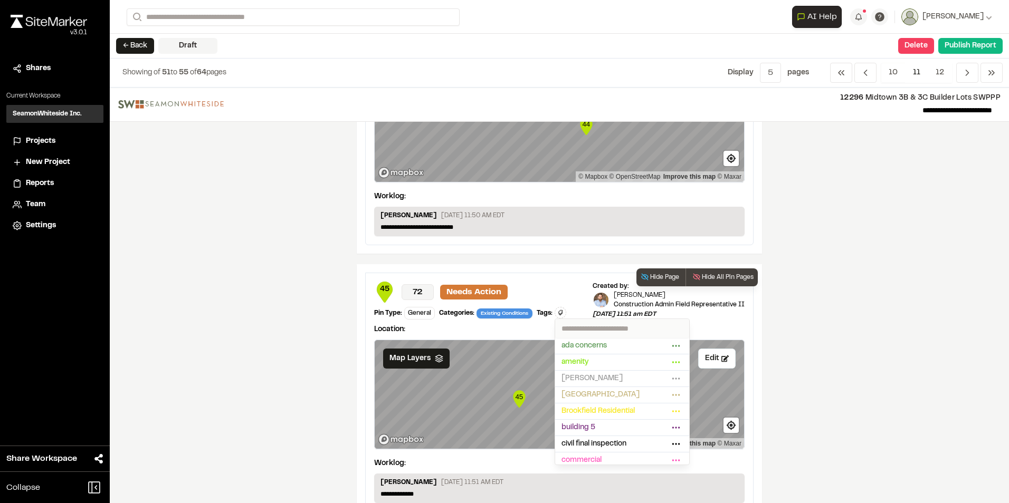
click at [590, 330] on input "text" at bounding box center [622, 328] width 134 height 19
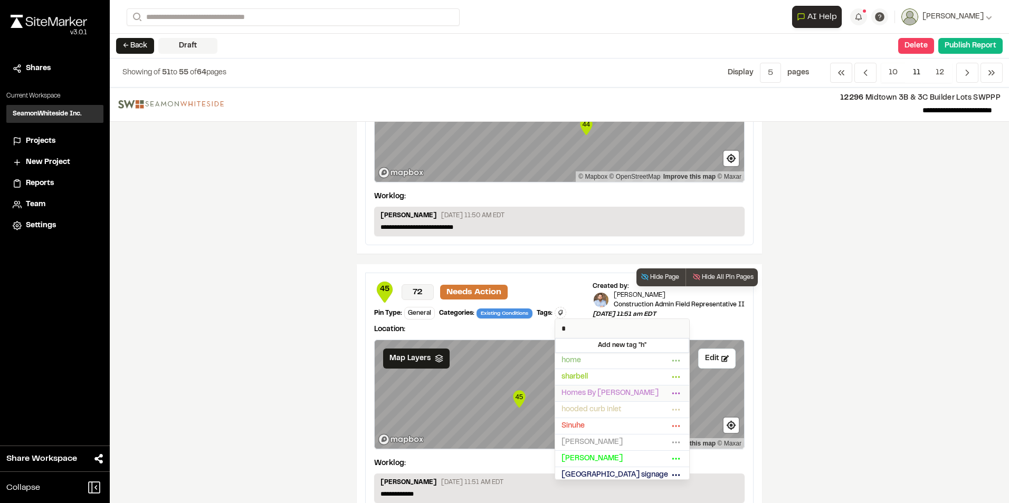
type input "*"
click at [608, 390] on span "Homes By [PERSON_NAME]" at bounding box center [615, 394] width 108 height 12
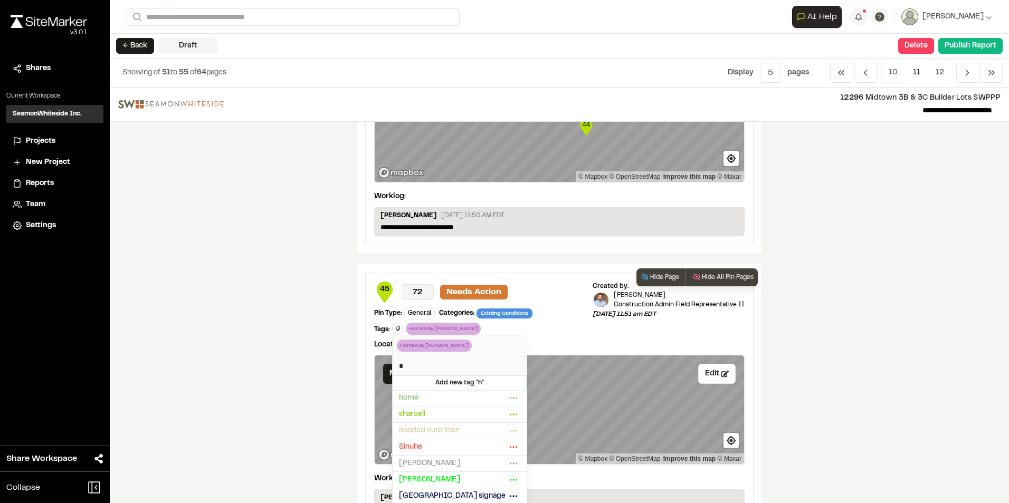
click at [790, 374] on div at bounding box center [504, 251] width 1009 height 503
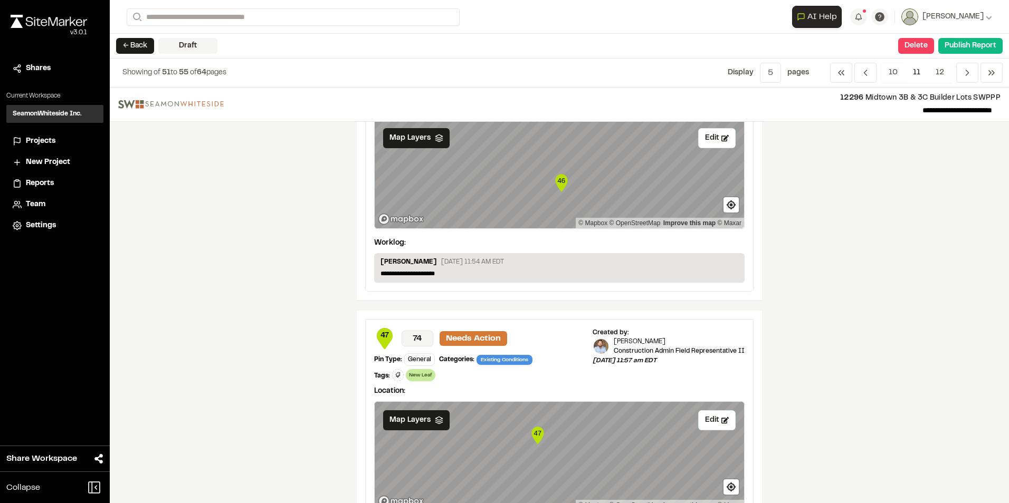
scroll to position [1030, 0]
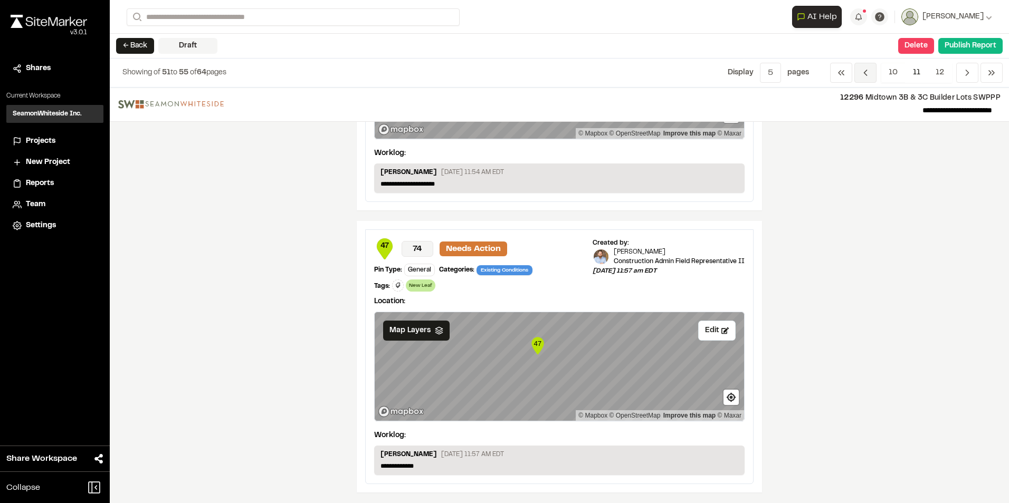
click at [866, 73] on icon "Navigation" at bounding box center [865, 73] width 11 height 11
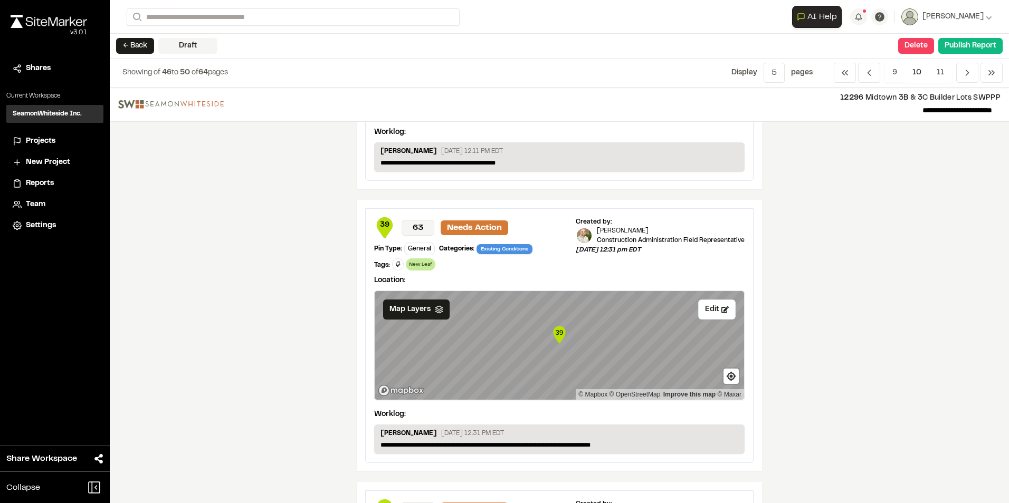
scroll to position [199, 0]
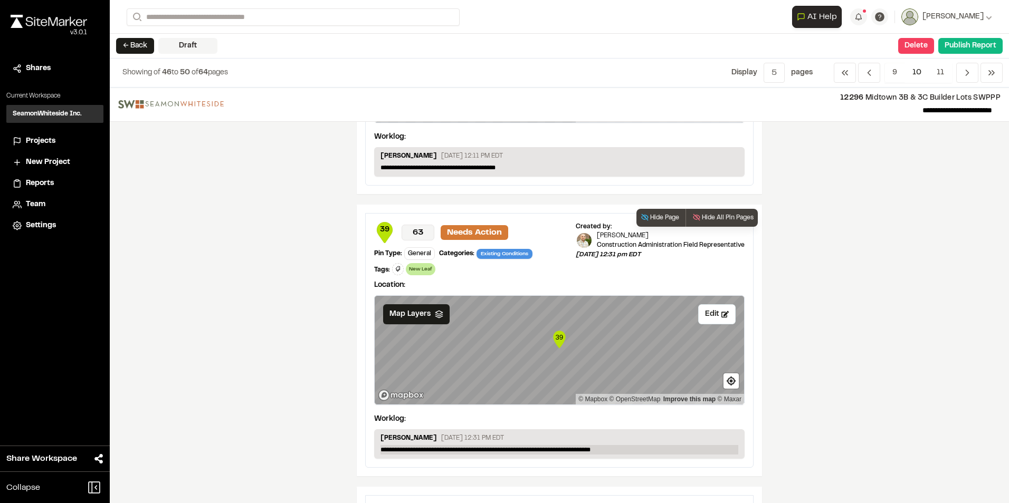
click at [380, 447] on p "**********" at bounding box center [559, 449] width 358 height 9
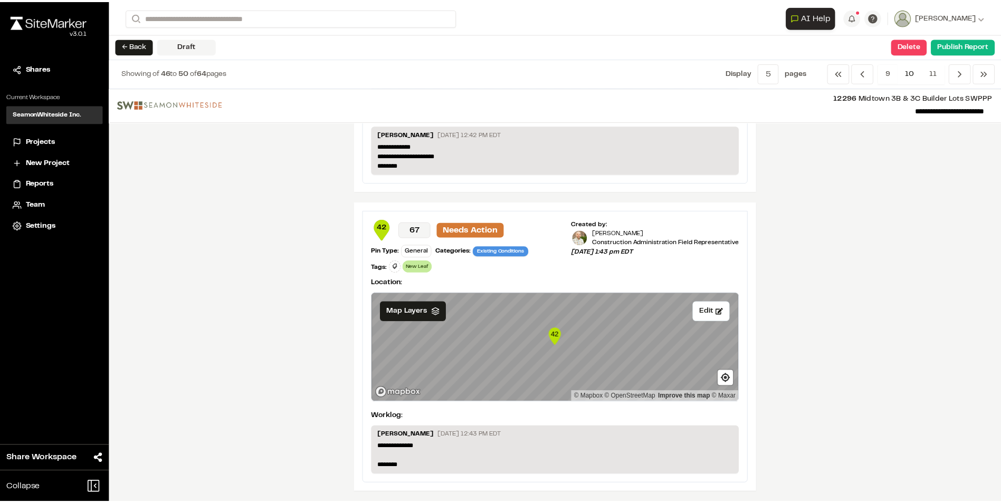
scroll to position [895, 0]
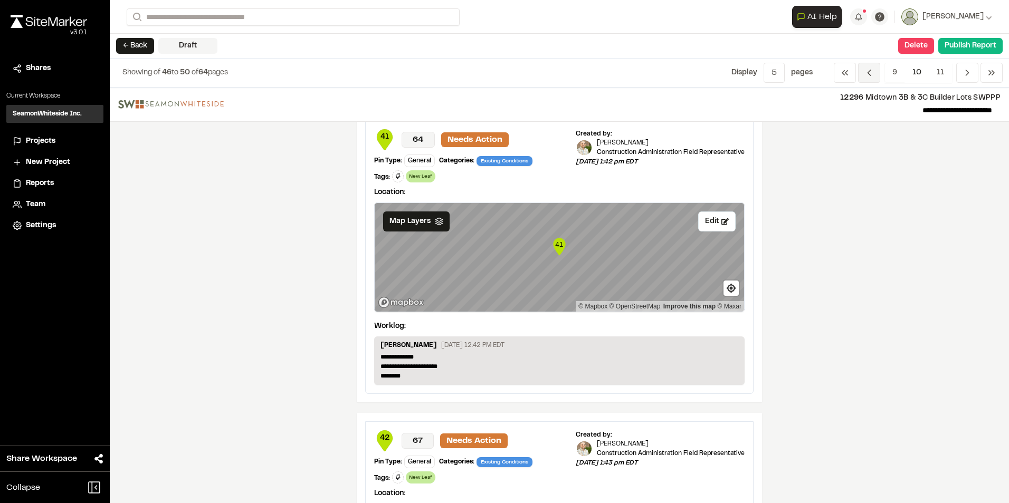
click at [874, 78] on icon "Navigation" at bounding box center [869, 73] width 11 height 11
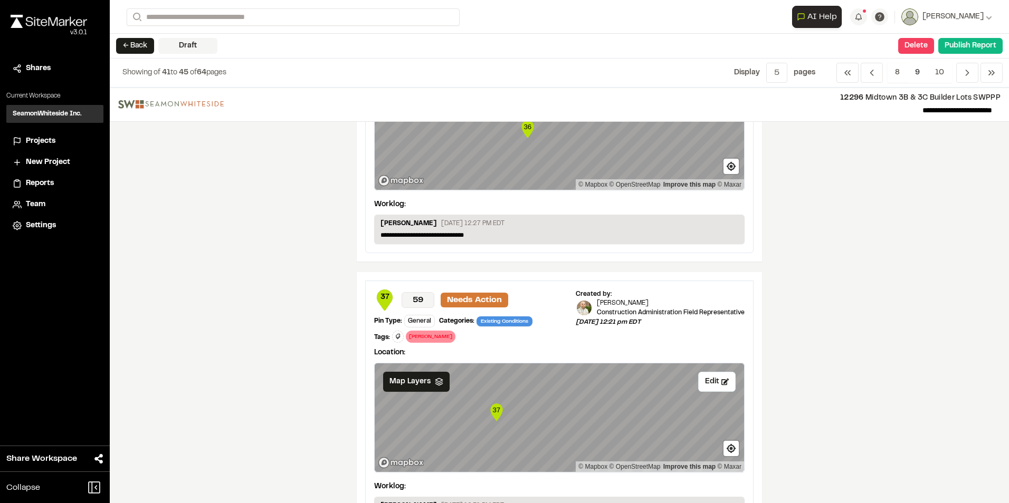
scroll to position [1039, 0]
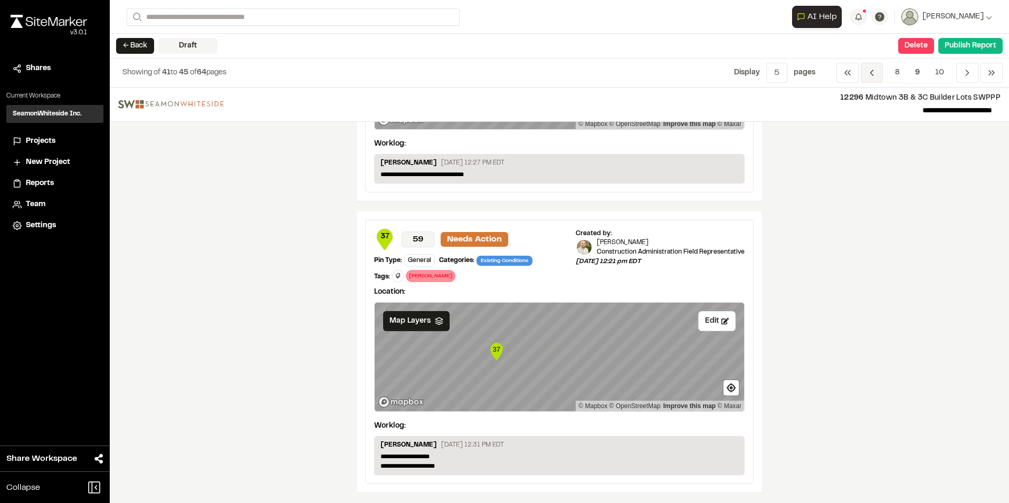
click at [879, 75] on span "Previous" at bounding box center [871, 73] width 22 height 20
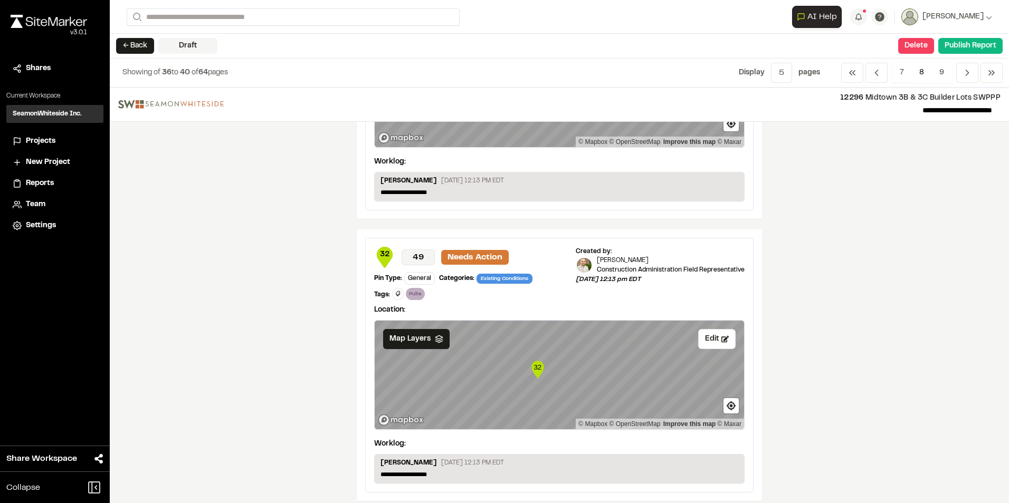
scroll to position [1030, 0]
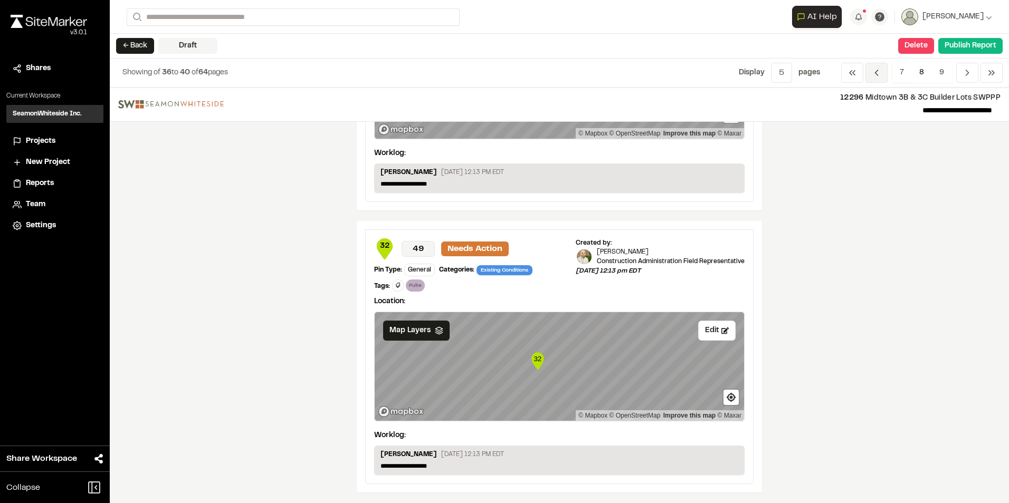
click at [877, 68] on icon "Navigation" at bounding box center [876, 73] width 11 height 11
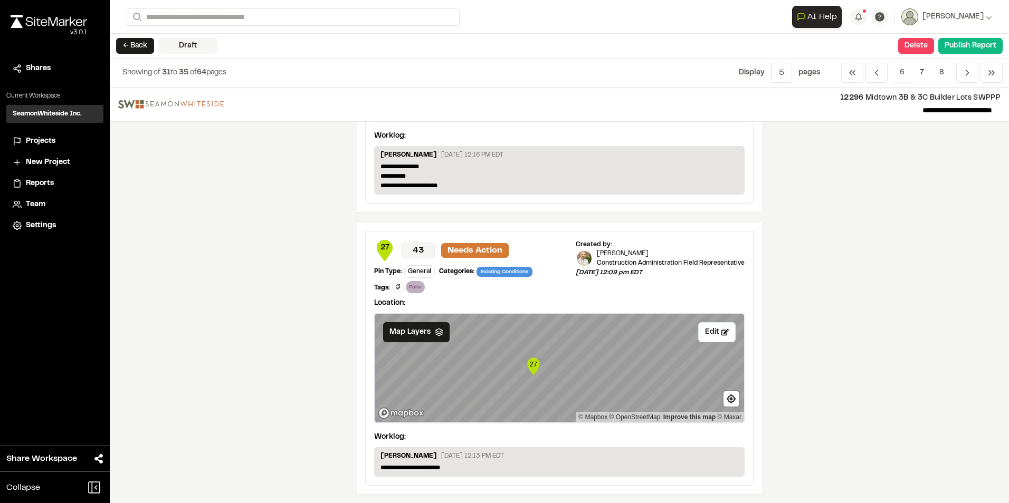
scroll to position [1058, 0]
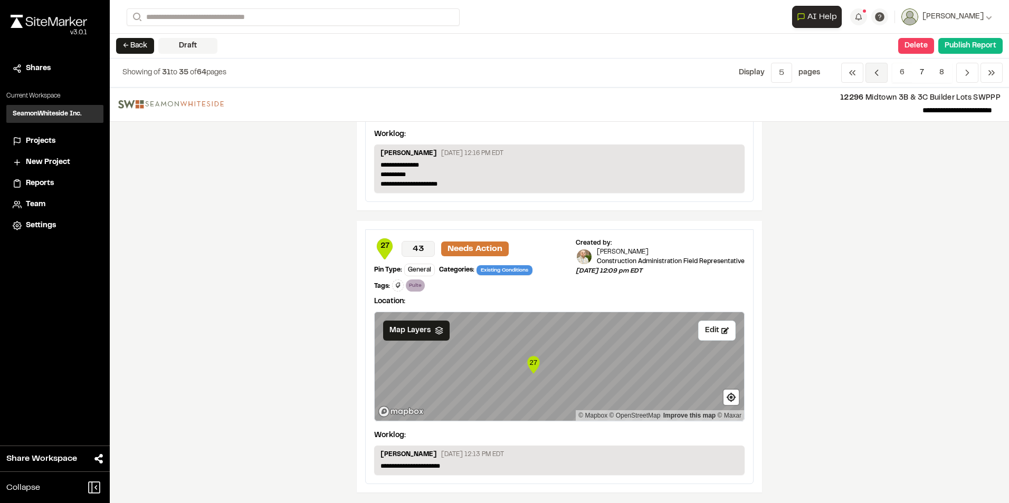
click at [877, 76] on icon "Navigation" at bounding box center [876, 73] width 11 height 11
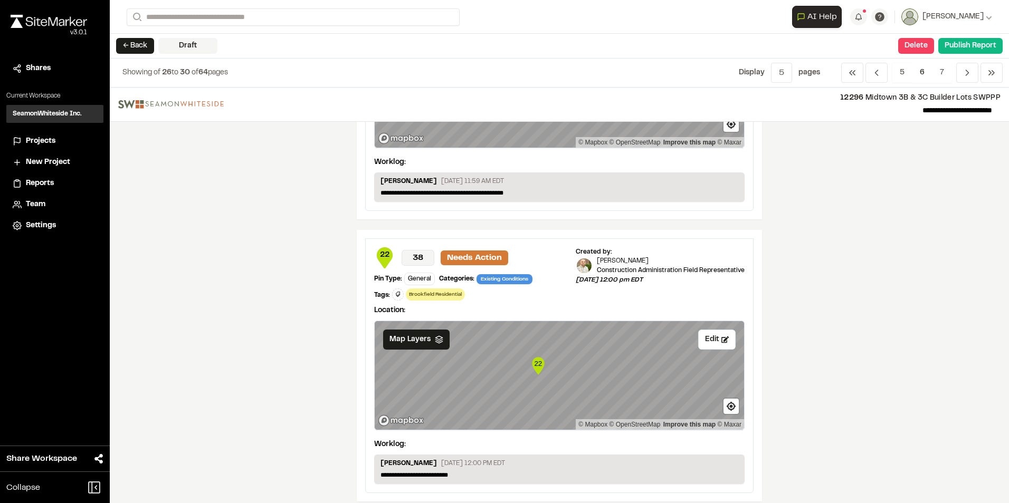
scroll to position [1030, 0]
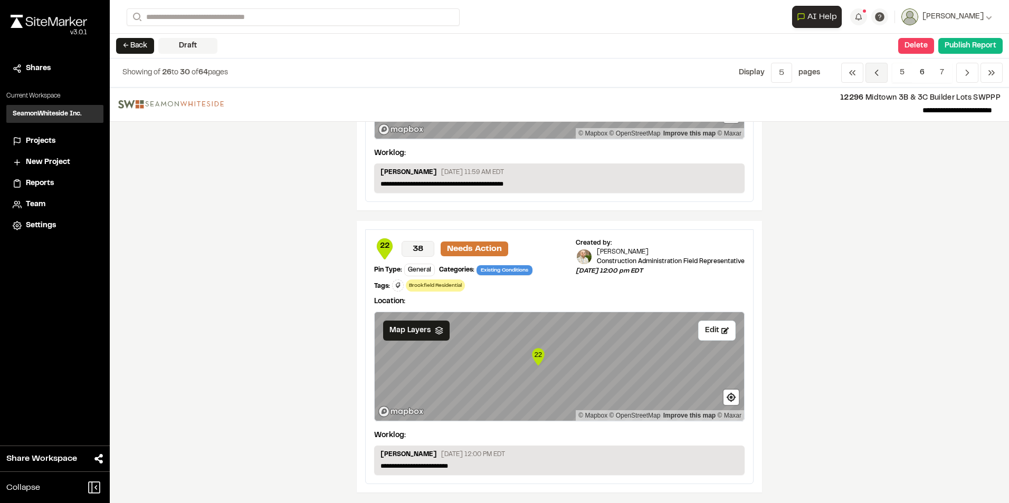
click at [876, 76] on icon "Navigation" at bounding box center [876, 73] width 11 height 11
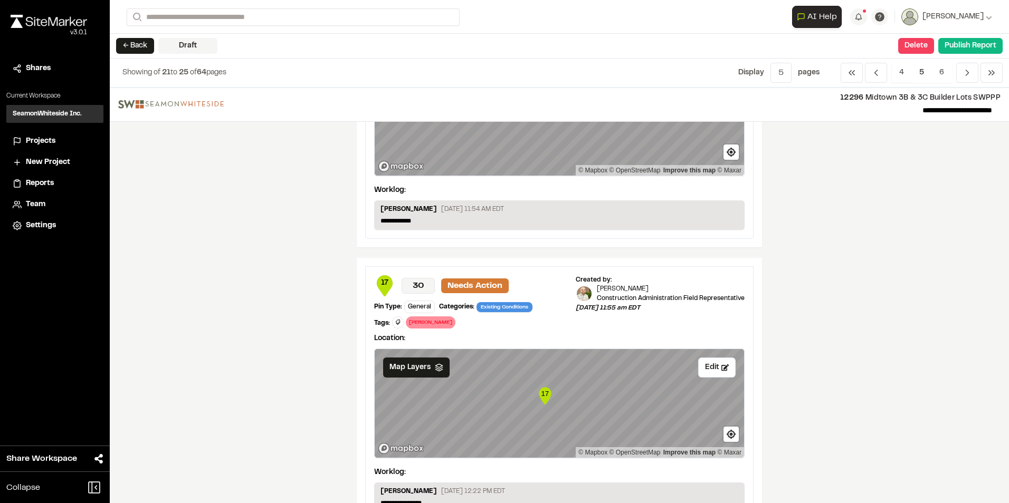
scroll to position [1049, 0]
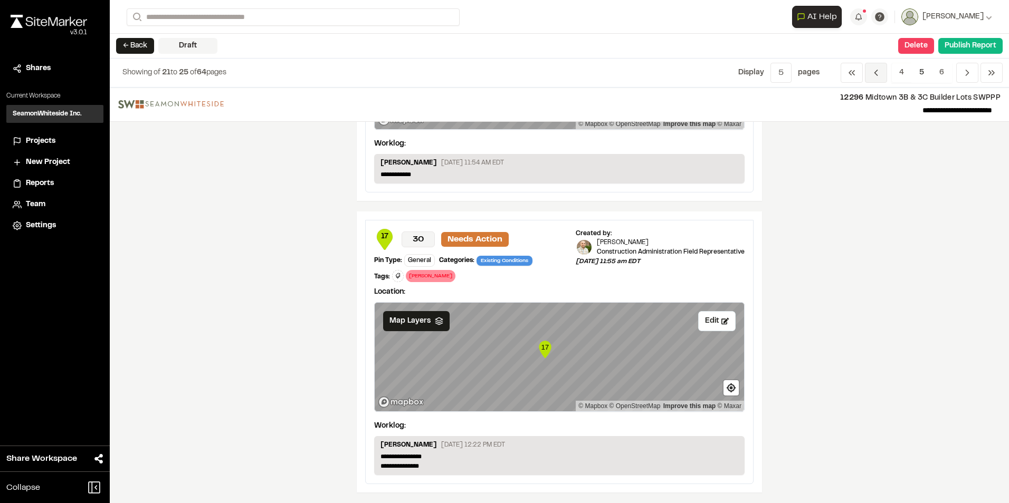
click at [878, 69] on icon "Navigation" at bounding box center [875, 73] width 11 height 11
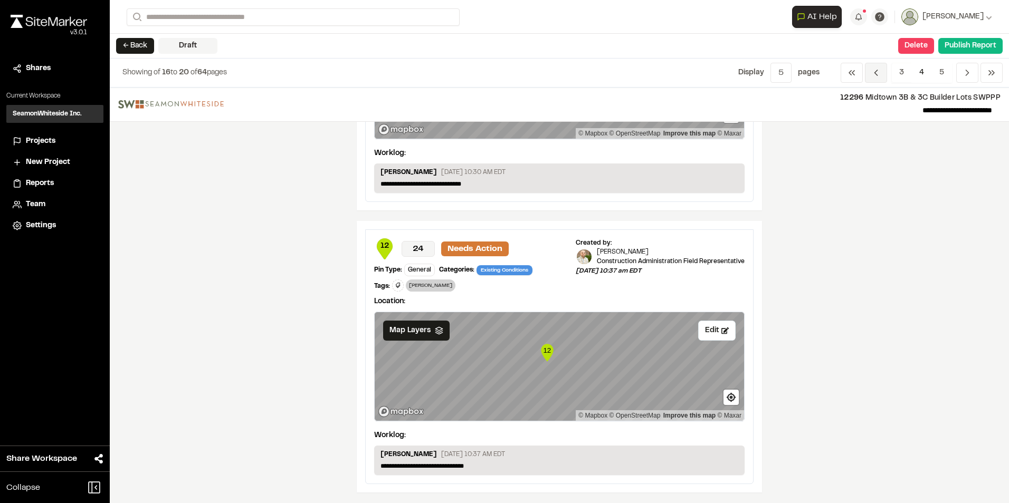
click at [878, 79] on span "Previous" at bounding box center [876, 73] width 22 height 20
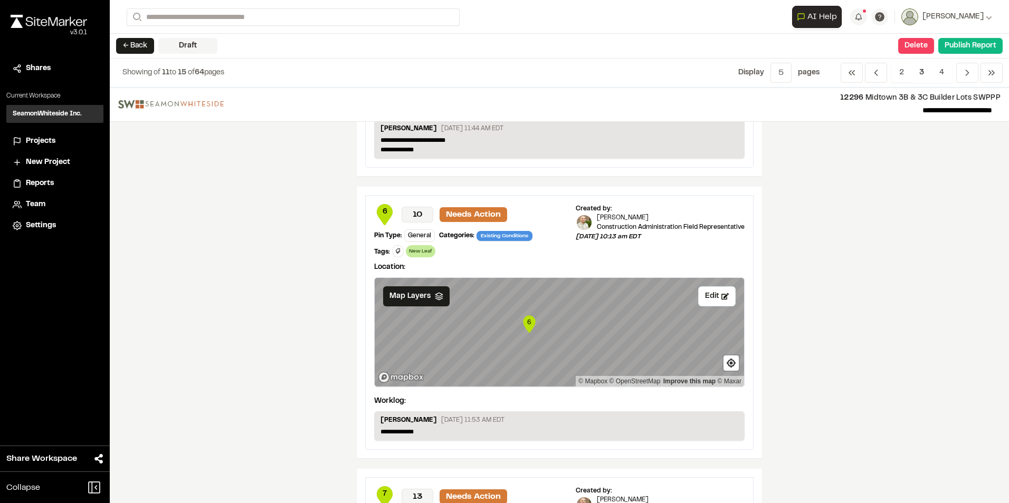
scroll to position [1039, 0]
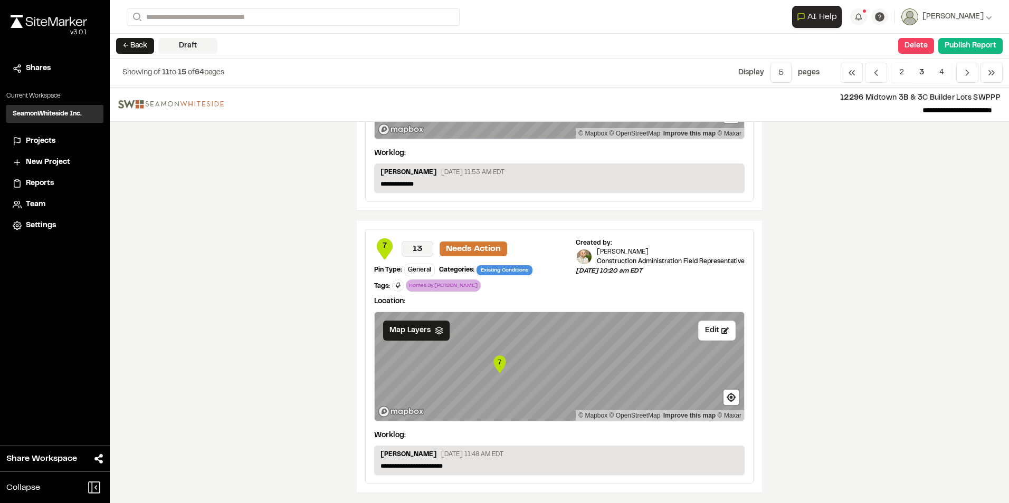
click at [834, 387] on div "**********" at bounding box center [559, 296] width 899 height 416
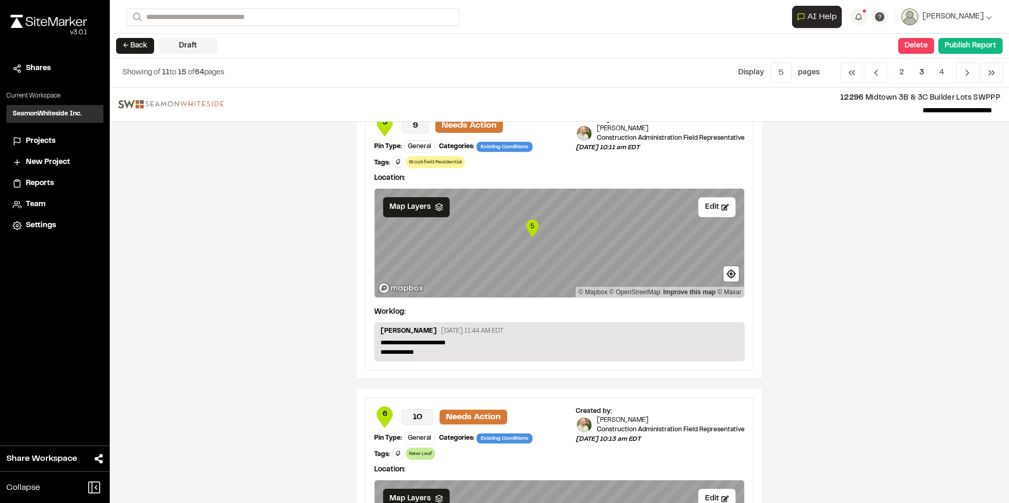
scroll to position [565, 0]
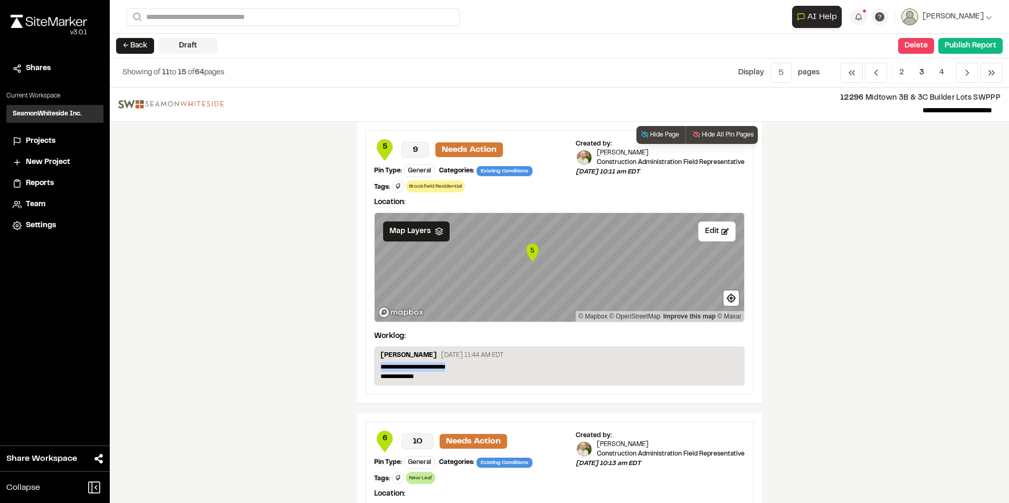
drag, startPoint x: 452, startPoint y: 368, endPoint x: 368, endPoint y: 361, distance: 84.2
click at [368, 361] on div "**********" at bounding box center [559, 262] width 387 height 263
click at [922, 413] on div "**********" at bounding box center [559, 296] width 899 height 416
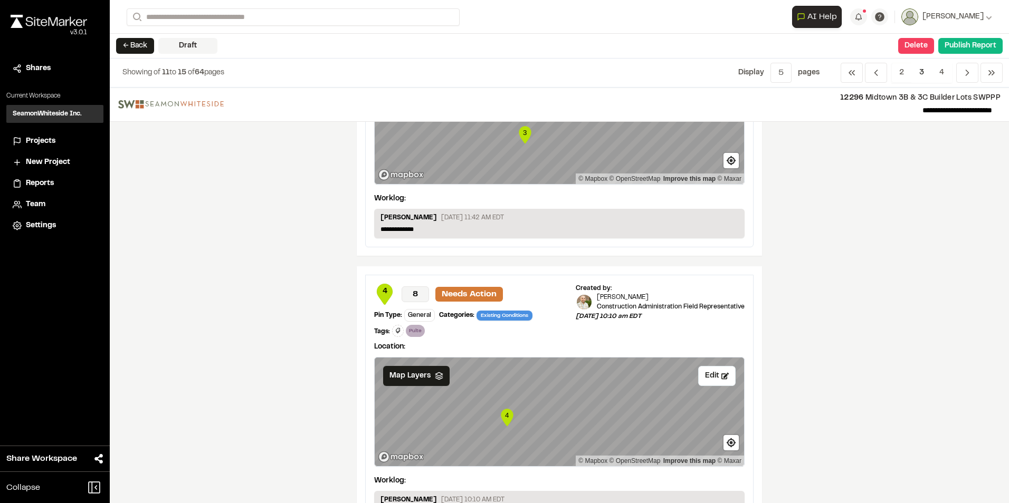
scroll to position [0, 0]
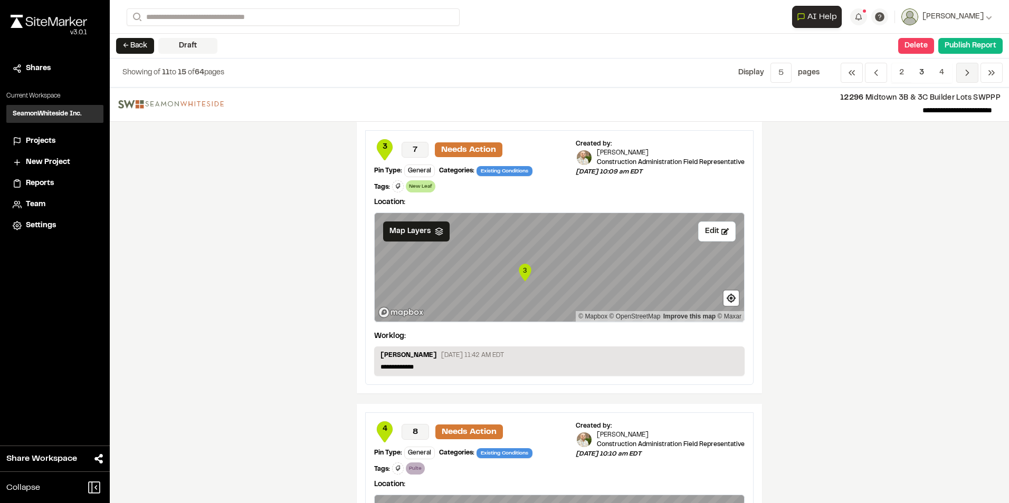
click at [973, 80] on span "Previous" at bounding box center [967, 73] width 22 height 20
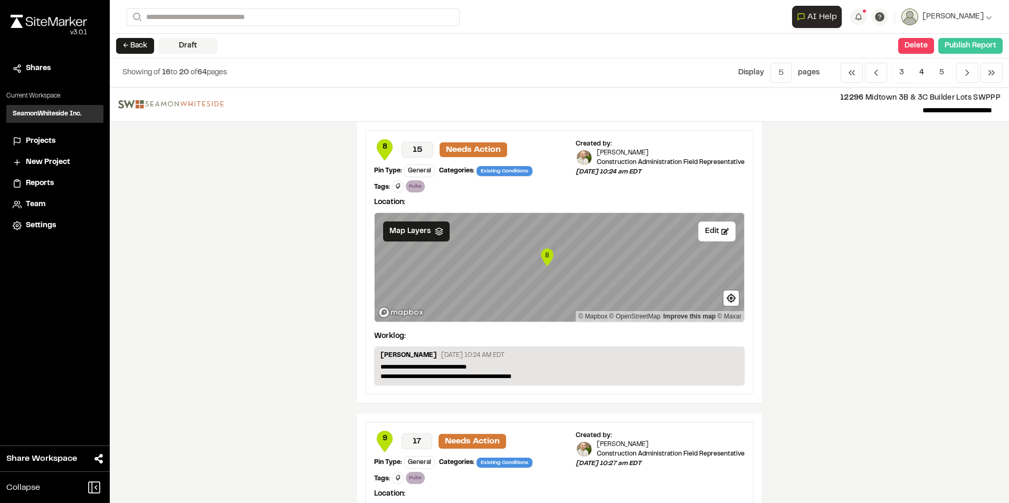
click at [978, 44] on button "Publish Report" at bounding box center [970, 46] width 64 height 16
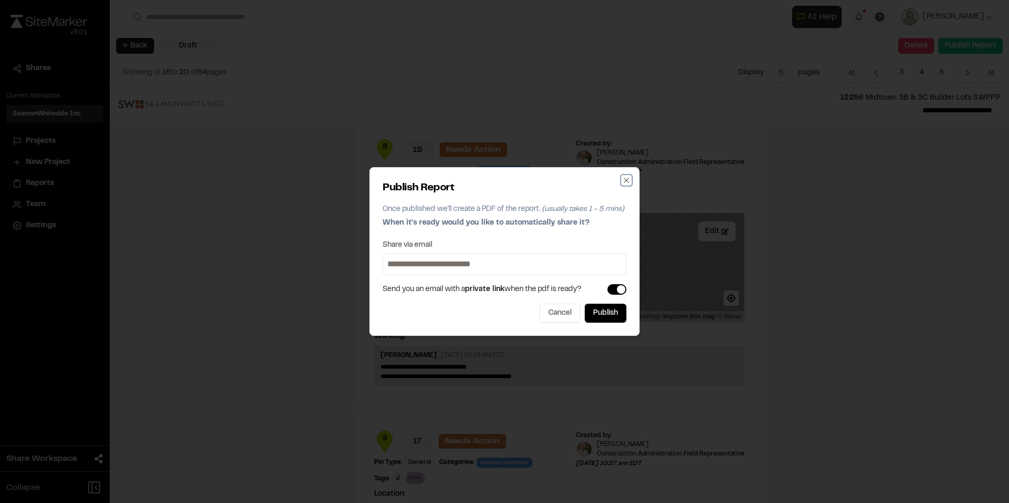
click at [627, 179] on icon "button" at bounding box center [626, 180] width 8 height 8
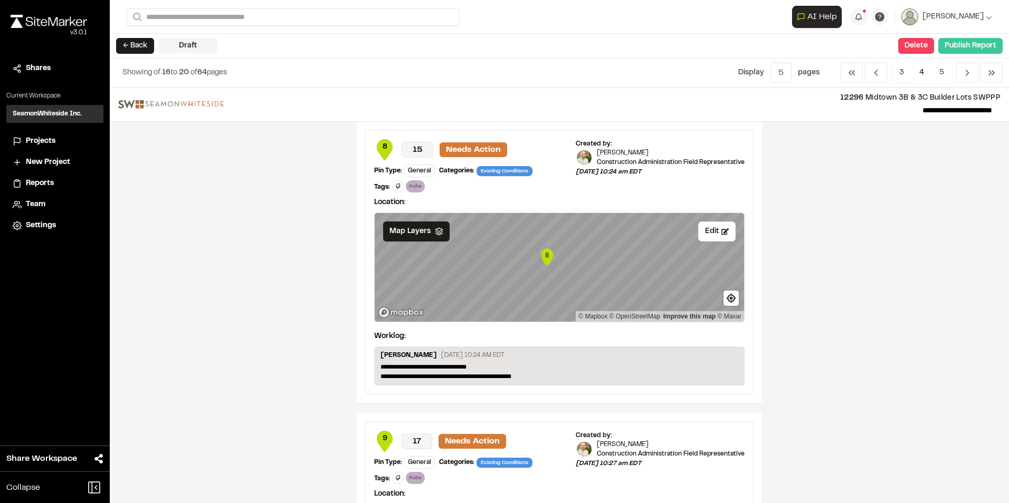
click at [984, 47] on button "Publish Report" at bounding box center [970, 46] width 64 height 16
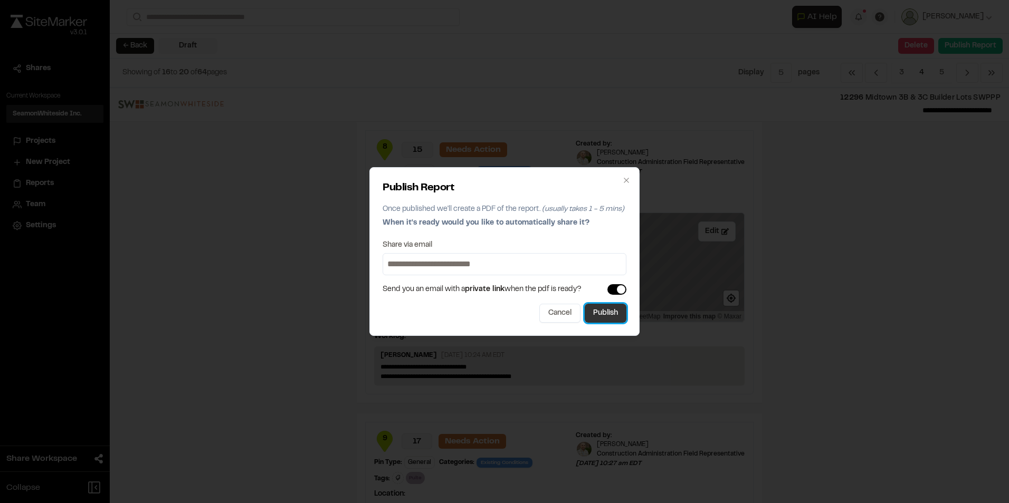
click at [608, 315] on button "Publish" at bounding box center [606, 313] width 42 height 19
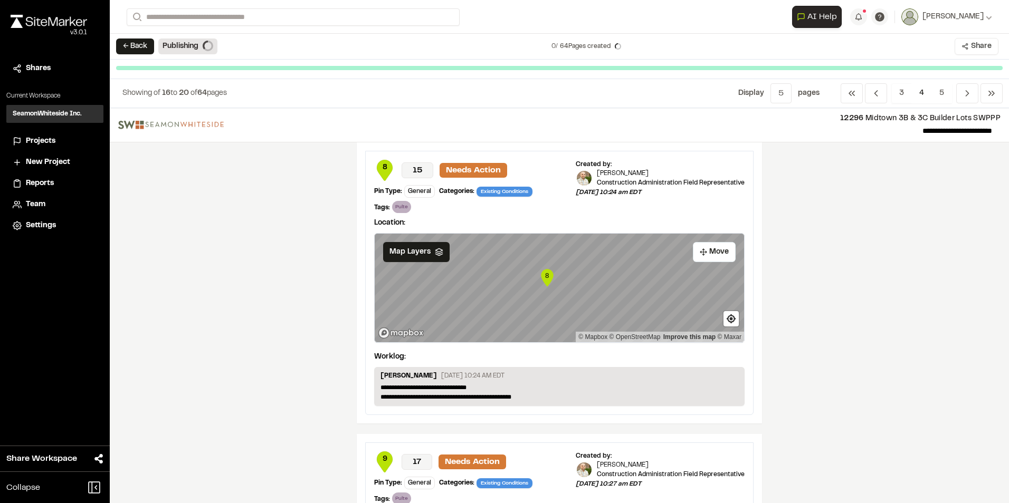
click at [972, 48] on button "Share" at bounding box center [976, 46] width 44 height 17
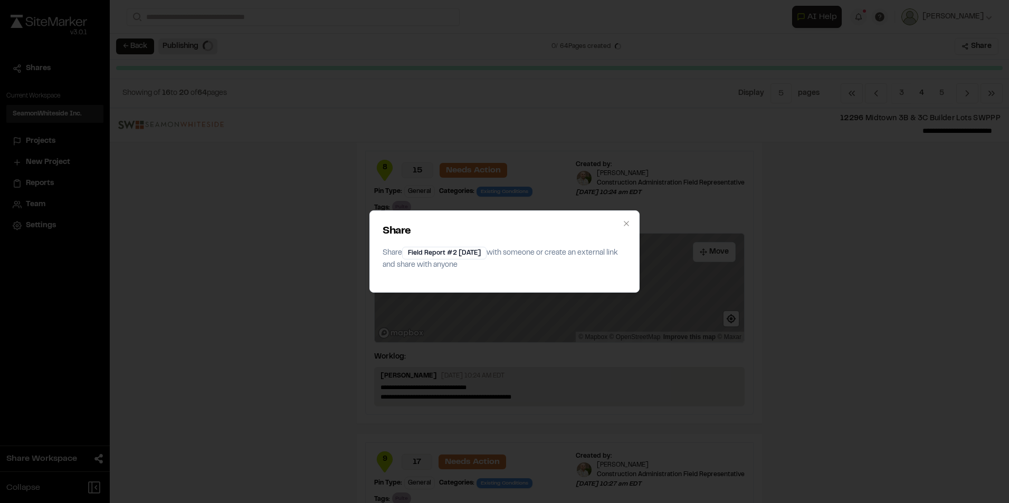
click at [878, 244] on div "Share Share Field Report #2 [DATE] with someone or create an external link and …" at bounding box center [504, 251] width 1009 height 503
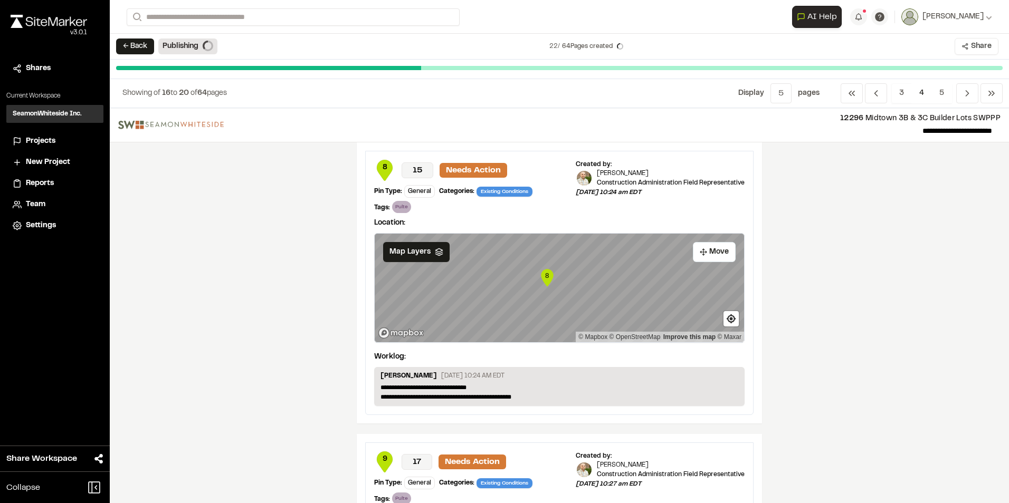
click at [978, 45] on button "Share" at bounding box center [976, 46] width 44 height 17
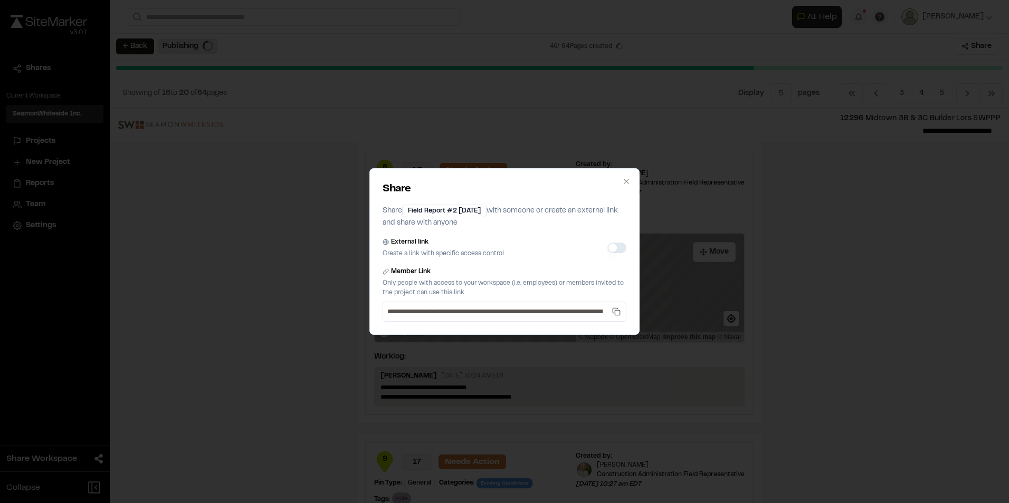
click at [612, 248] on button "External link" at bounding box center [616, 248] width 19 height 11
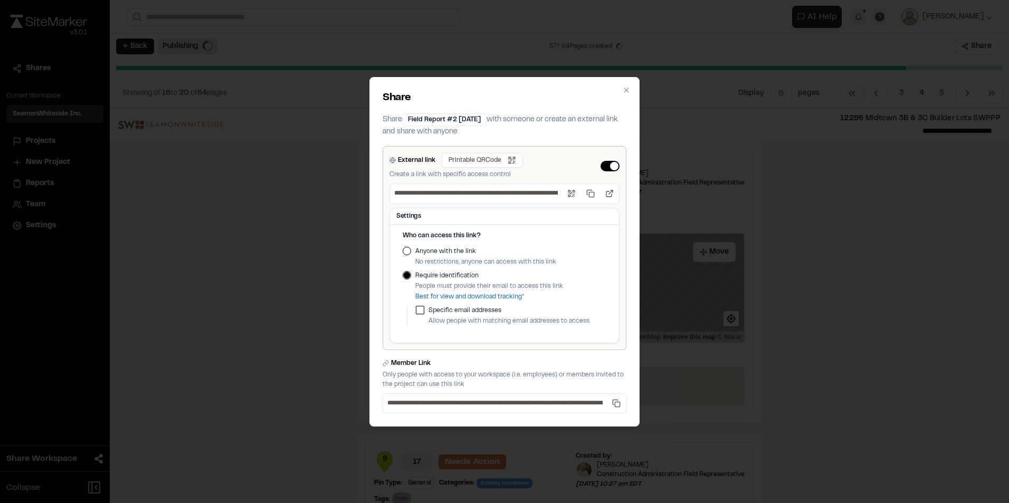
click at [838, 260] on div "**********" at bounding box center [504, 251] width 1009 height 503
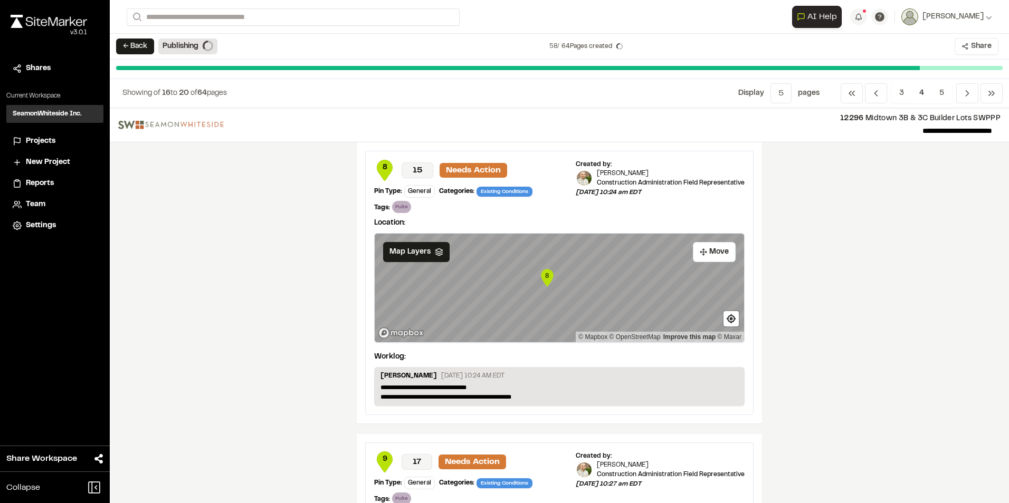
click at [978, 47] on button "Share" at bounding box center [976, 46] width 44 height 17
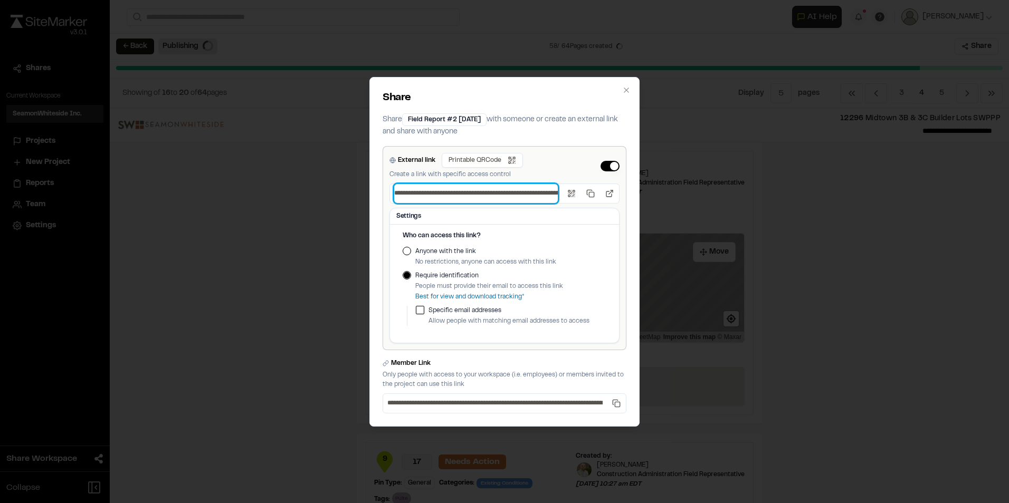
click at [474, 192] on input "**********" at bounding box center [476, 193] width 164 height 19
drag, startPoint x: 474, startPoint y: 192, endPoint x: 536, endPoint y: 198, distance: 62.0
click at [536, 198] on input "**********" at bounding box center [476, 193] width 164 height 19
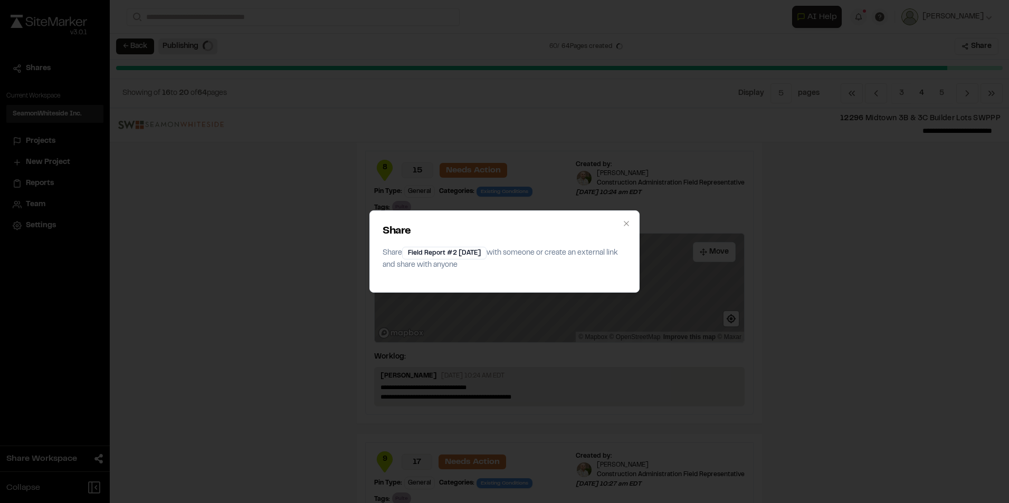
click at [906, 347] on div "Share Share Field Report #2 [DATE] with someone or create an external link and …" at bounding box center [504, 251] width 1009 height 503
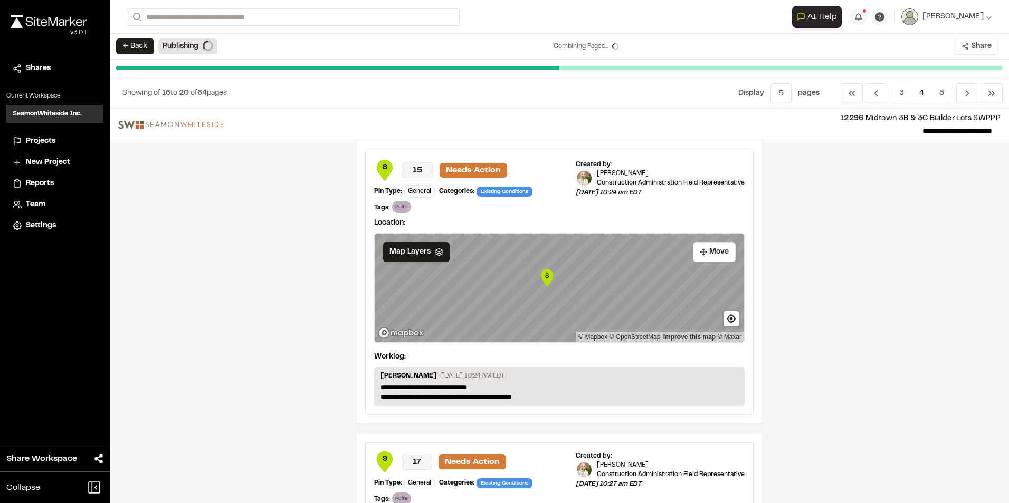
click at [964, 45] on icon at bounding box center [964, 46] width 7 height 7
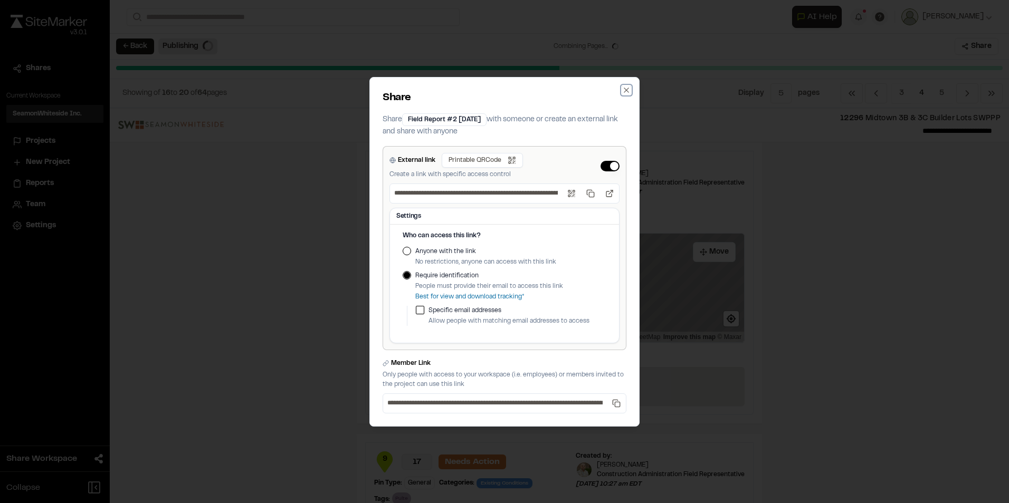
click at [629, 90] on icon "button" at bounding box center [626, 90] width 8 height 8
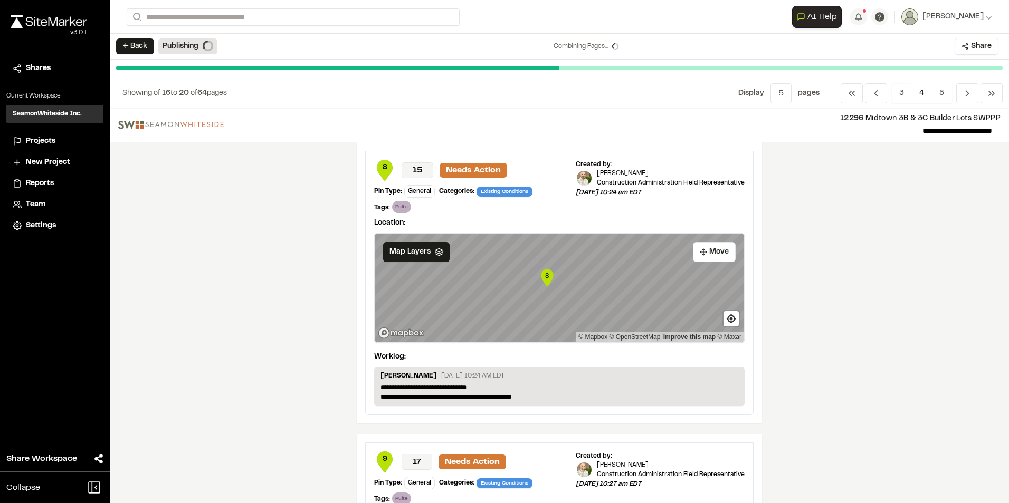
click at [821, 203] on div "**********" at bounding box center [559, 305] width 899 height 395
click at [815, 345] on div "**********" at bounding box center [559, 305] width 899 height 395
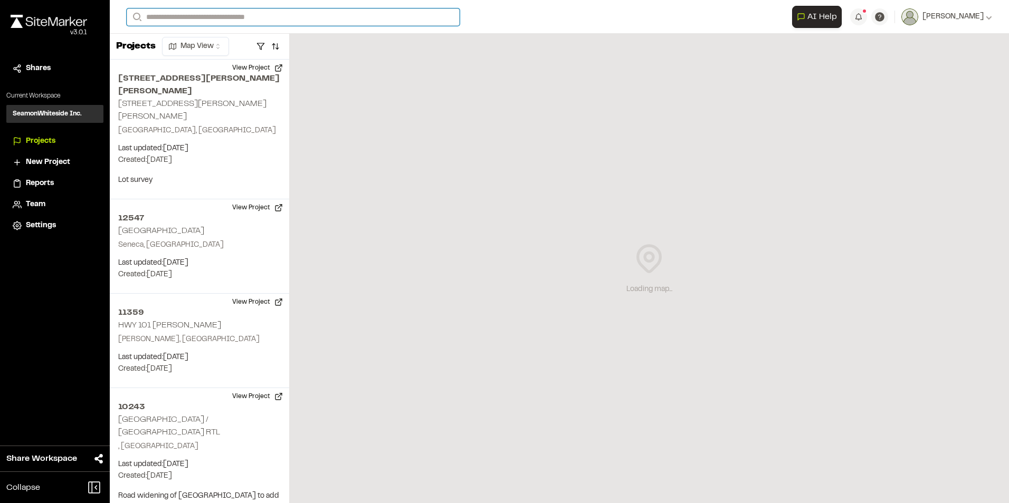
click at [316, 16] on input "Search" at bounding box center [293, 16] width 333 height 17
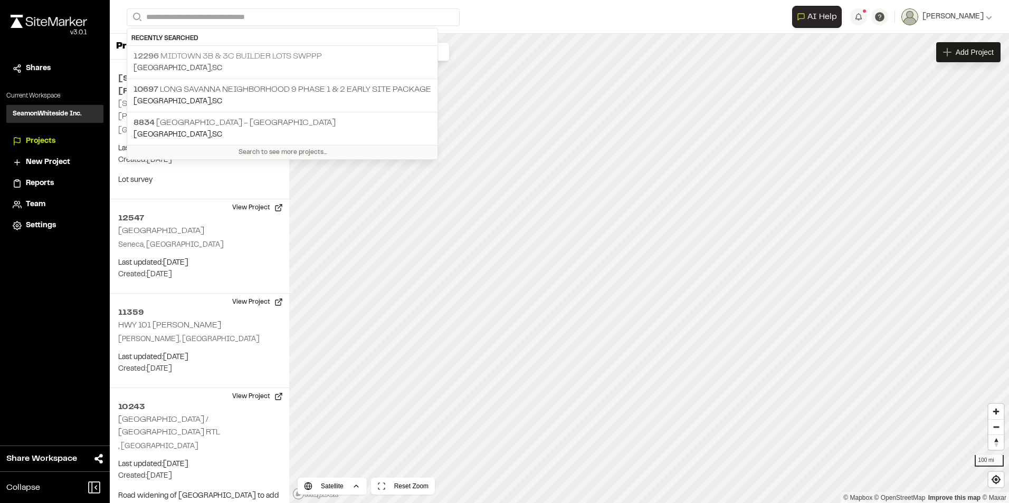
click at [230, 55] on p "12296 Midtown 3B & 3C Builder Lots SWPPP" at bounding box center [282, 56] width 298 height 13
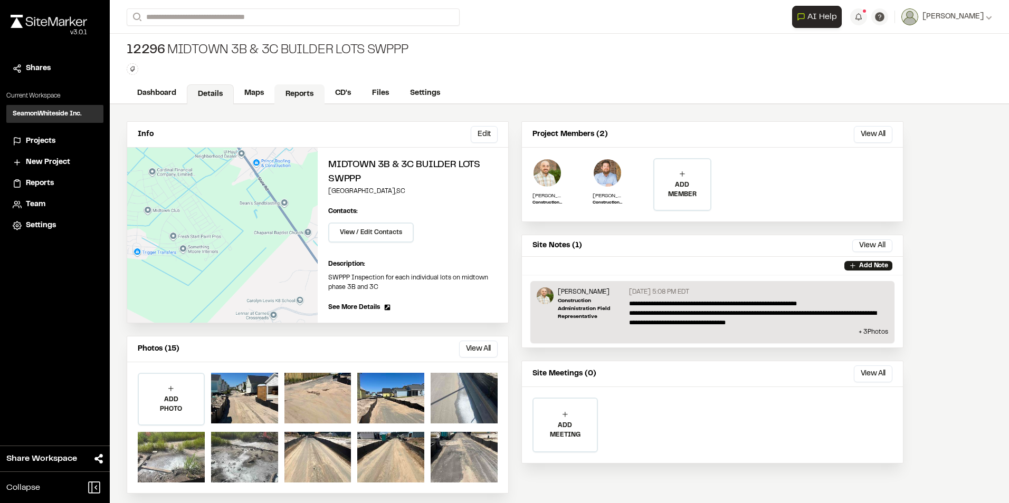
click at [302, 88] on link "Reports" at bounding box center [299, 94] width 50 height 20
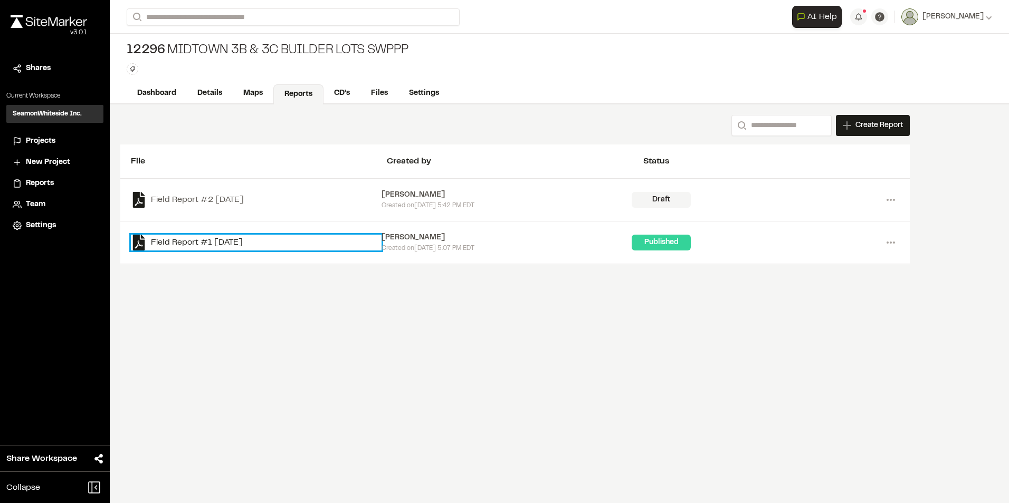
click at [213, 236] on link "Field Report #1 [DATE]" at bounding box center [256, 243] width 251 height 16
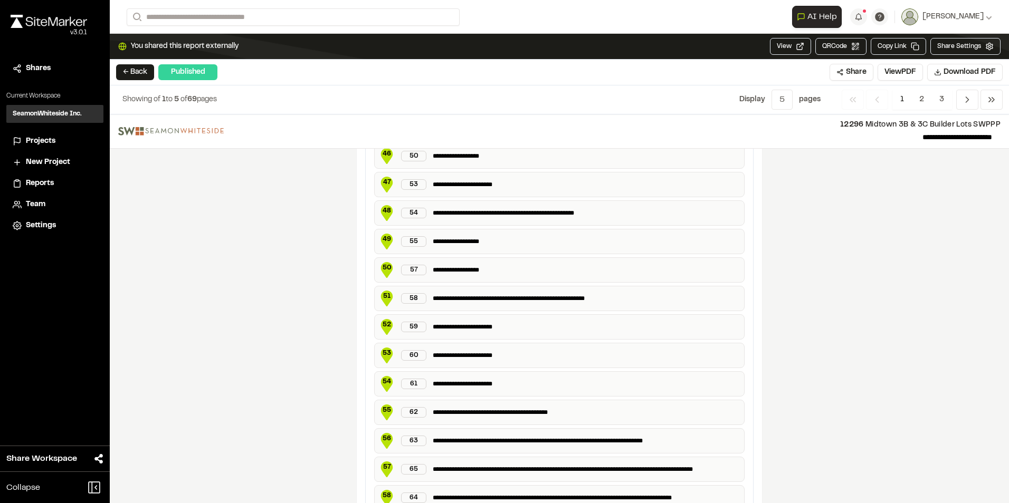
scroll to position [2023, 0]
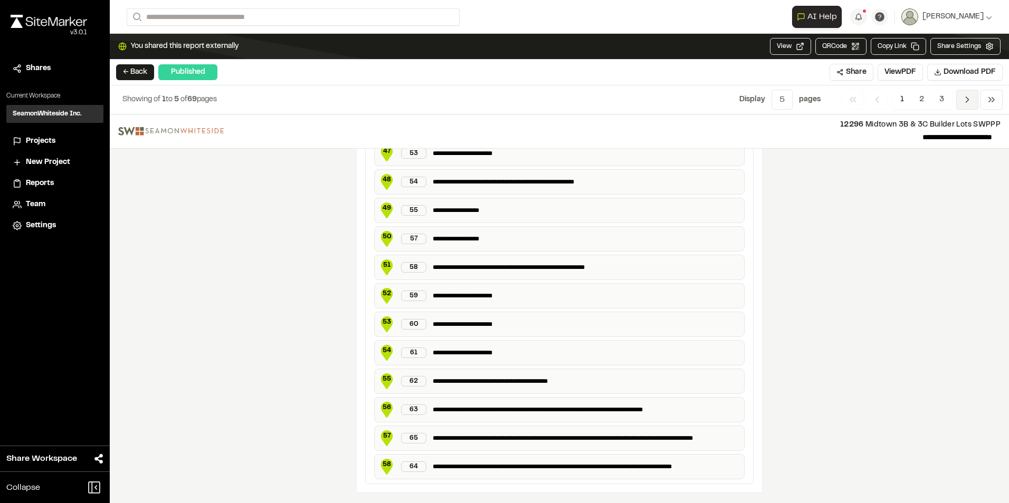
click at [969, 97] on icon "Navigation" at bounding box center [967, 99] width 11 height 11
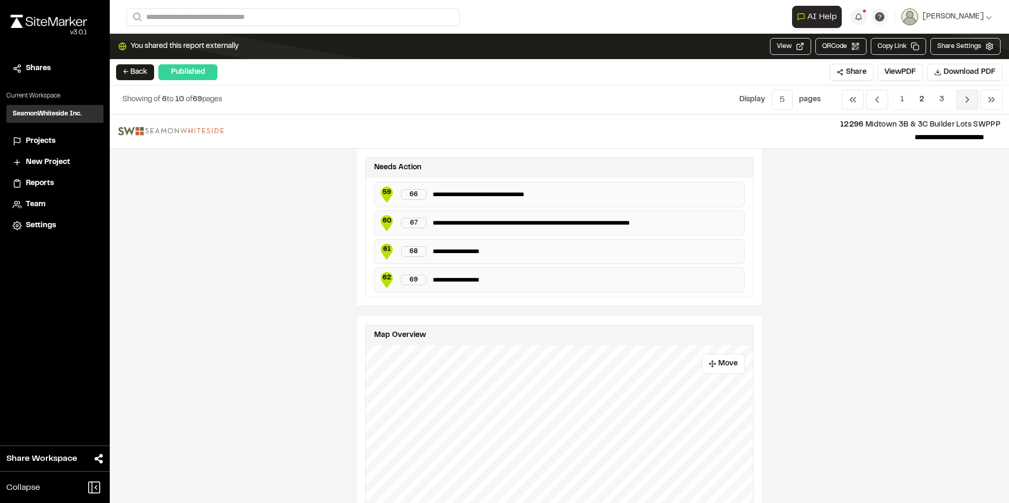
click at [969, 97] on icon "Navigation" at bounding box center [967, 99] width 11 height 11
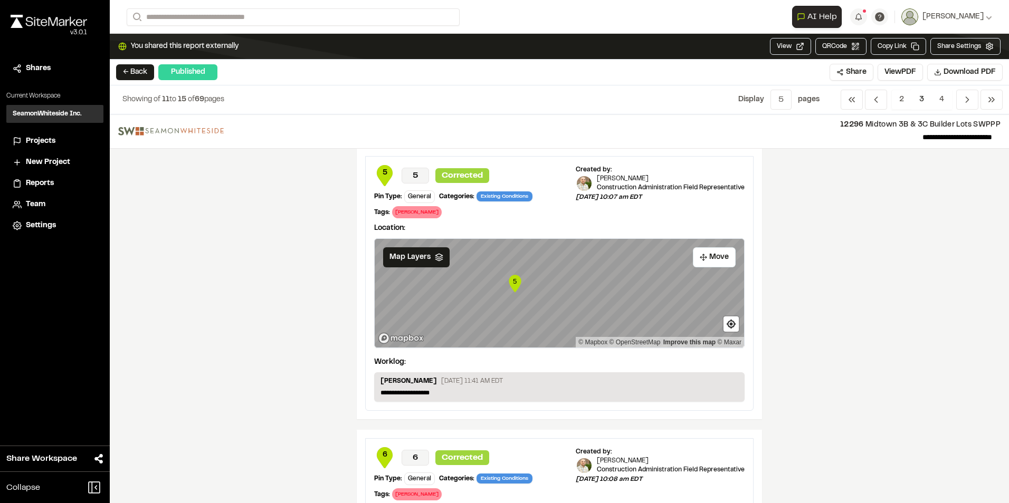
scroll to position [369, 0]
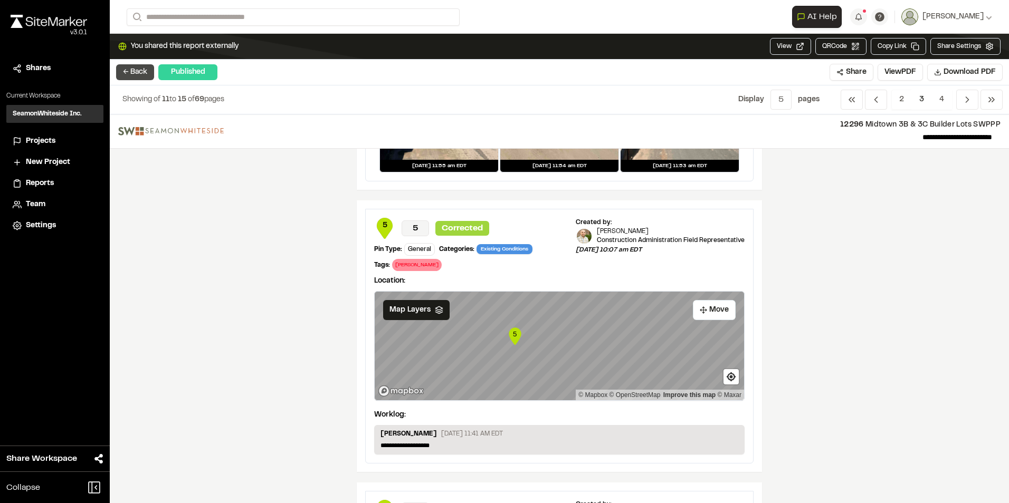
click at [136, 69] on button "← Back" at bounding box center [135, 72] width 38 height 16
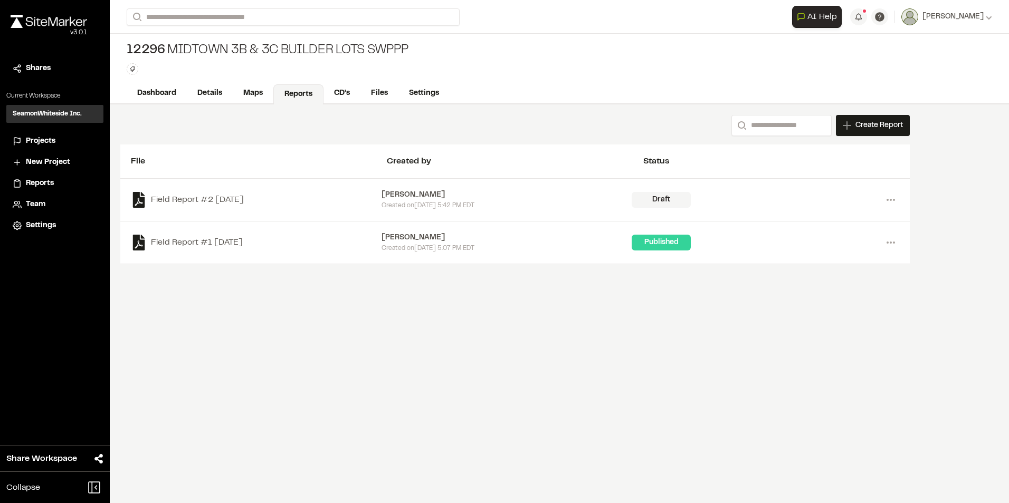
click at [893, 127] on span "Create Report" at bounding box center [878, 126] width 47 height 12
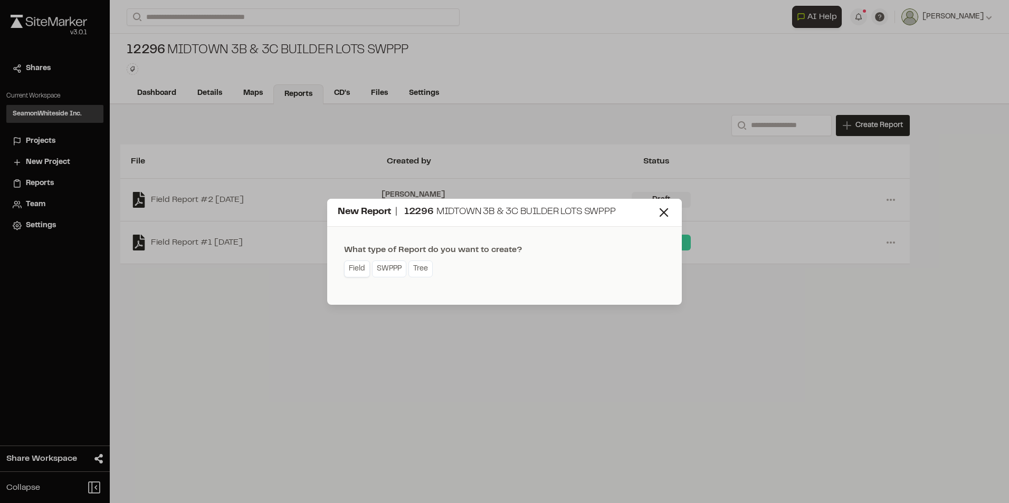
click at [353, 271] on link "Field" at bounding box center [357, 269] width 26 height 17
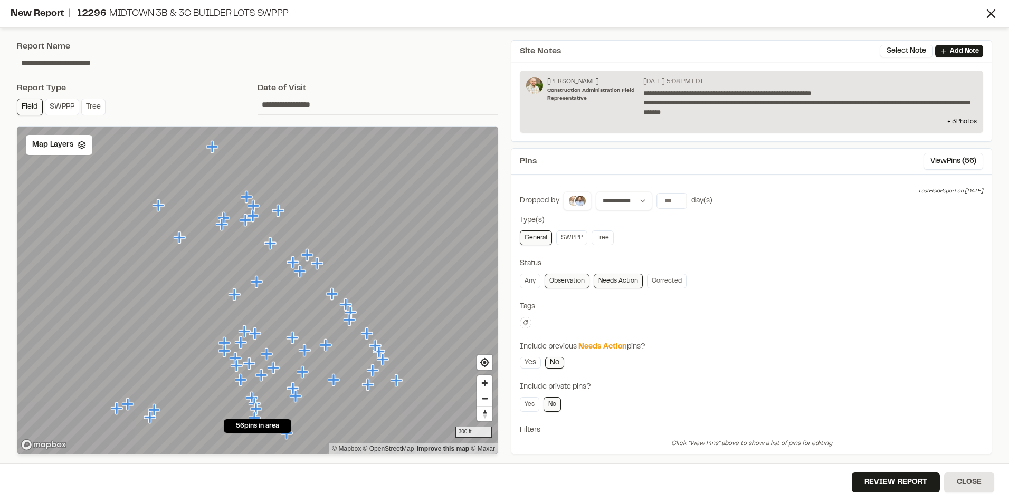
click at [527, 319] on button at bounding box center [526, 323] width 12 height 12
click at [596, 354] on span "Brookfield Residential" at bounding box center [587, 353] width 121 height 12
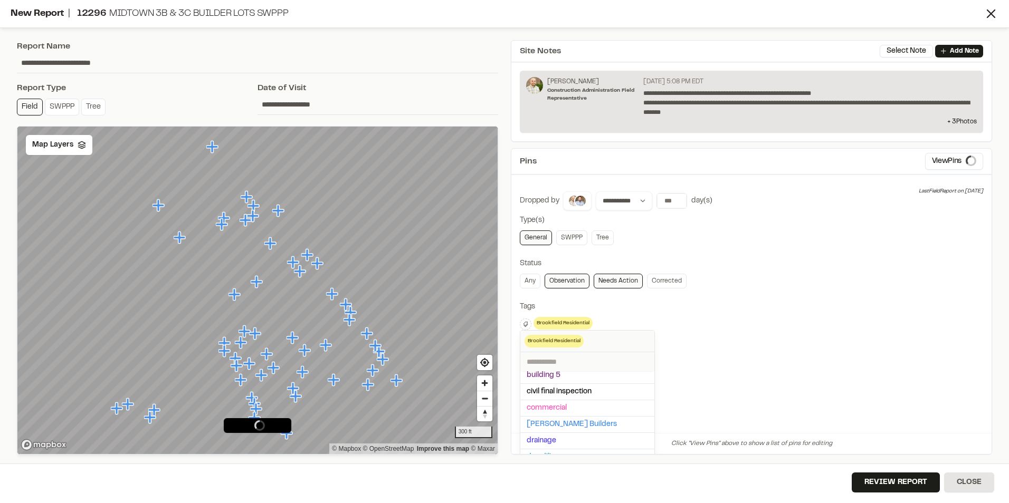
scroll to position [36, 0]
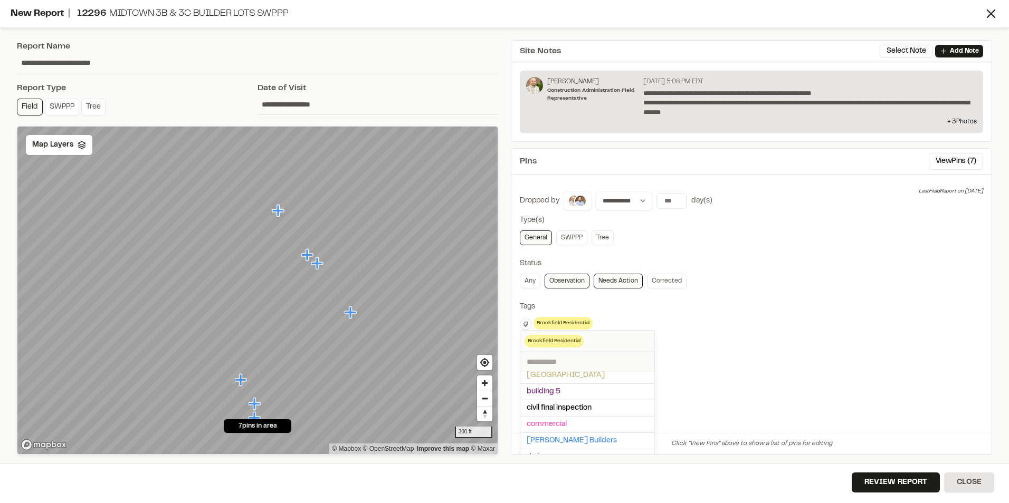
click at [804, 347] on div at bounding box center [504, 251] width 1009 height 503
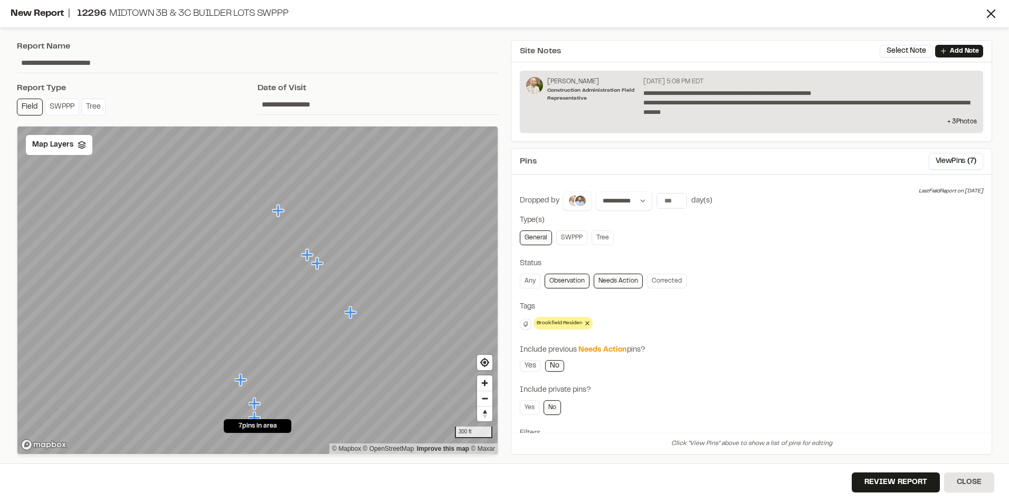
click at [588, 322] on icon at bounding box center [587, 323] width 4 height 4
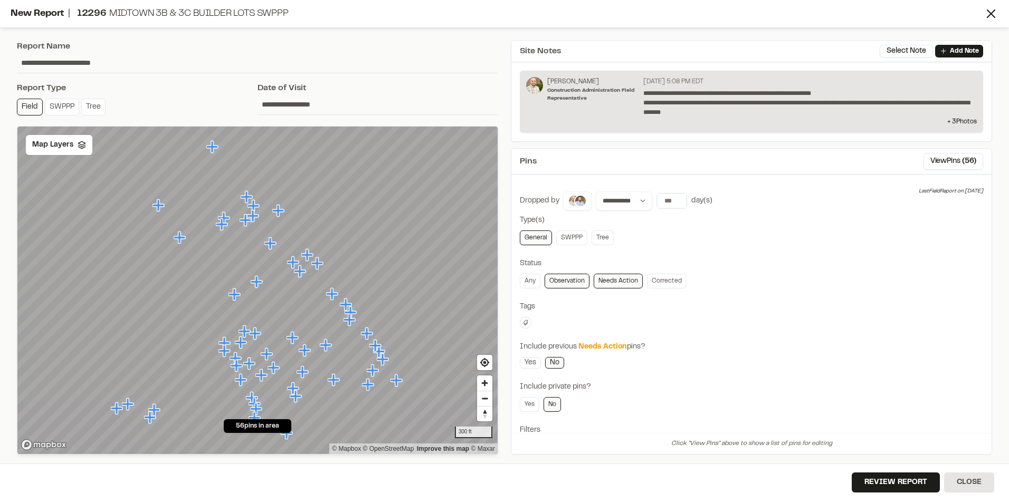
click at [520, 322] on button at bounding box center [526, 323] width 12 height 12
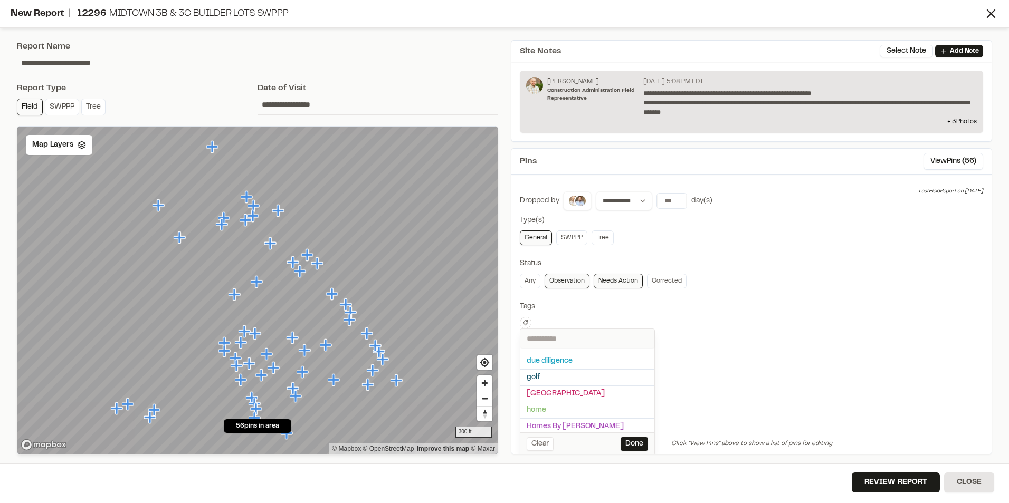
click at [833, 356] on div at bounding box center [504, 251] width 1009 height 503
